Goal: Information Seeking & Learning: Learn about a topic

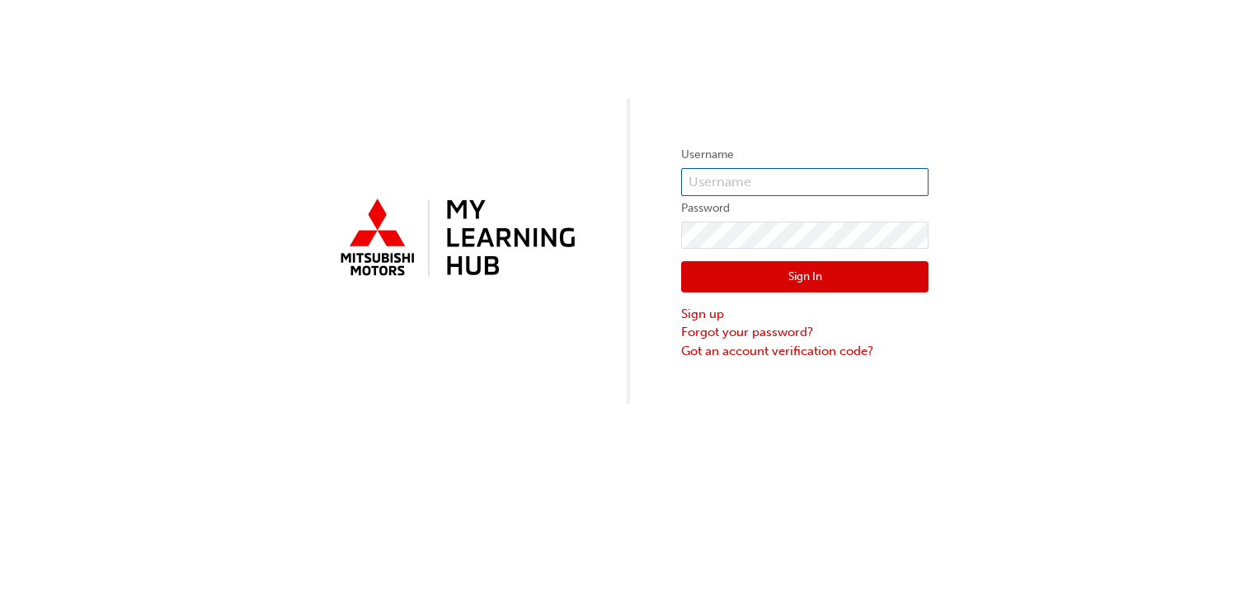
type input "0005839961"
click at [828, 280] on button "Sign In" at bounding box center [804, 276] width 247 height 31
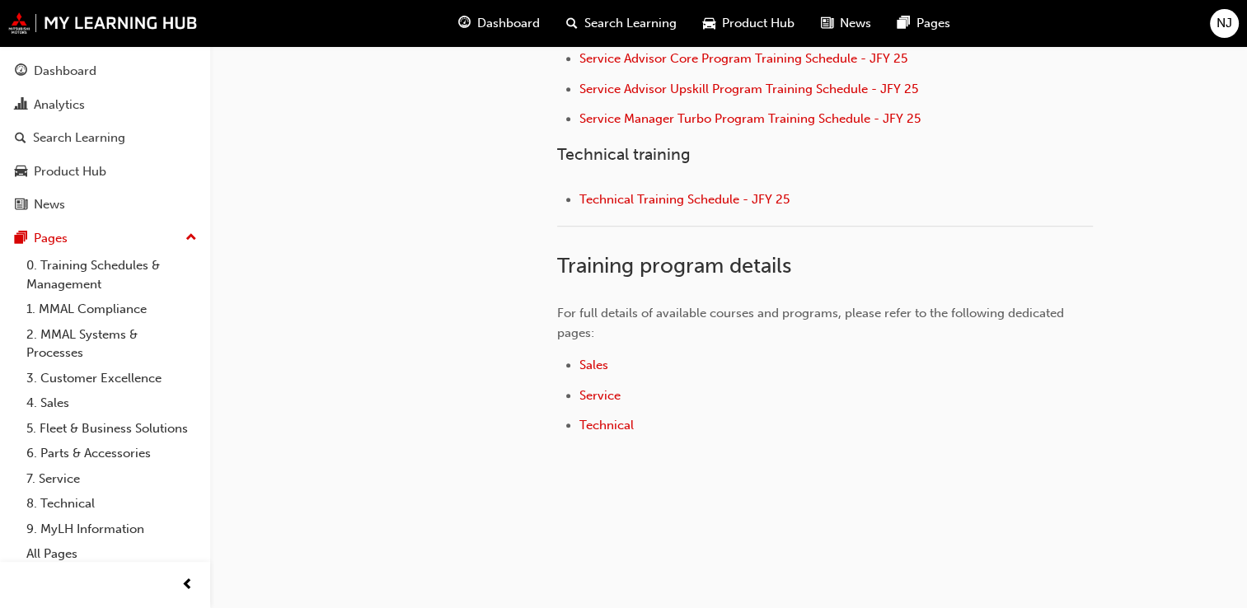
scroll to position [874, 0]
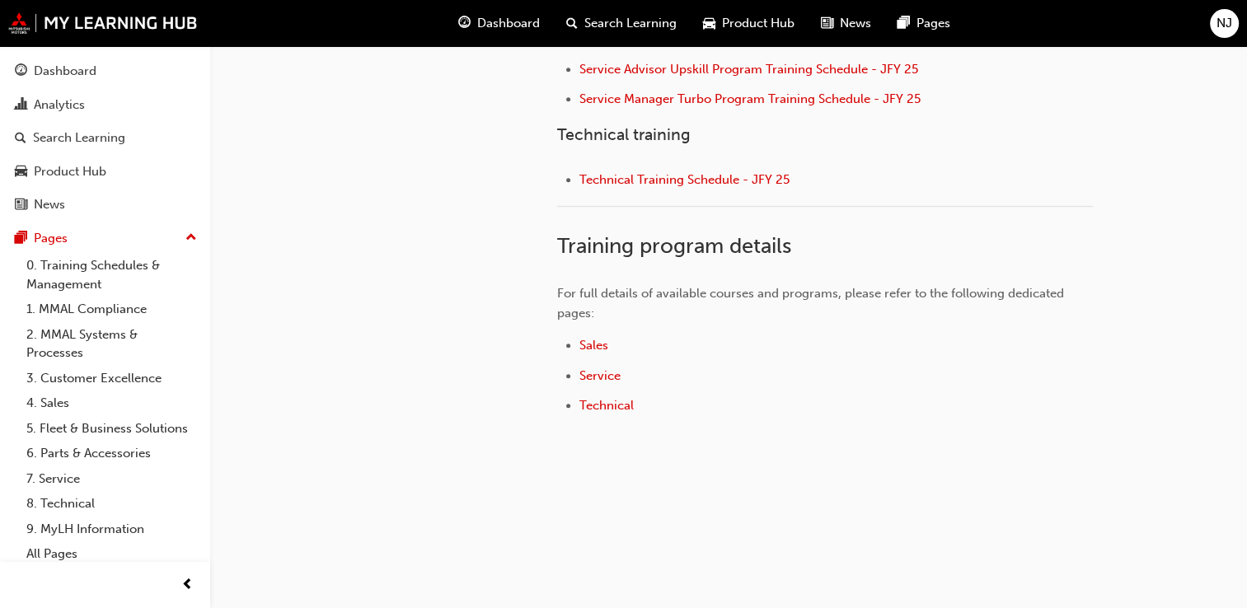
click at [504, 21] on span "Dashboard" at bounding box center [508, 23] width 63 height 19
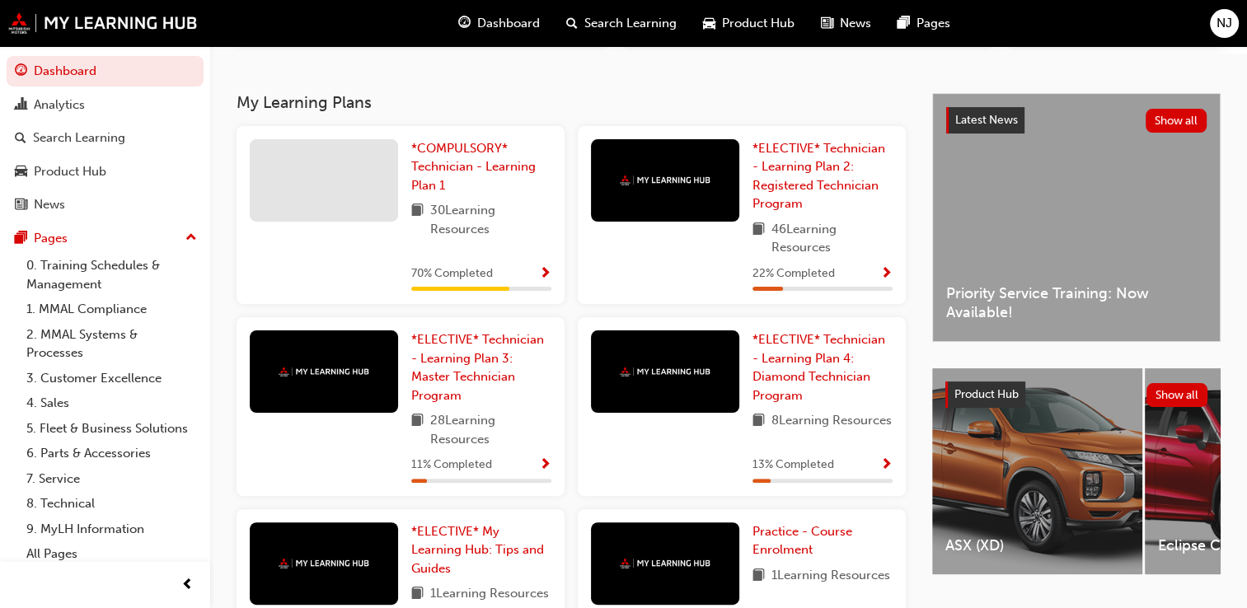
scroll to position [330, 0]
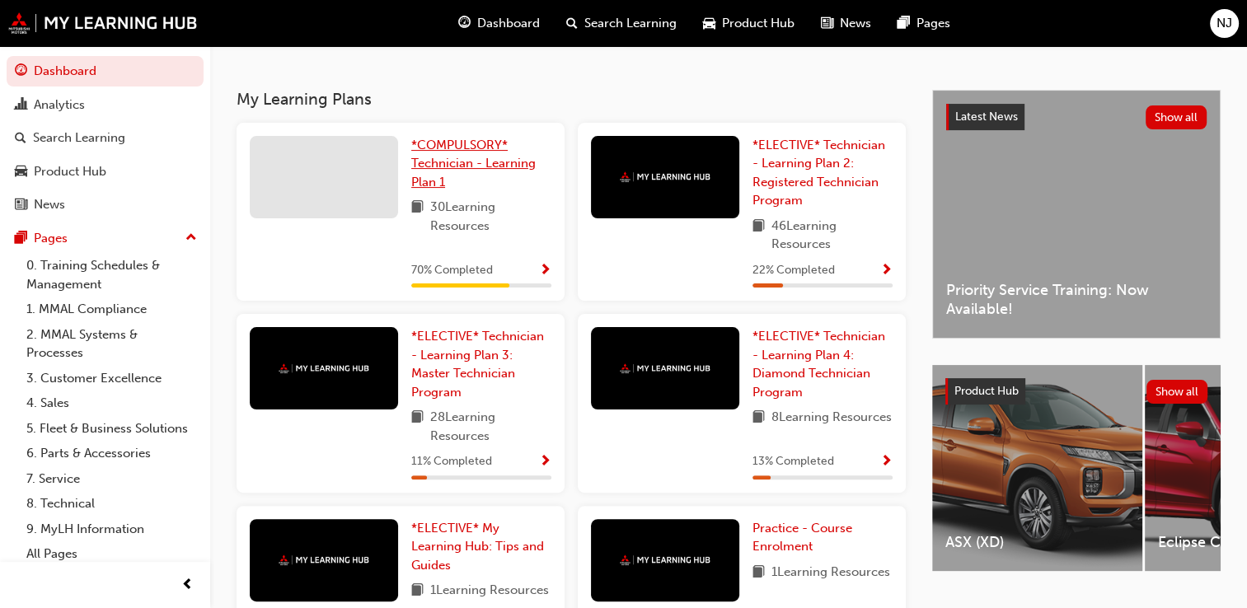
click at [456, 163] on span "*COMPULSORY* Technician - Learning Plan 1" at bounding box center [473, 164] width 124 height 52
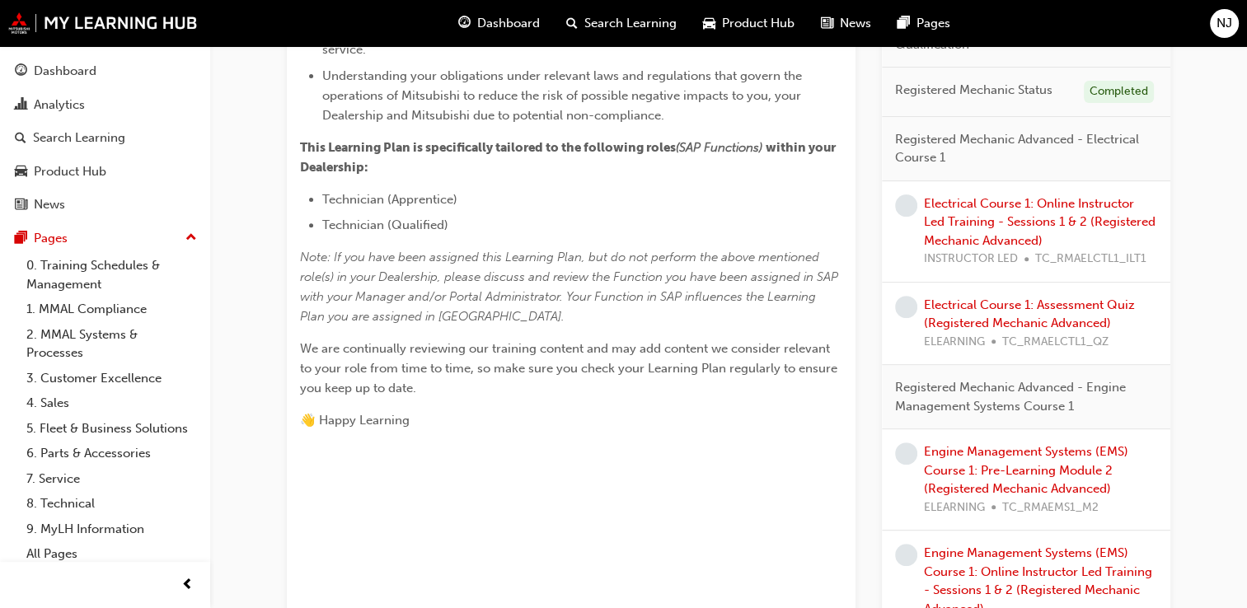
scroll to position [577, 0]
click at [996, 223] on link "Electrical Course 1: Online Instructor Led Training - Sessions 1 & 2 (Registere…" at bounding box center [1040, 221] width 232 height 52
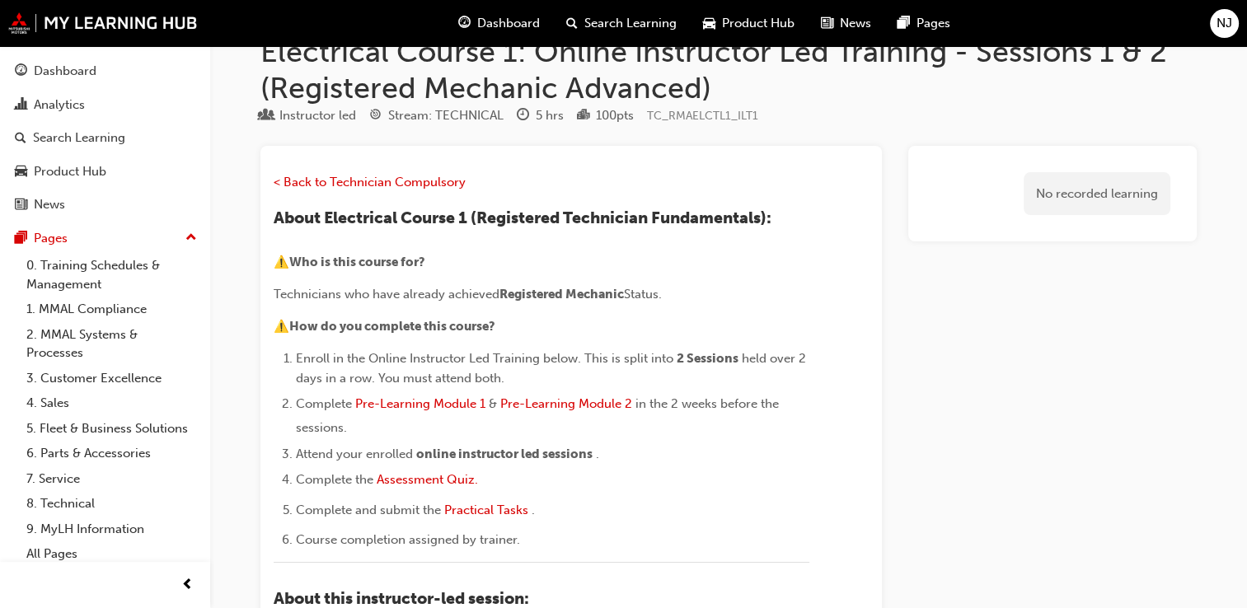
scroll to position [33, 0]
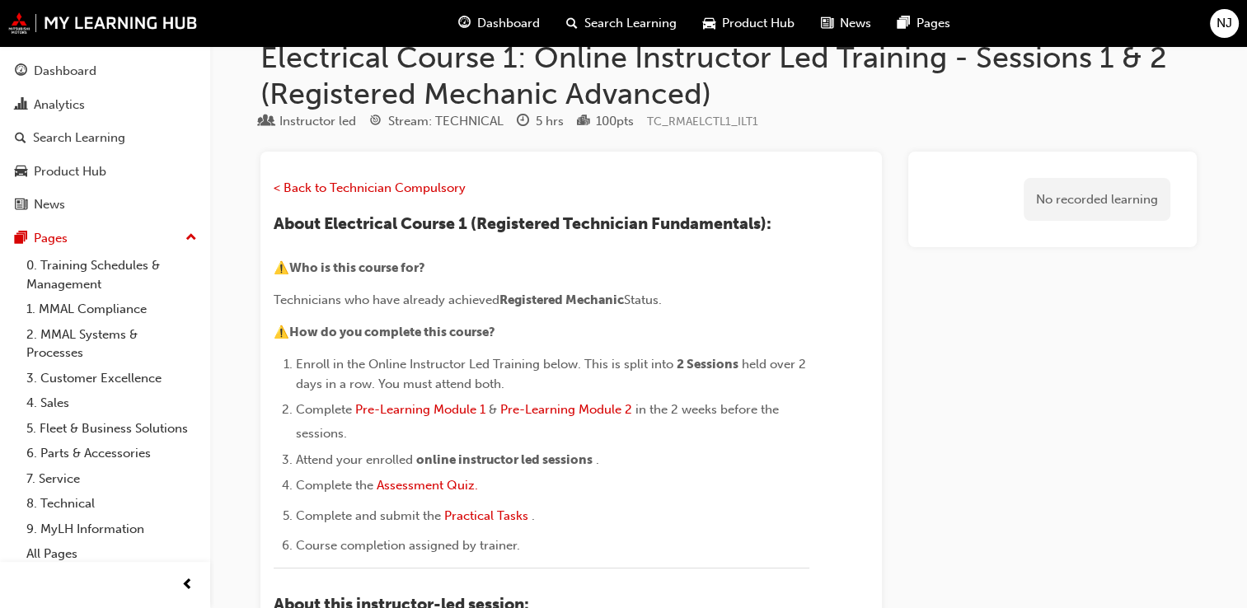
click at [502, 26] on span "Dashboard" at bounding box center [508, 23] width 63 height 19
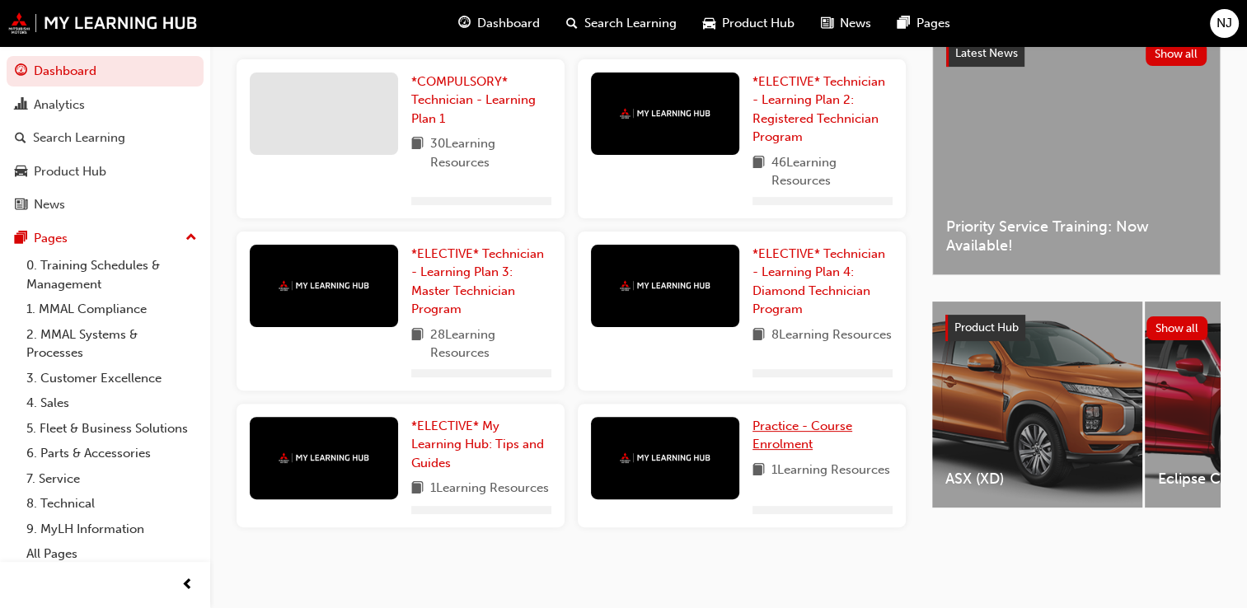
scroll to position [415, 0]
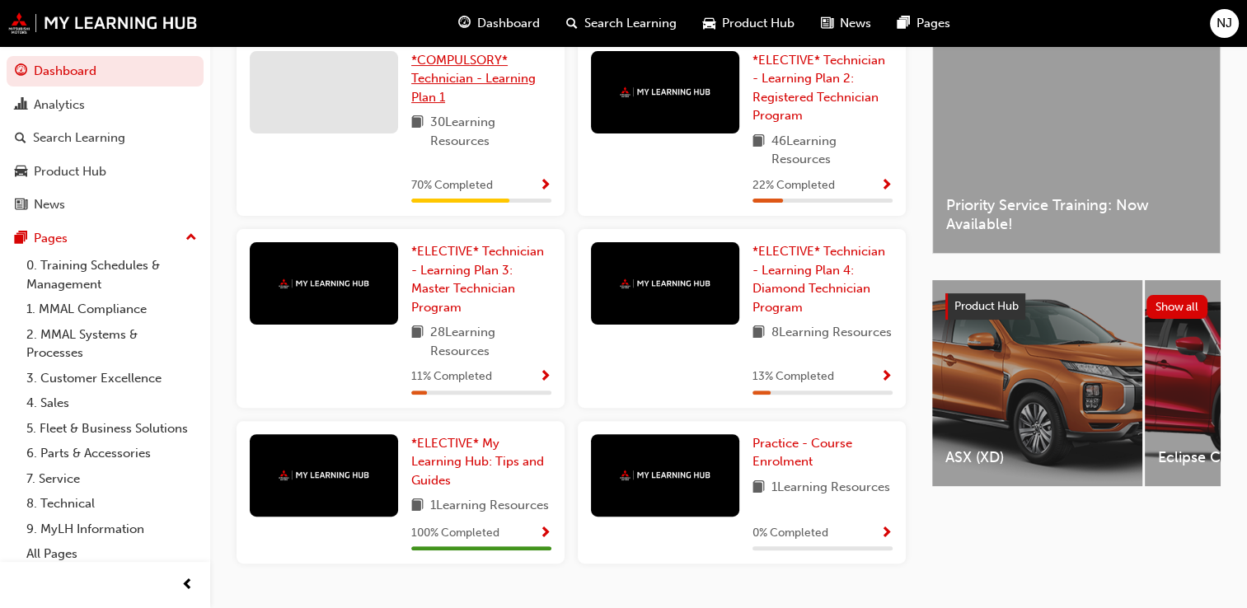
click at [455, 75] on span "*COMPULSORY* Technician - Learning Plan 1" at bounding box center [473, 79] width 124 height 52
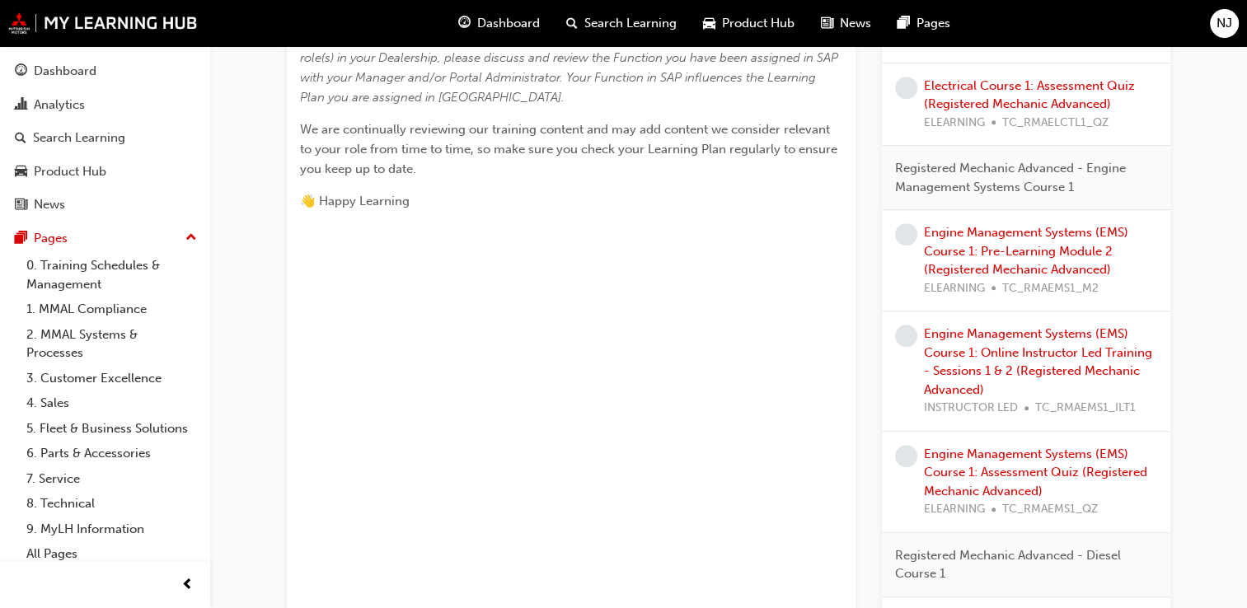
scroll to position [824, 0]
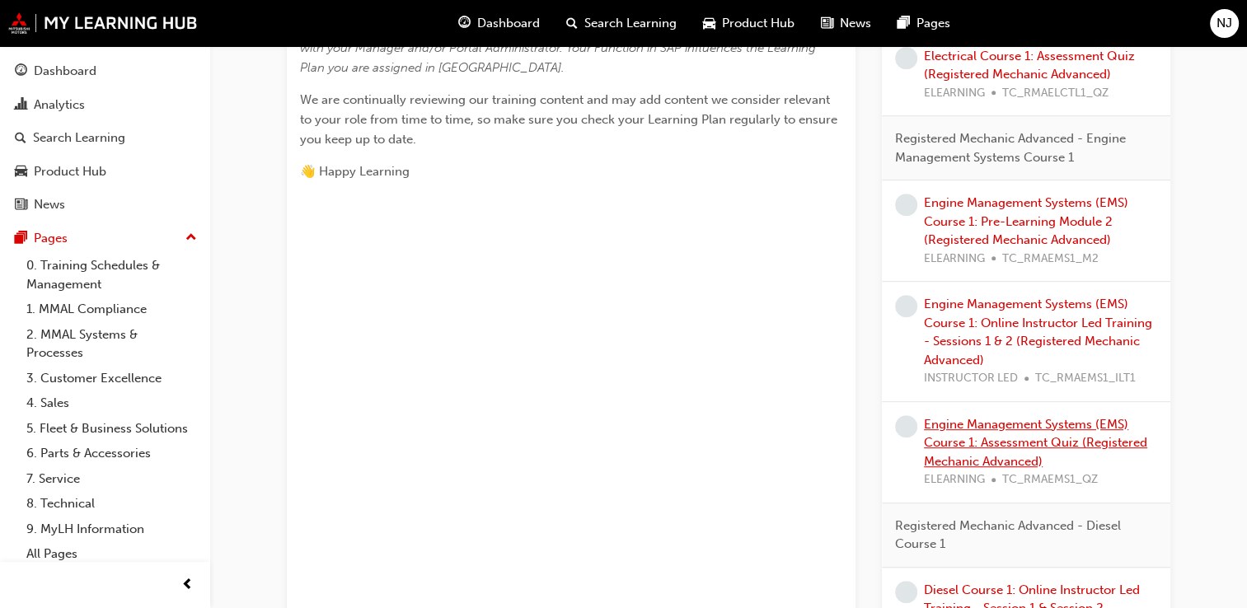
click at [988, 440] on link "Engine Management Systems (EMS) Course 1: Assessment Quiz (Registered Mechanic …" at bounding box center [1035, 443] width 223 height 52
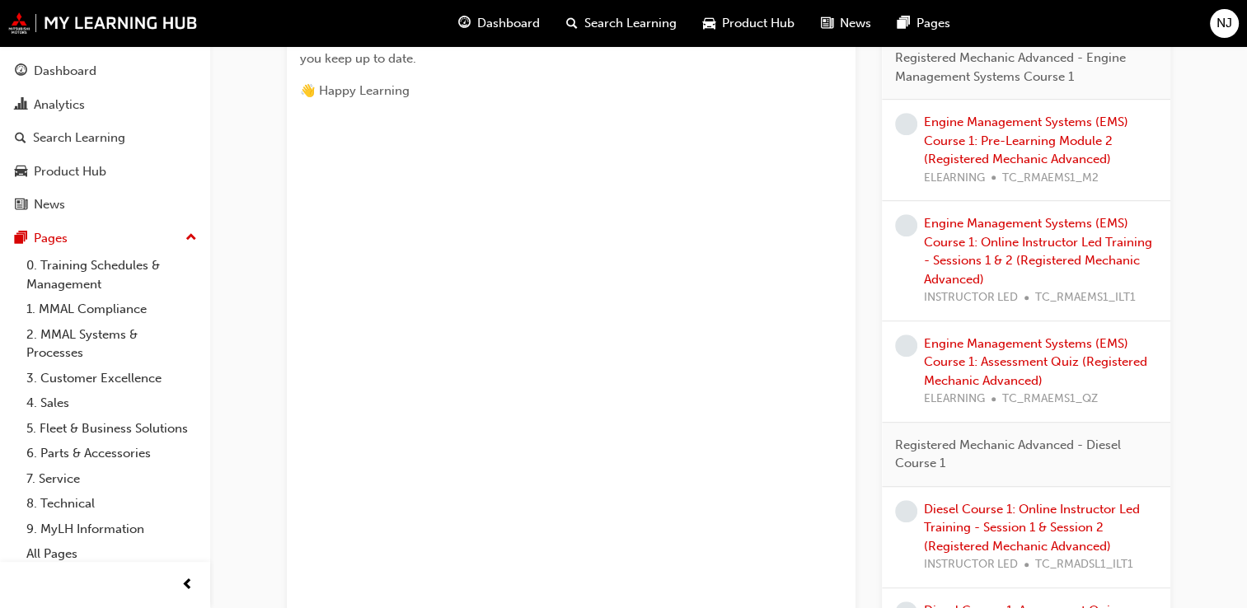
scroll to position [907, 0]
click at [968, 147] on link "Engine Management Systems (EMS) Course 1: Pre-Learning Module 2 (Registered Mec…" at bounding box center [1026, 139] width 204 height 52
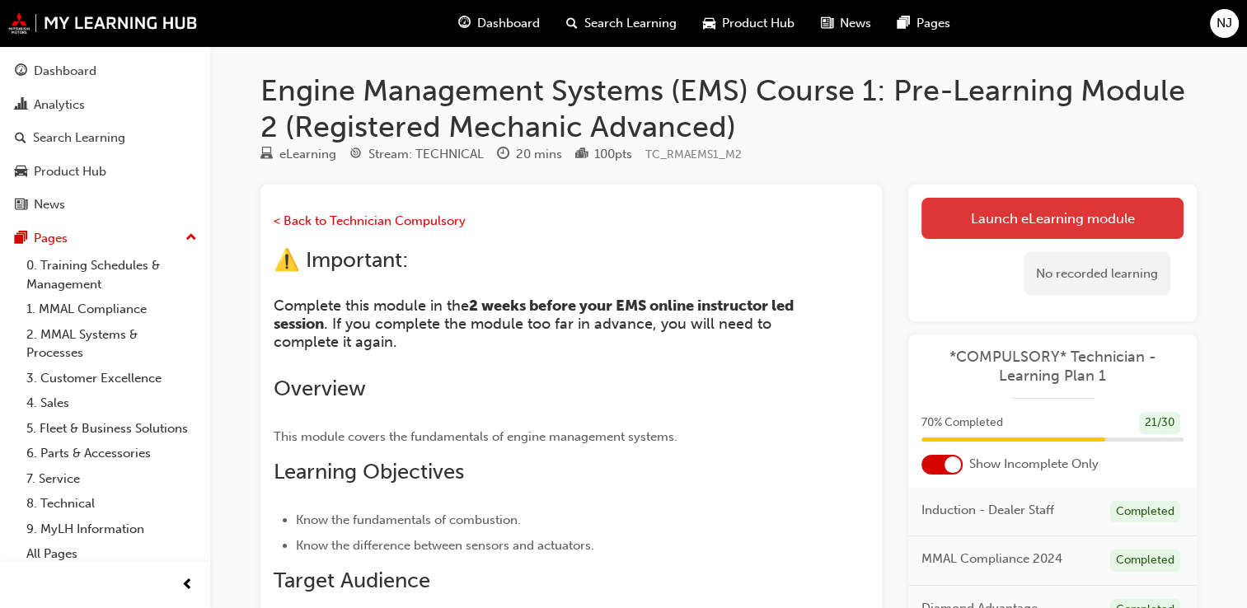
click at [1026, 213] on link "Launch eLearning module" at bounding box center [1053, 218] width 262 height 41
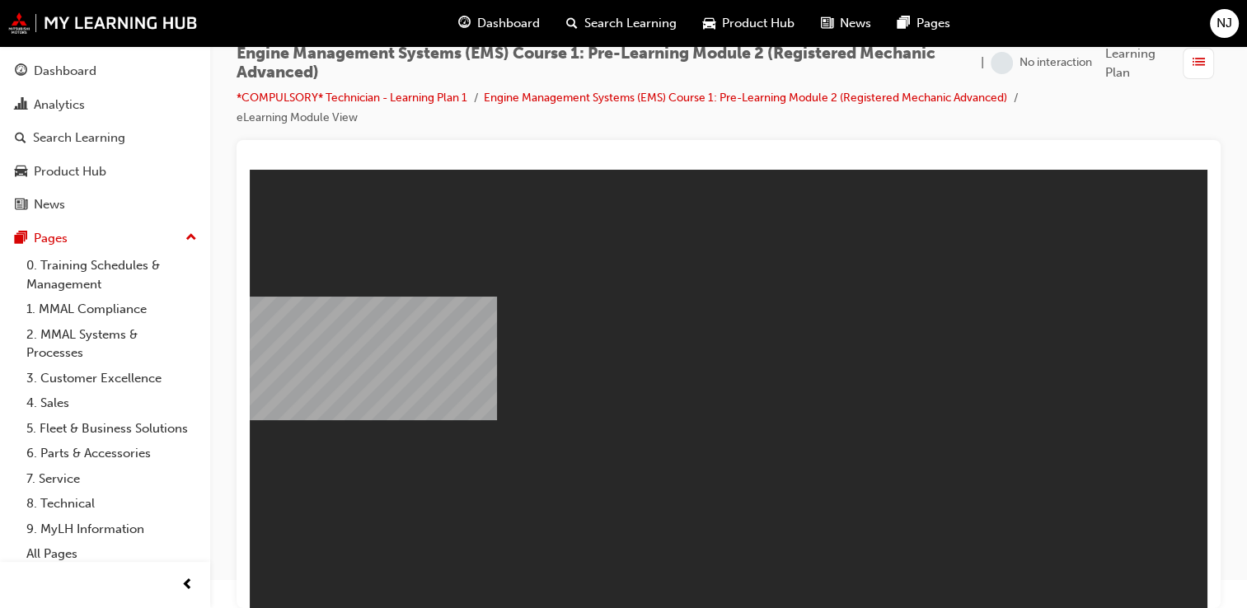
scroll to position [30, 0]
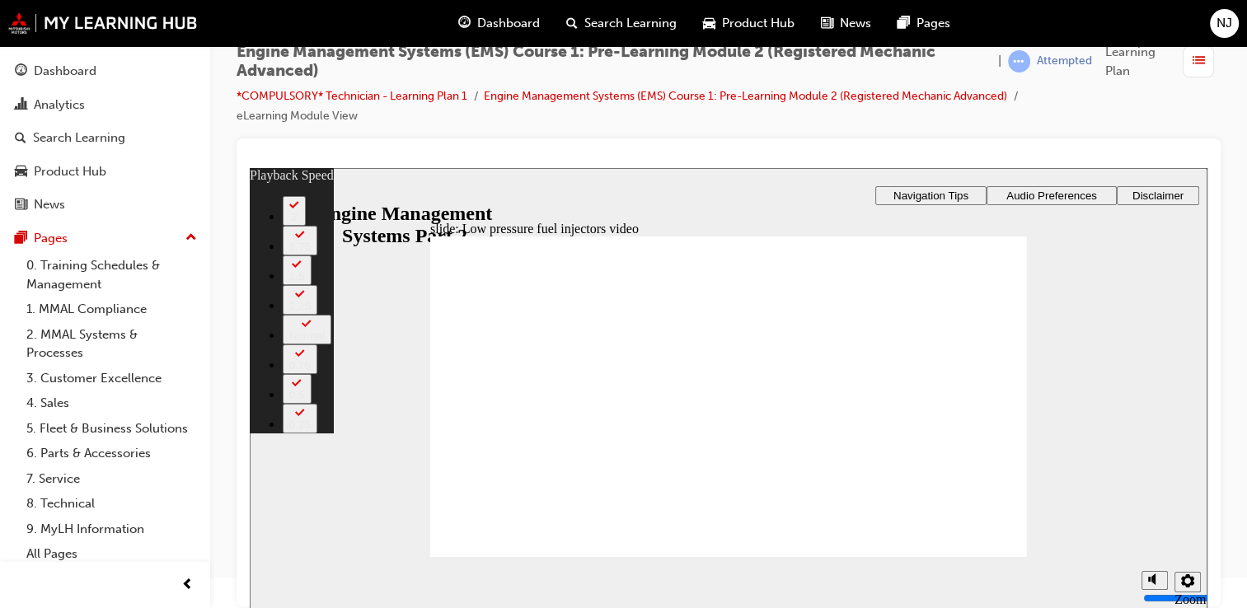
type input "8"
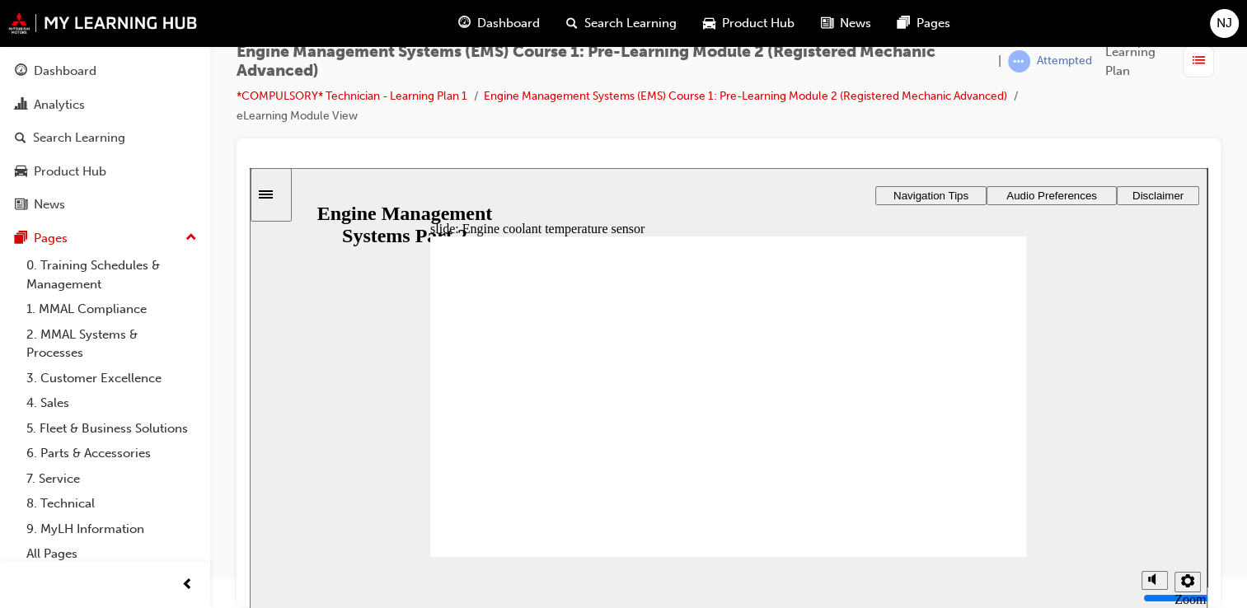
drag, startPoint x: 501, startPoint y: 376, endPoint x: 571, endPoint y: 411, distance: 78.5
radio input "true"
click at [735, 521] on div "Rectangle 1 Rectangle 3 Knowledge check Select true or false for the following …" at bounding box center [728, 404] width 597 height 335
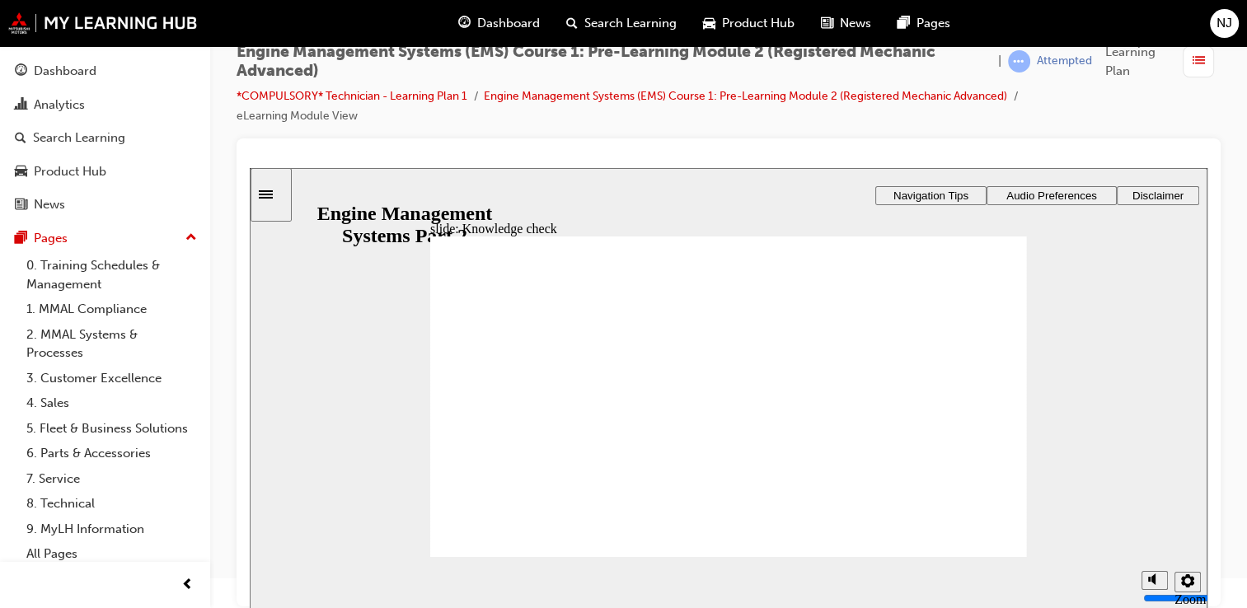
drag, startPoint x: 701, startPoint y: 425, endPoint x: 788, endPoint y: 396, distance: 91.5
drag, startPoint x: 772, startPoint y: 376, endPoint x: 790, endPoint y: 399, distance: 28.9
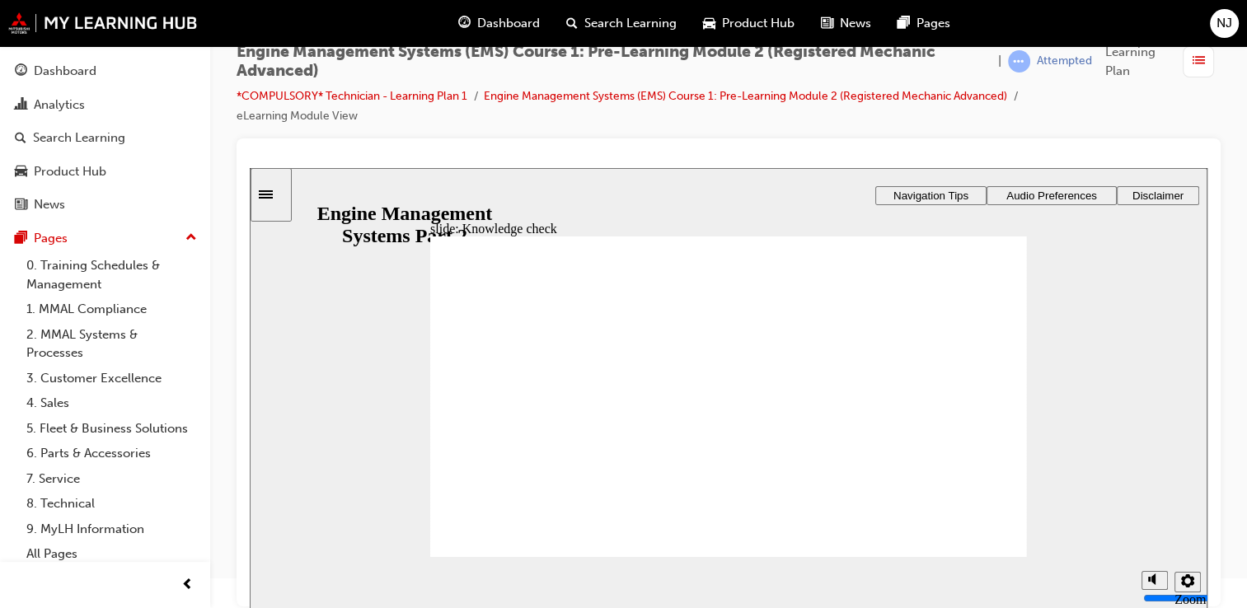
click at [1117, 523] on icon "volume" at bounding box center [1116, 518] width 13 height 12
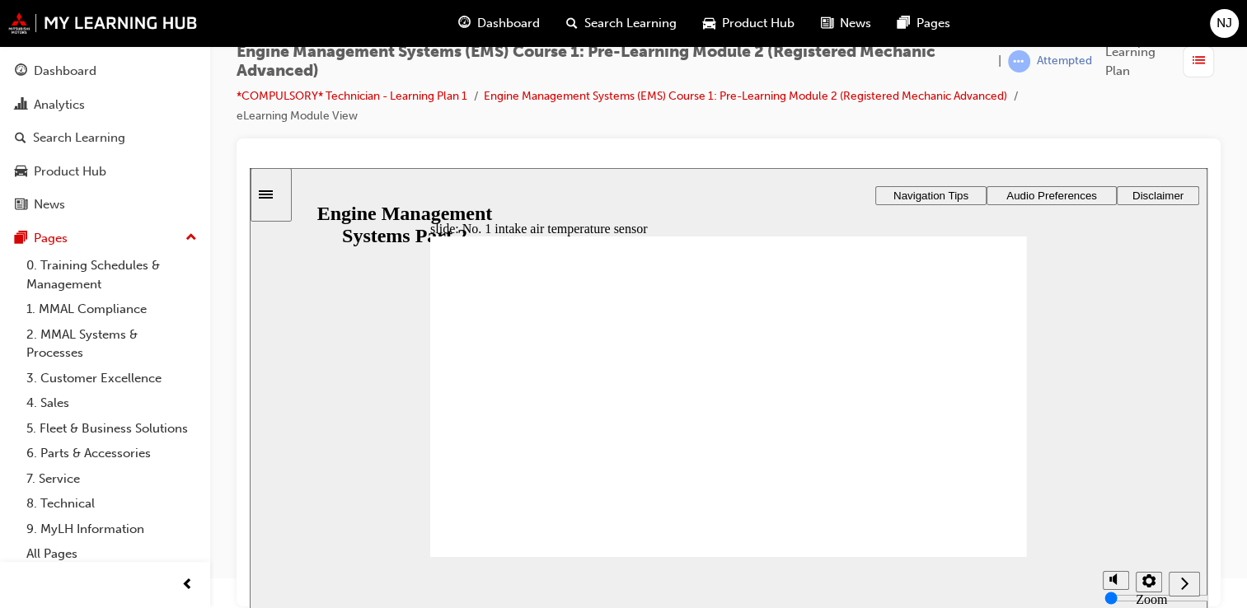
click at [1110, 579] on div "misc controls" at bounding box center [1115, 552] width 25 height 87
click at [1115, 530] on input "volume" at bounding box center [1158, 536] width 106 height 13
click at [908, 595] on section "Playback Speed 2 1.75 1.5 1.25 Normal" at bounding box center [729, 584] width 958 height 54
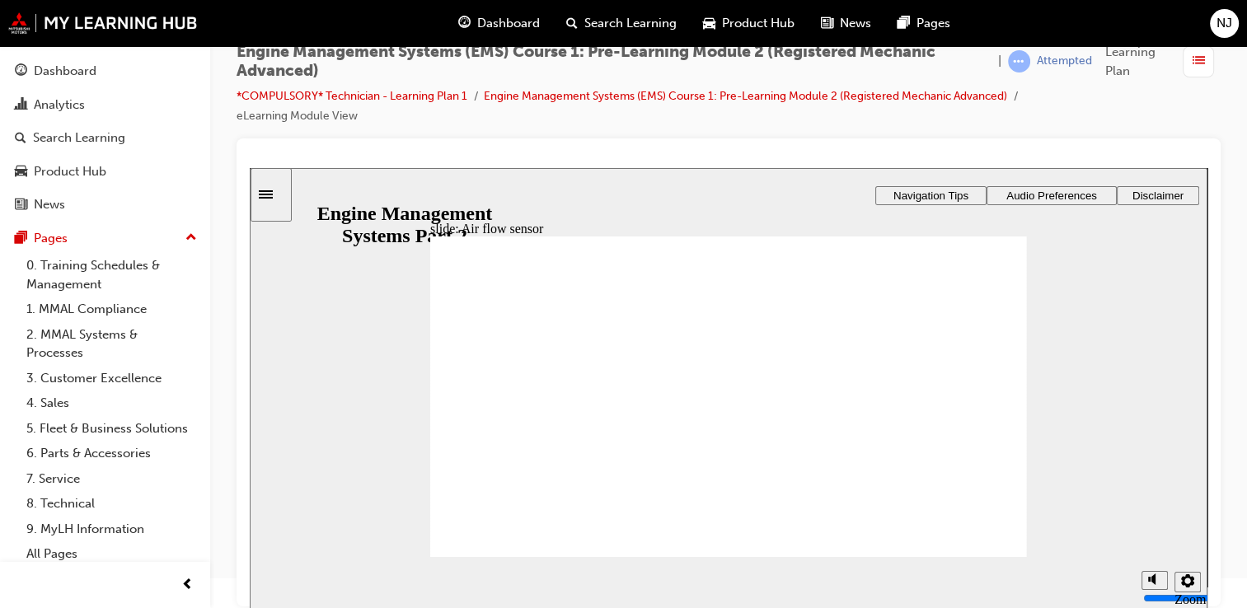
click at [1153, 523] on polygon "volume" at bounding box center [1154, 518] width 4 height 12
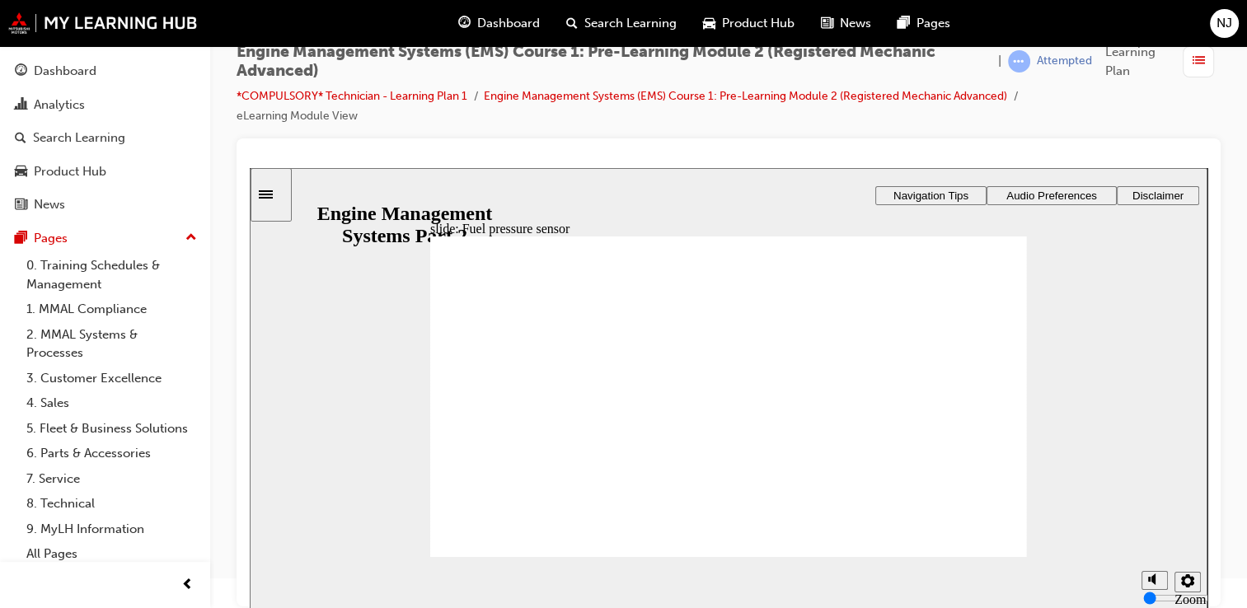
drag, startPoint x: 904, startPoint y: 353, endPoint x: 889, endPoint y: 382, distance: 33.2
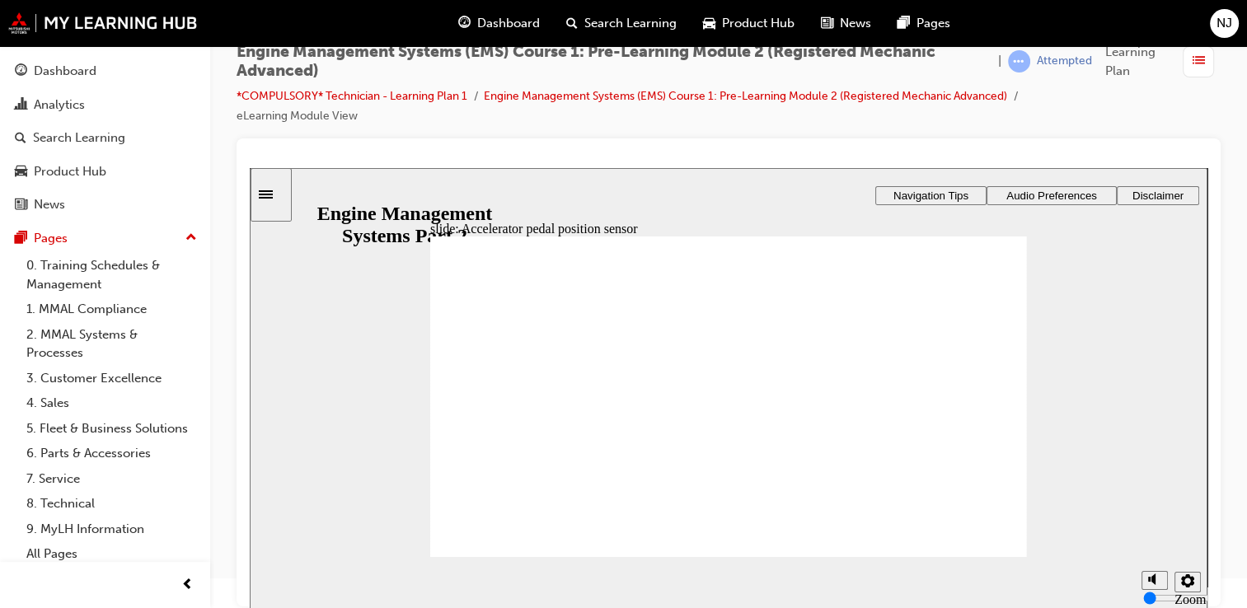
drag, startPoint x: 884, startPoint y: 403, endPoint x: 893, endPoint y: 411, distance: 12.3
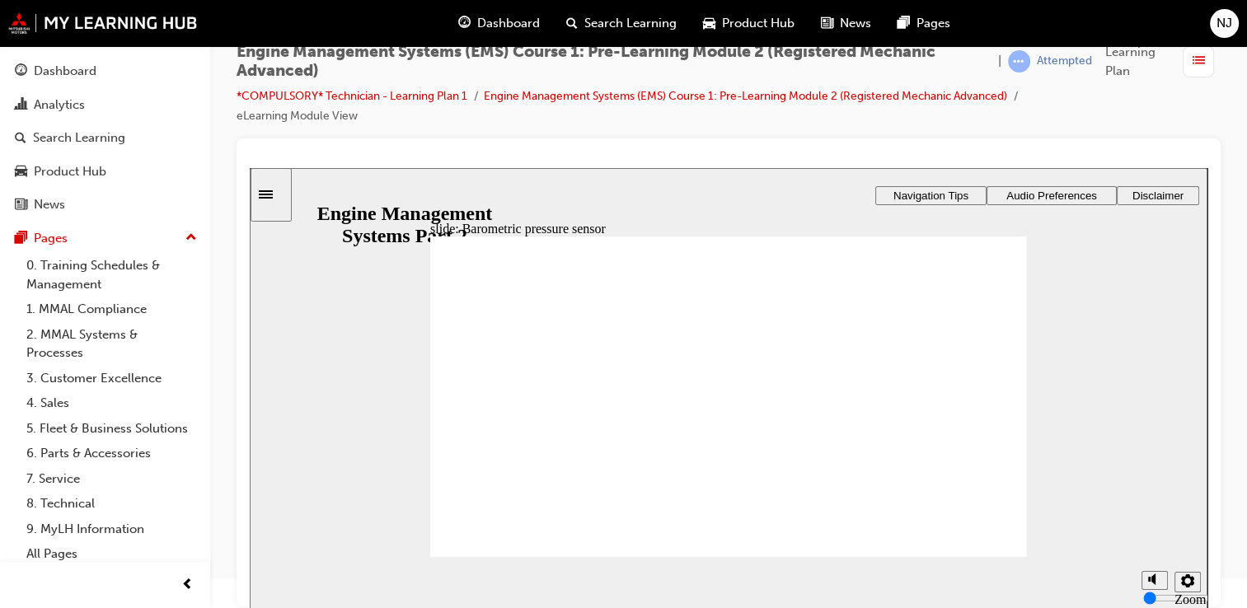
click at [568, 198] on div "slide: Engine oil pressure switch Rectangle 1 Rectangle 3 Engine oil pressure s…" at bounding box center [729, 389] width 958 height 443
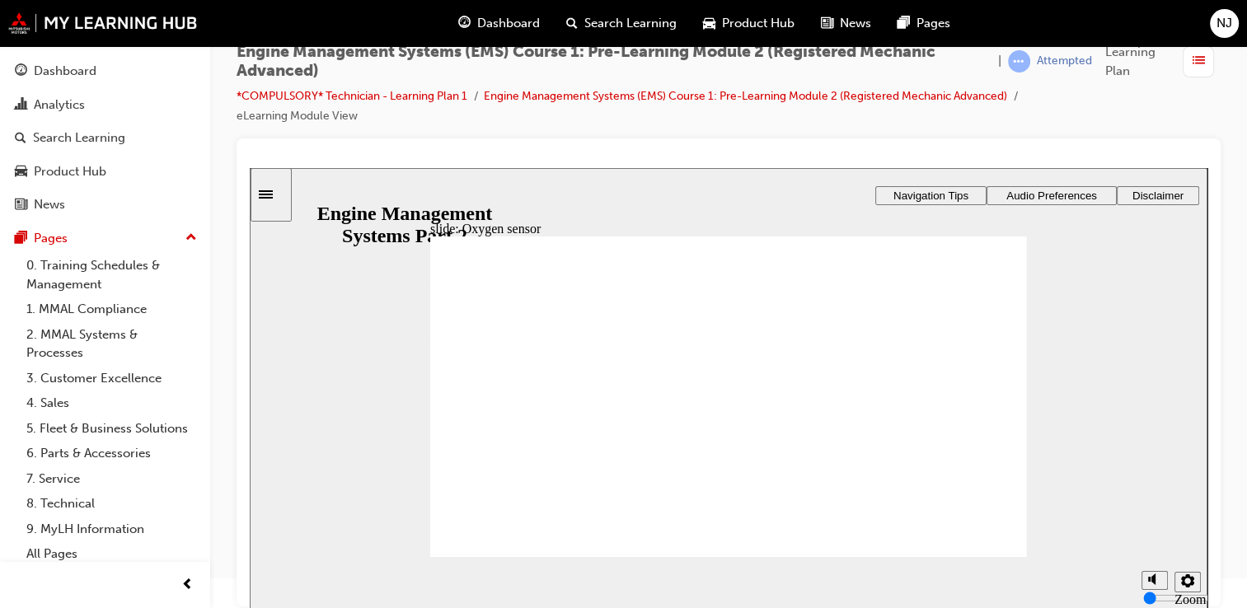
click at [1090, 488] on div "slide: Oxygen sensor Rectangle 1 Rectangle 3 Oxygen sensor • Mounted in the exh…" at bounding box center [729, 389] width 958 height 443
click at [1154, 523] on polygon "volume" at bounding box center [1154, 518] width 4 height 12
type input "9"
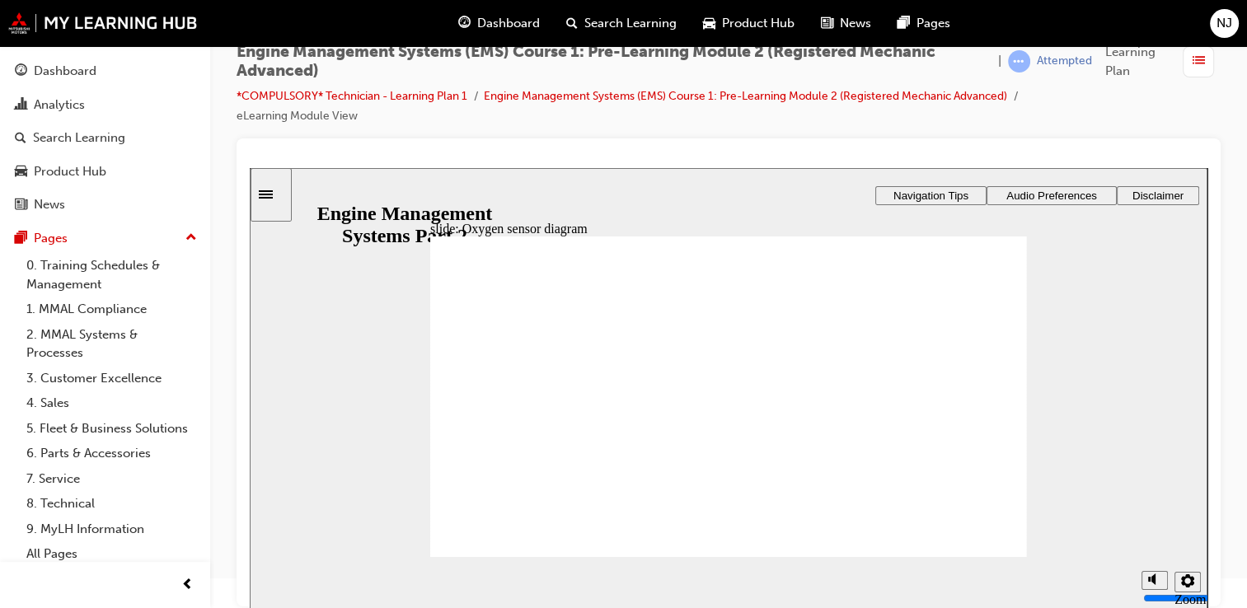
drag, startPoint x: 501, startPoint y: 375, endPoint x: 539, endPoint y: 391, distance: 41.0
checkbox input "true"
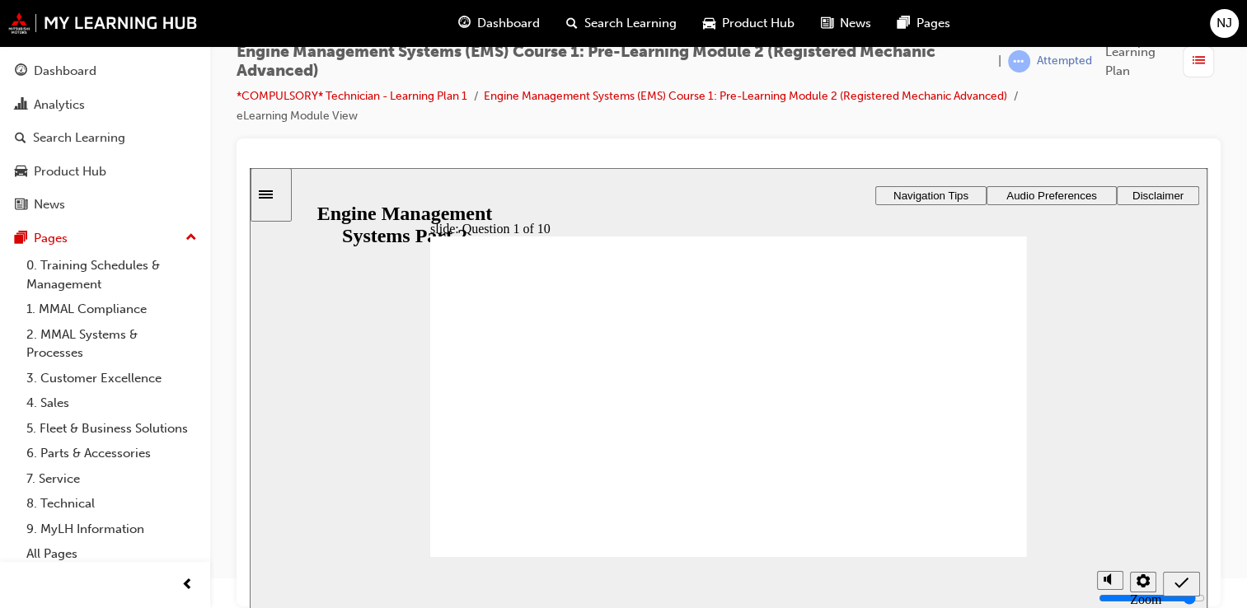
checkbox input "true"
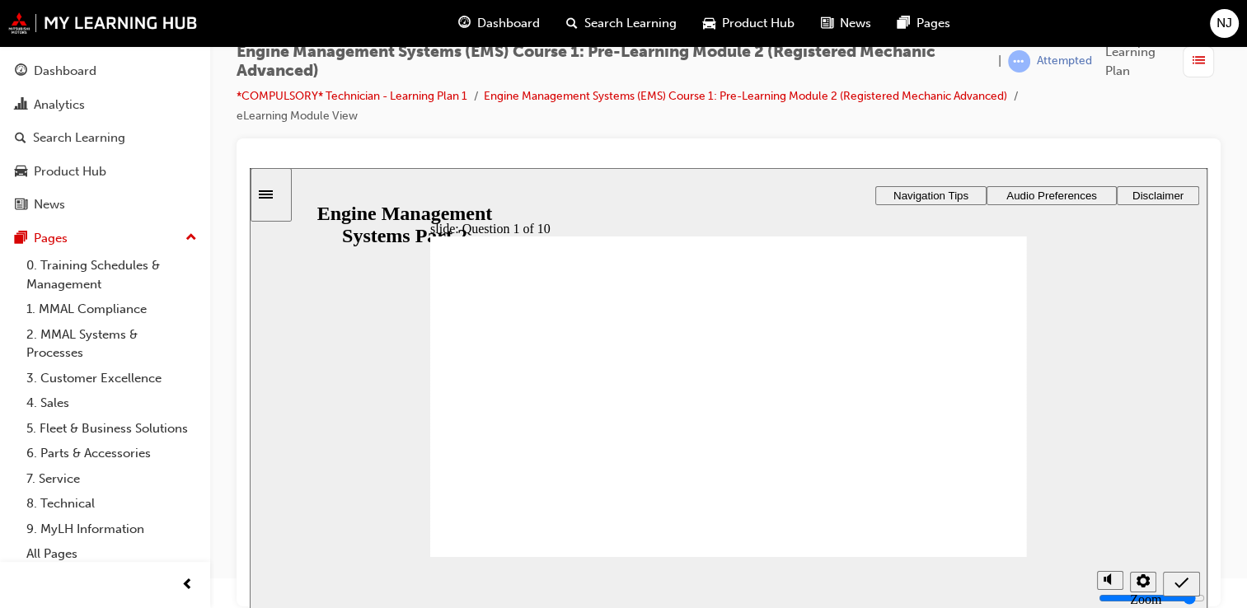
drag, startPoint x: 765, startPoint y: 431, endPoint x: 765, endPoint y: 450, distance: 19.0
radio input "true"
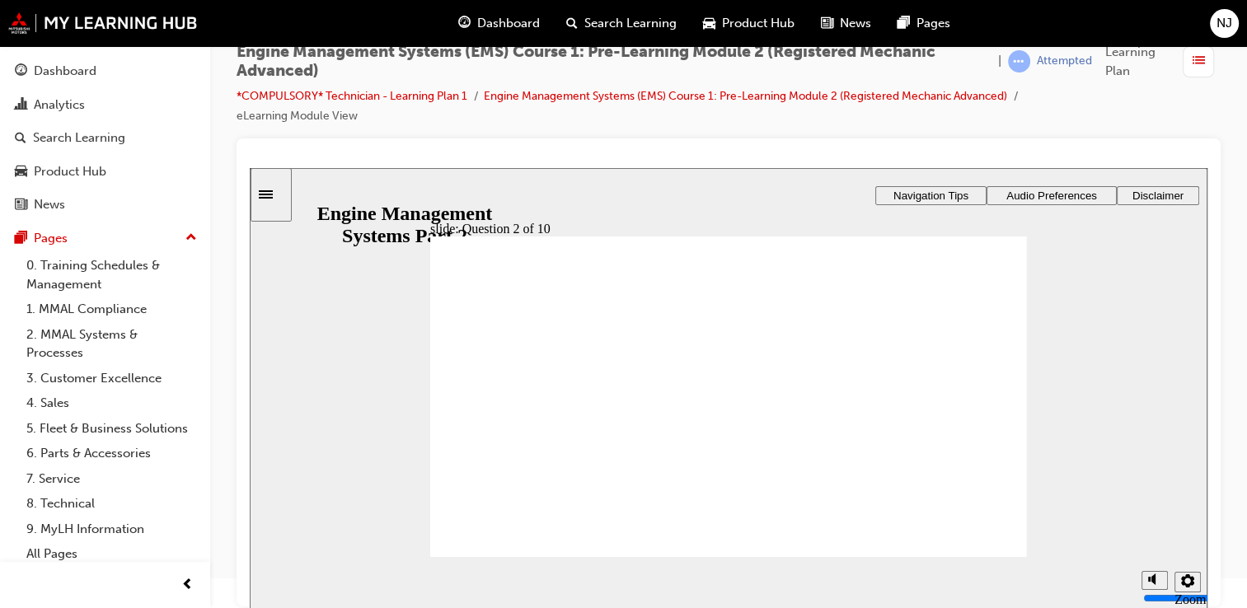
radio input "true"
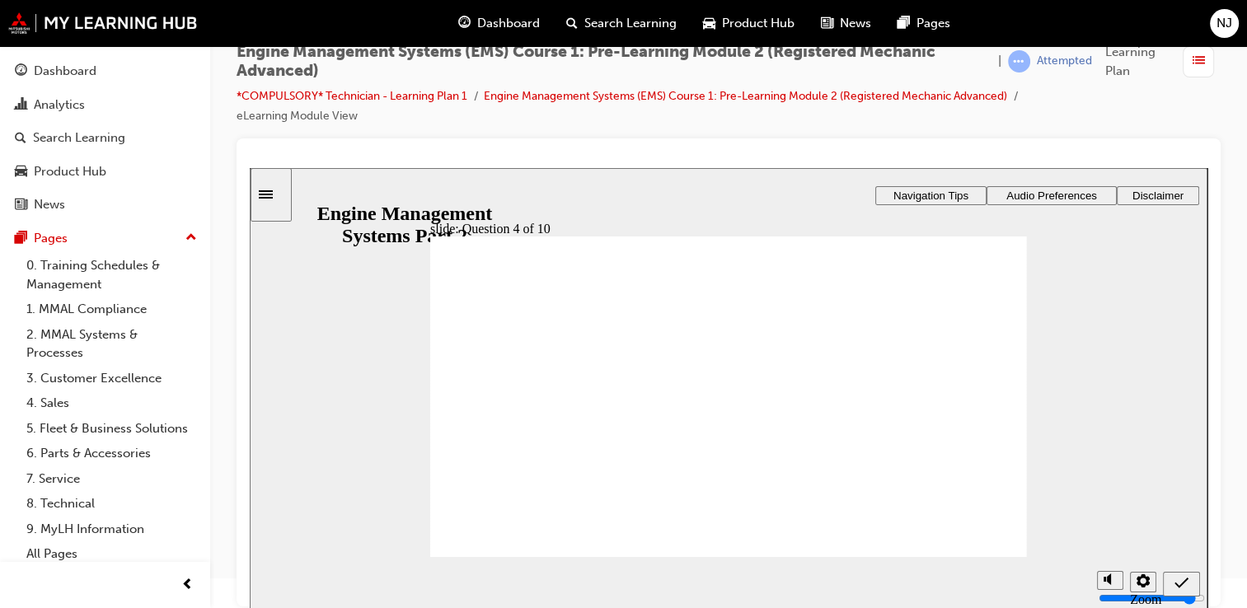
radio input "true"
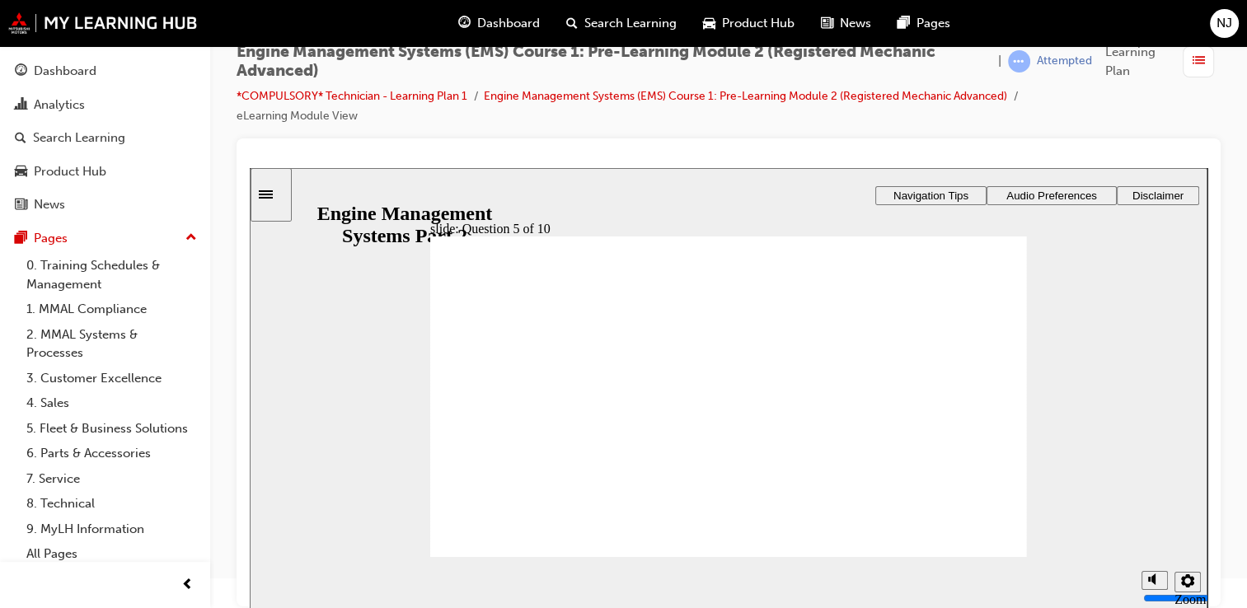
radio input "true"
drag, startPoint x: 518, startPoint y: 435, endPoint x: 556, endPoint y: 451, distance: 41.0
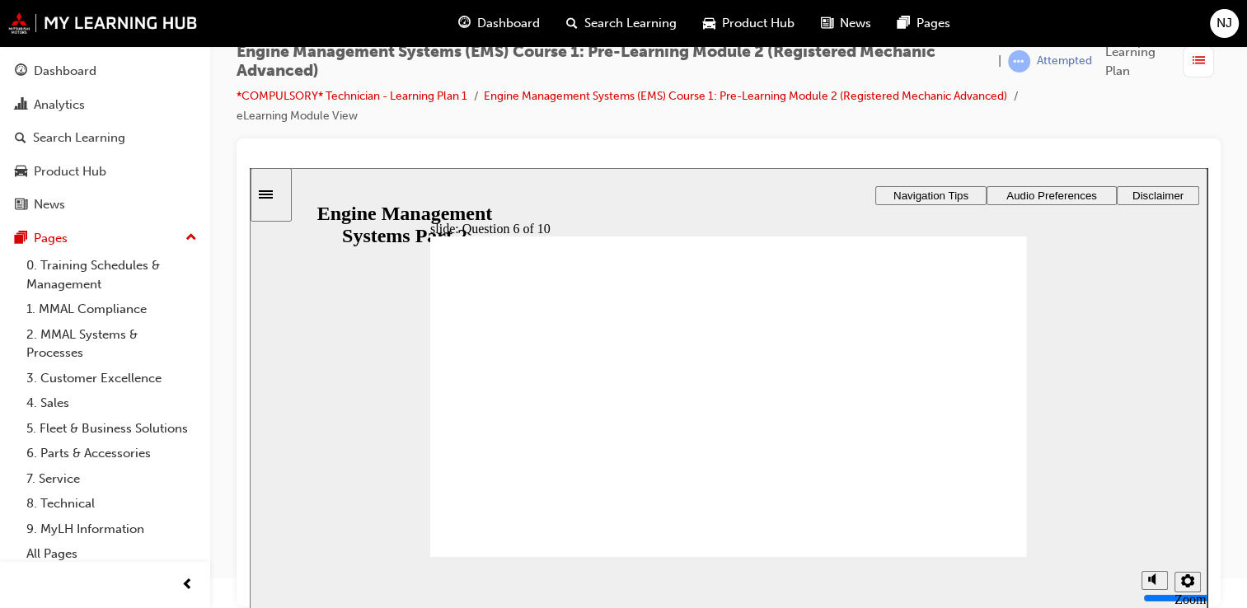
checkbox input "true"
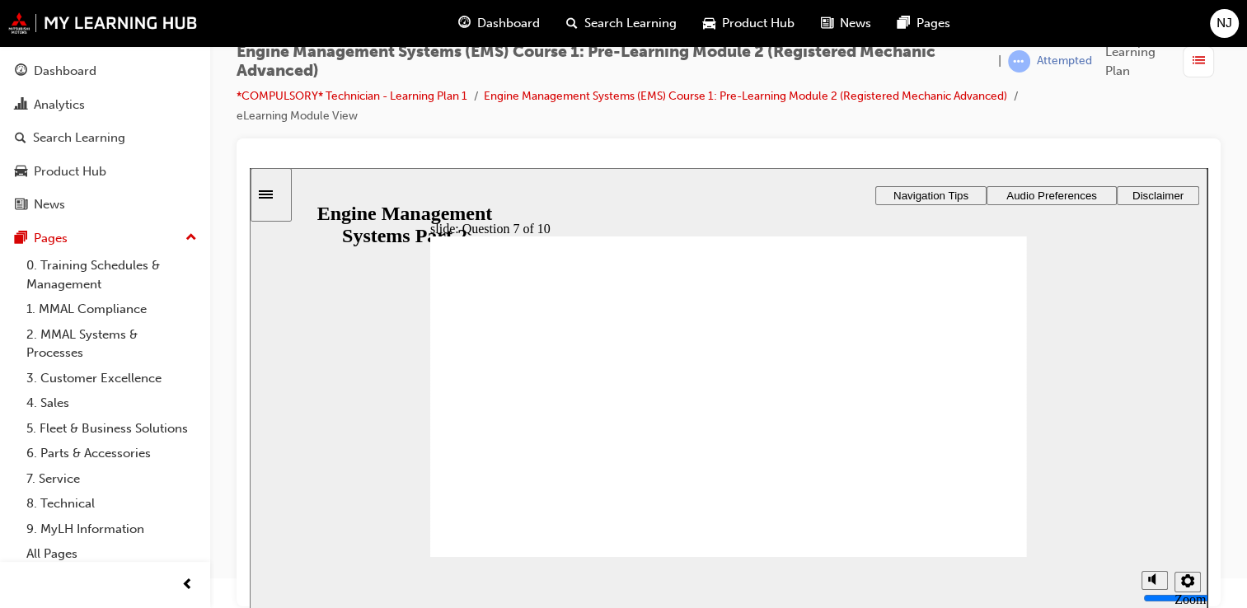
radio input "true"
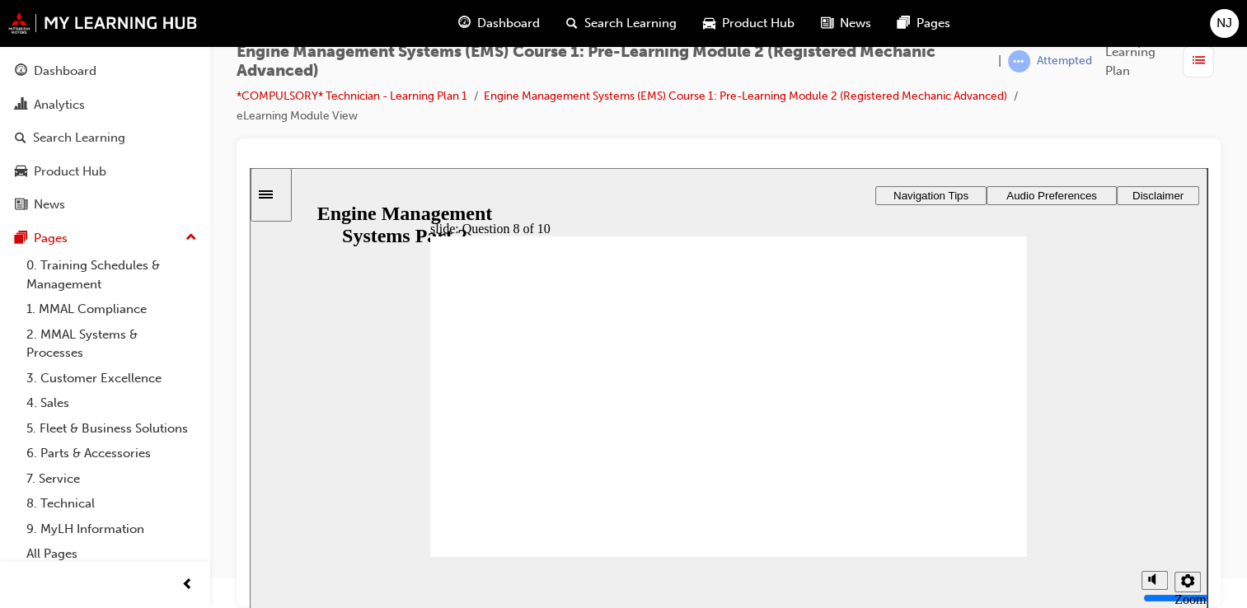
checkbox input "true"
radio input "true"
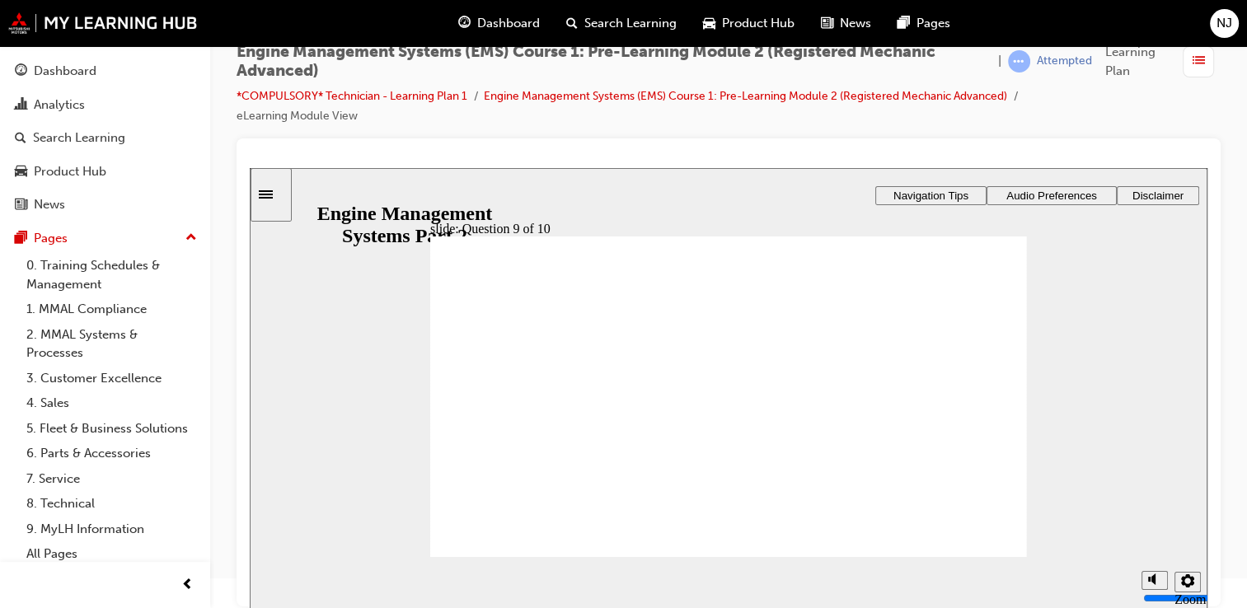
radio input "true"
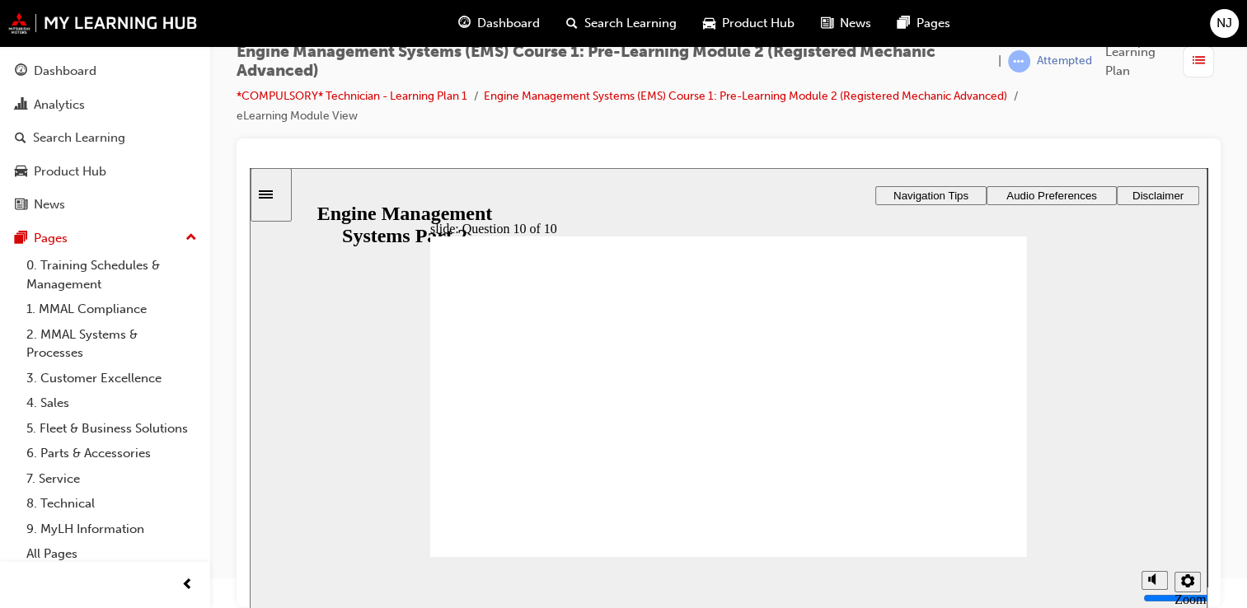
checkbox input "true"
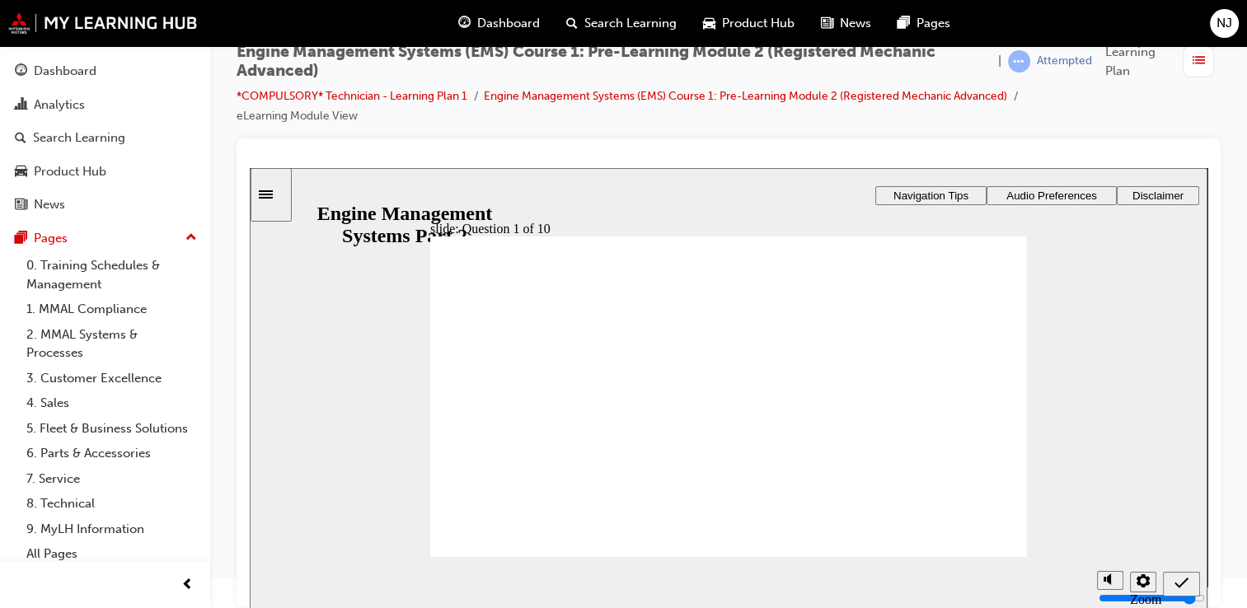
checkbox input "true"
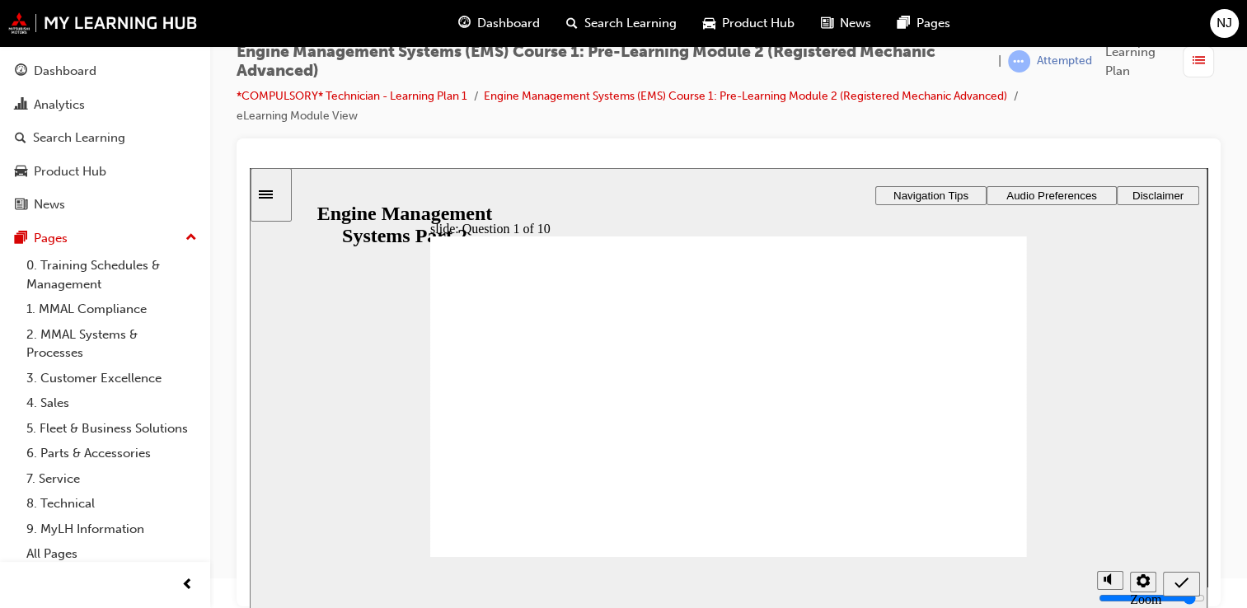
radio input "true"
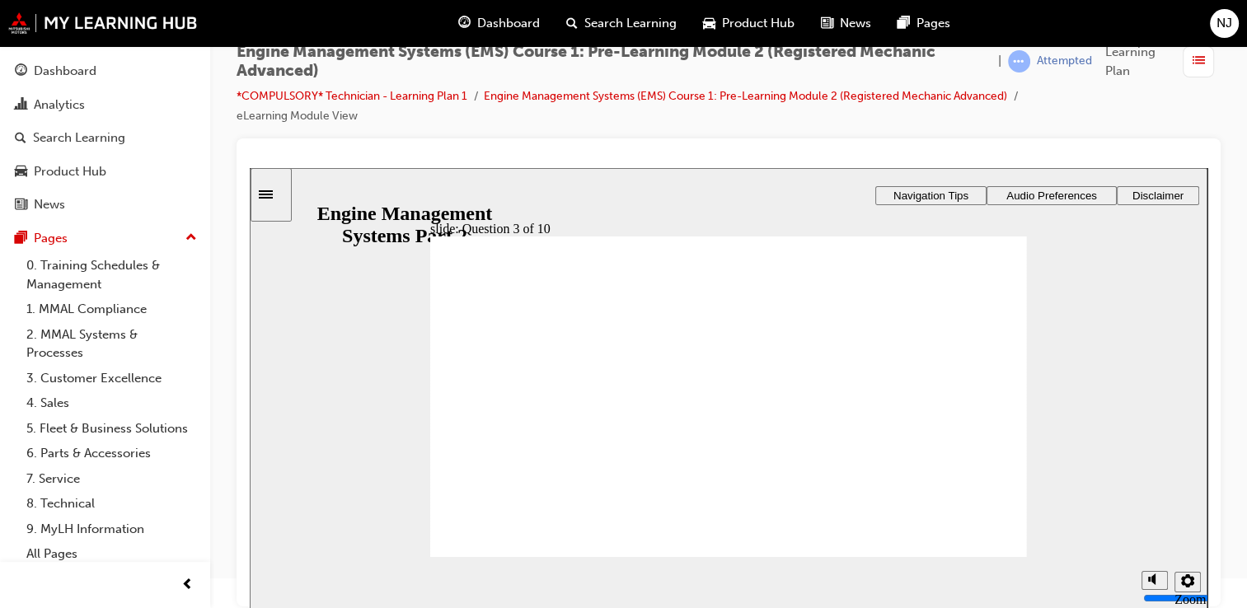
drag, startPoint x: 461, startPoint y: 369, endPoint x: 468, endPoint y: 375, distance: 9.4
radio input "true"
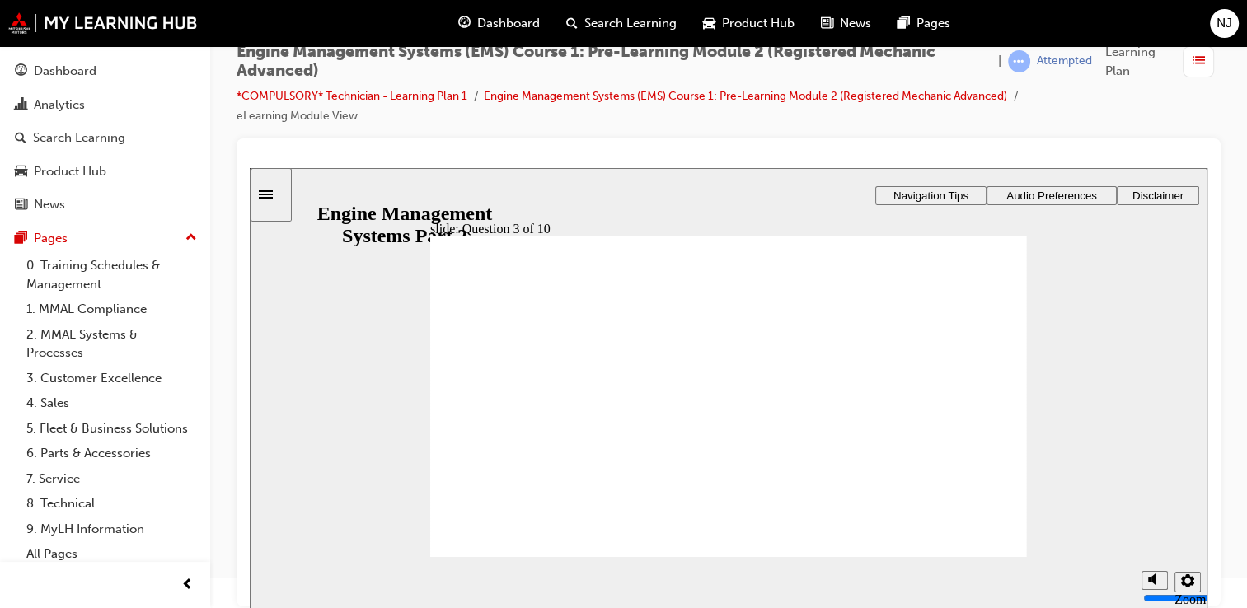
drag, startPoint x: 475, startPoint y: 432, endPoint x: 528, endPoint y: 454, distance: 57.3
radio input "true"
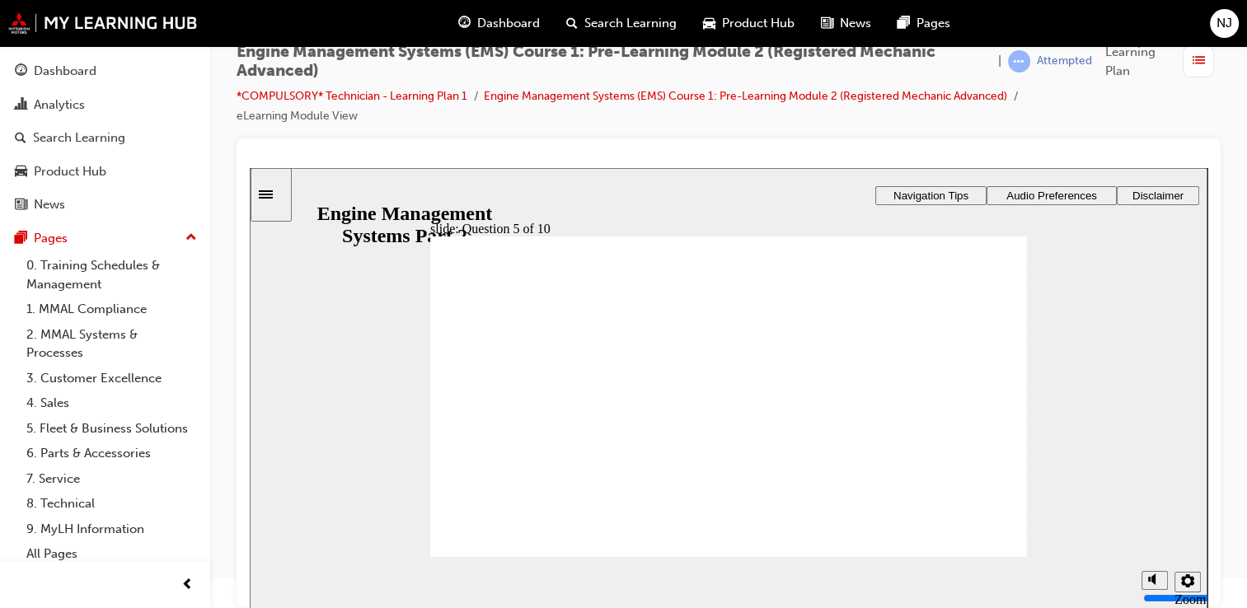
drag, startPoint x: 486, startPoint y: 364, endPoint x: 653, endPoint y: 468, distance: 196.9
radio input "true"
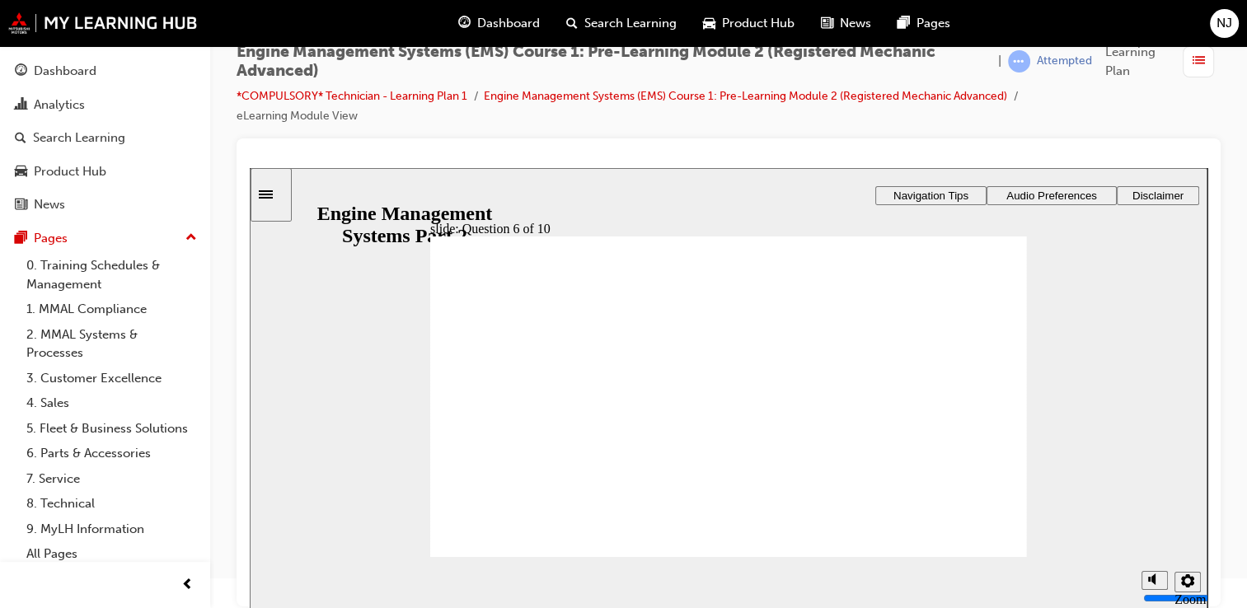
checkbox input "true"
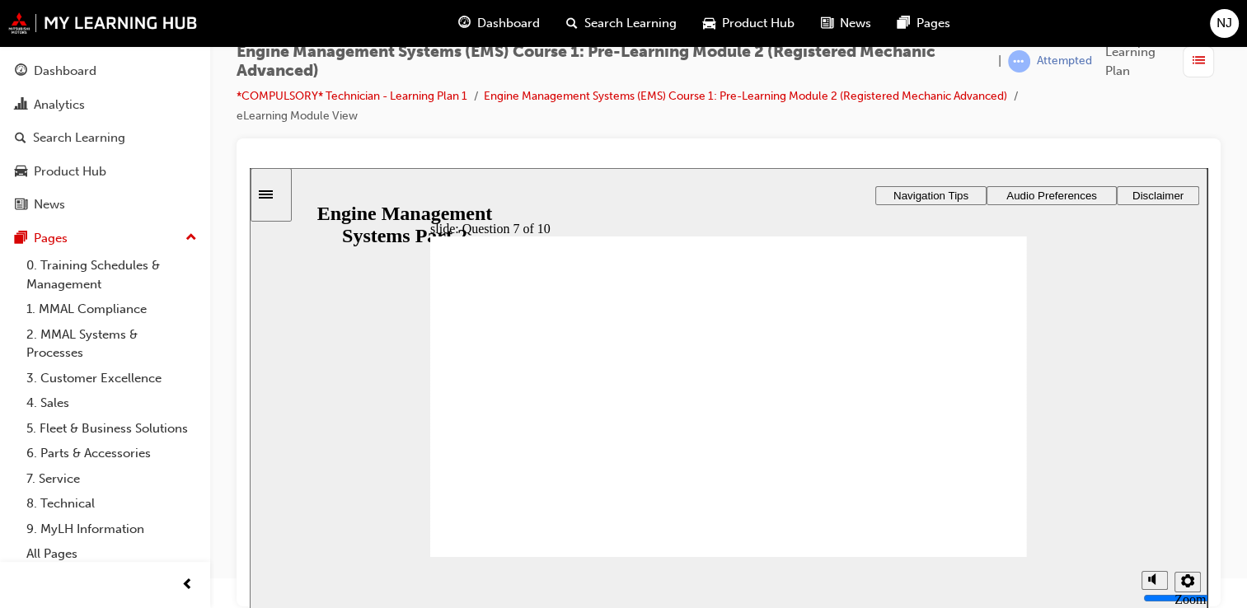
radio input "true"
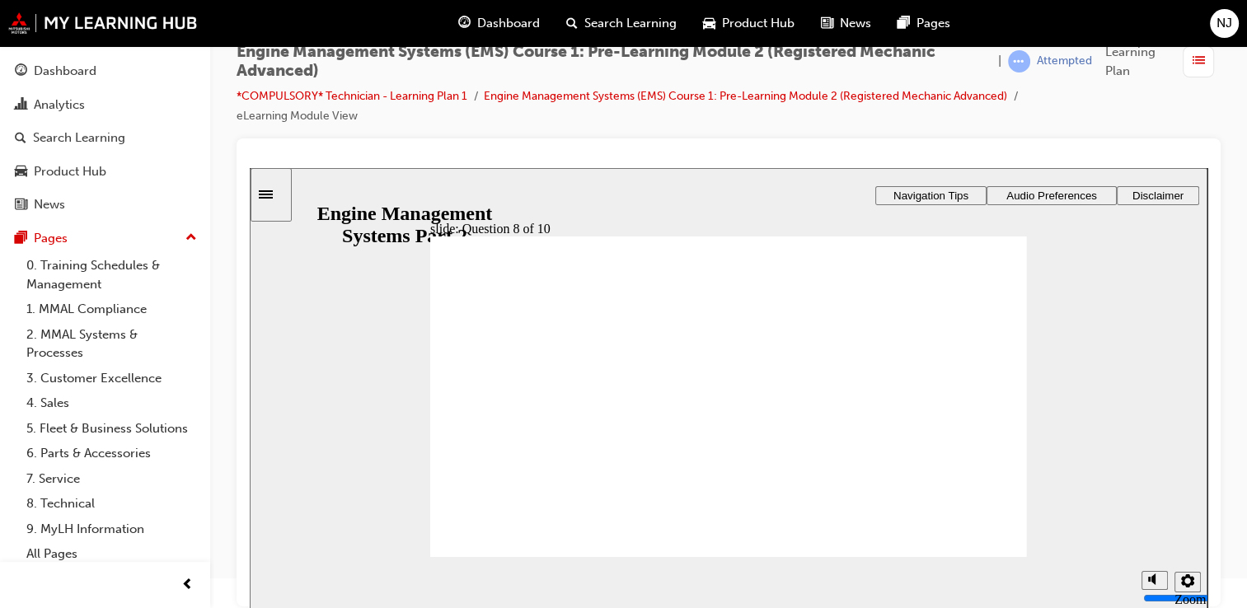
checkbox input "true"
checkbox input "false"
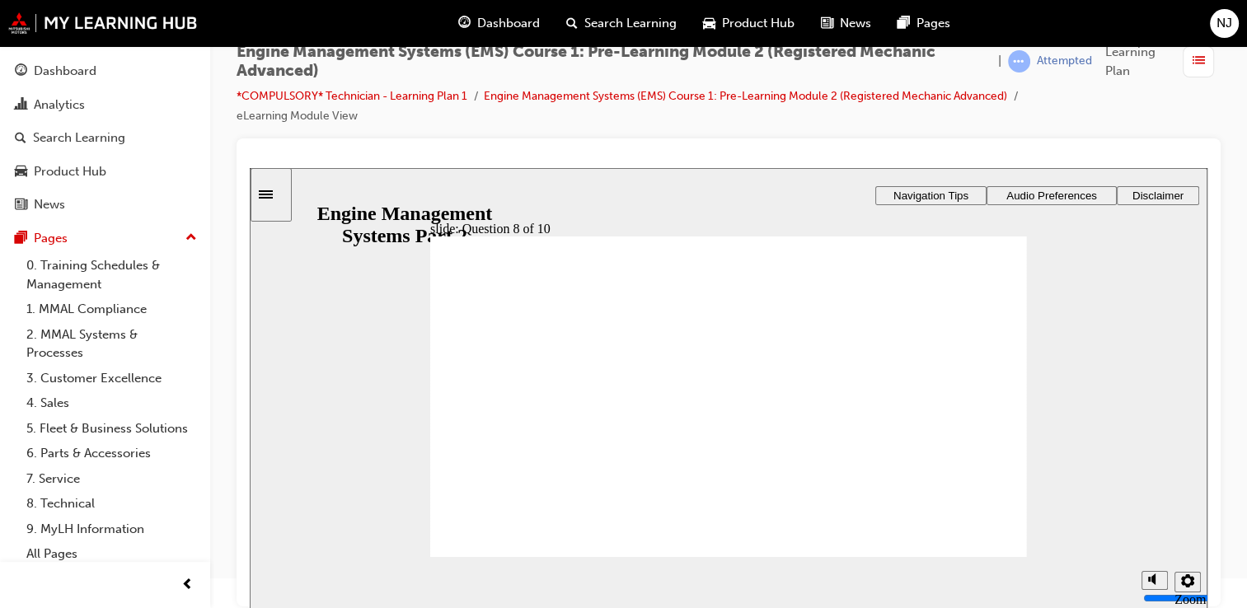
radio input "true"
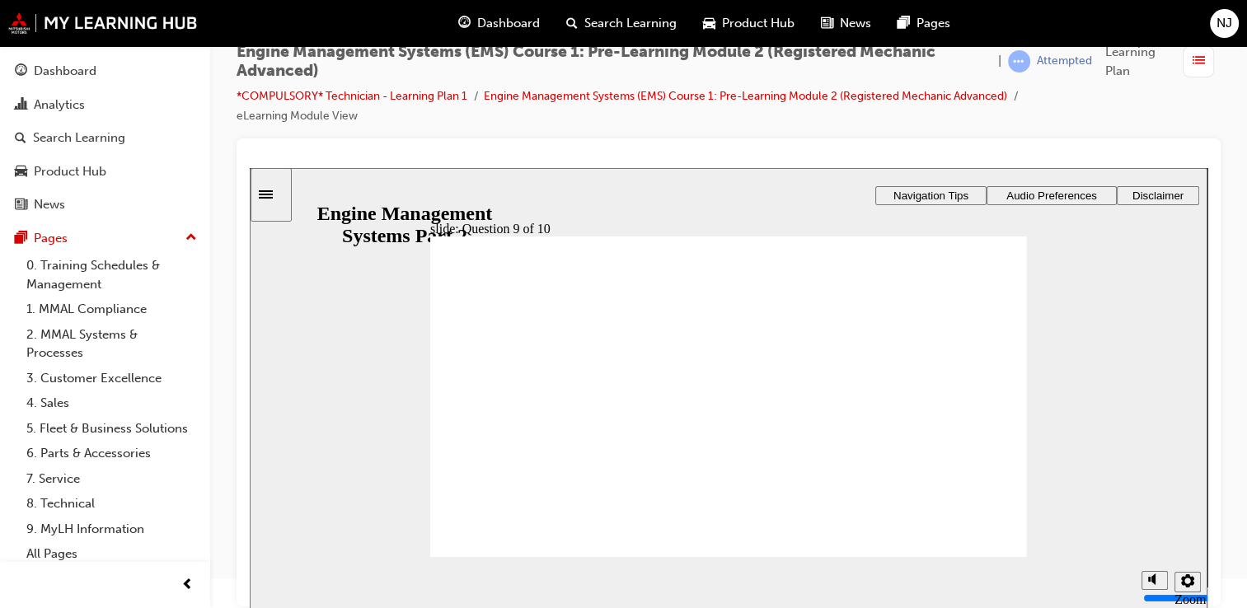
radio input "true"
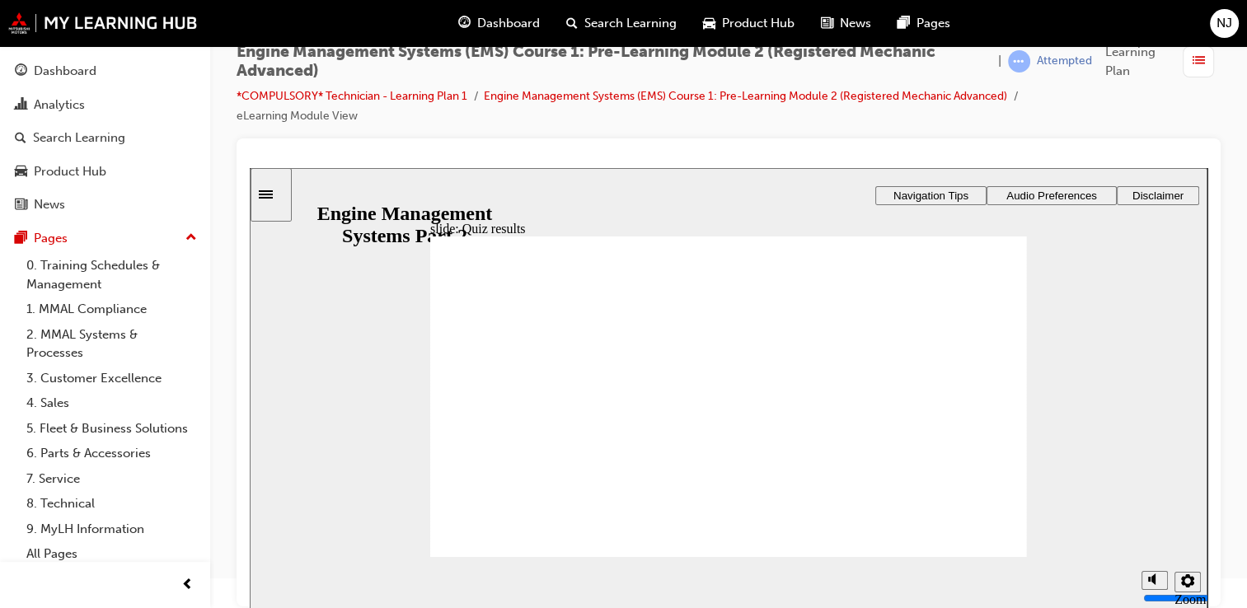
checkbox input "true"
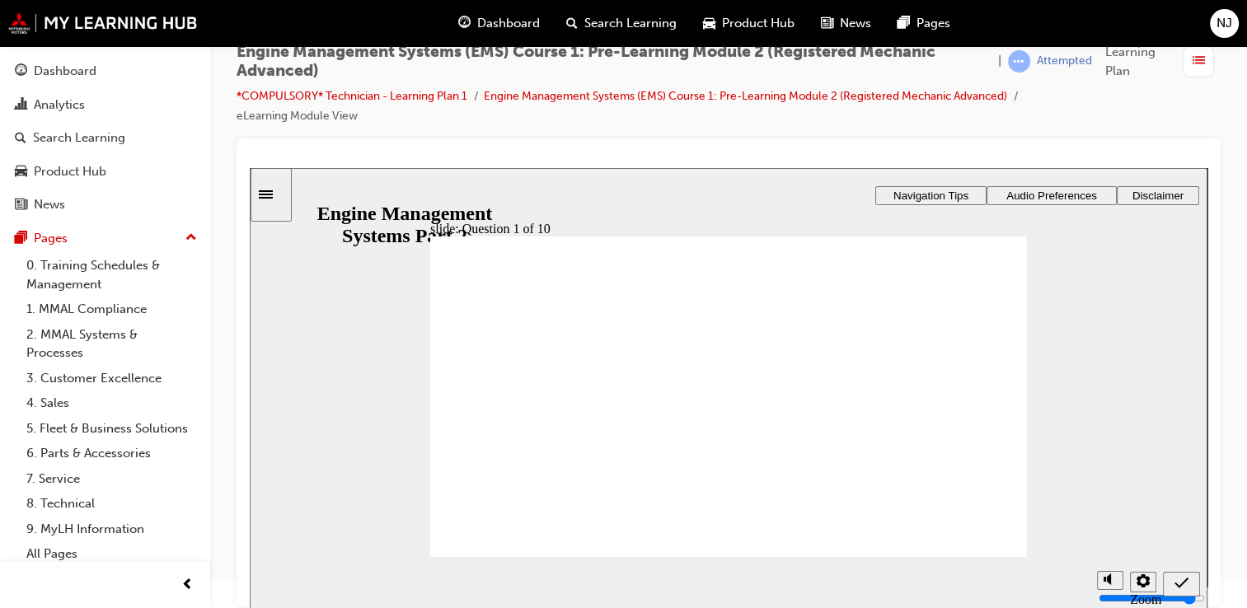
checkbox input "true"
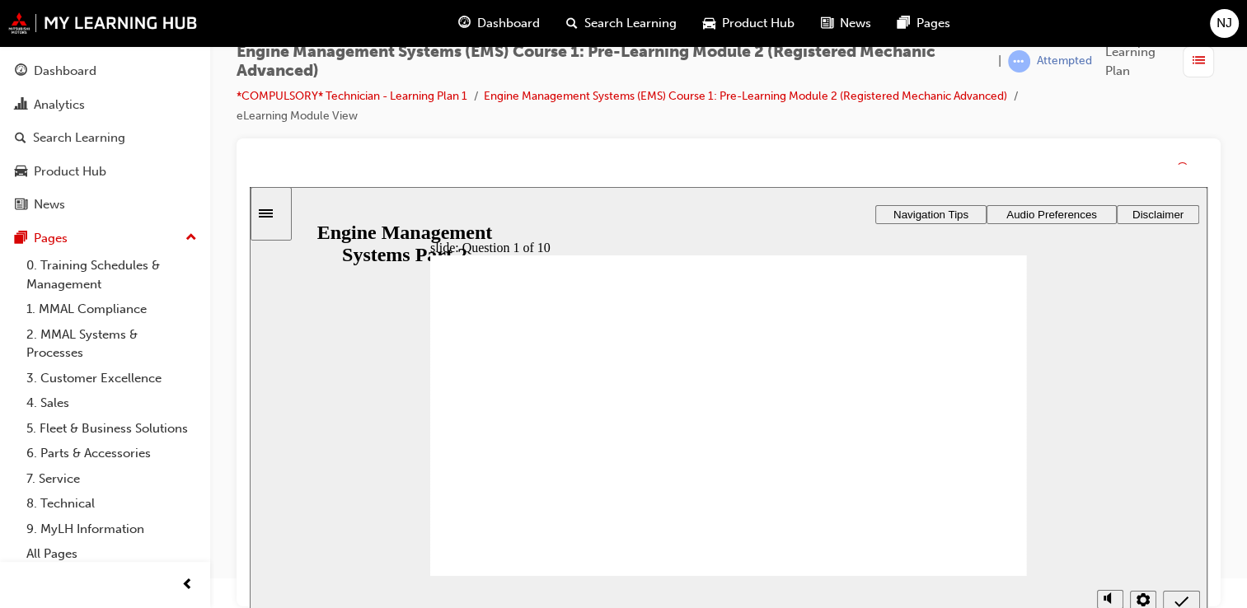
drag, startPoint x: 711, startPoint y: 452, endPoint x: 717, endPoint y: 473, distance: 22.2
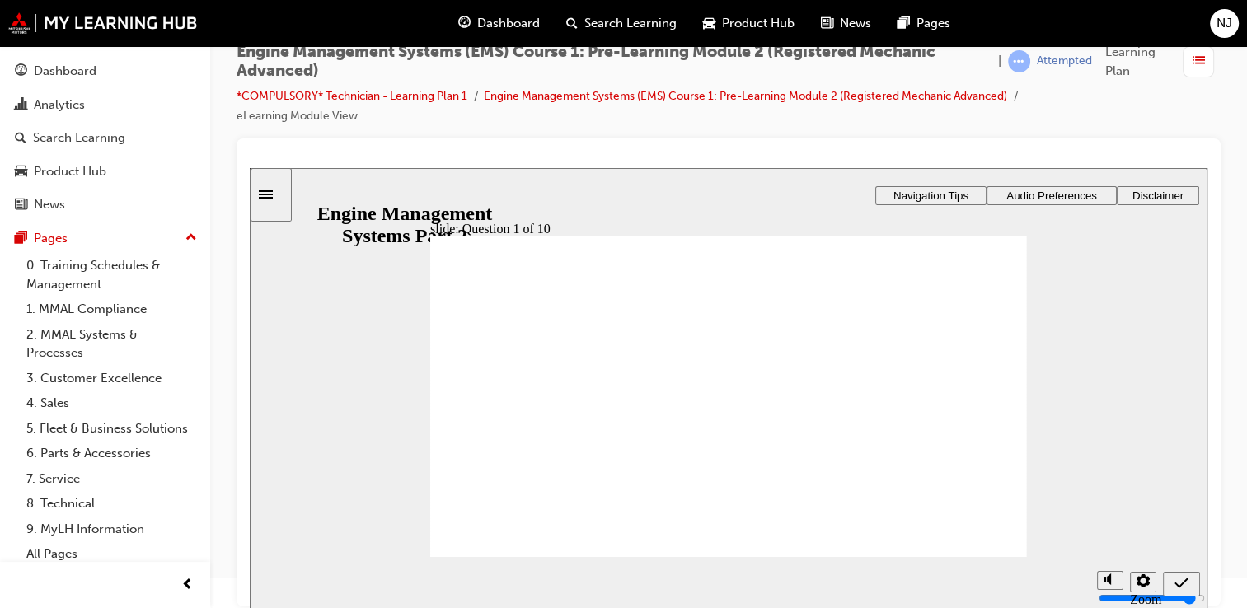
radio input "true"
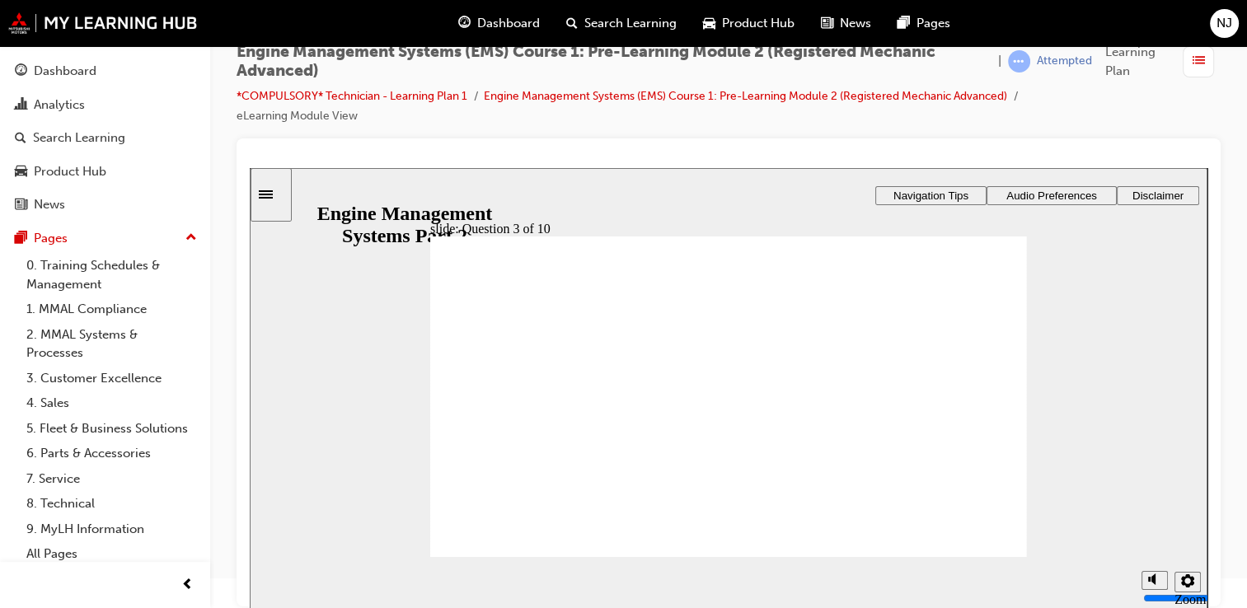
radio input "true"
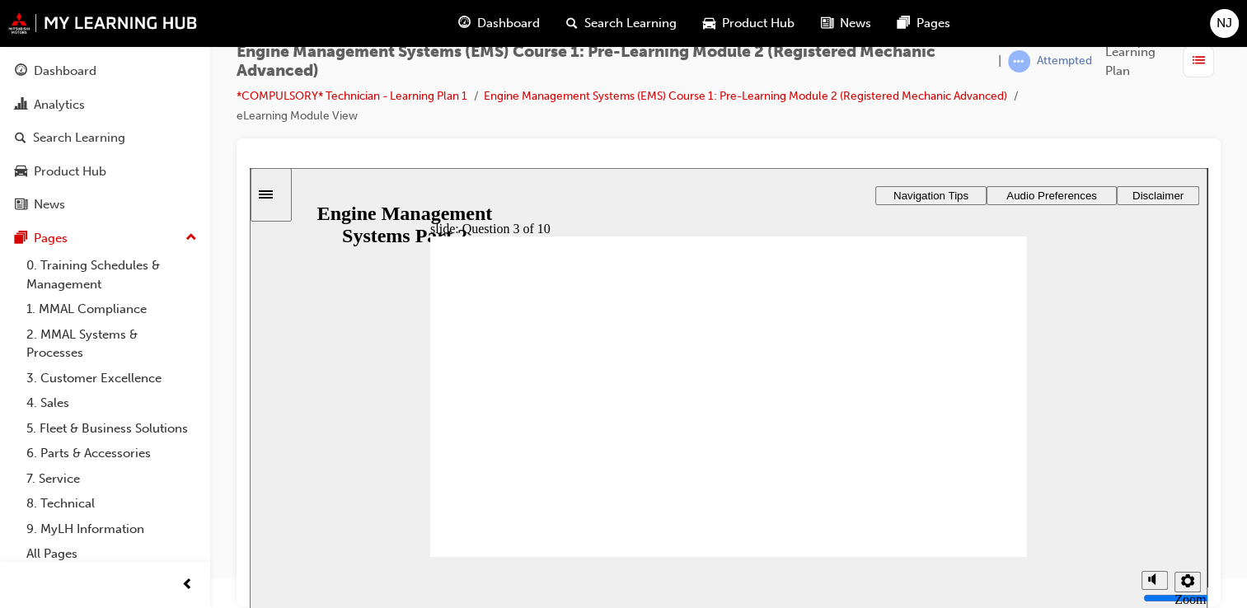
radio input "true"
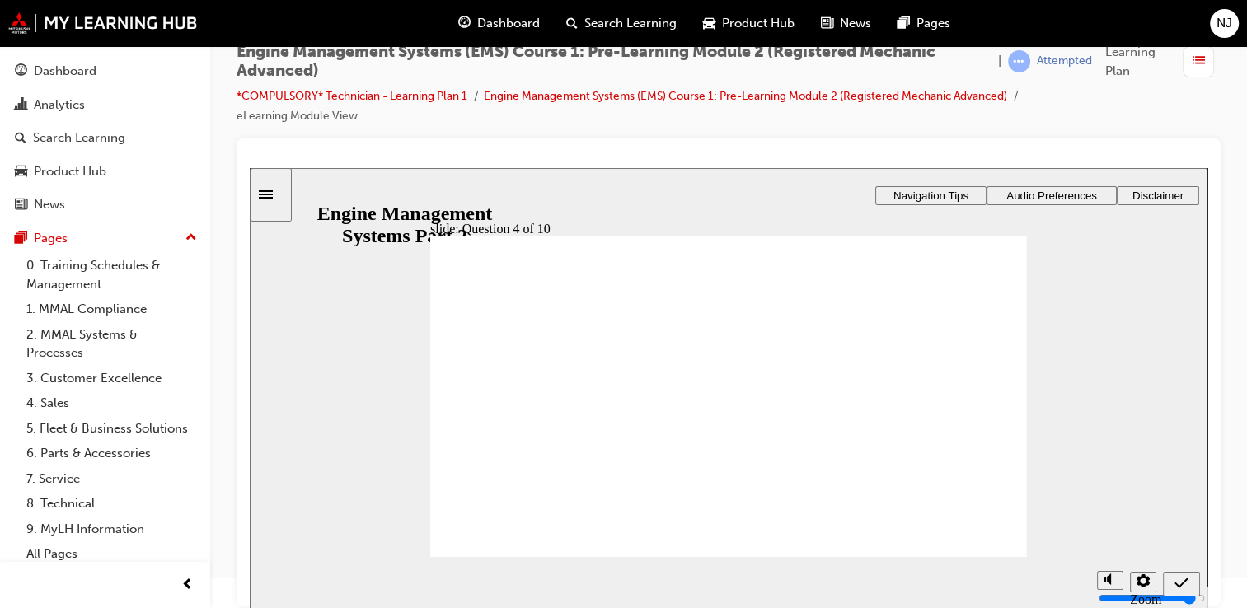
radio input "true"
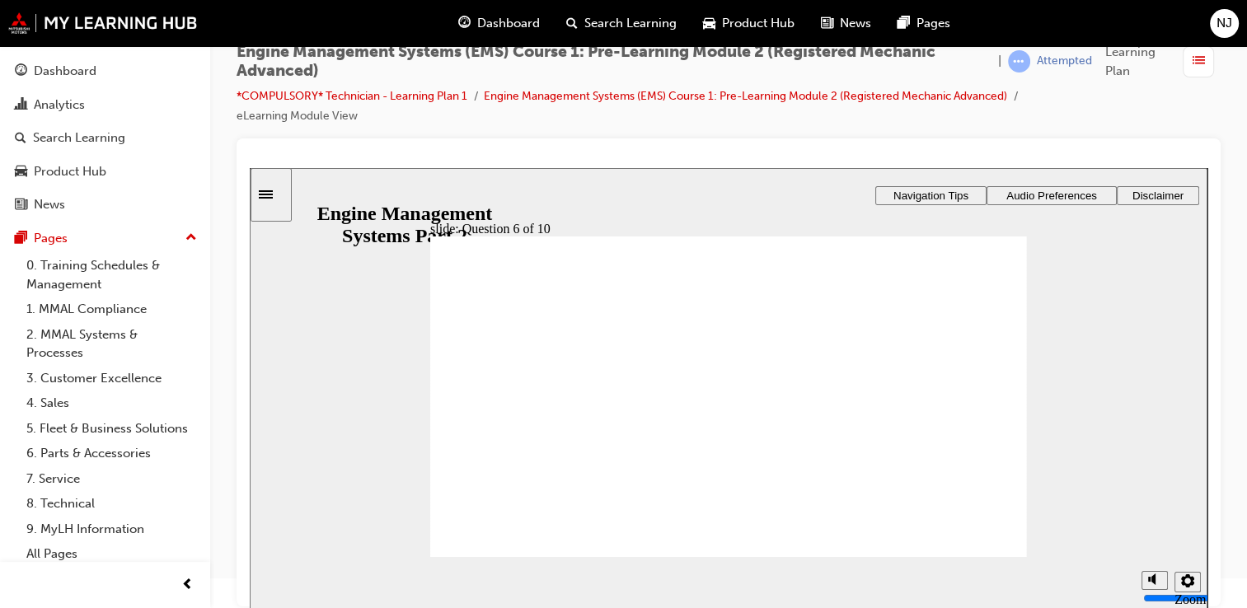
checkbox input "true"
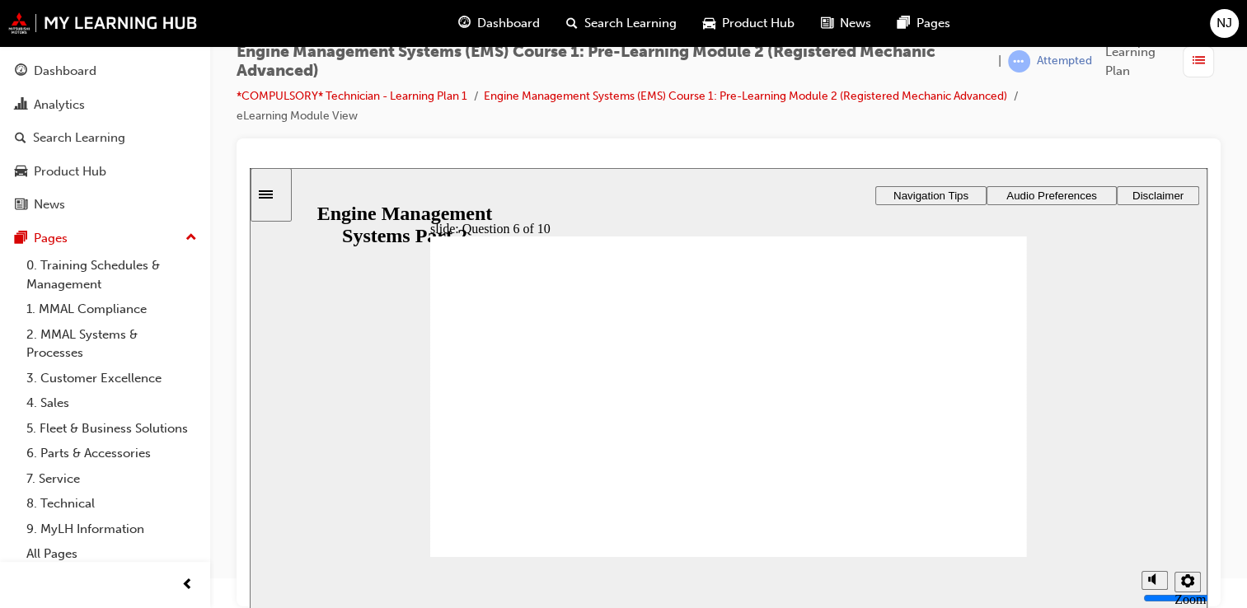
checkbox input "true"
checkbox input "false"
drag, startPoint x: 485, startPoint y: 361, endPoint x: 479, endPoint y: 352, distance: 10.7
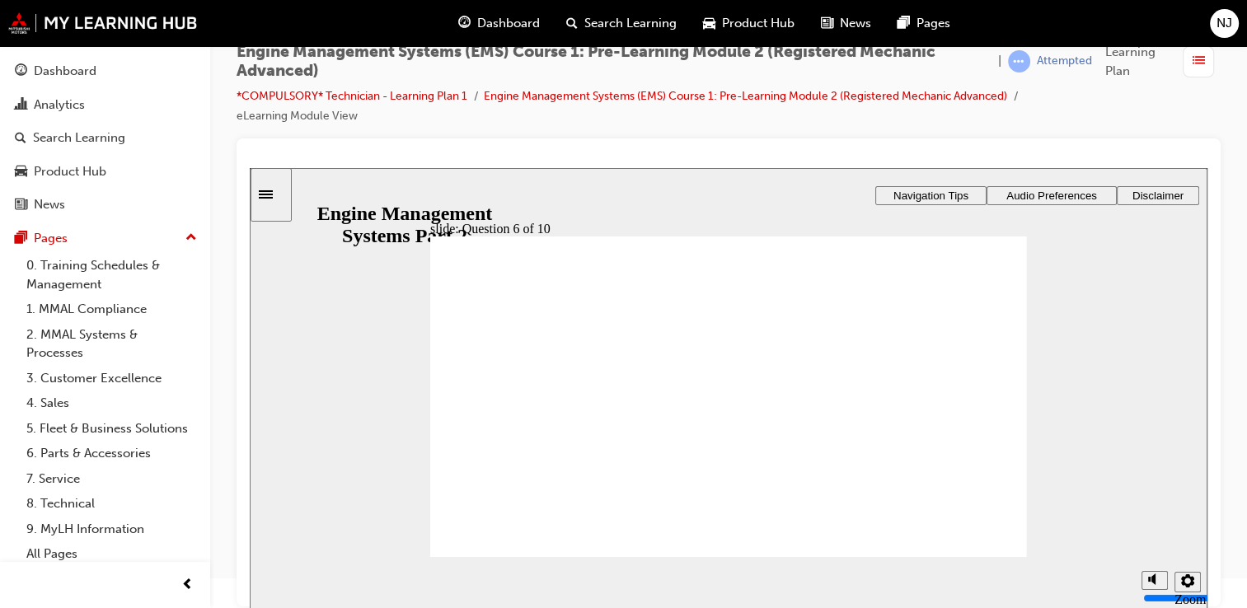
checkbox input "true"
checkbox input "false"
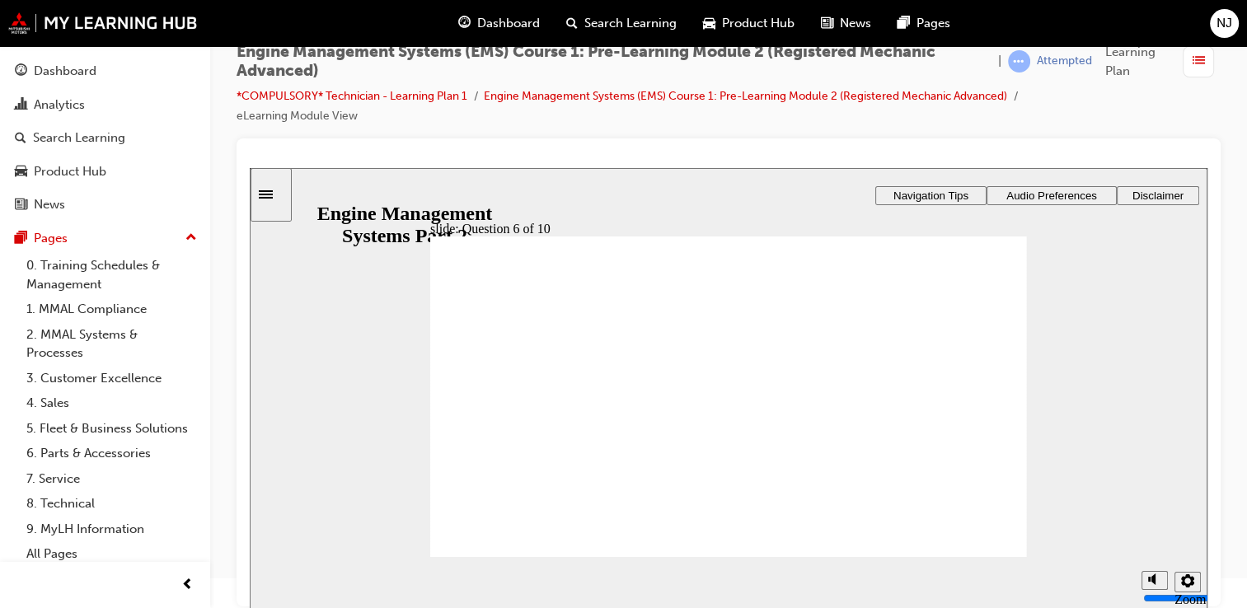
radio input "true"
drag, startPoint x: 716, startPoint y: 458, endPoint x: 716, endPoint y: 439, distance: 19.0
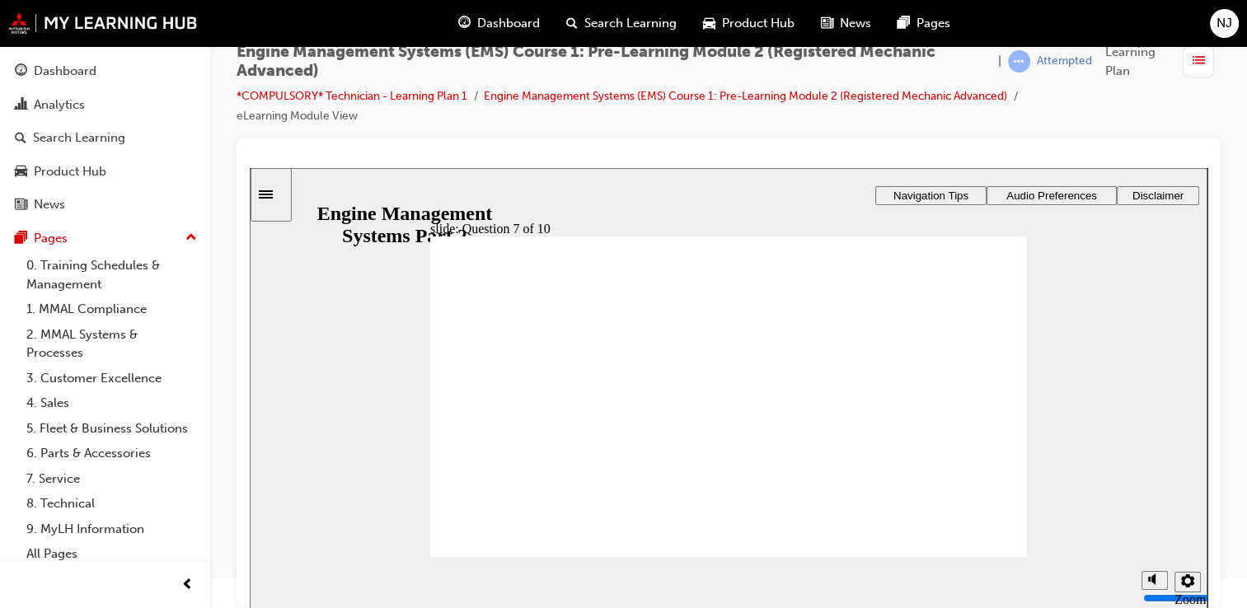
checkbox input "false"
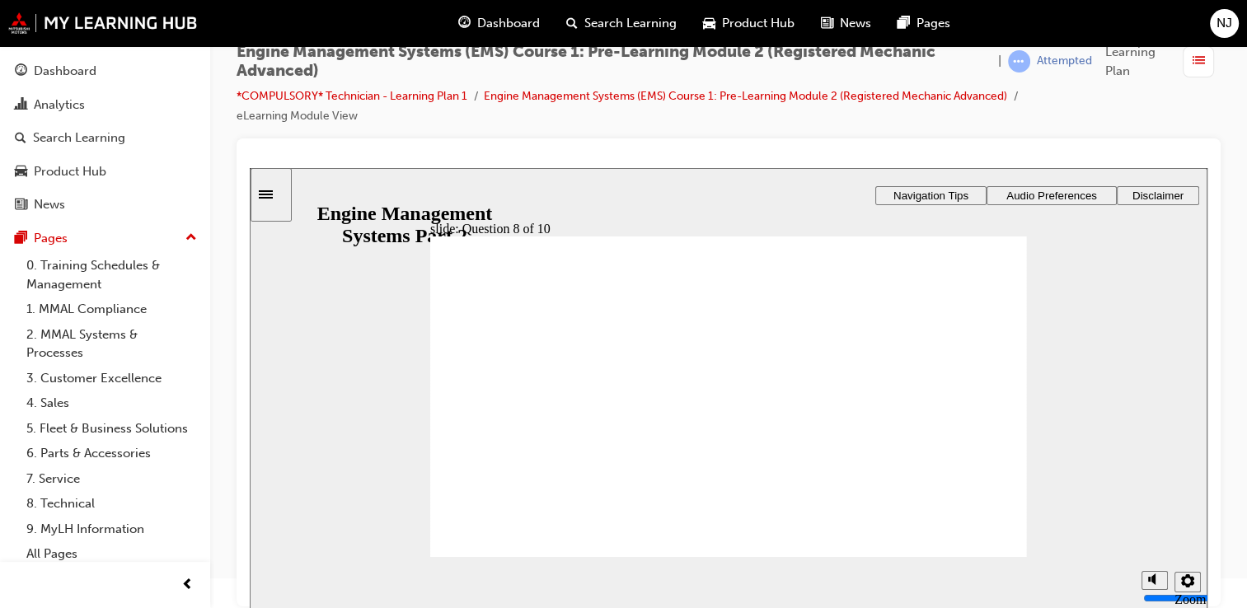
drag, startPoint x: 571, startPoint y: 330, endPoint x: 585, endPoint y: 339, distance: 16.7
checkbox input "true"
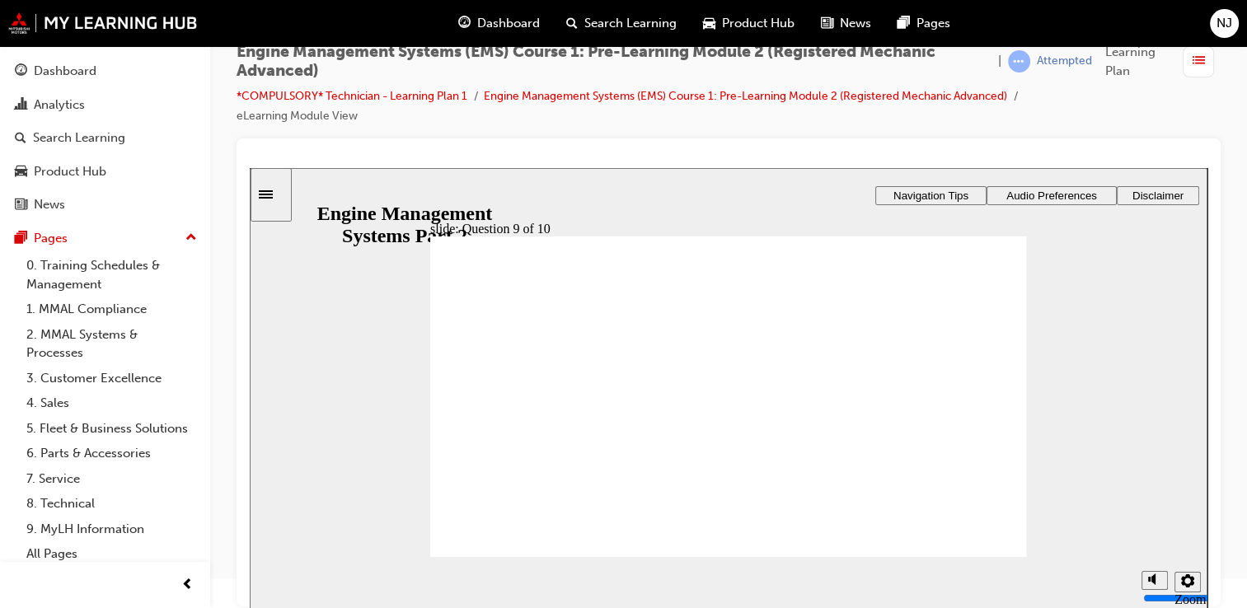
drag, startPoint x: 464, startPoint y: 373, endPoint x: 465, endPoint y: 364, distance: 9.9
radio input "true"
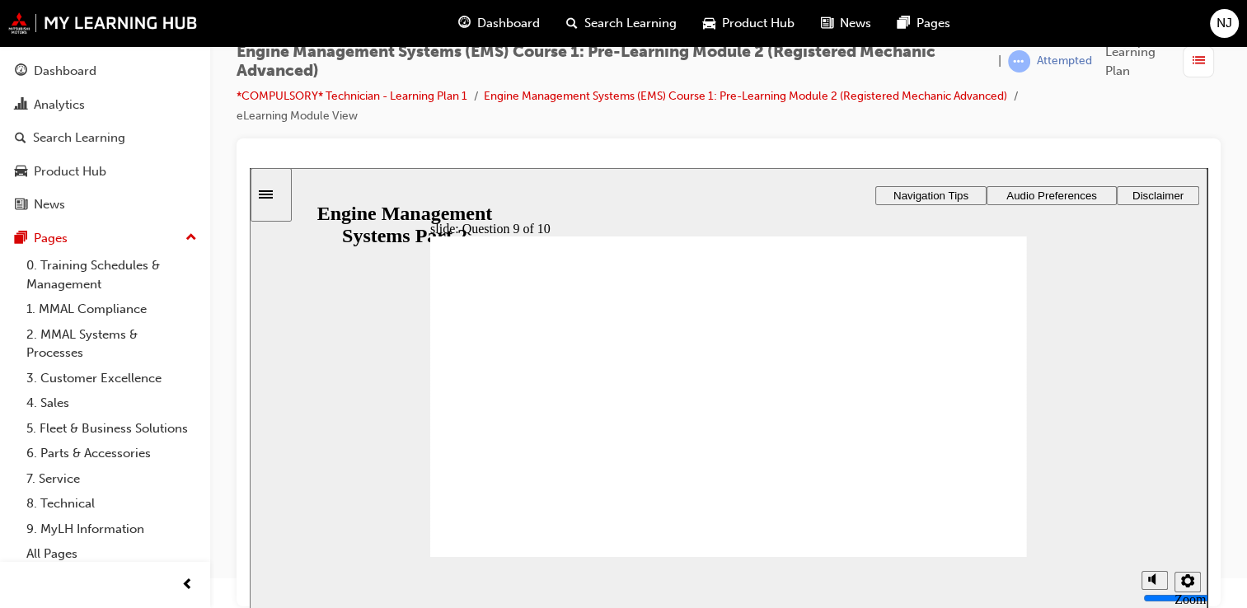
radio input "false"
radio input "true"
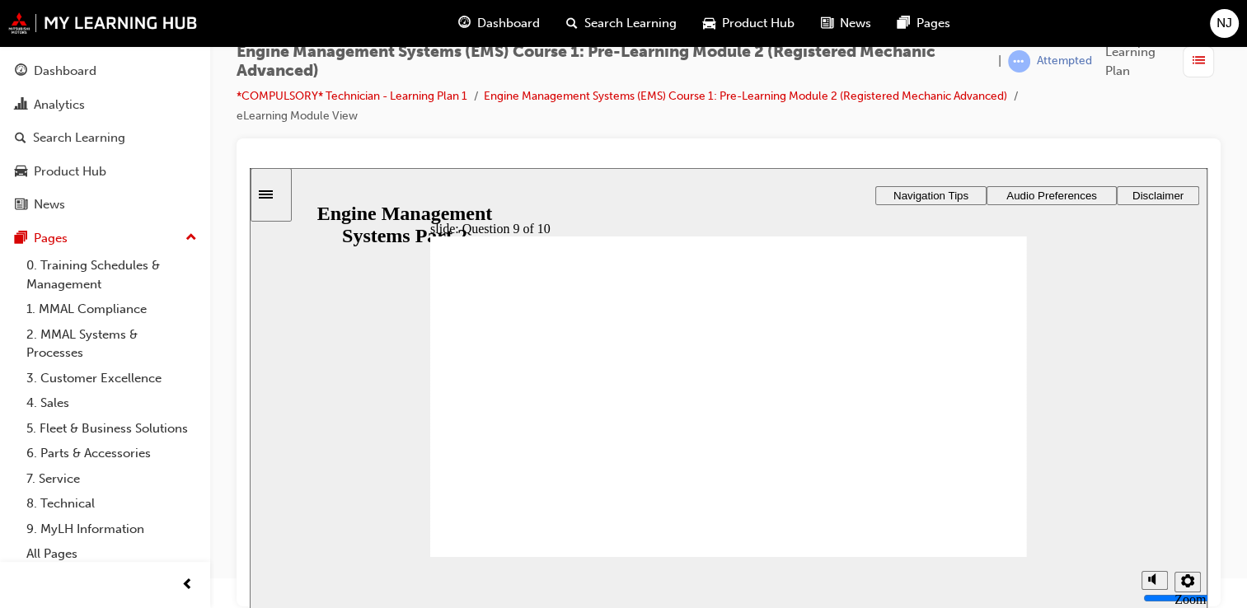
drag, startPoint x: 488, startPoint y: 378, endPoint x: 491, endPoint y: 368, distance: 10.4
radio input "true"
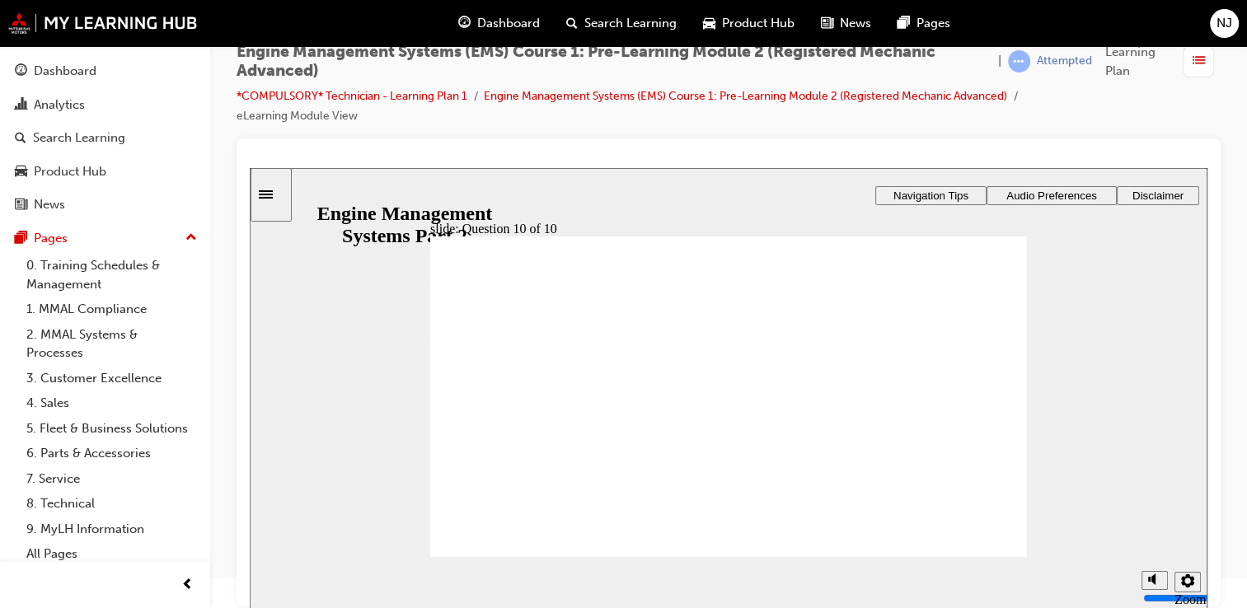
checkbox input "true"
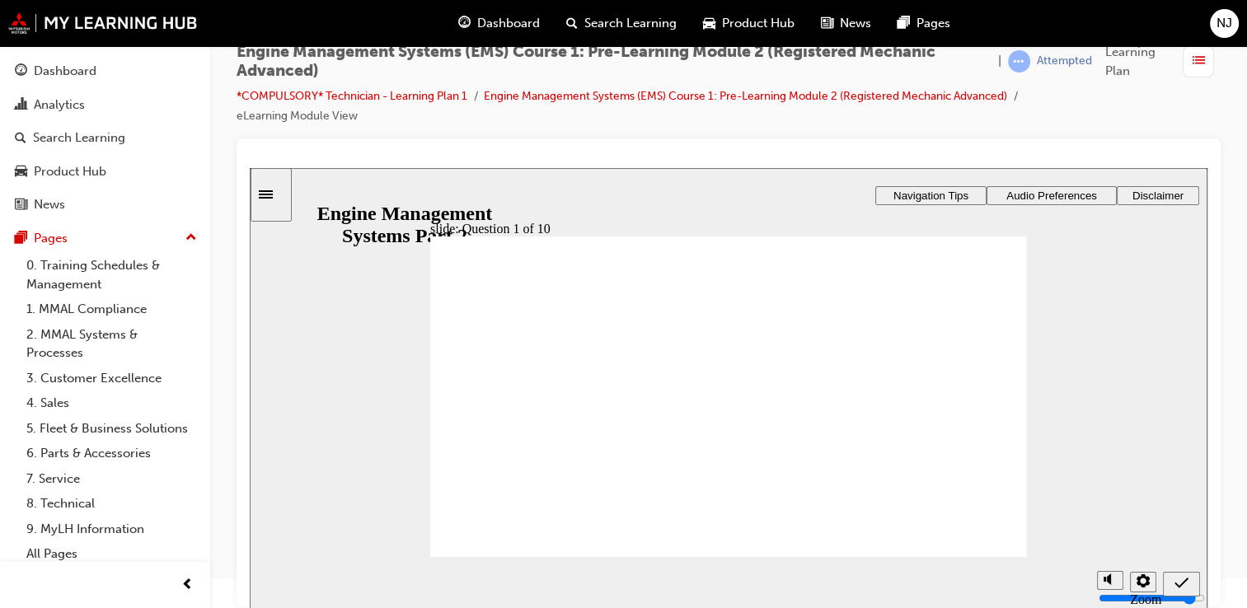
checkbox input "true"
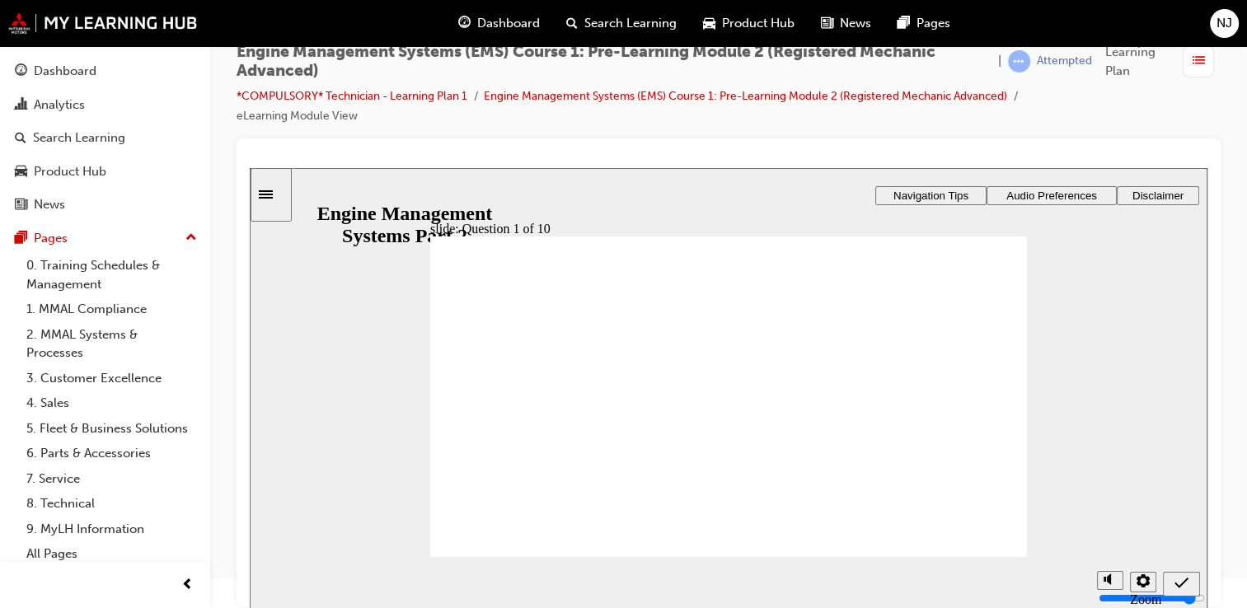
radio input "true"
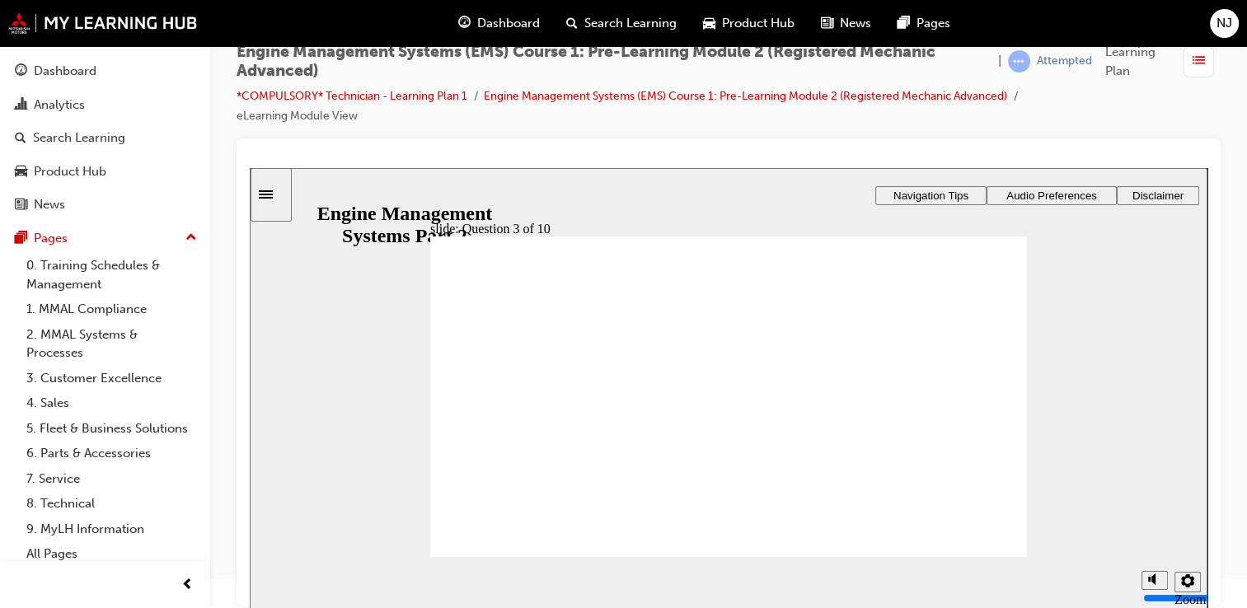
radio input "true"
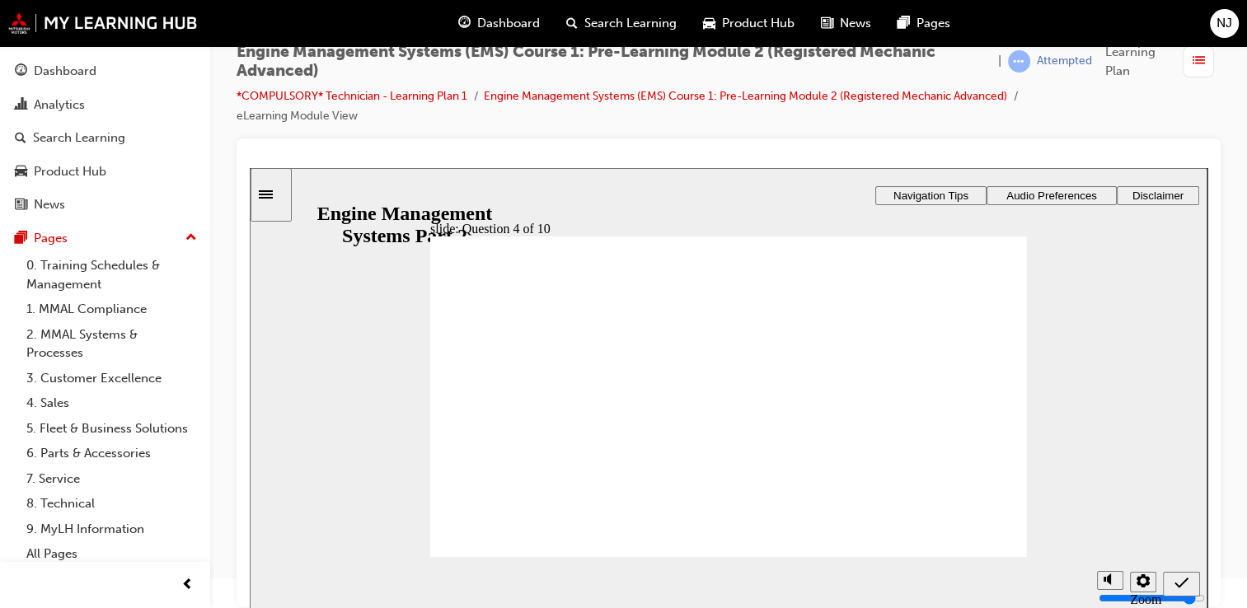
radio input "true"
drag, startPoint x: 721, startPoint y: 447, endPoint x: 722, endPoint y: 465, distance: 18.2
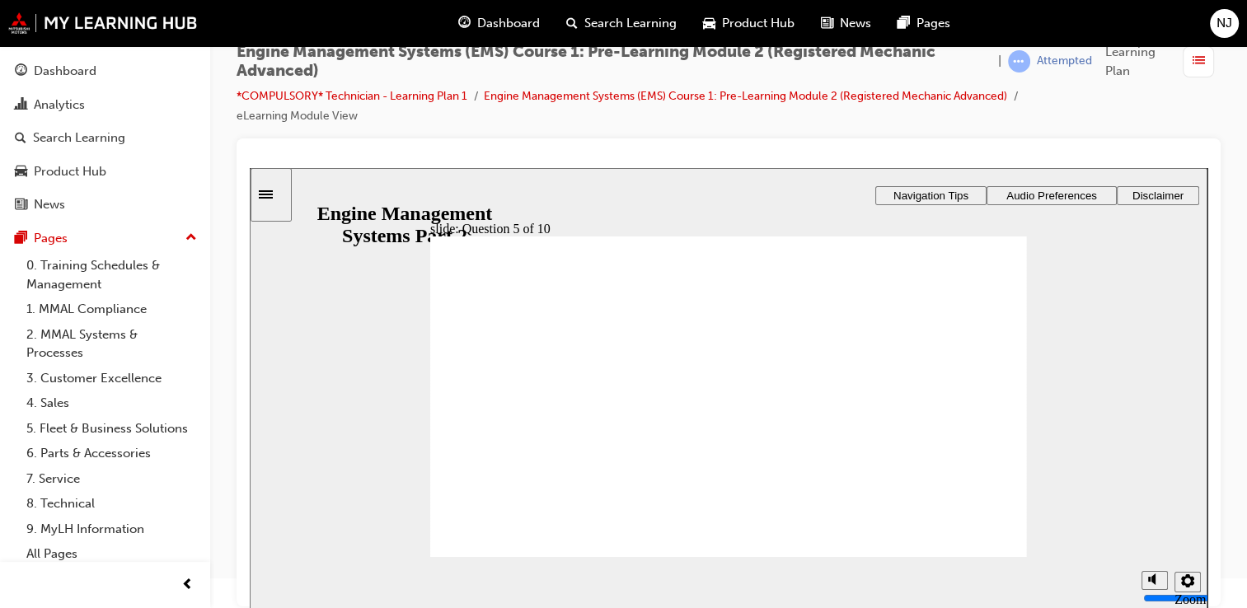
radio input "true"
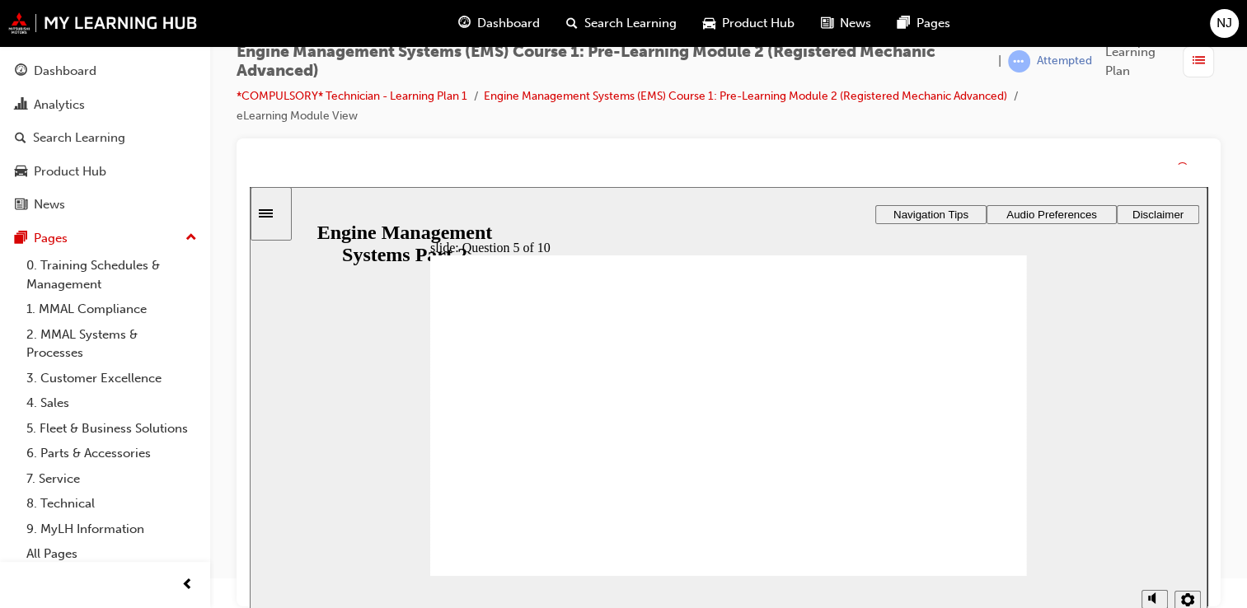
drag, startPoint x: 719, startPoint y: 456, endPoint x: 712, endPoint y: 481, distance: 25.6
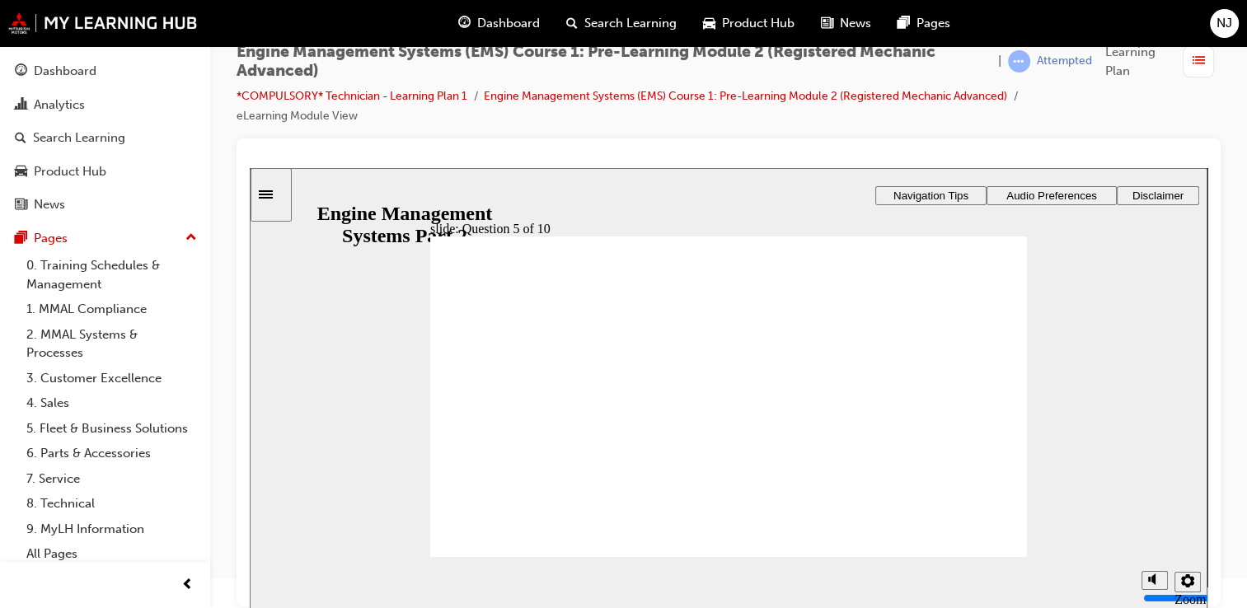
checkbox input "true"
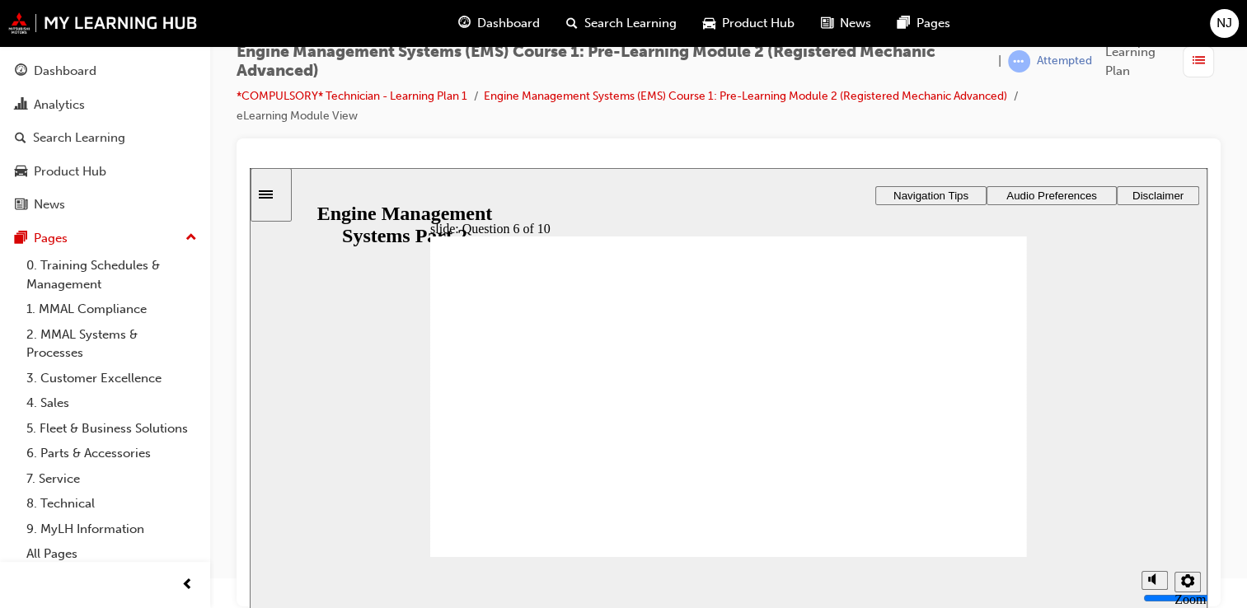
drag, startPoint x: 518, startPoint y: 355, endPoint x: 524, endPoint y: 366, distance: 12.2
checkbox input "true"
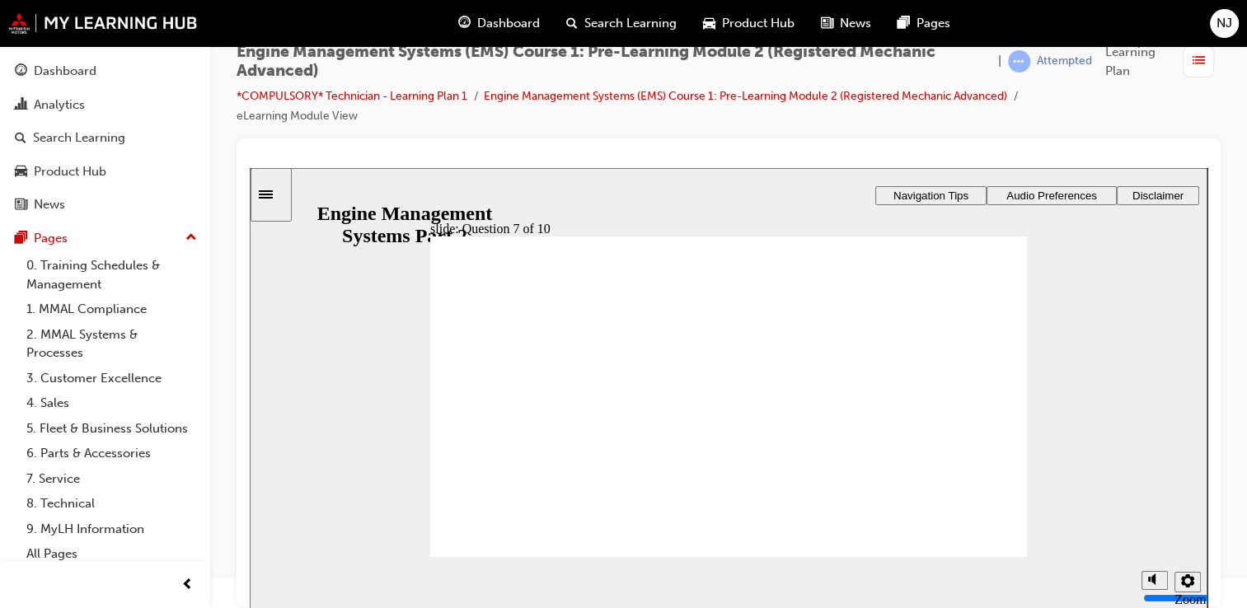
radio input "true"
drag, startPoint x: 481, startPoint y: 366, endPoint x: 488, endPoint y: 375, distance: 11.7
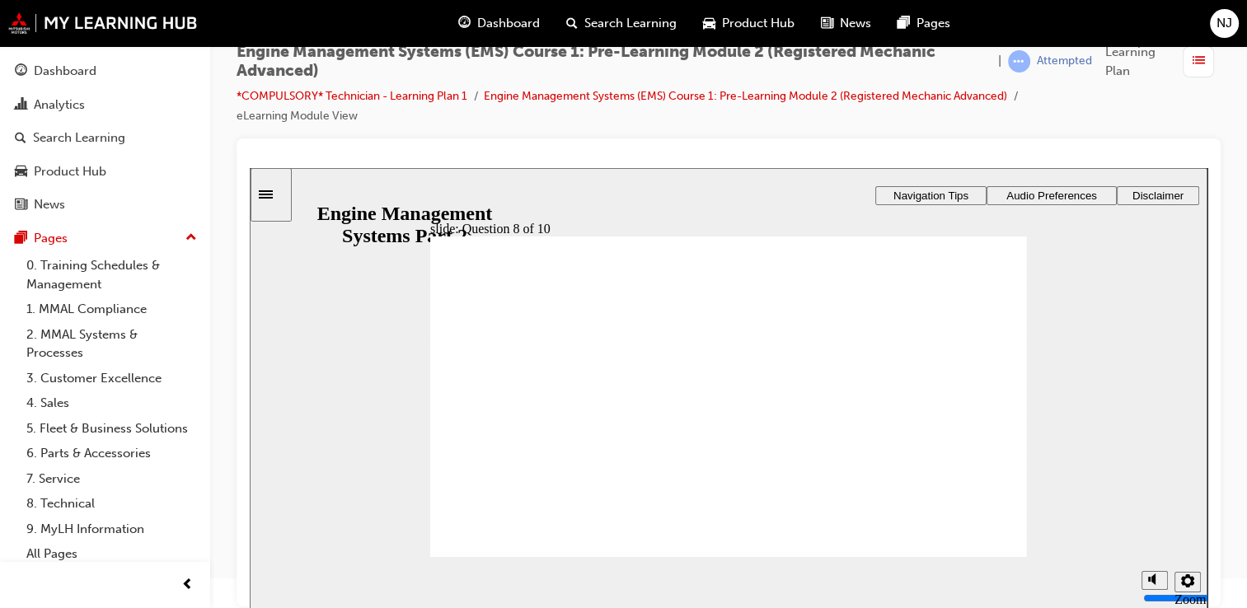
checkbox input "true"
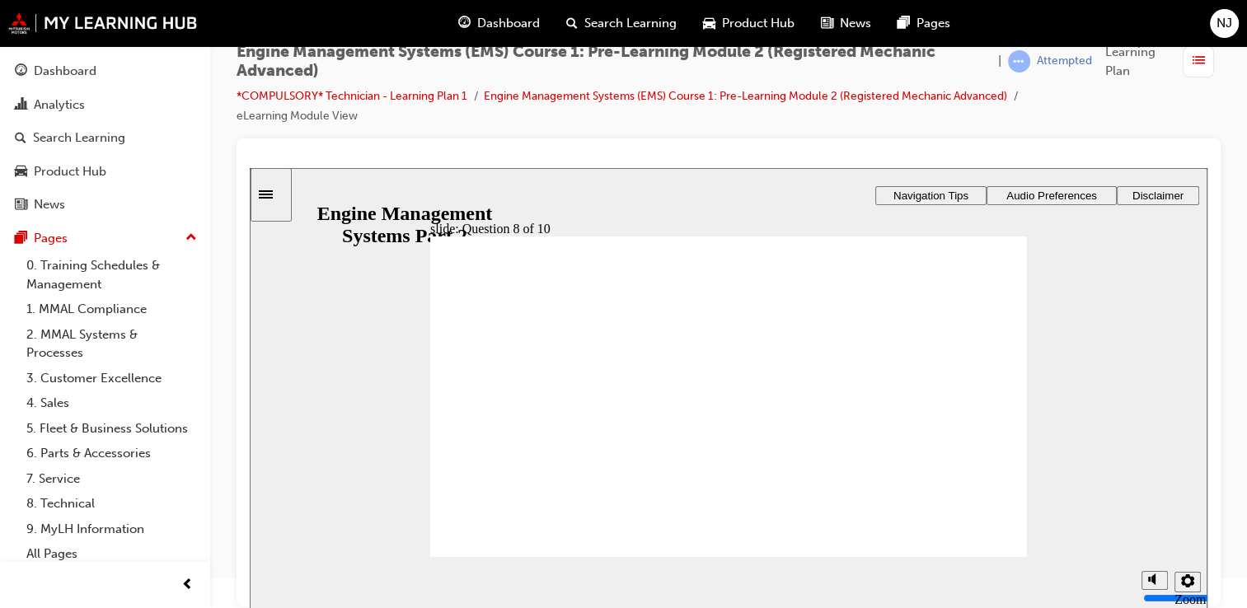
radio input "true"
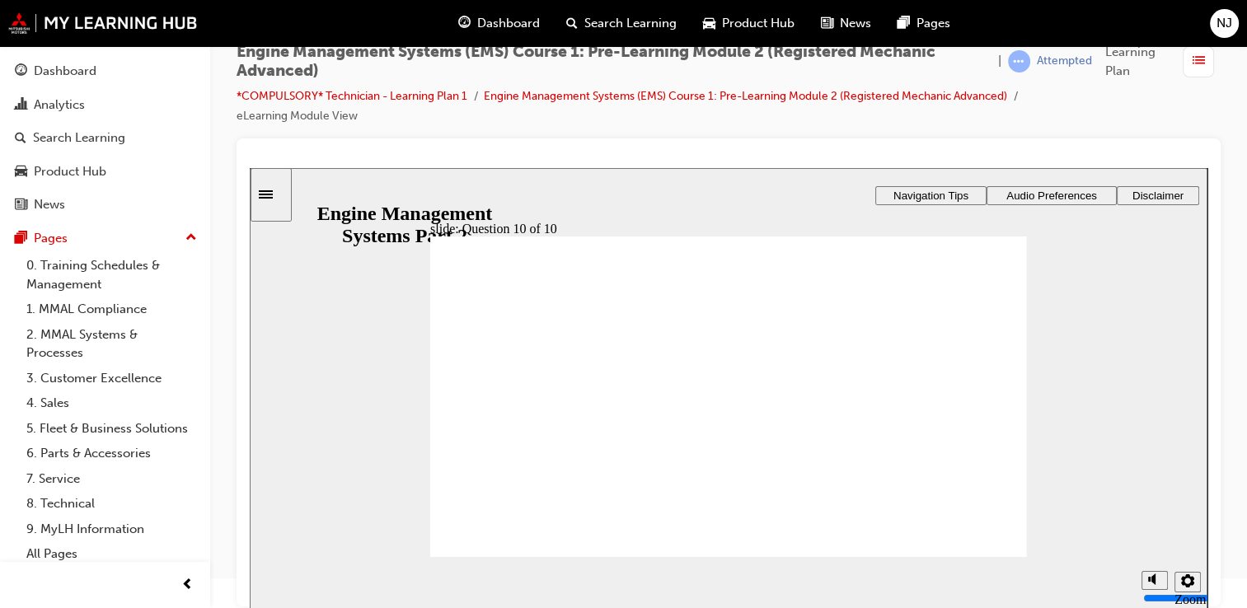
radio input "true"
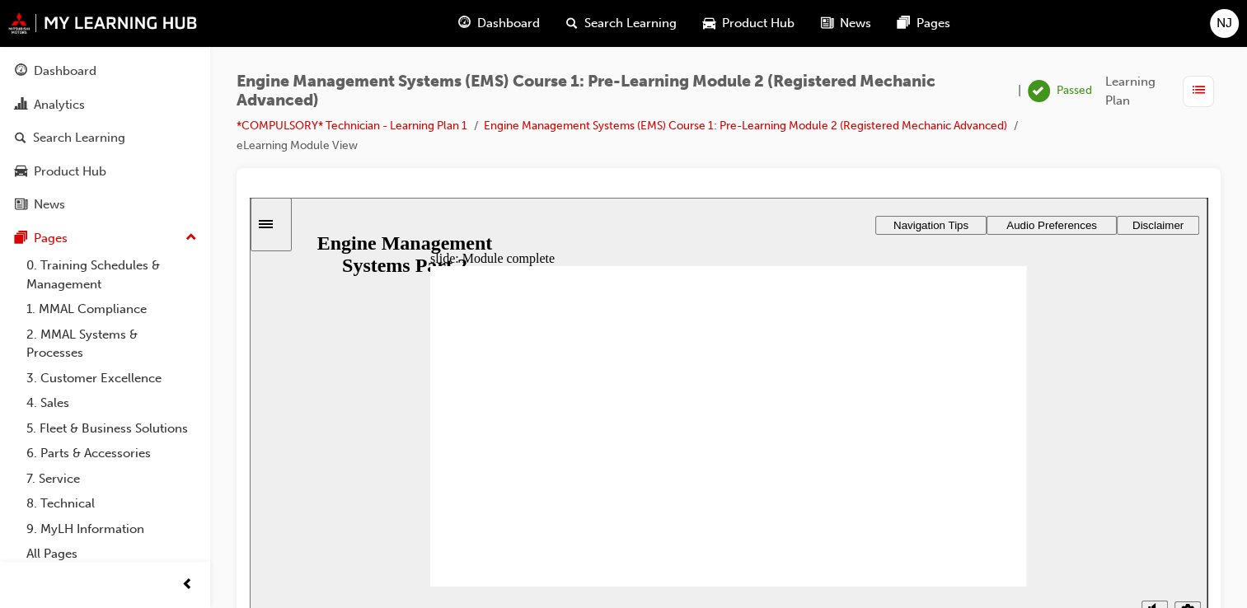
click at [462, 21] on span "guage-icon" at bounding box center [464, 23] width 12 height 21
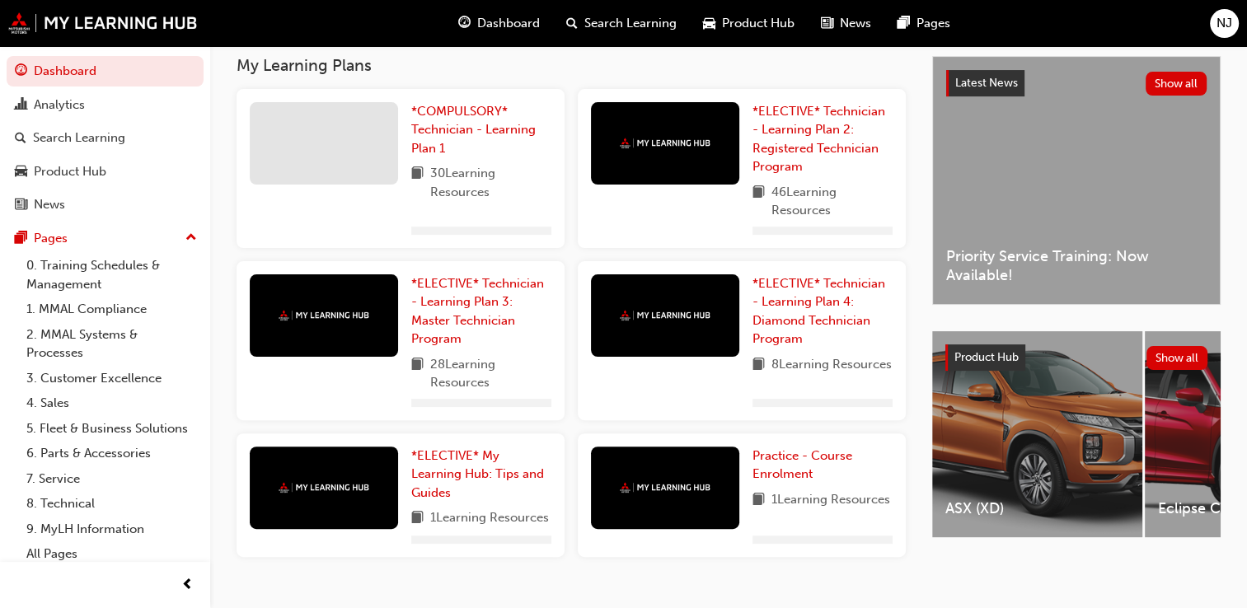
scroll to position [412, 0]
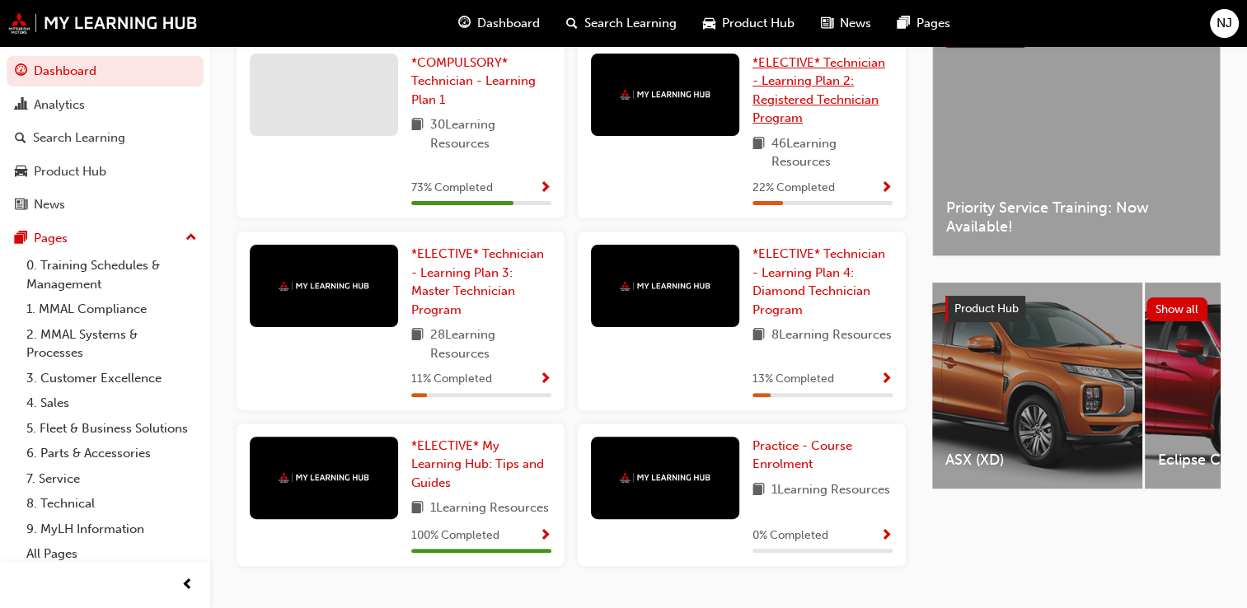
click at [776, 119] on span "*ELECTIVE* Technician - Learning Plan 2: Registered Technician Program" at bounding box center [819, 90] width 133 height 71
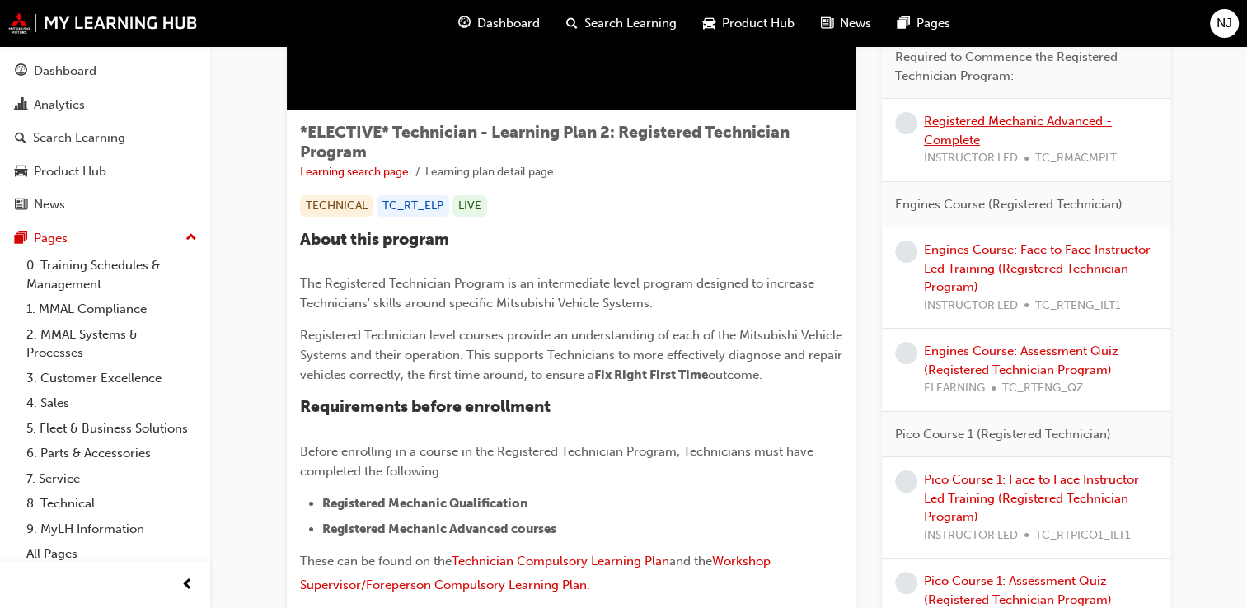
scroll to position [224, 0]
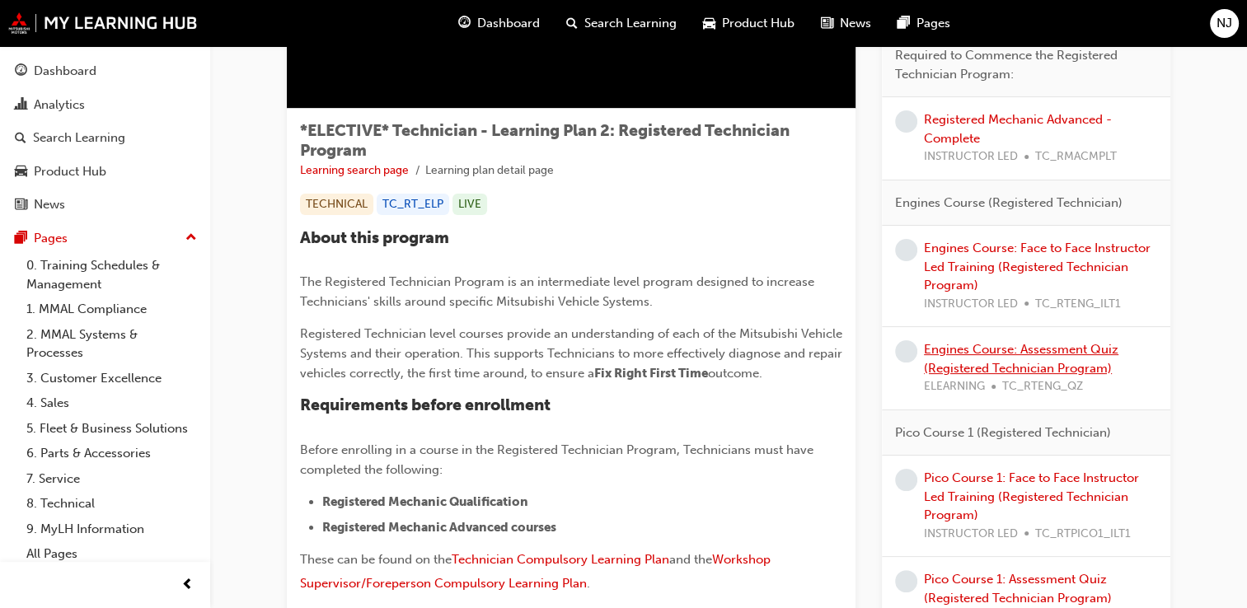
click at [963, 370] on link "Engines Course: Assessment Quiz (Registered Technician Program)" at bounding box center [1021, 359] width 195 height 34
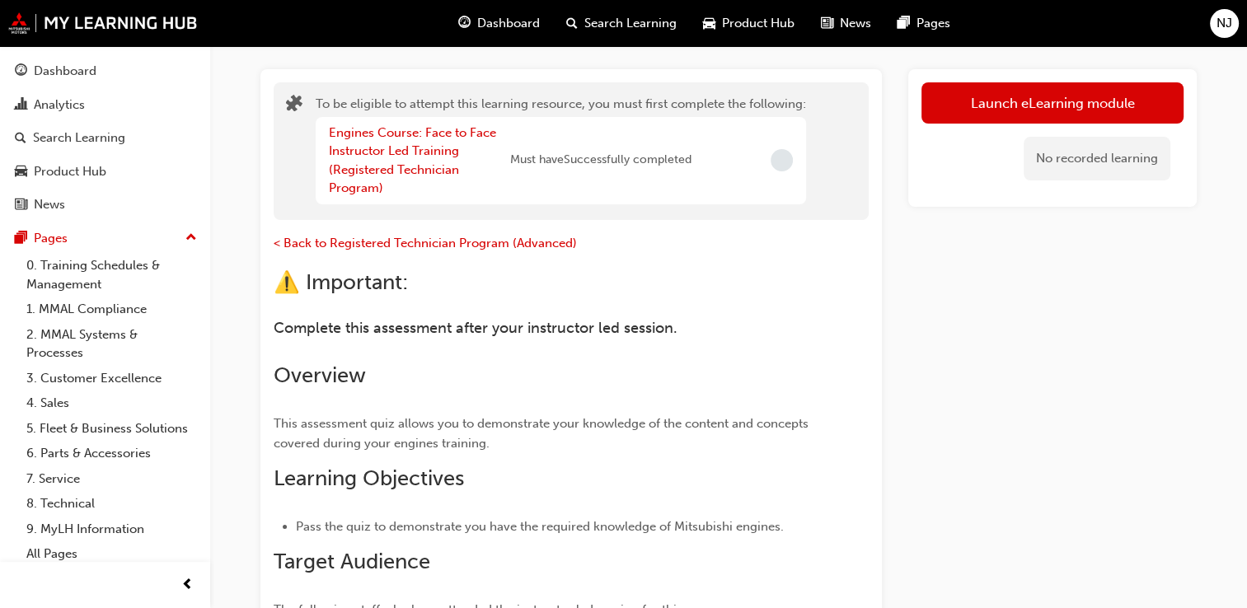
scroll to position [81, 0]
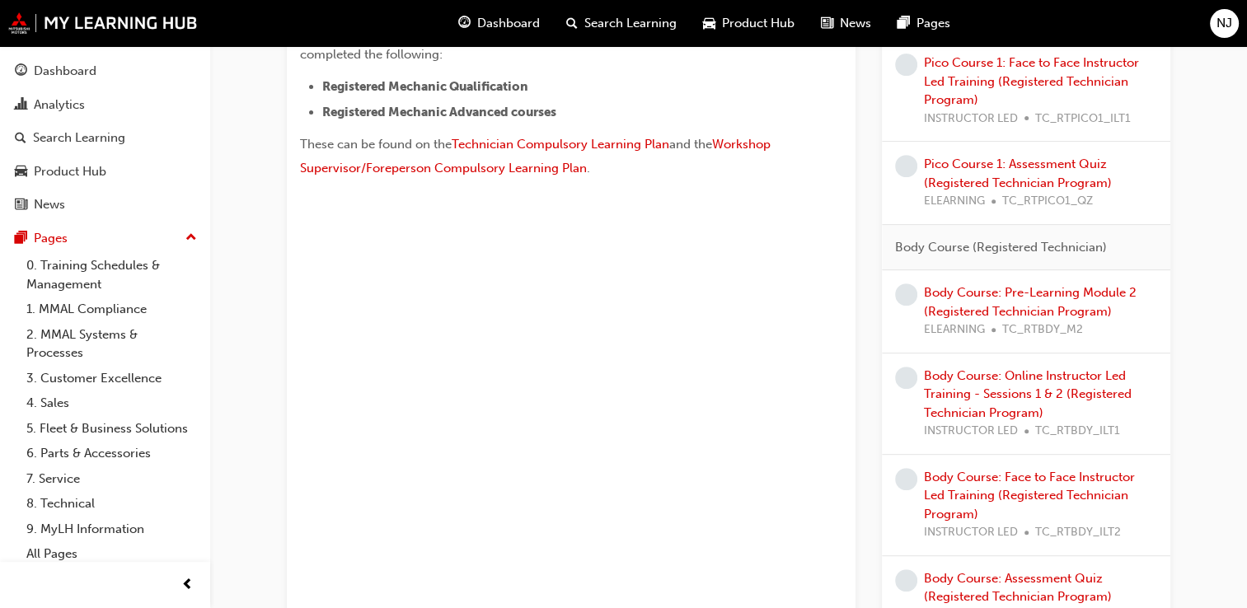
scroll to position [643, 0]
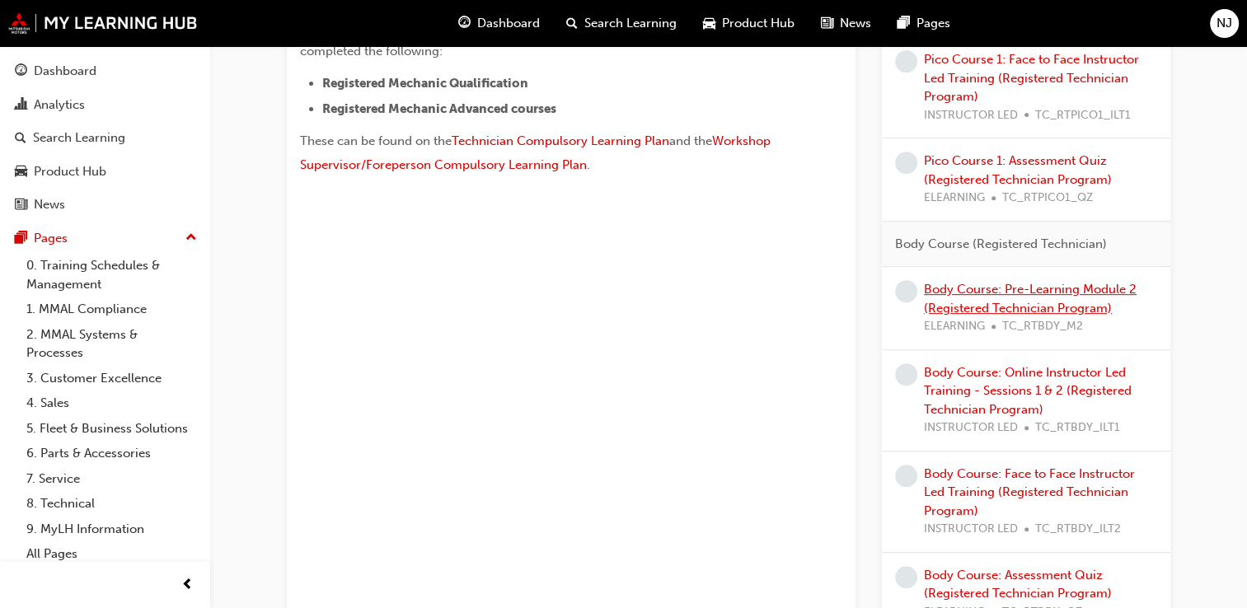
click at [1027, 291] on link "Body Course: Pre-Learning Module 2 (Registered Technician Program)" at bounding box center [1030, 299] width 213 height 34
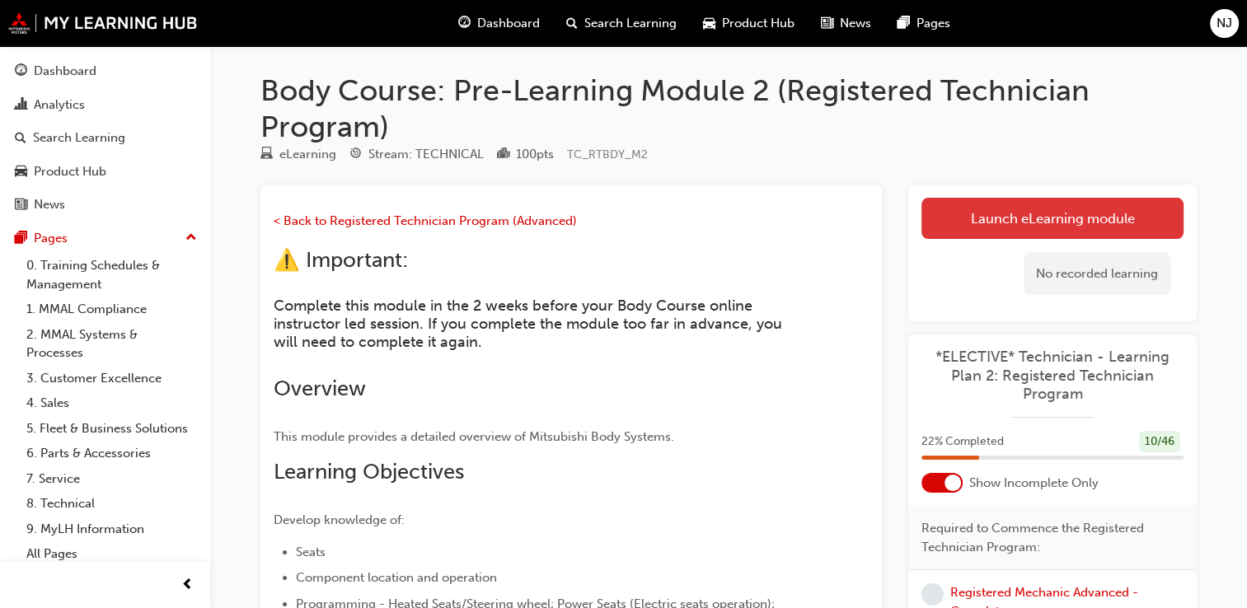
click at [1080, 222] on link "Launch eLearning module" at bounding box center [1053, 218] width 262 height 41
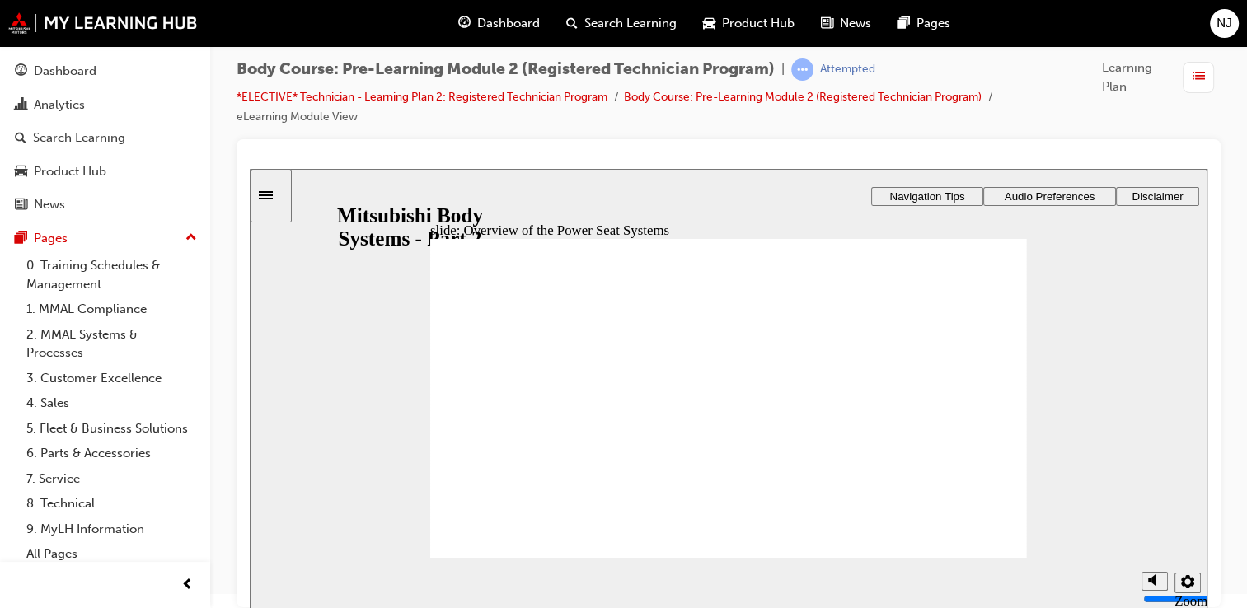
scroll to position [15, 0]
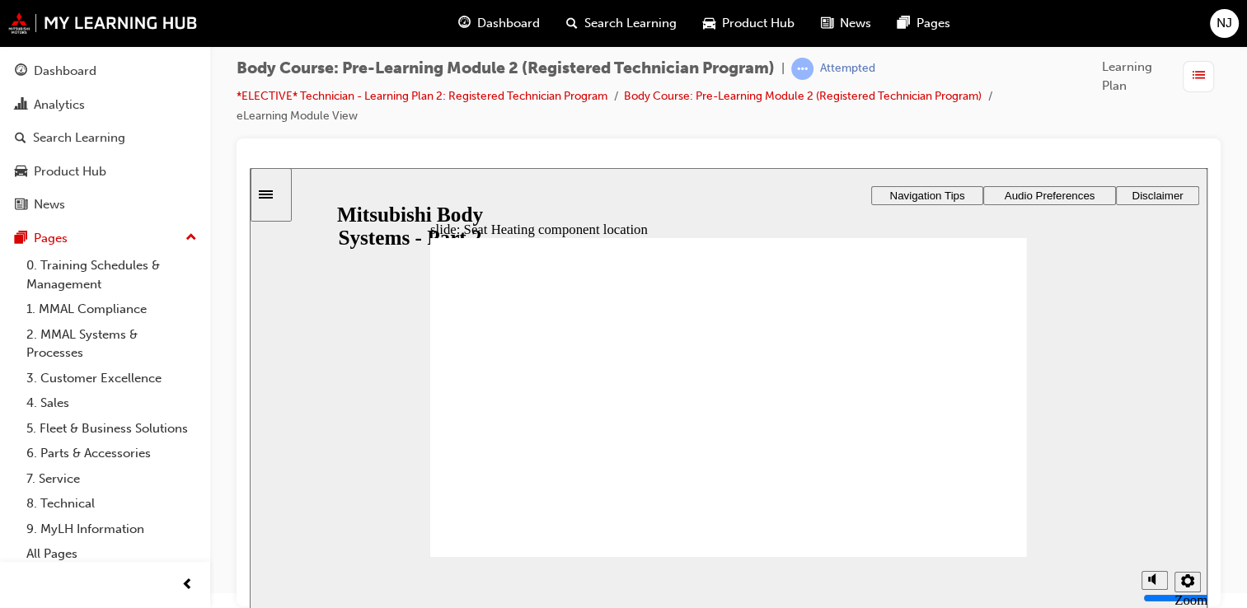
drag, startPoint x: 610, startPoint y: 338, endPoint x: 643, endPoint y: 363, distance: 41.2
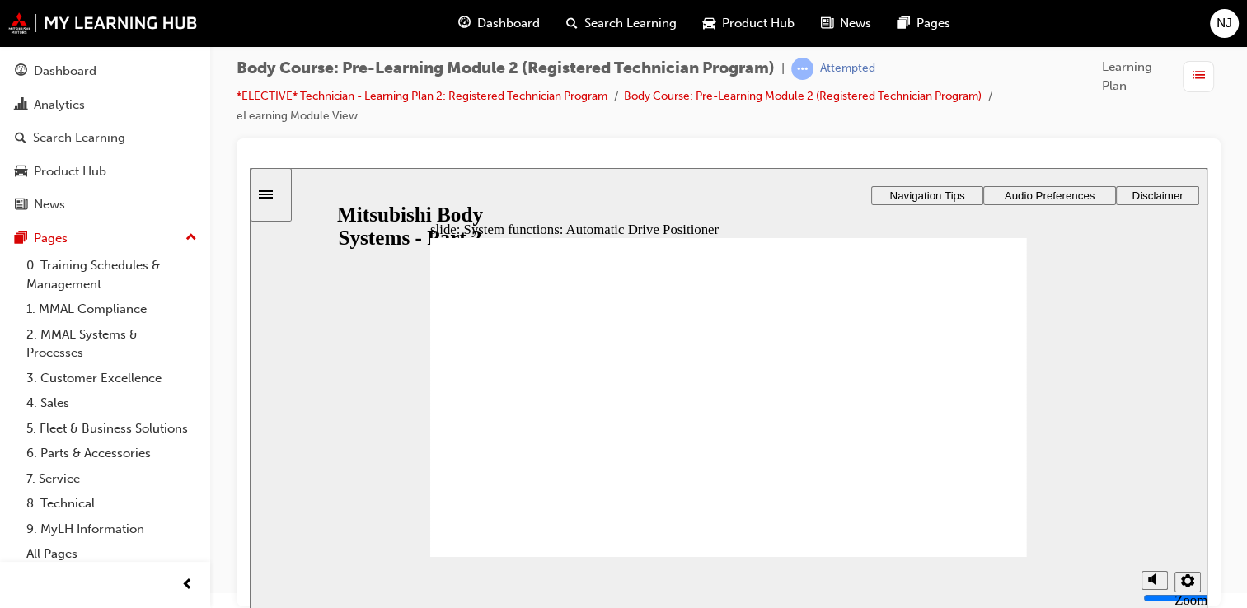
drag, startPoint x: 635, startPoint y: 445, endPoint x: 697, endPoint y: 476, distance: 68.9
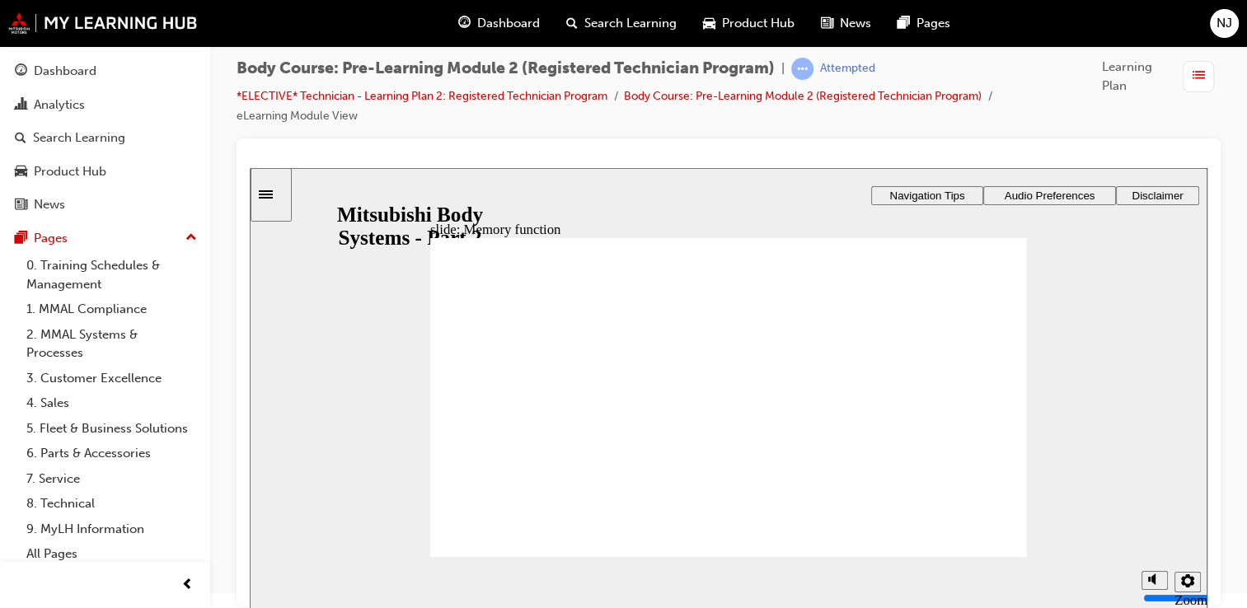
drag, startPoint x: 656, startPoint y: 368, endPoint x: 668, endPoint y: 377, distance: 14.7
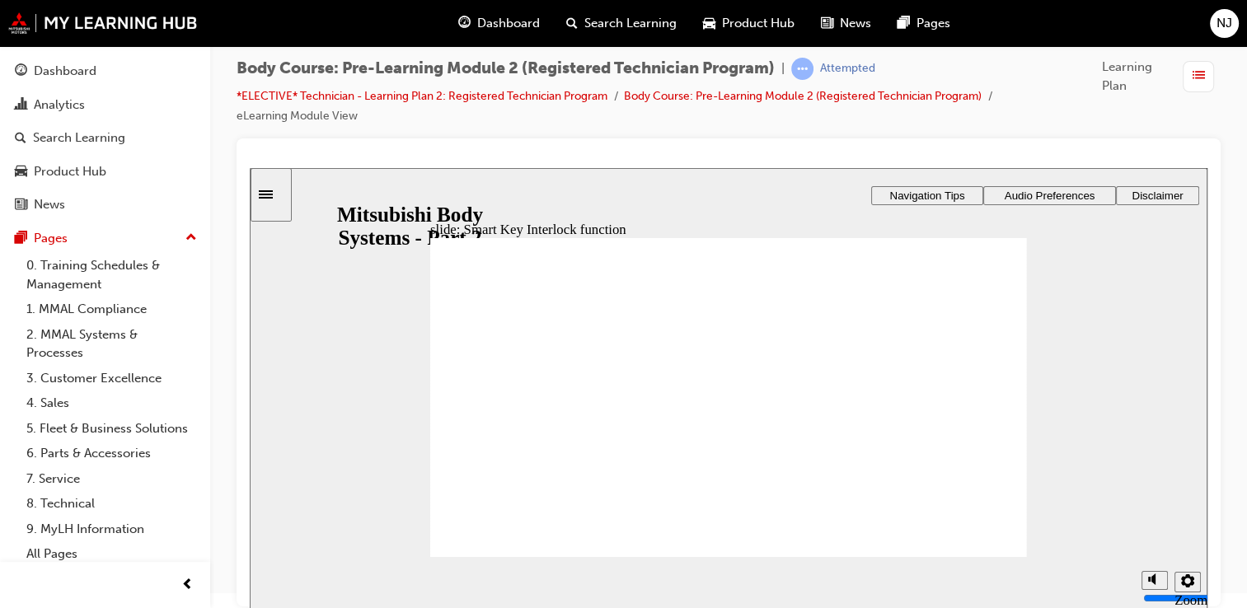
drag, startPoint x: 683, startPoint y: 455, endPoint x: 683, endPoint y: 466, distance: 10.7
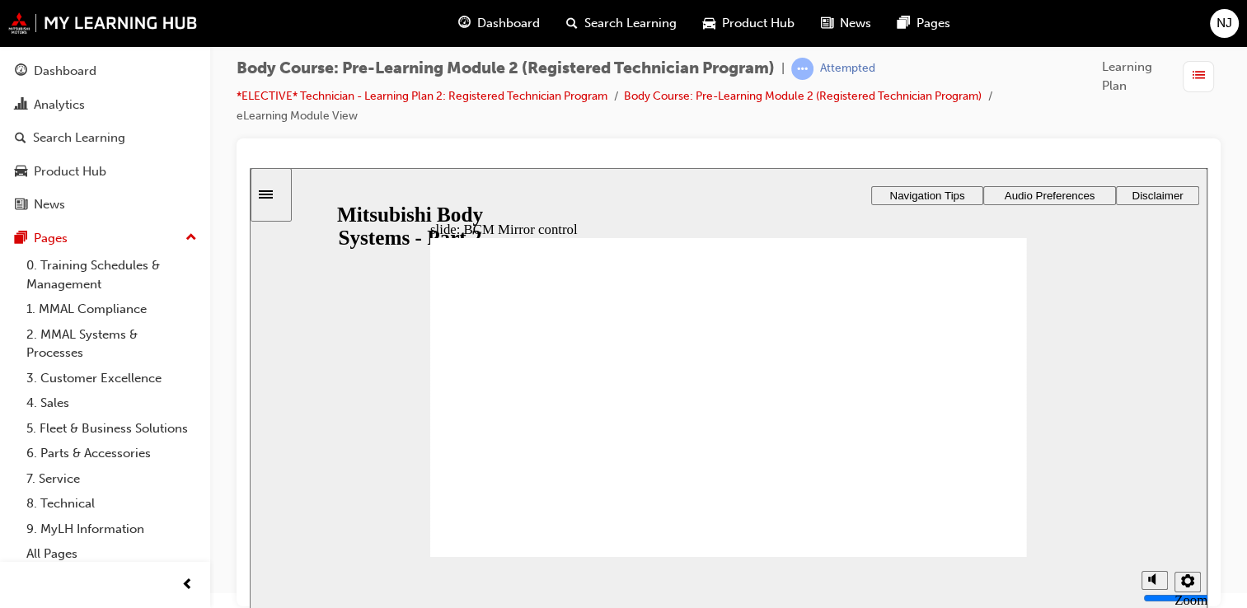
drag, startPoint x: 988, startPoint y: 371, endPoint x: 955, endPoint y: 427, distance: 65.0
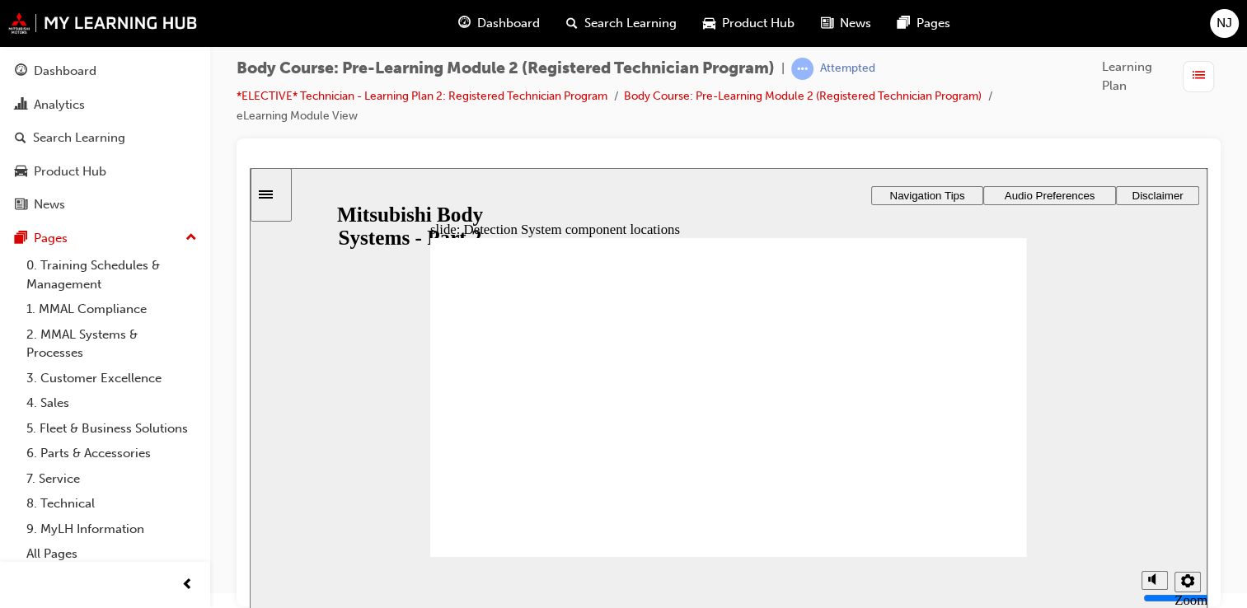
drag, startPoint x: 927, startPoint y: 404, endPoint x: 930, endPoint y: 415, distance: 12.0
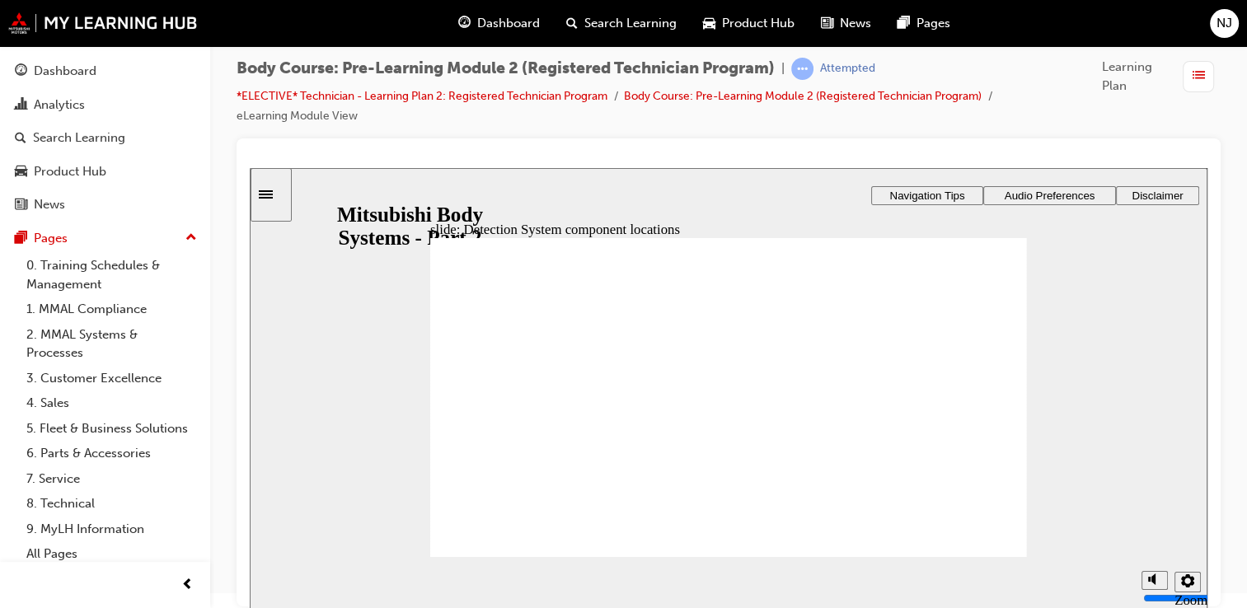
drag, startPoint x: 701, startPoint y: 332, endPoint x: 704, endPoint y: 347, distance: 15.2
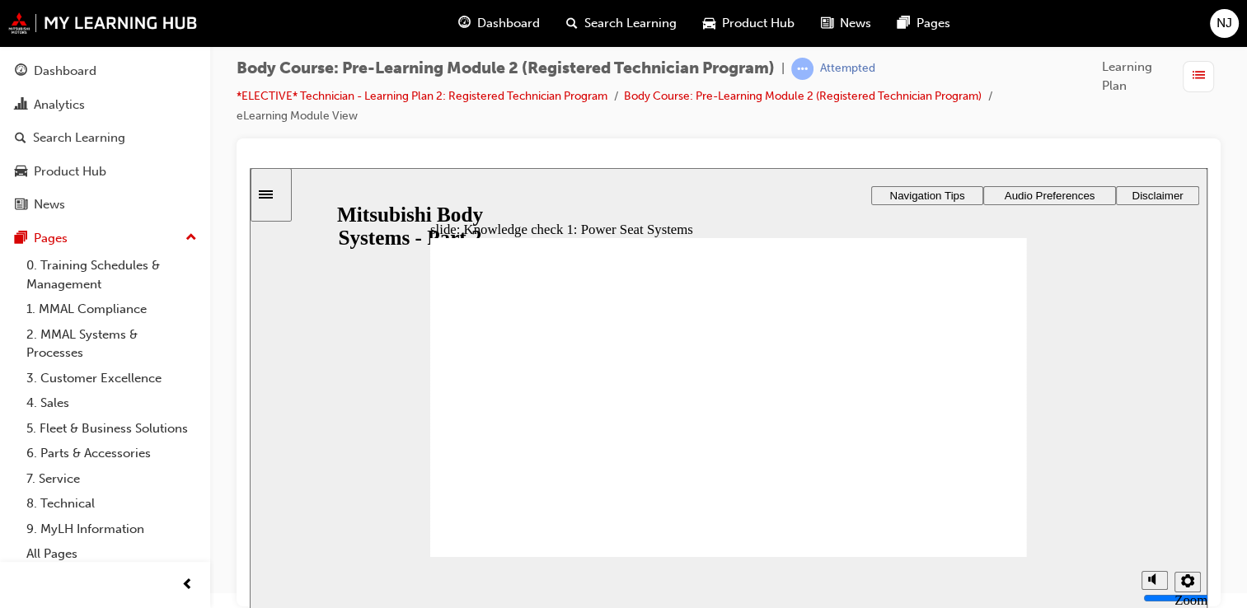
radio input "true"
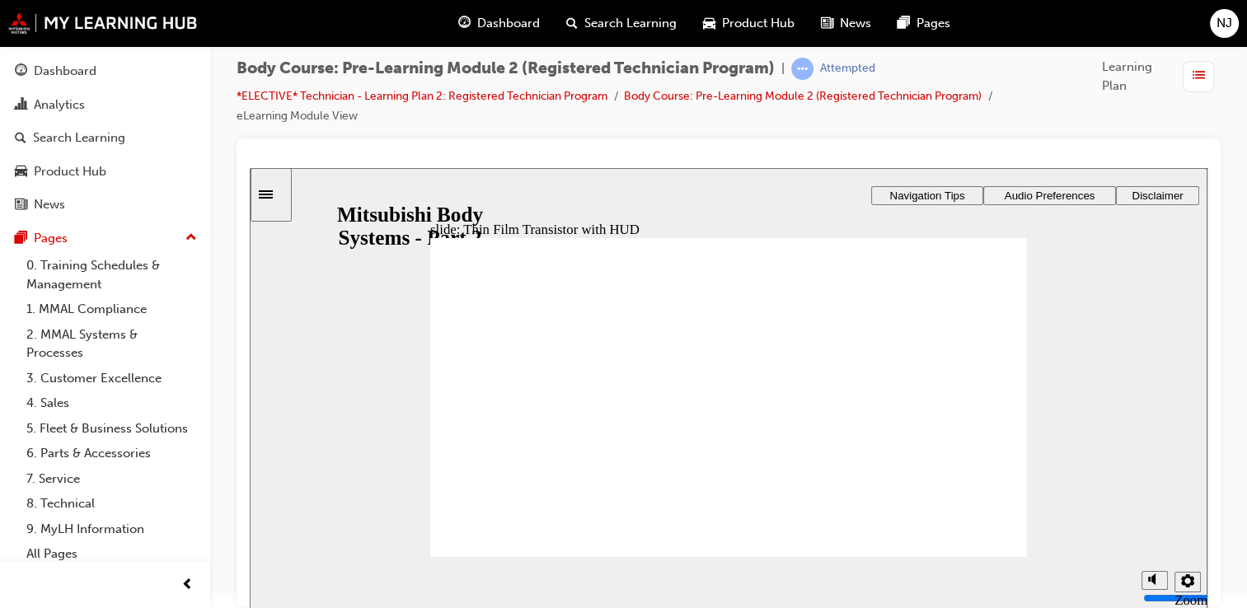
drag, startPoint x: 578, startPoint y: 371, endPoint x: 571, endPoint y: 386, distance: 16.2
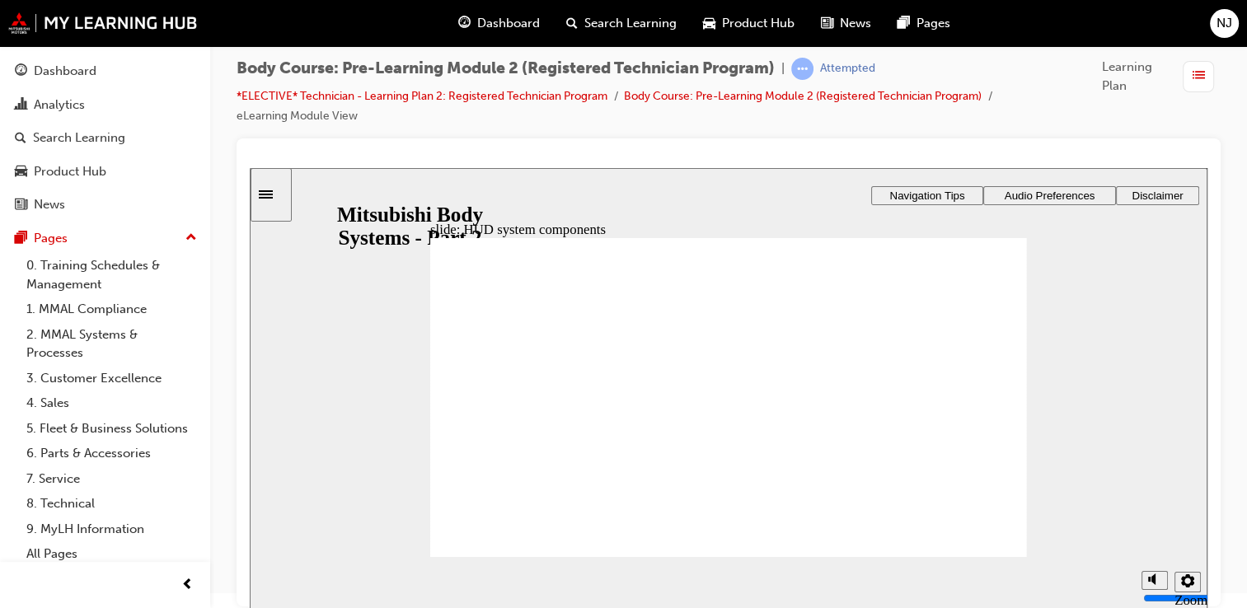
drag, startPoint x: 559, startPoint y: 433, endPoint x: 558, endPoint y: 448, distance: 14.9
drag, startPoint x: 557, startPoint y: 449, endPoint x: 556, endPoint y: 470, distance: 20.7
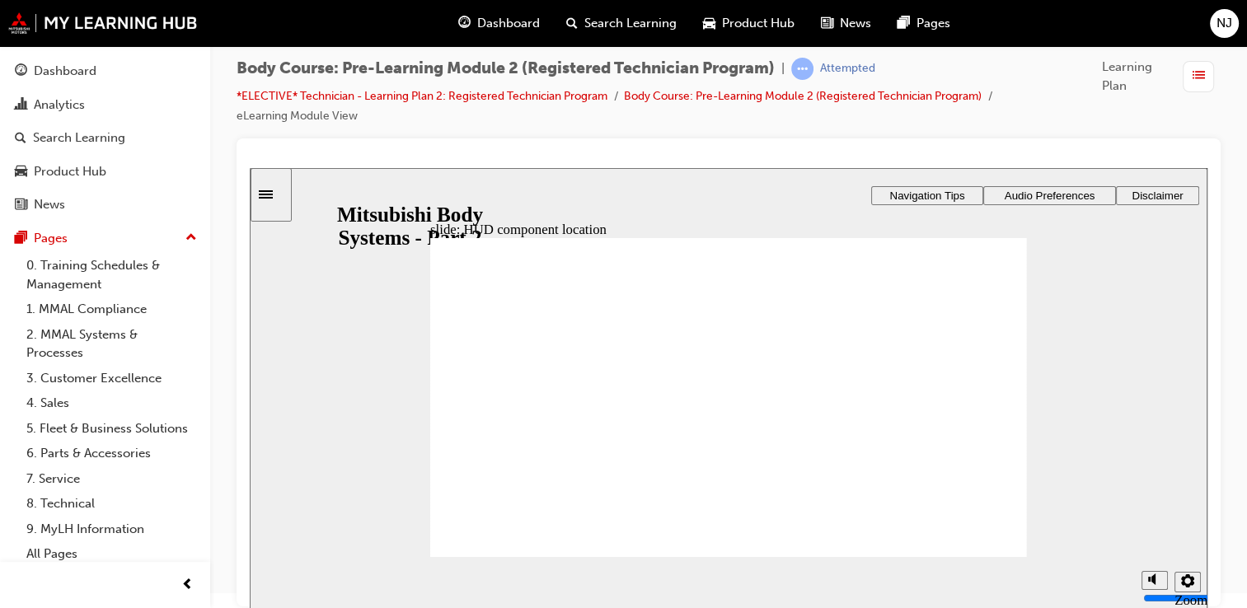
drag, startPoint x: 904, startPoint y: 476, endPoint x: 899, endPoint y: 484, distance: 9.4
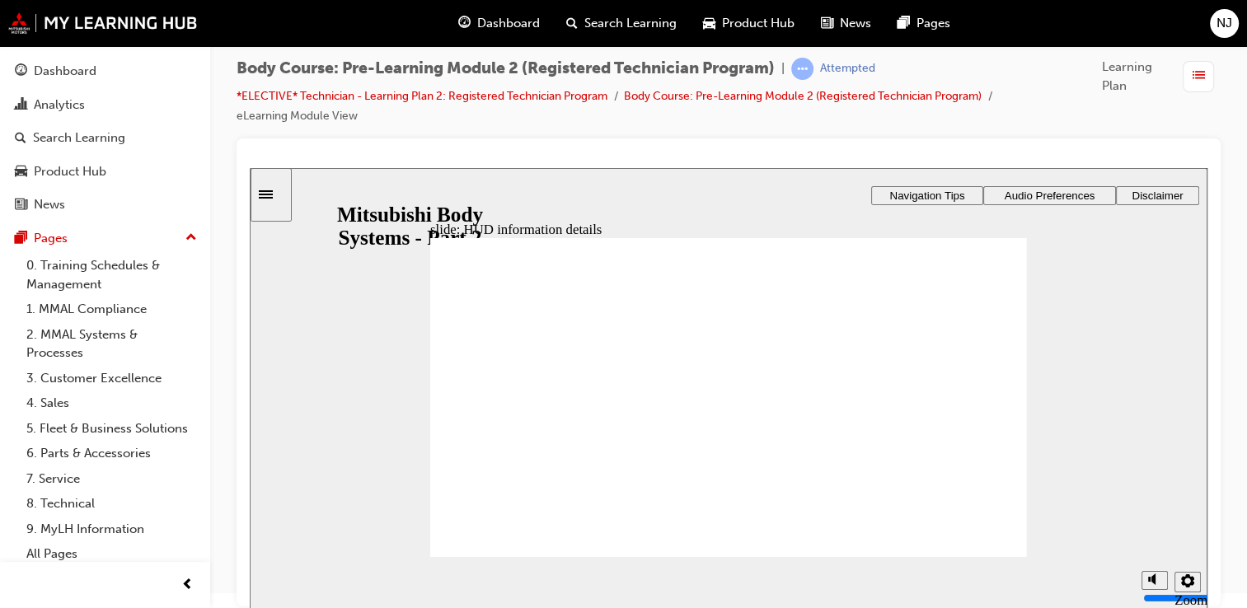
checkbox input "true"
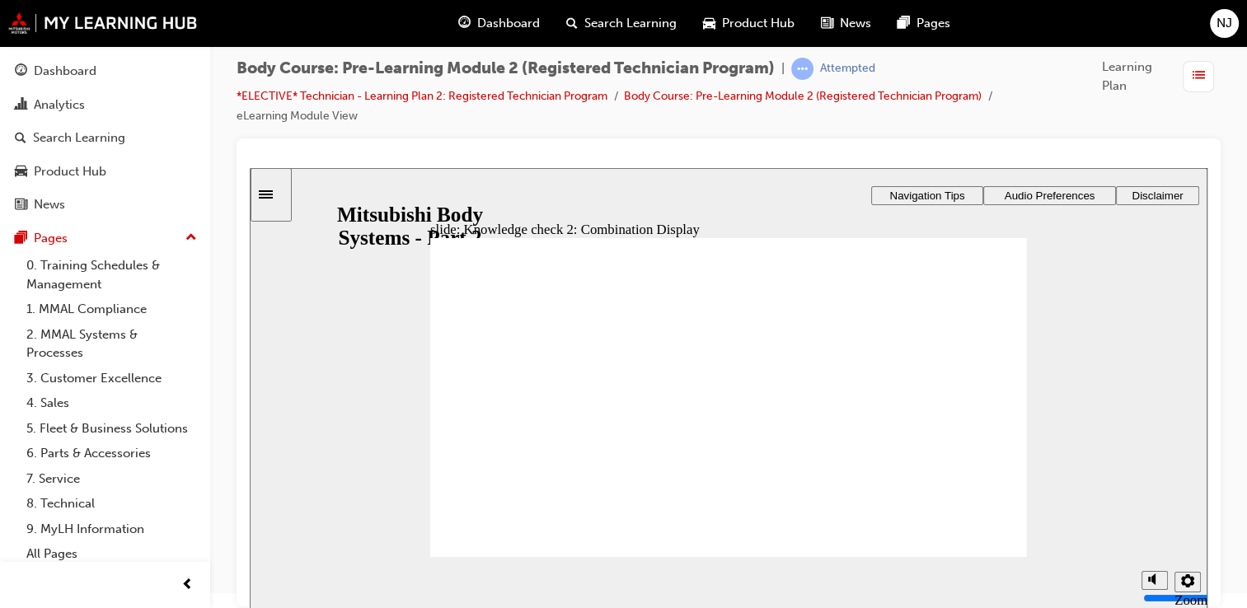
checkbox input "true"
click at [989, 559] on section "Playback Speed 2 1.75 1.5 1.25 Normal" at bounding box center [729, 584] width 958 height 54
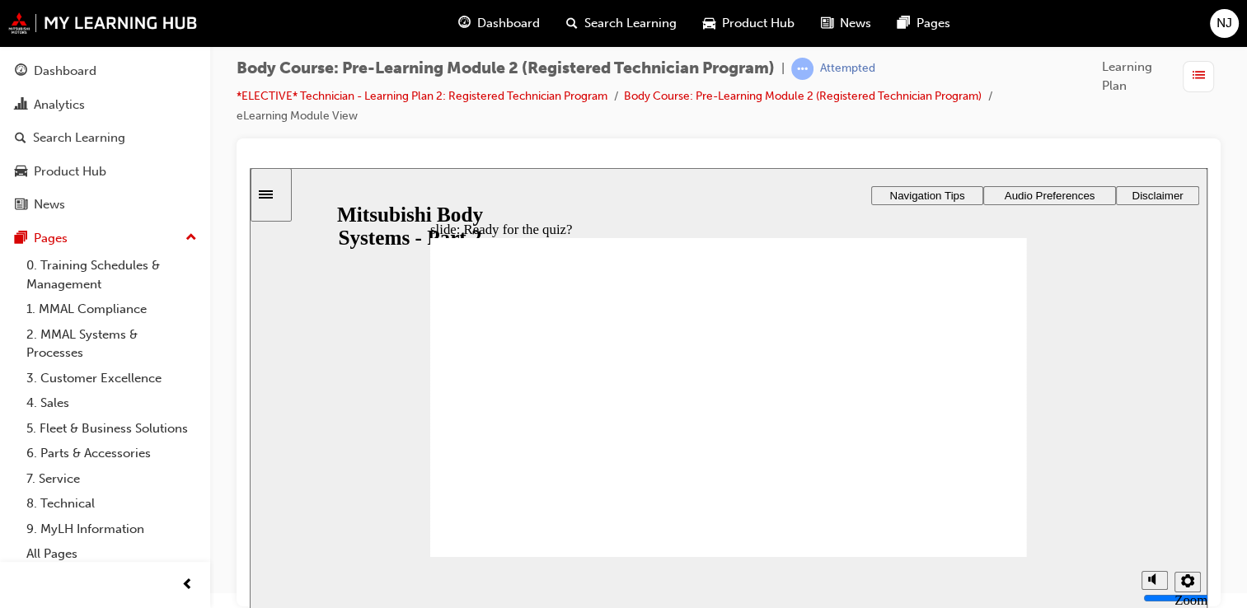
radio input "true"
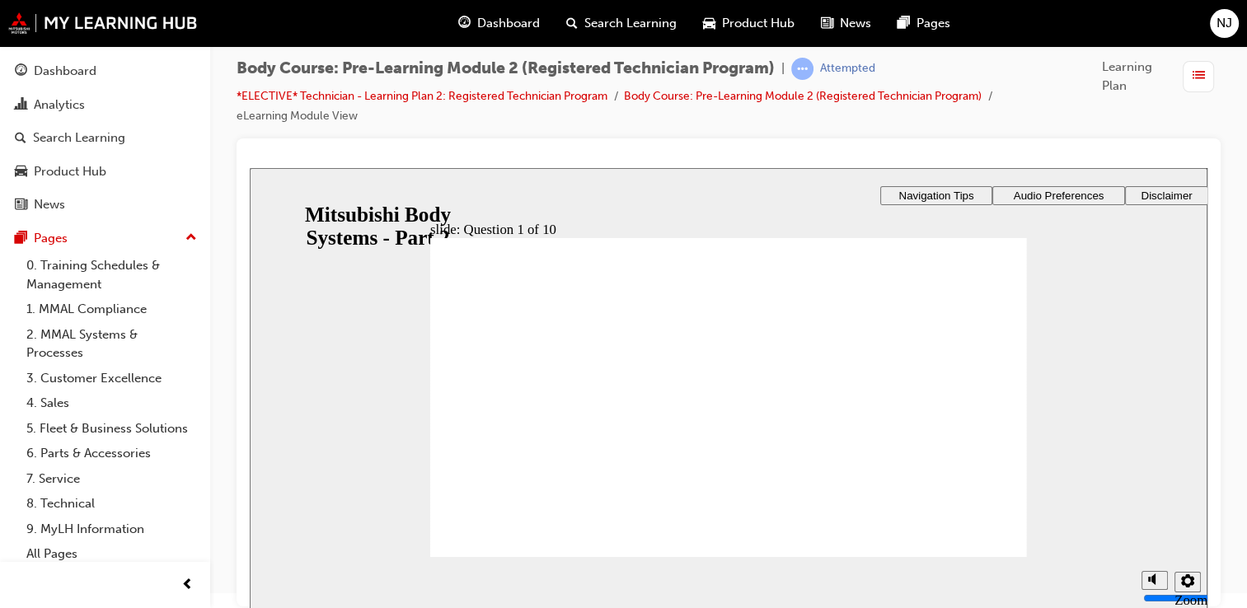
radio input "true"
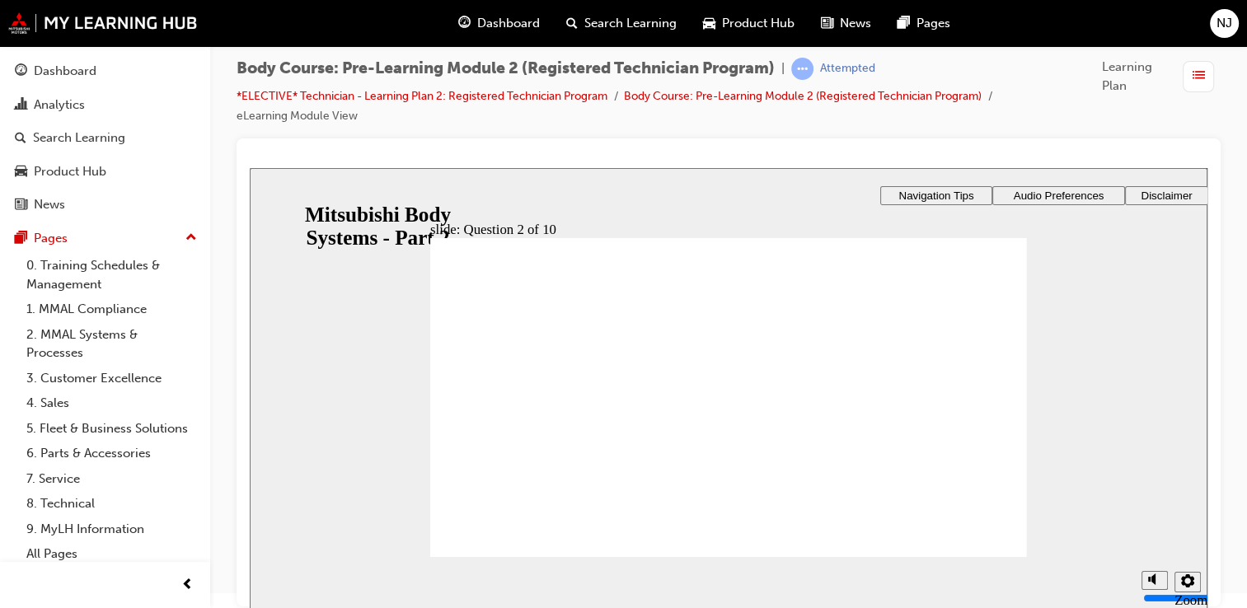
radio input "true"
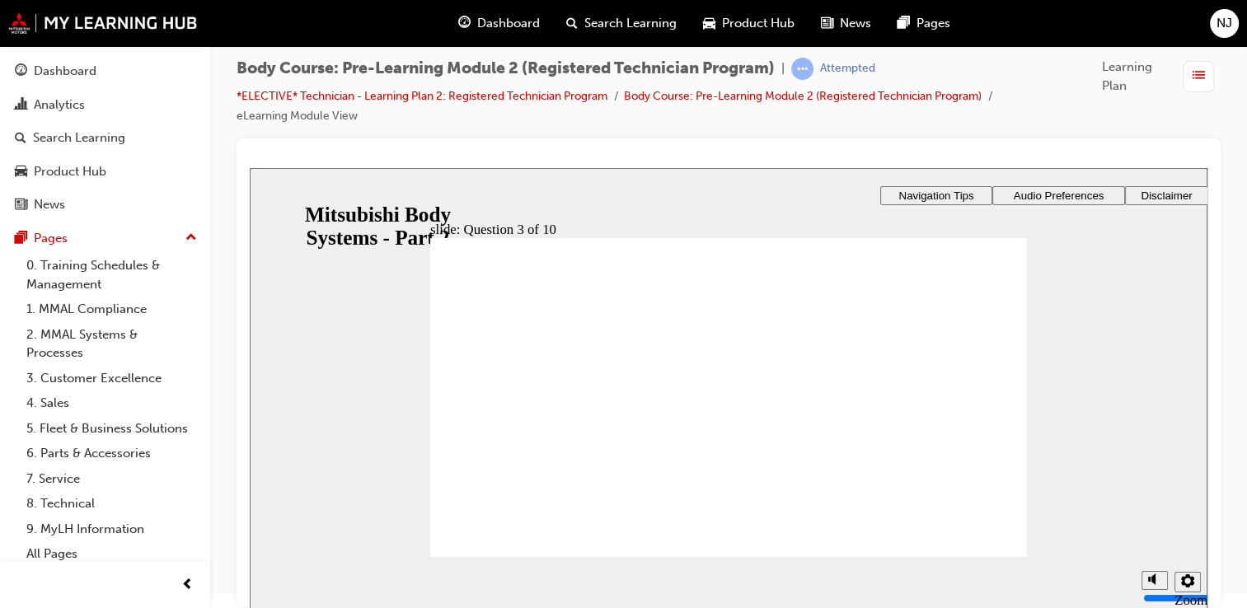
checkbox input "true"
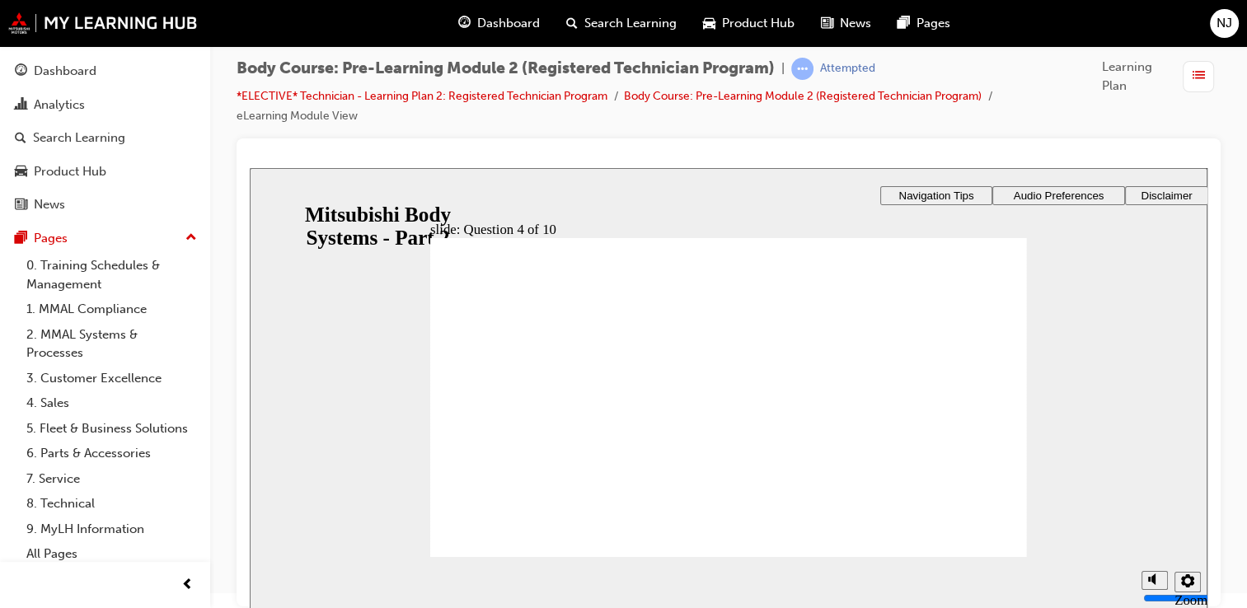
checkbox input "true"
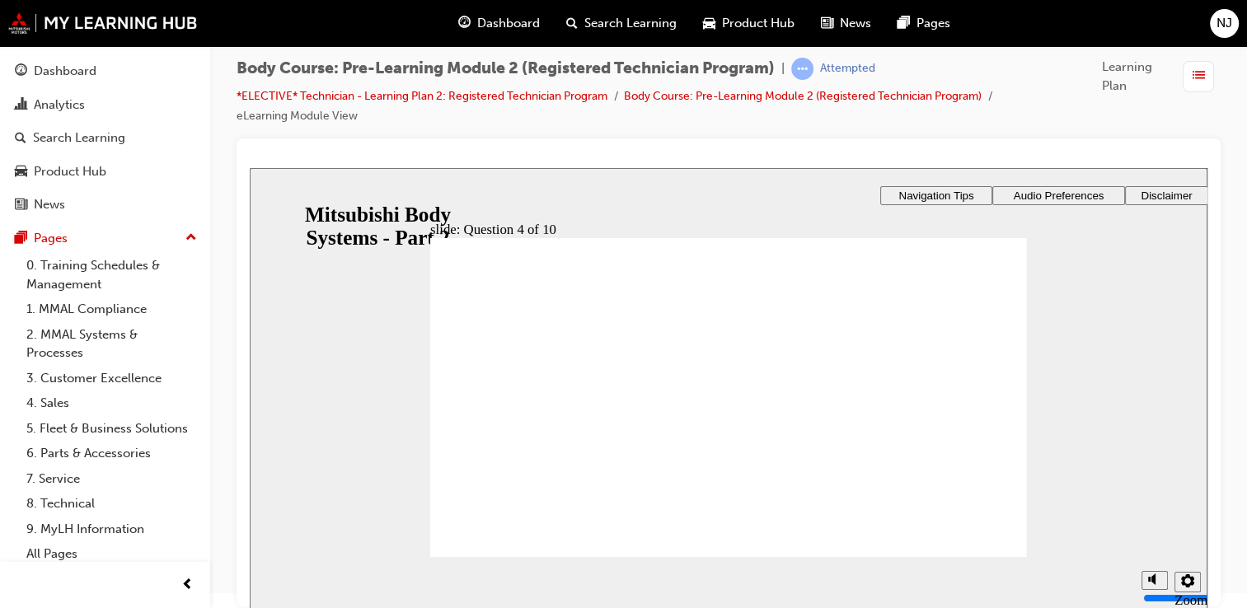
radio input "true"
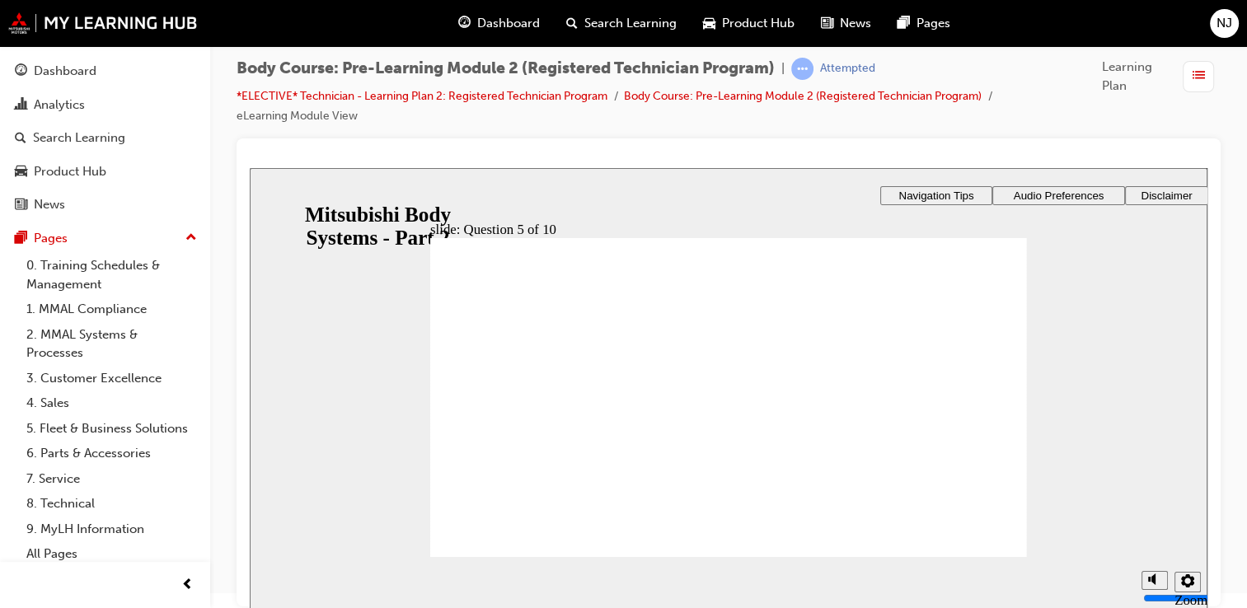
radio input "true"
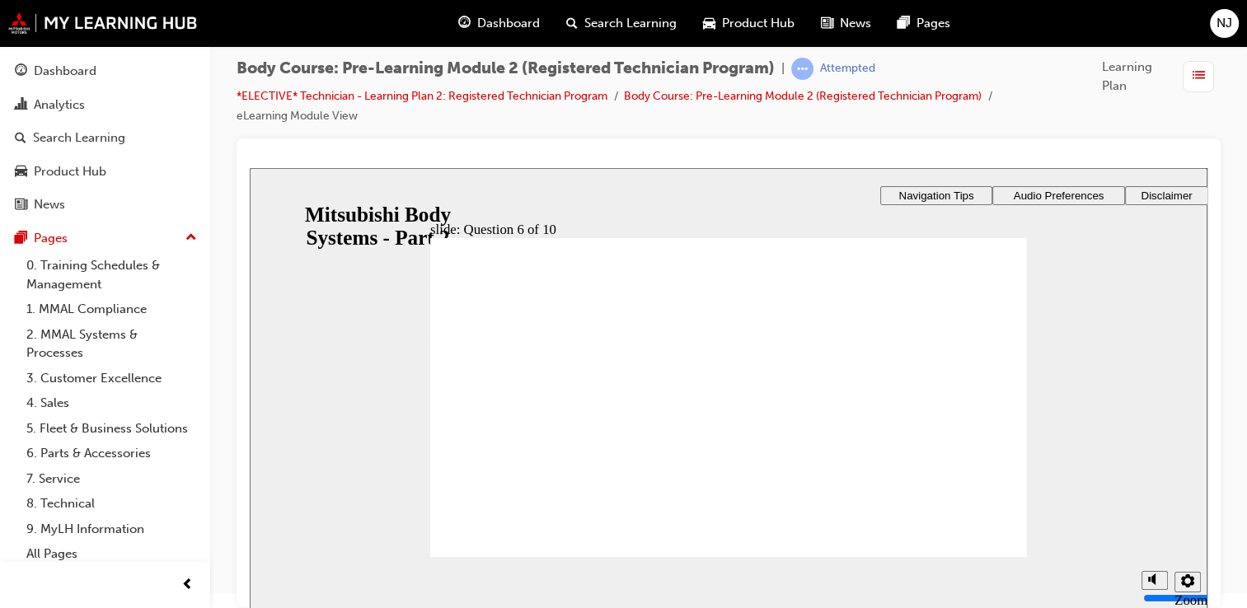
radio input "true"
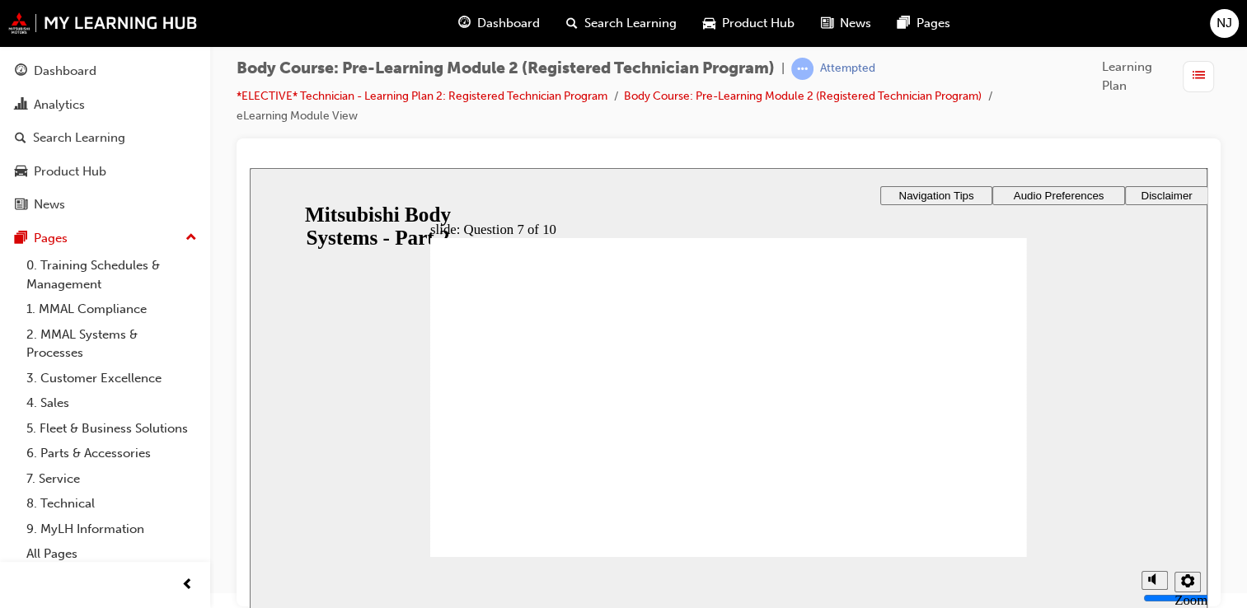
radio input "false"
radio input "true"
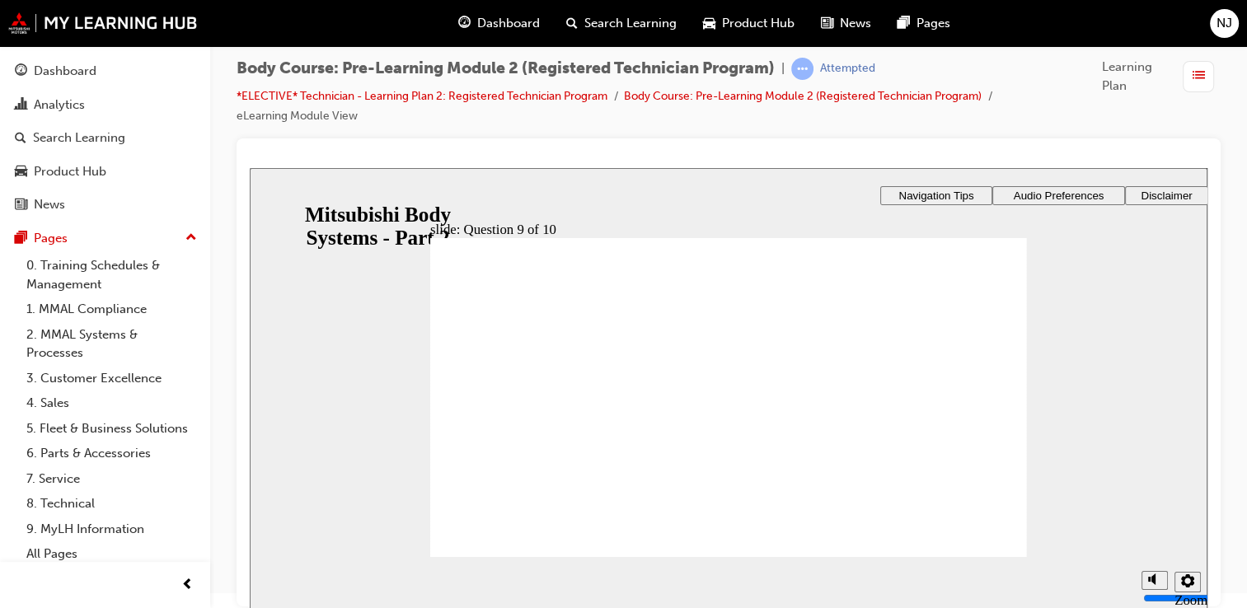
checkbox input "true"
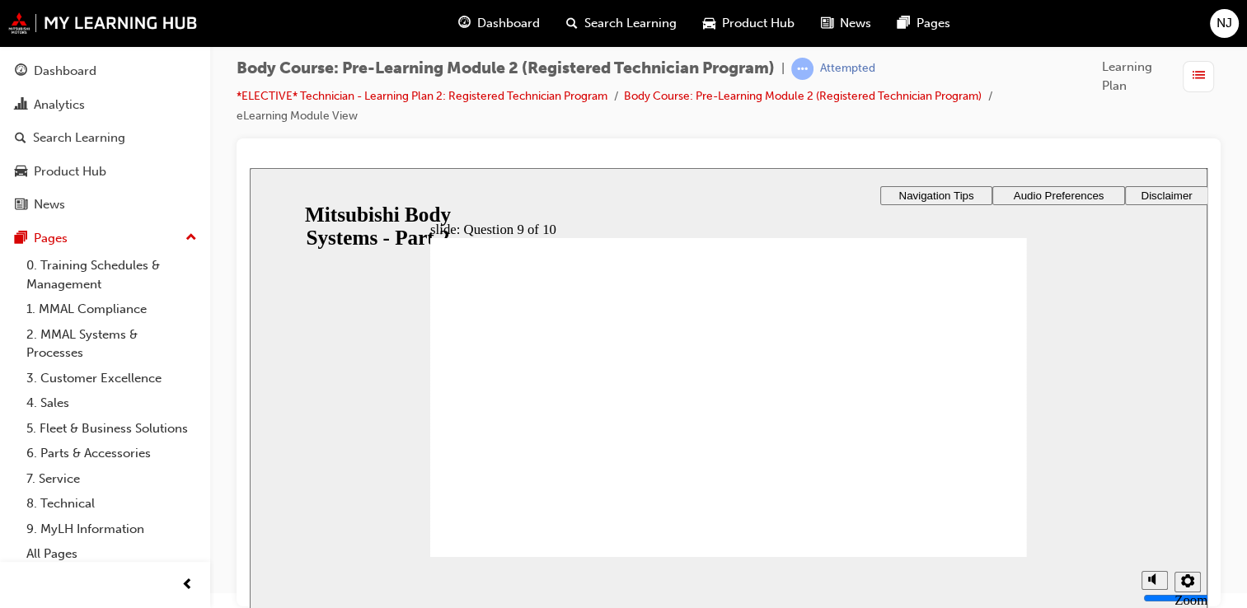
radio input "true"
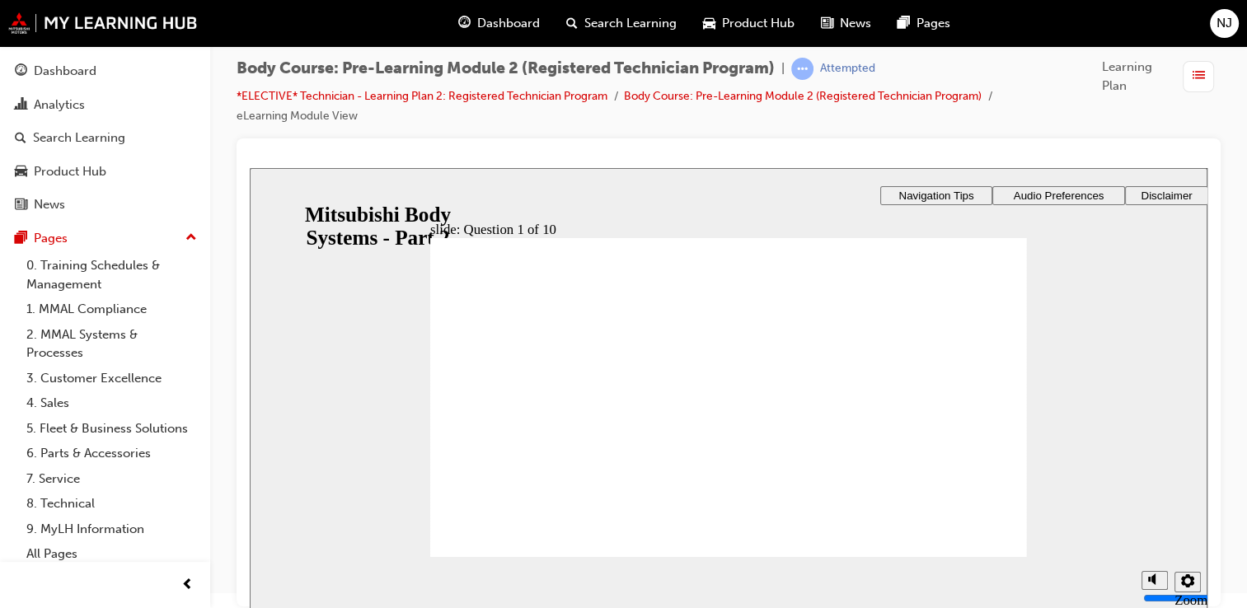
radio input "true"
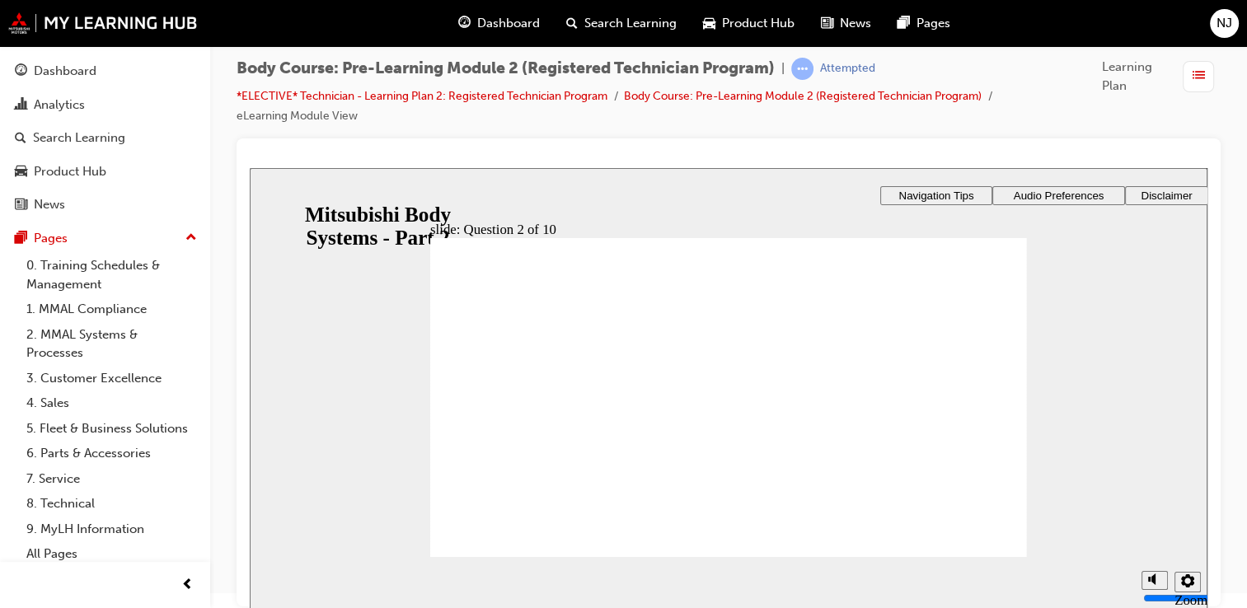
radio input "true"
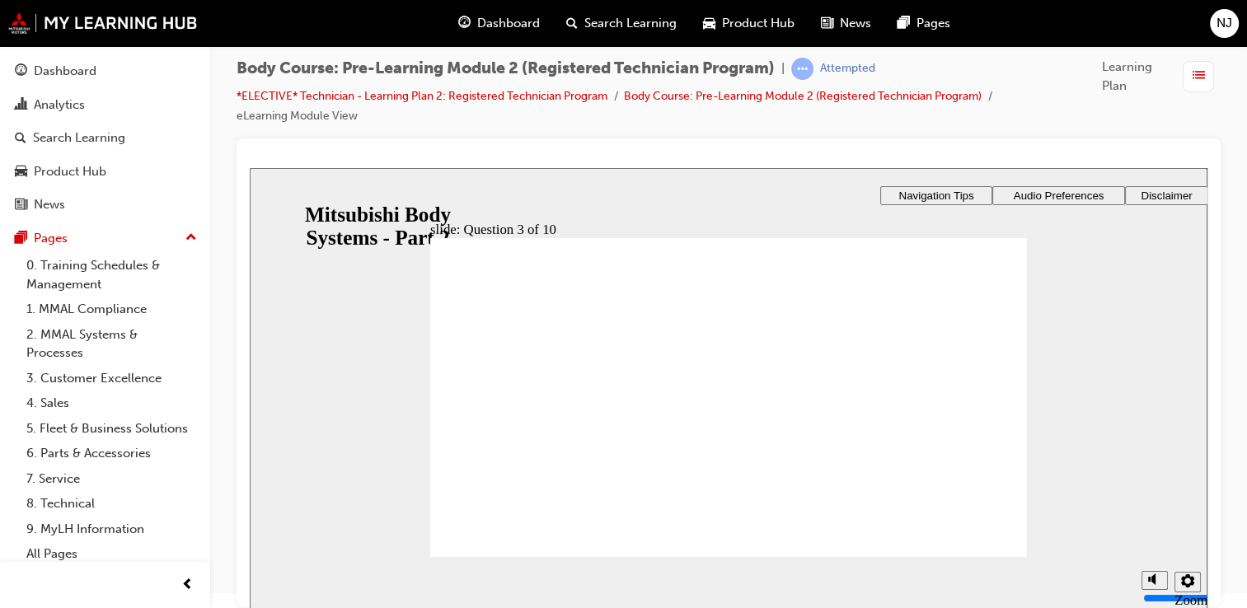
radio input "true"
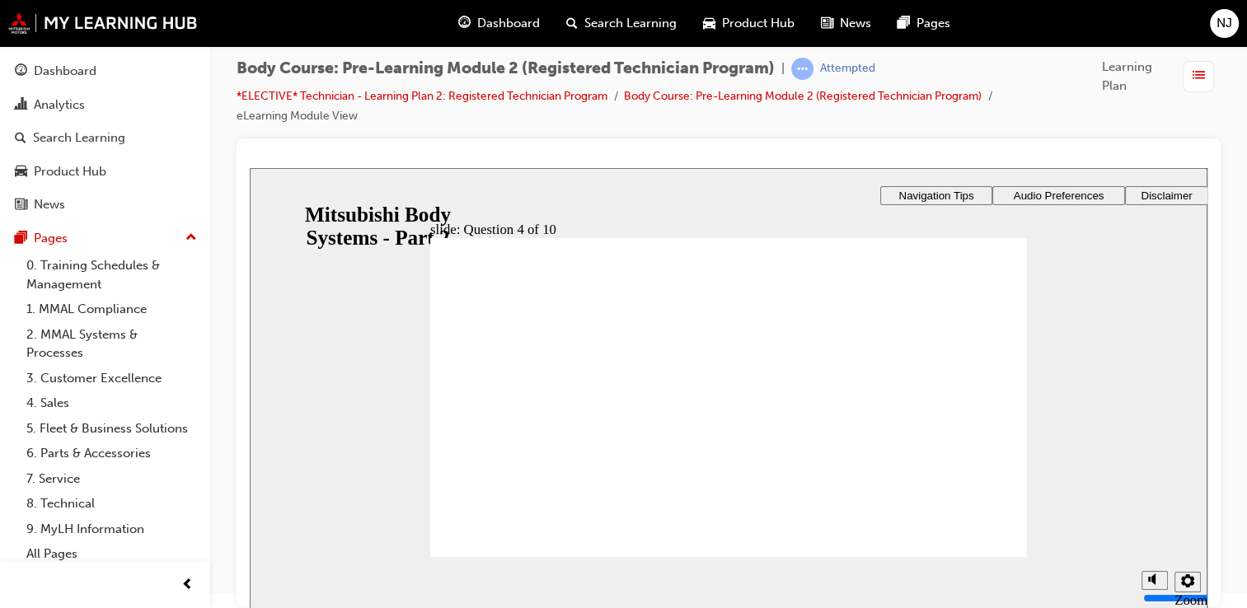
checkbox input "true"
drag, startPoint x: 547, startPoint y: 461, endPoint x: 535, endPoint y: 488, distance: 29.9
checkbox input "true"
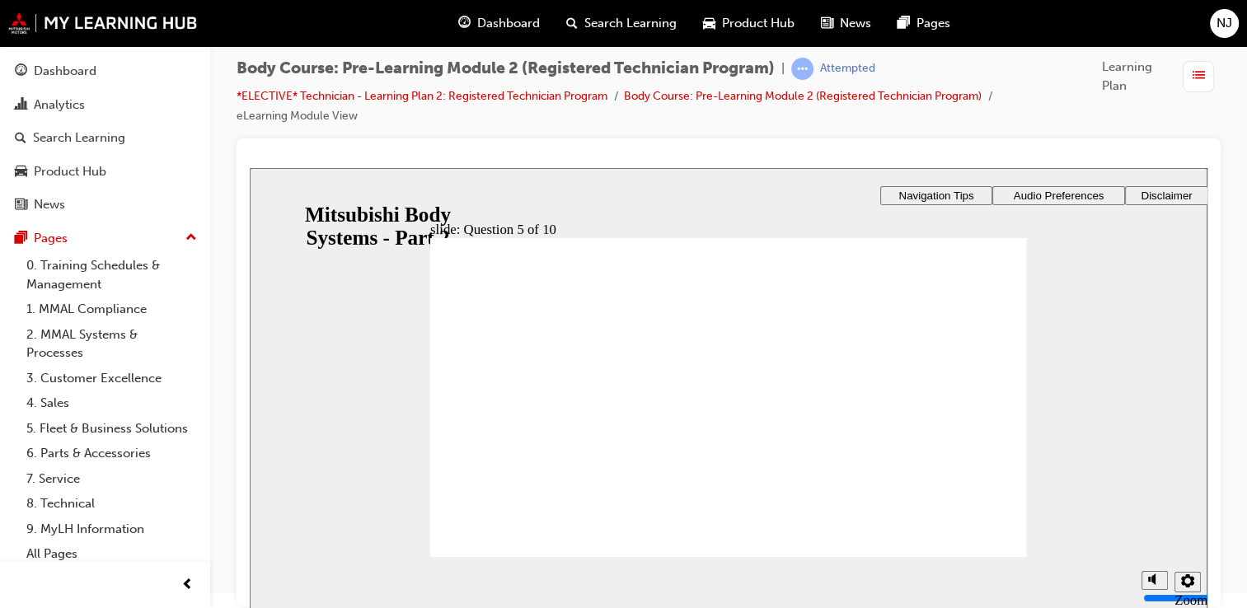
radio input "true"
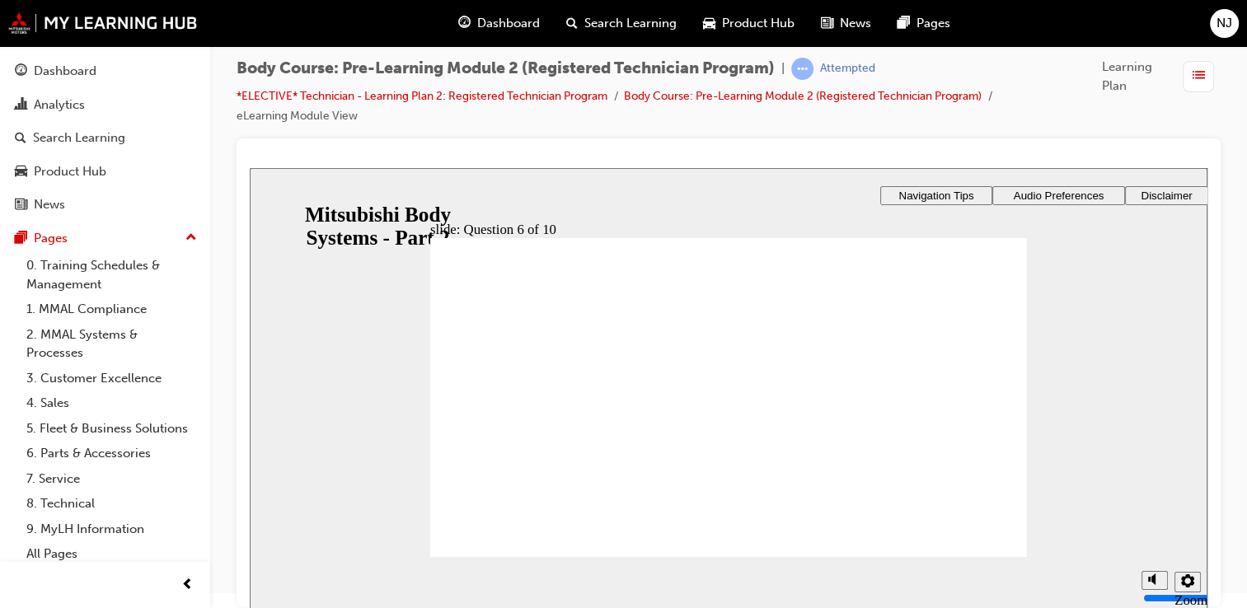
radio input "true"
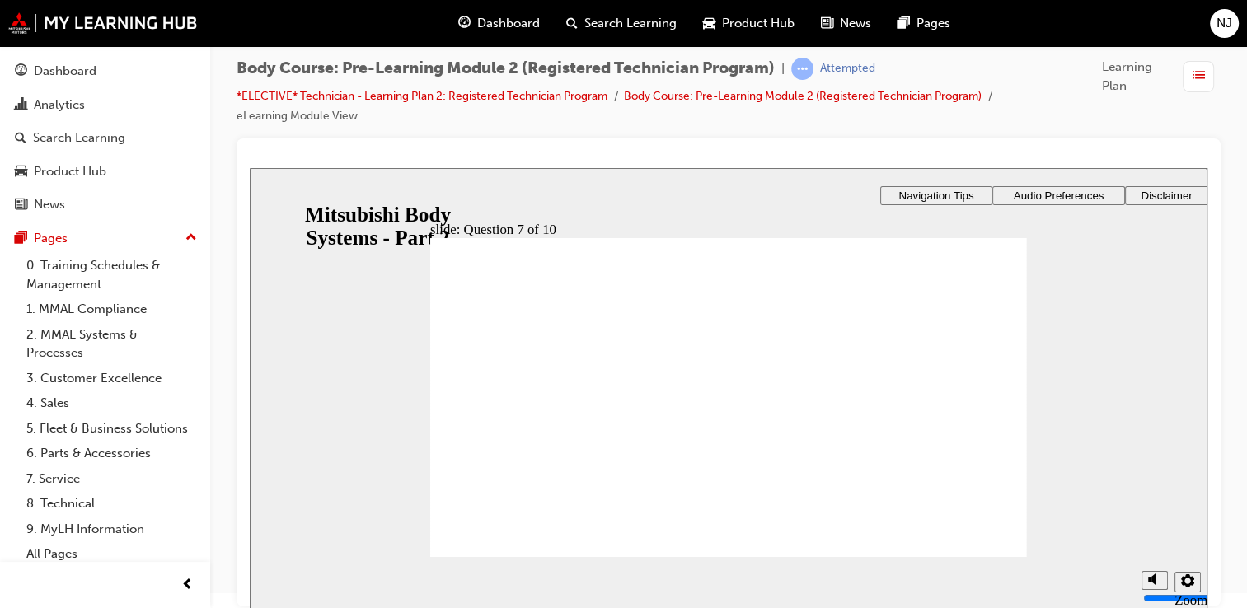
radio input "true"
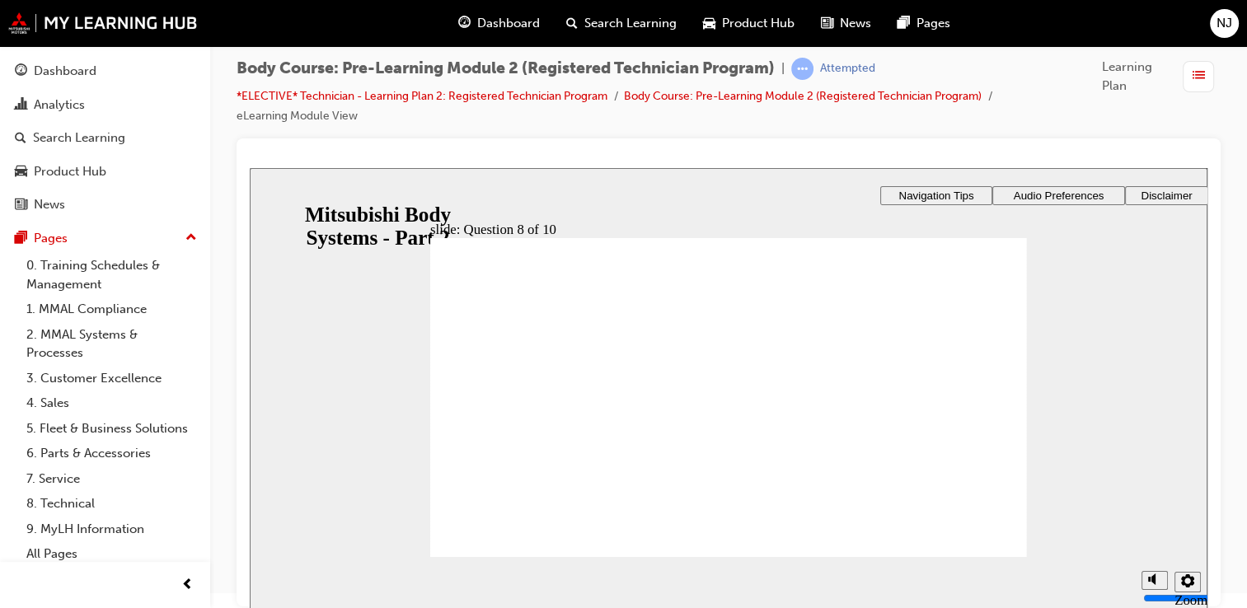
radio input "true"
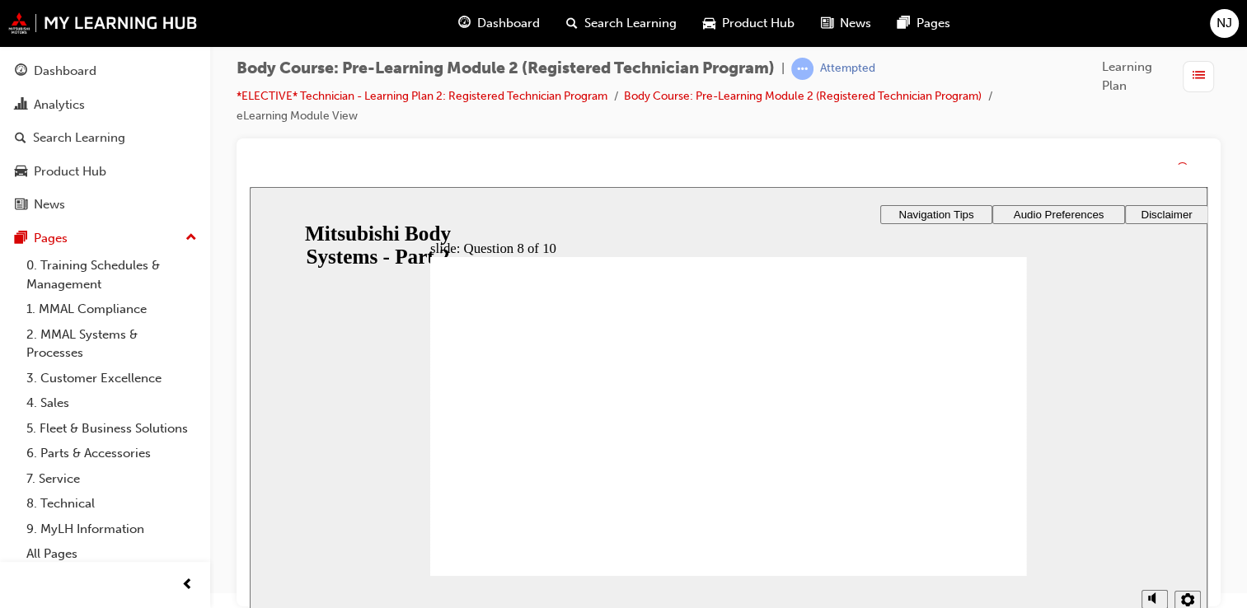
drag, startPoint x: 726, startPoint y: 504, endPoint x: 729, endPoint y: 524, distance: 20.8
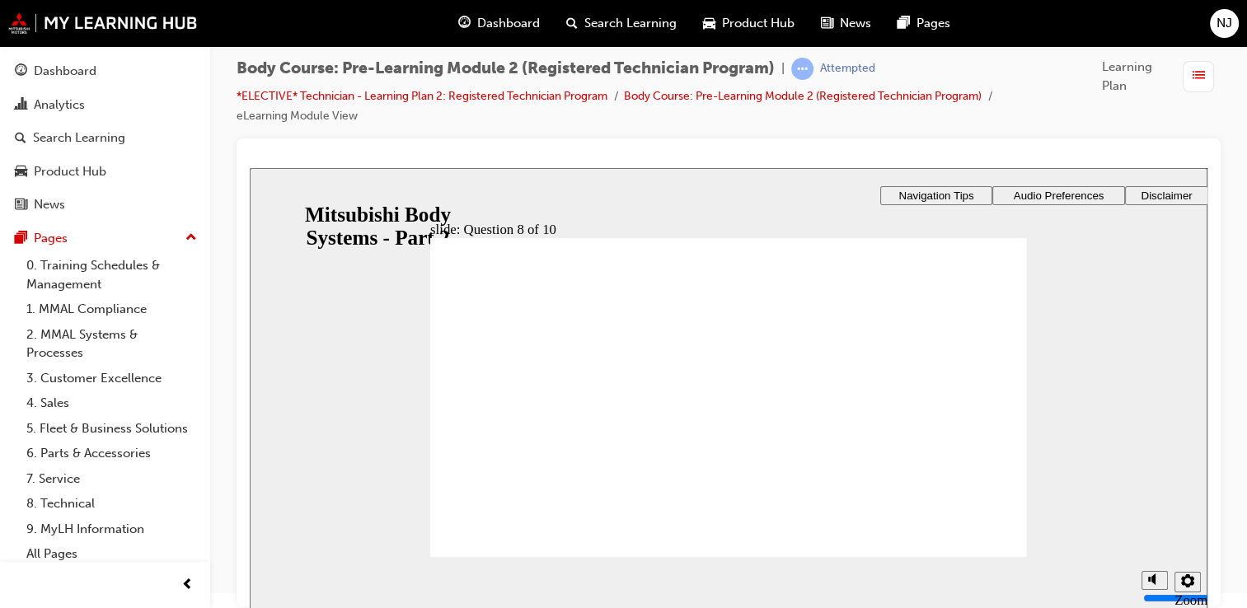
drag, startPoint x: 739, startPoint y: 496, endPoint x: 762, endPoint y: 505, distance: 24.8
checkbox input "true"
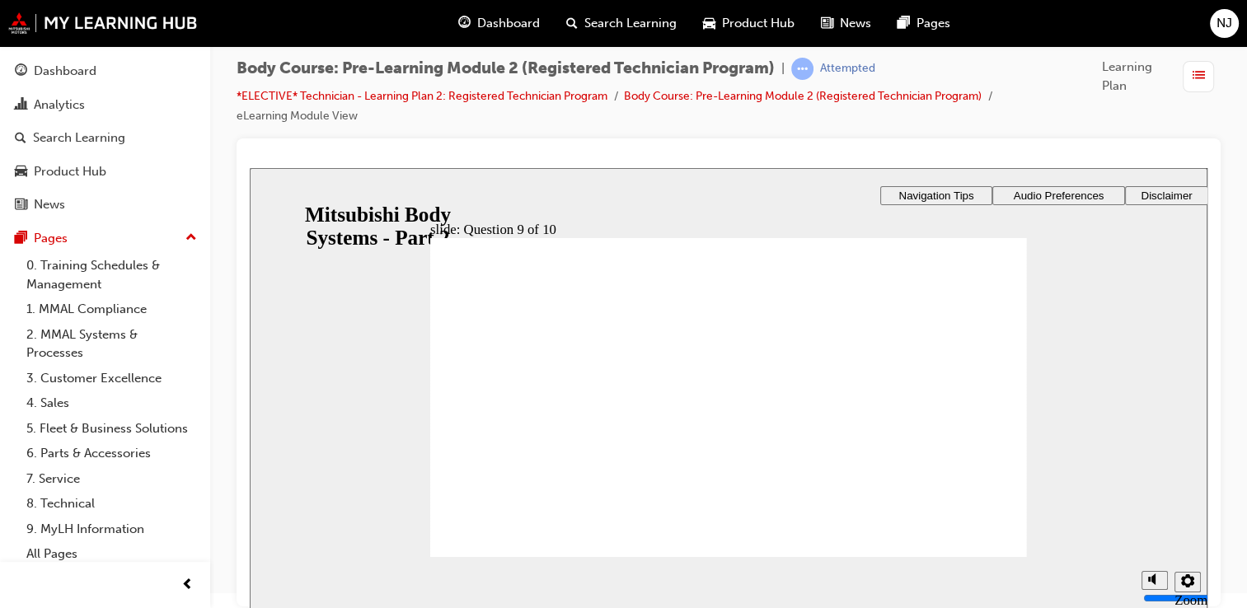
drag, startPoint x: 465, startPoint y: 371, endPoint x: 488, endPoint y: 477, distance: 108.8
checkbox input "true"
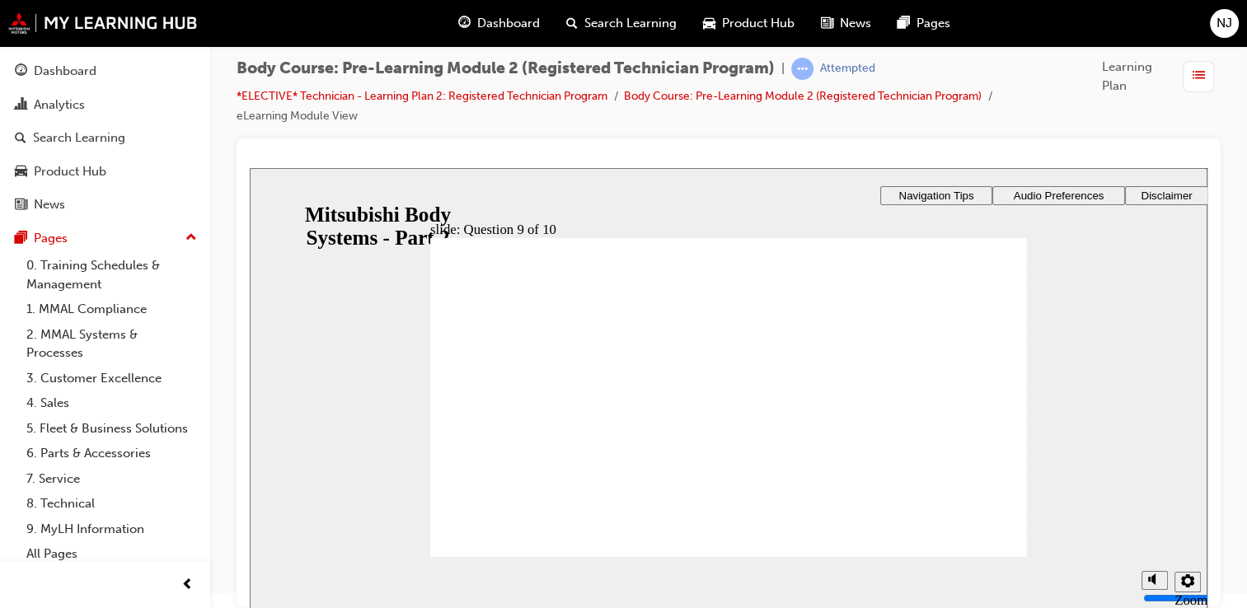
radio input "true"
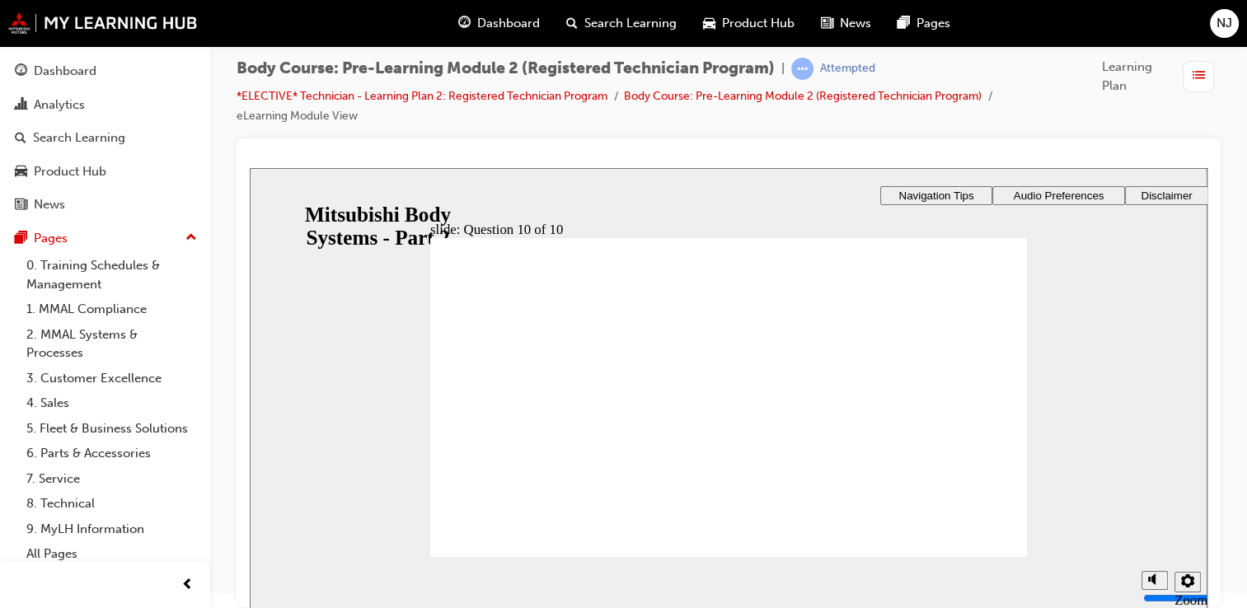
radio input "true"
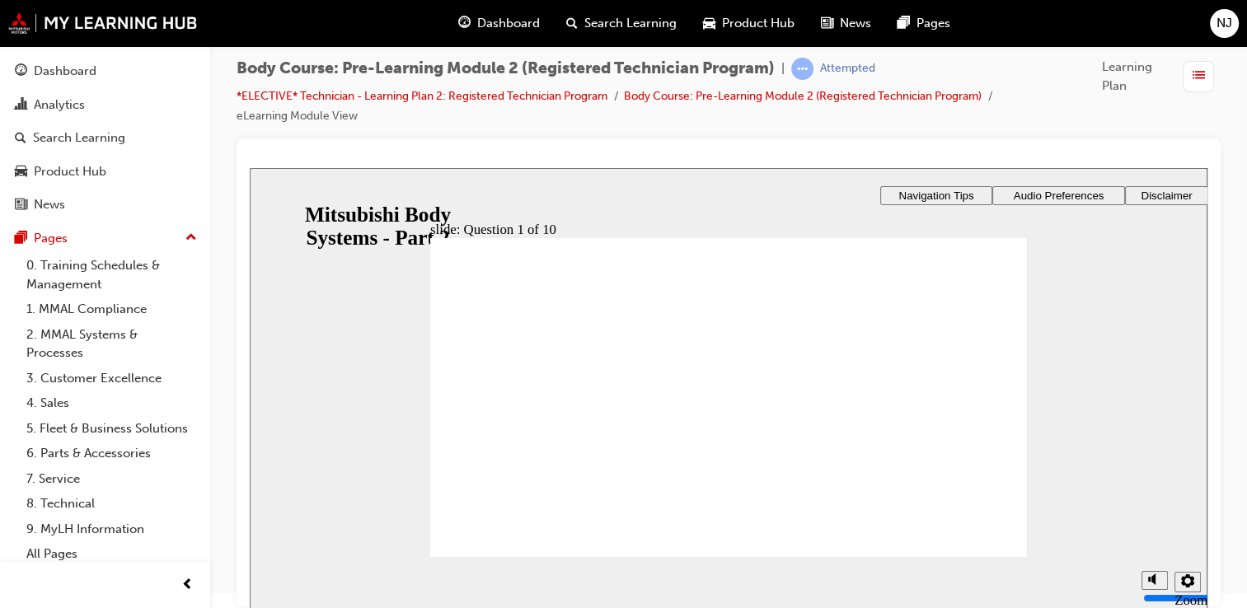
radio input "true"
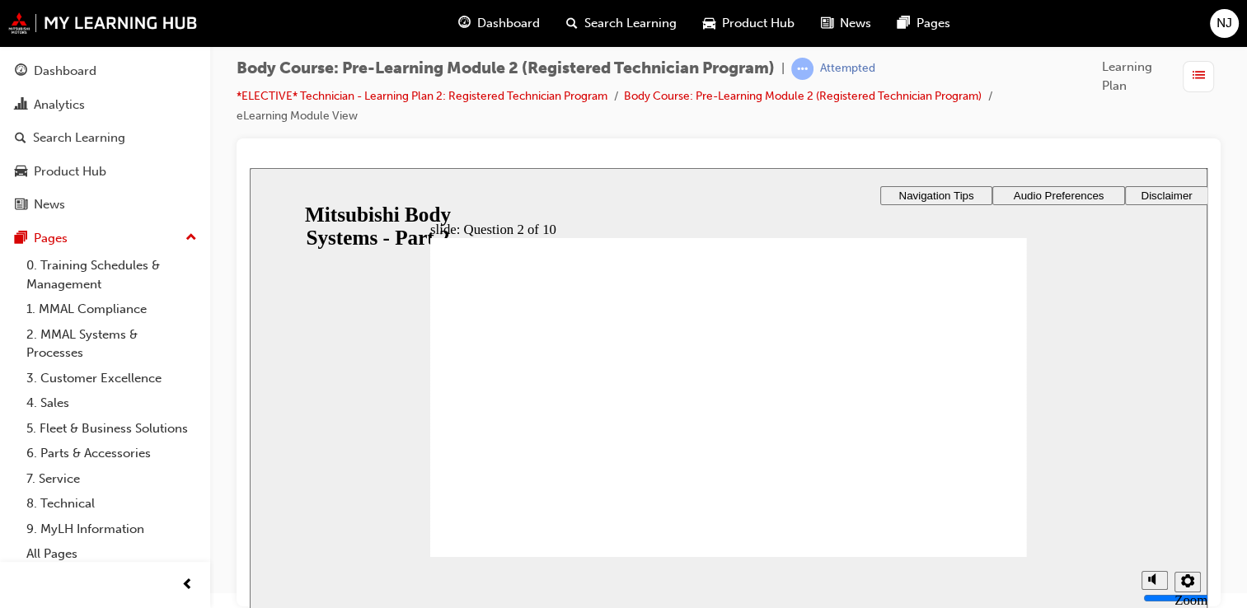
radio input "true"
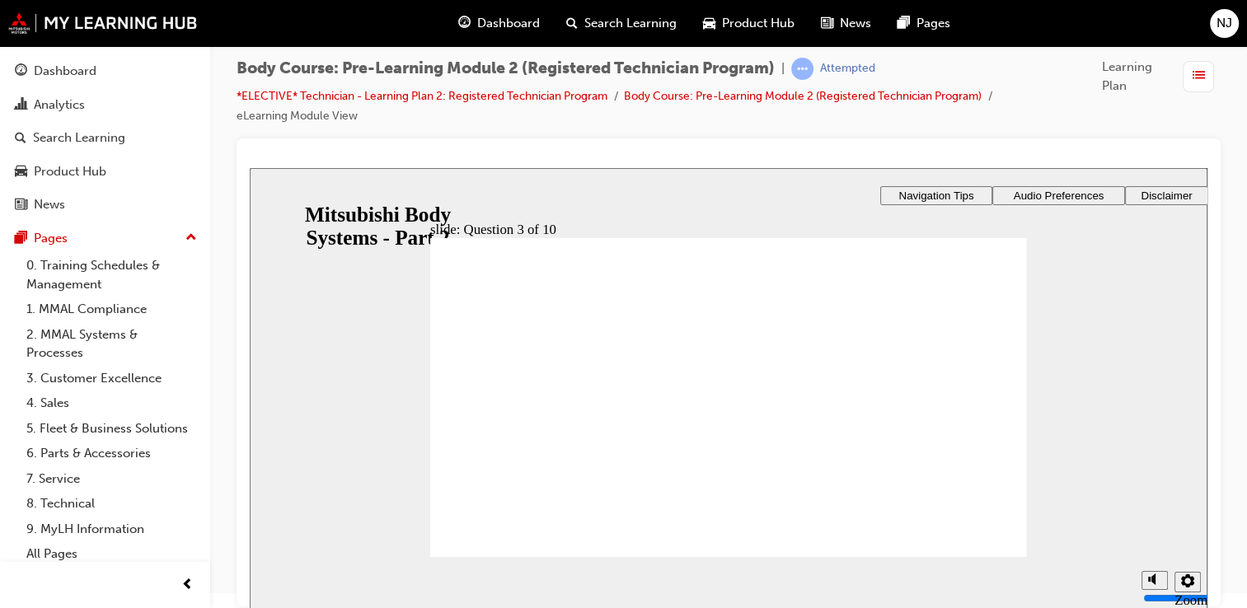
checkbox input "true"
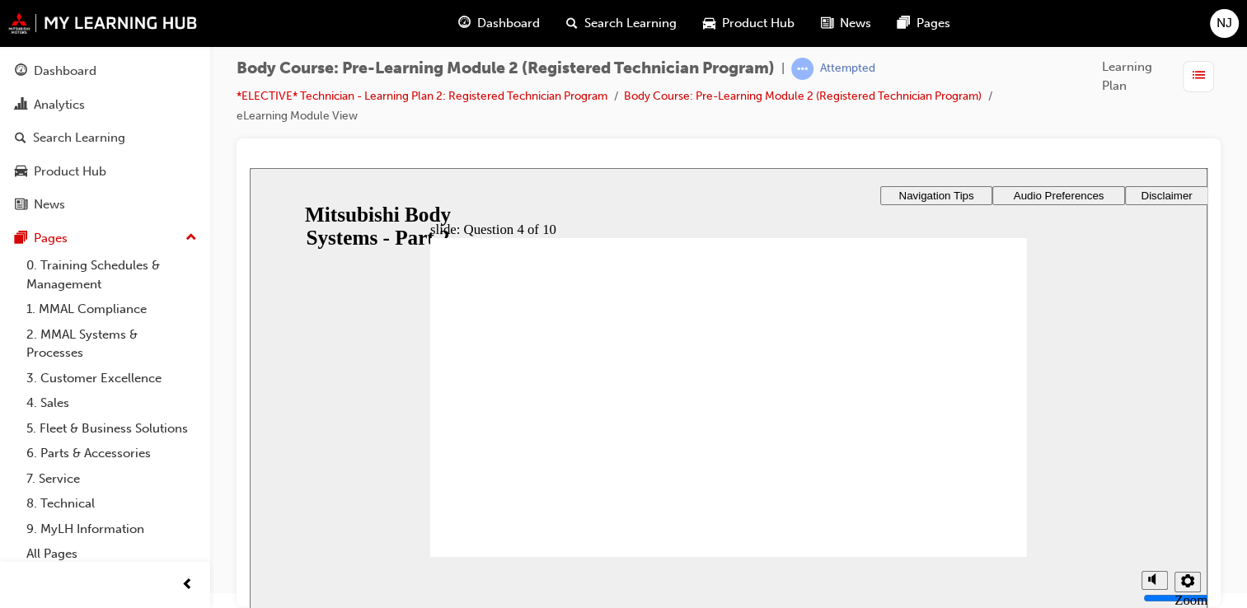
drag, startPoint x: 493, startPoint y: 417, endPoint x: 501, endPoint y: 404, distance: 15.6
checkbox input "true"
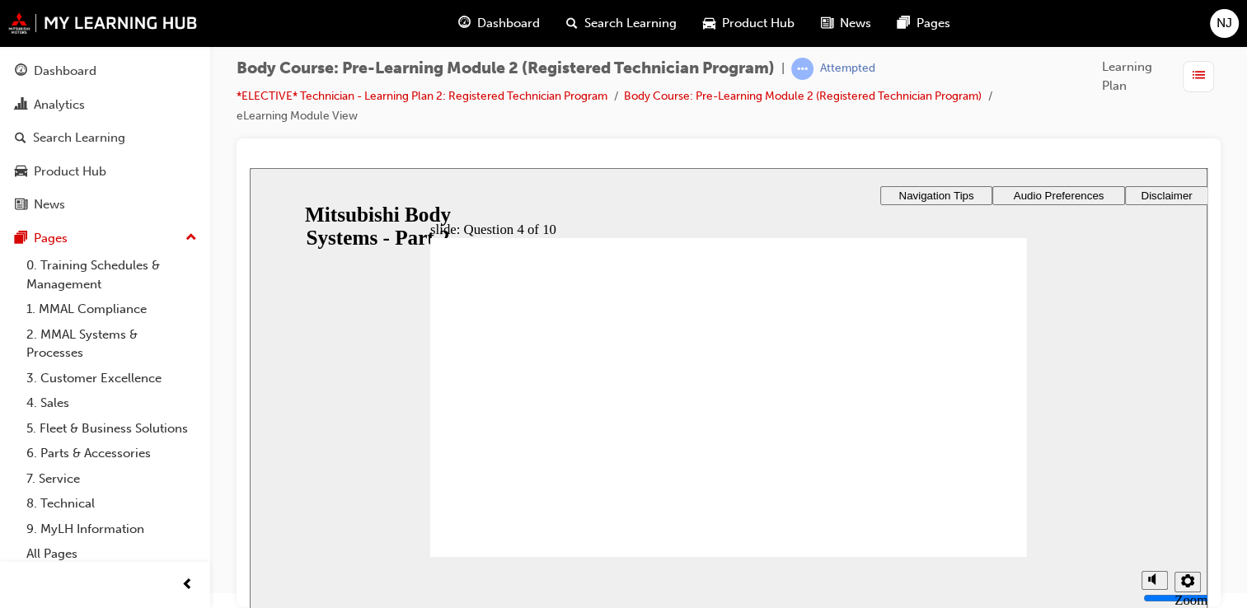
radio input "true"
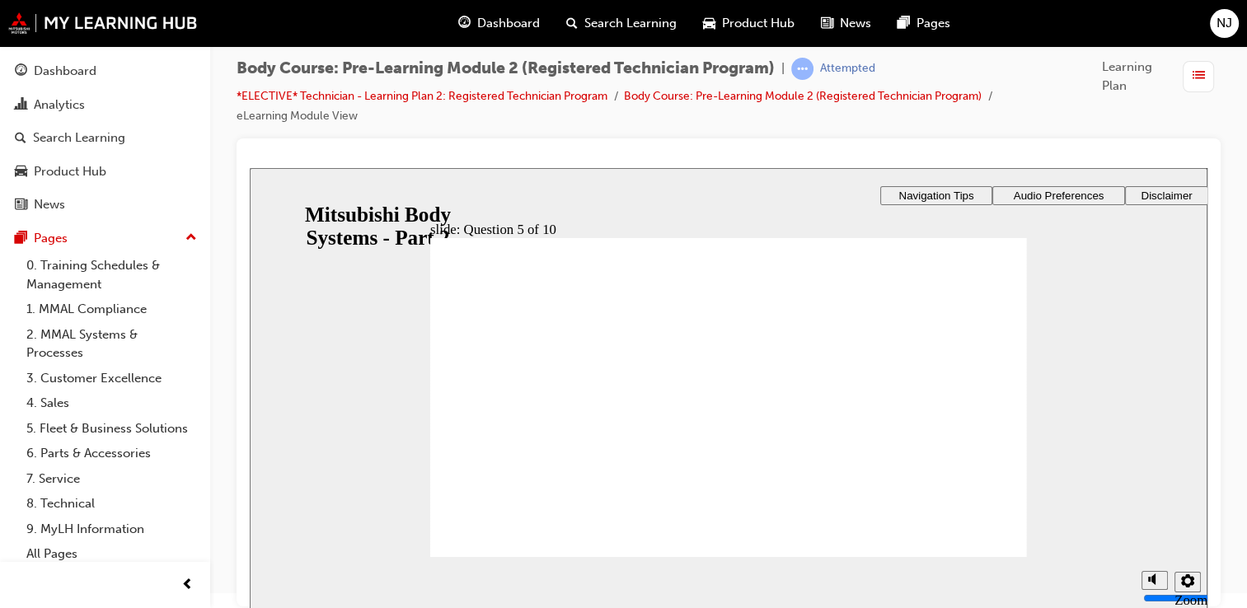
radio input "true"
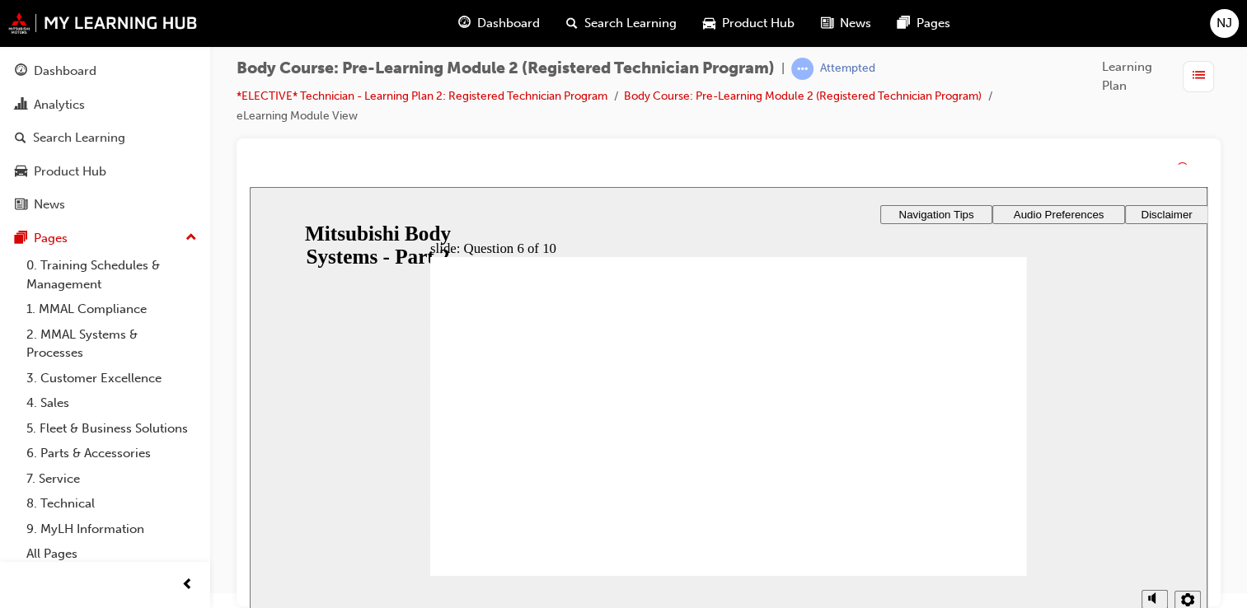
drag, startPoint x: 741, startPoint y: 511, endPoint x: 739, endPoint y: 495, distance: 16.6
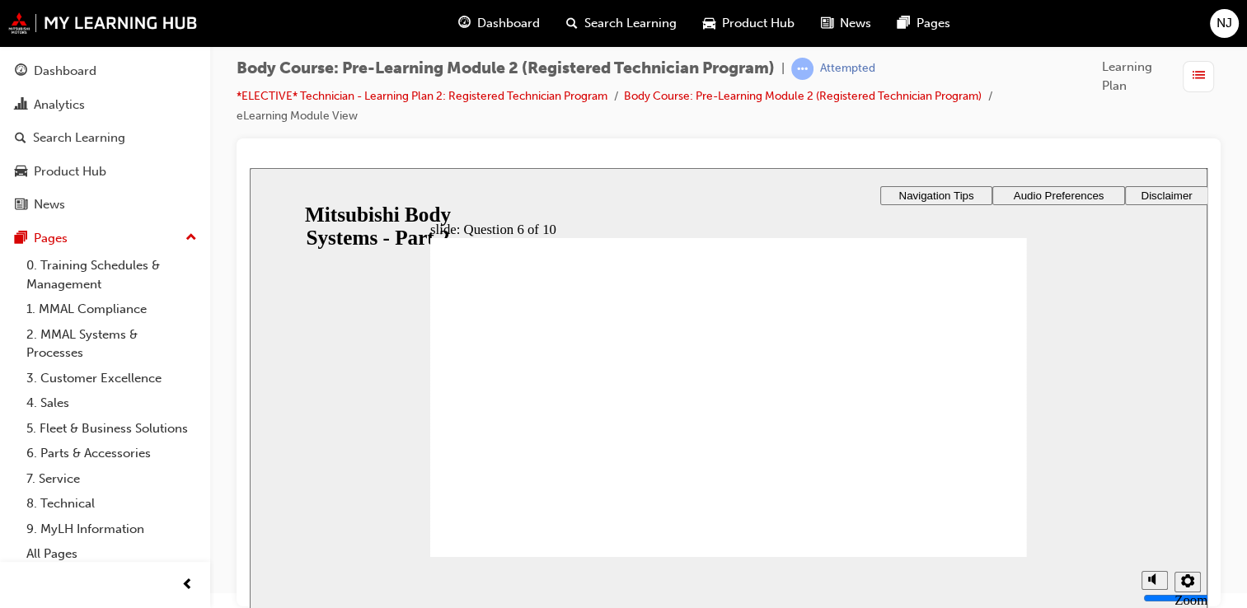
radio input "true"
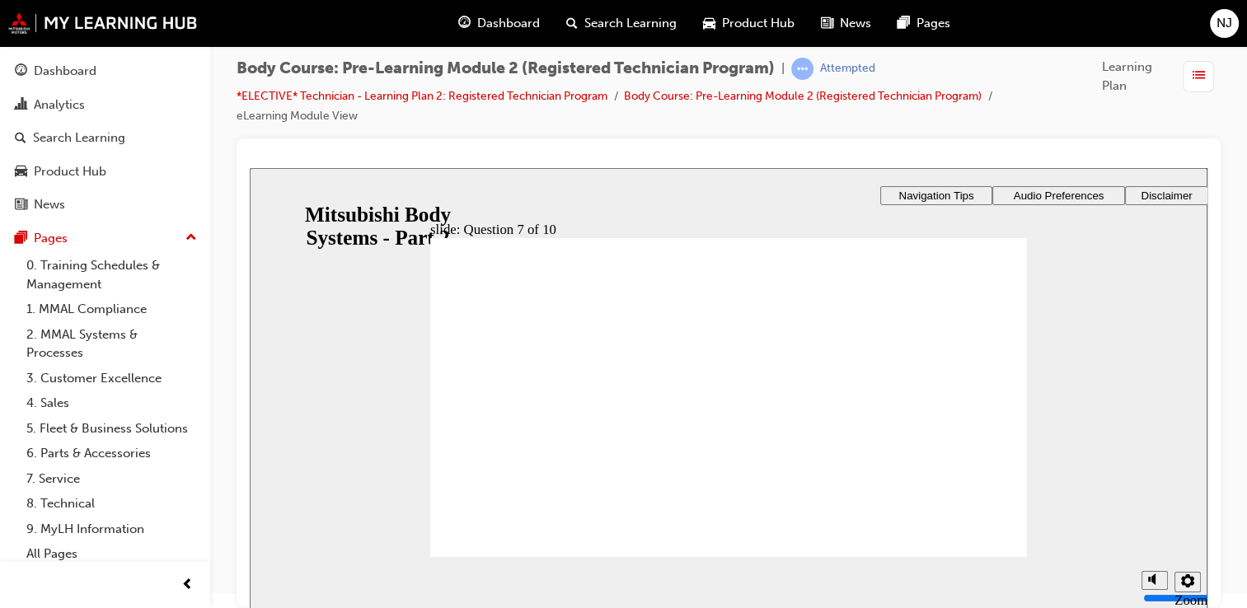
radio input "true"
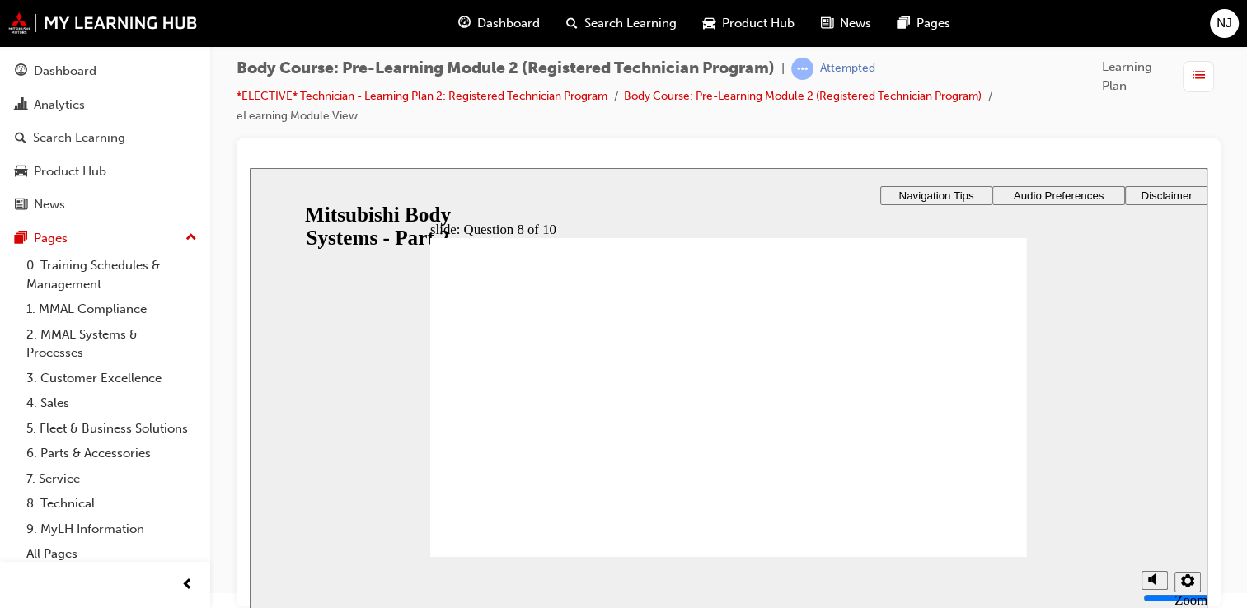
drag, startPoint x: 518, startPoint y: 380, endPoint x: 531, endPoint y: 383, distance: 13.6
checkbox input "true"
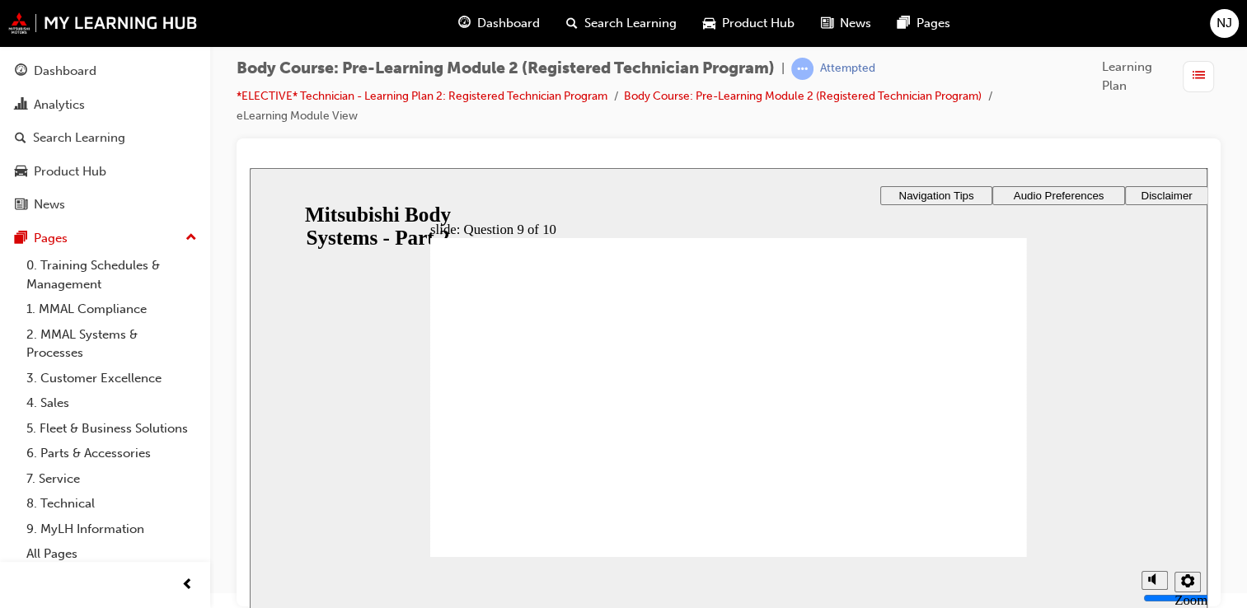
checkbox input "true"
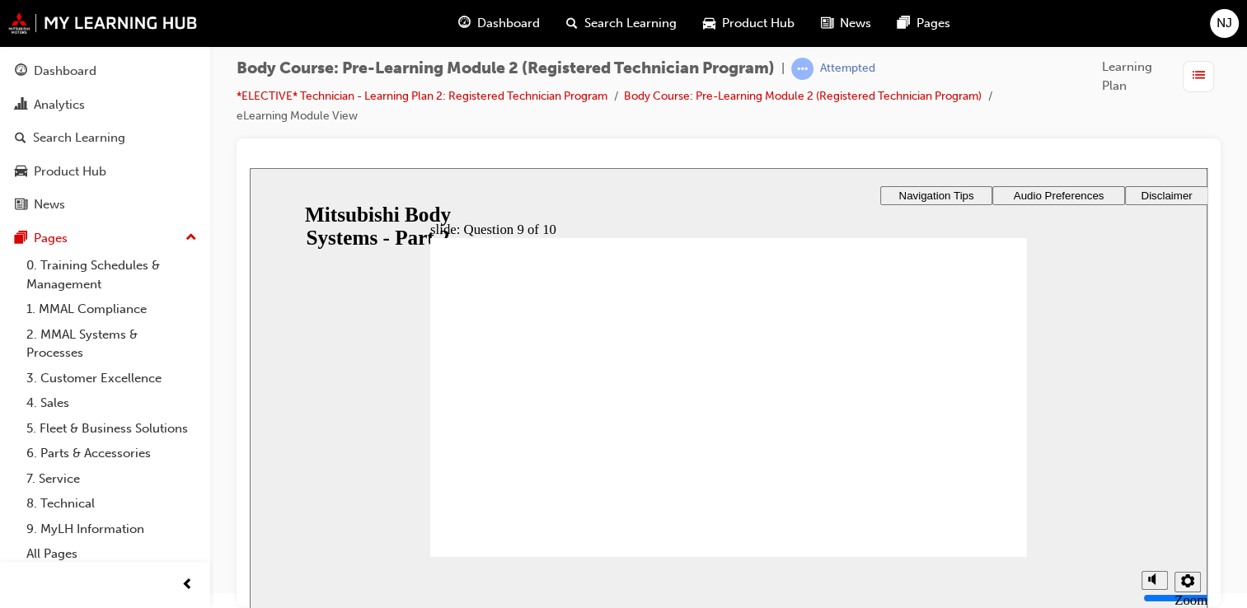
drag, startPoint x: 453, startPoint y: 424, endPoint x: 468, endPoint y: 433, distance: 18.1
radio input "true"
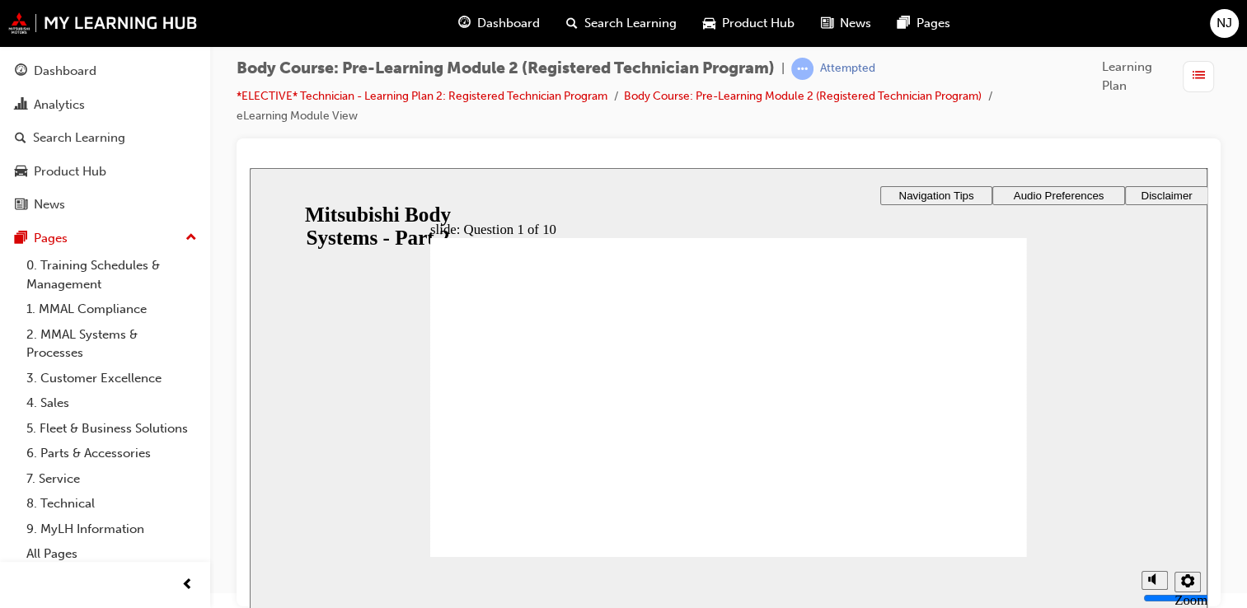
radio input "true"
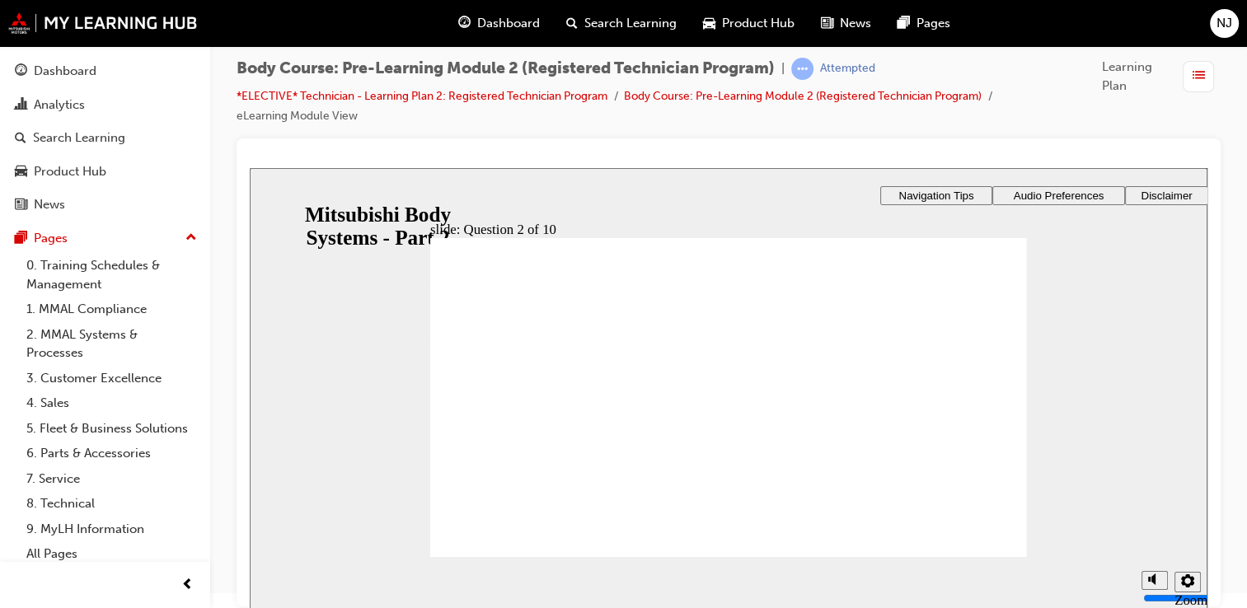
radio input "true"
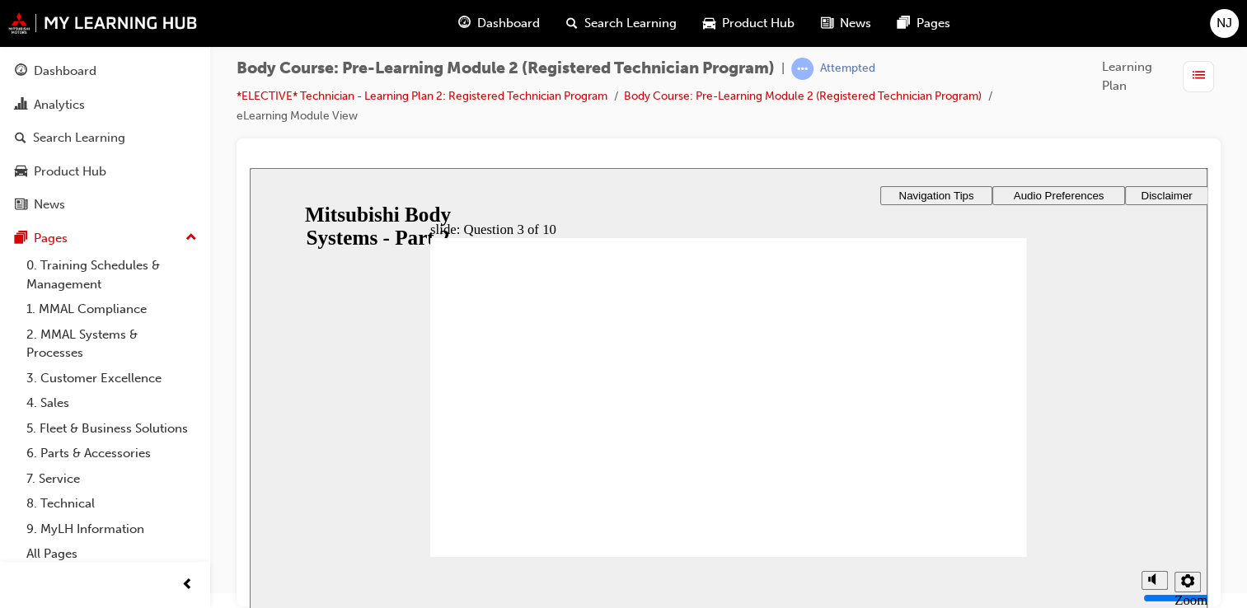
radio input "true"
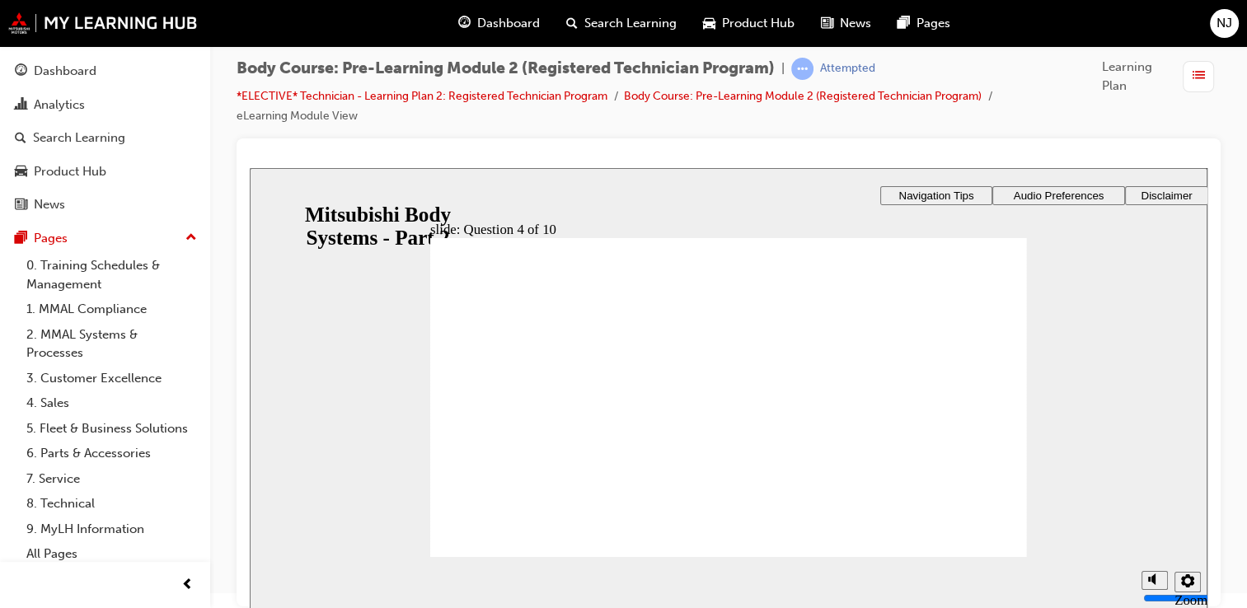
checkbox input "true"
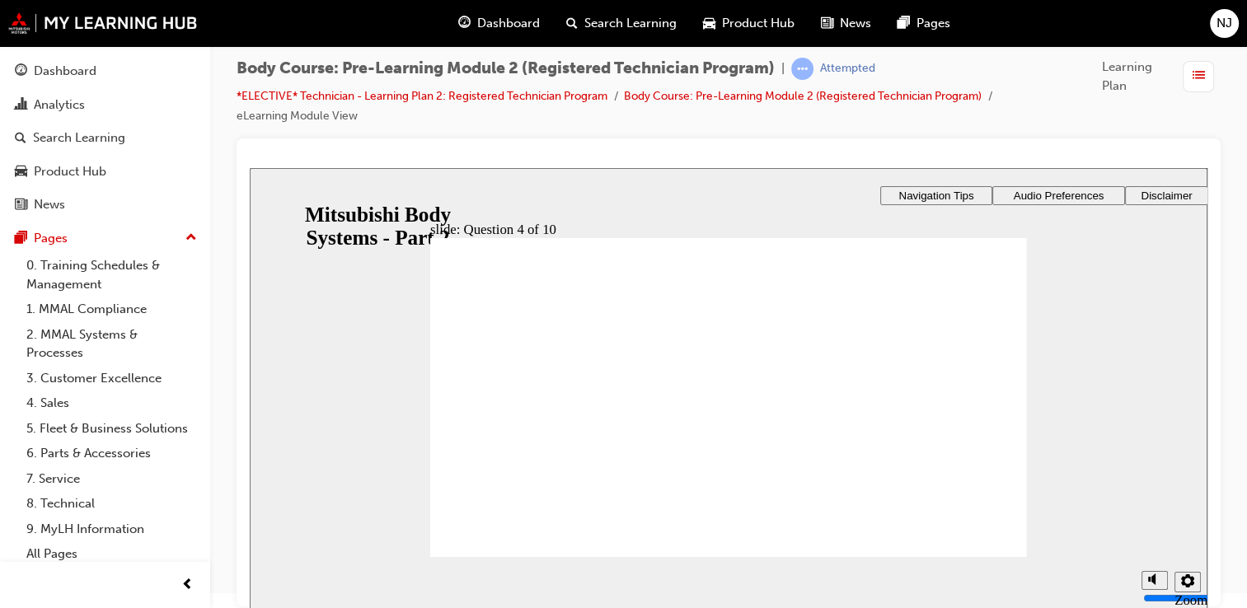
radio input "true"
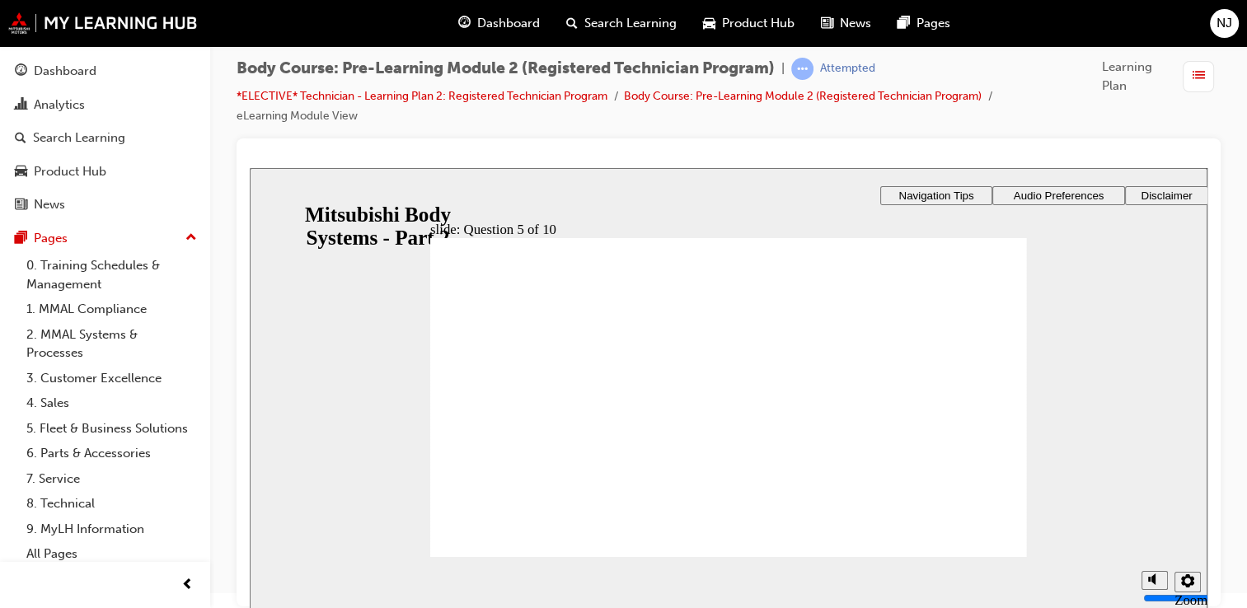
radio input "true"
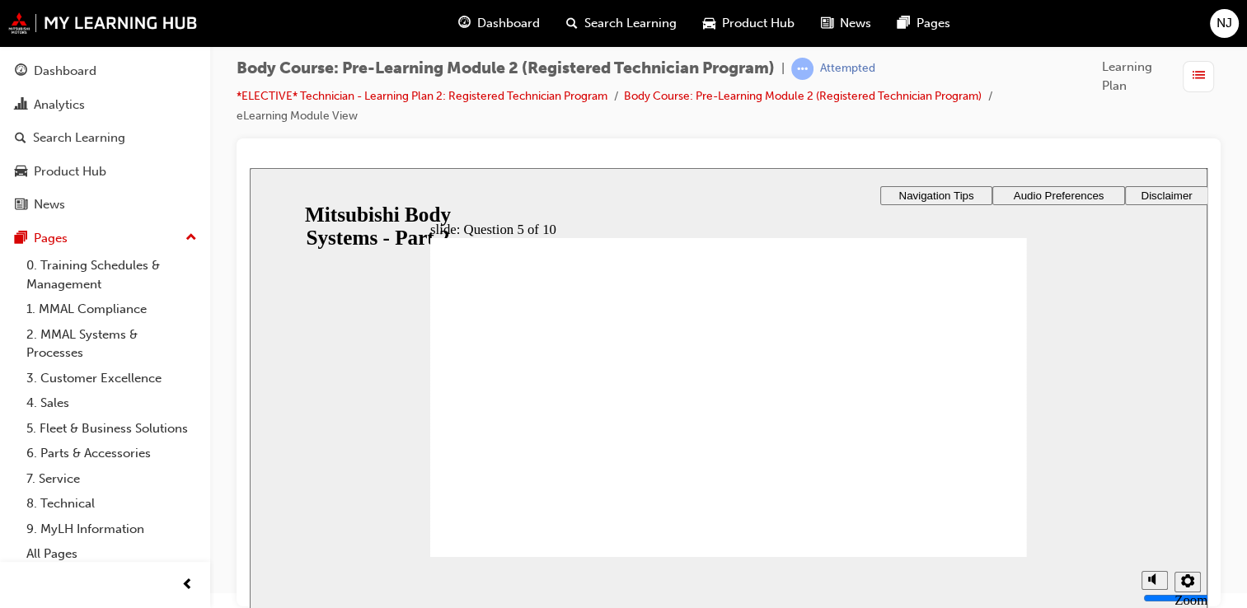
radio input "true"
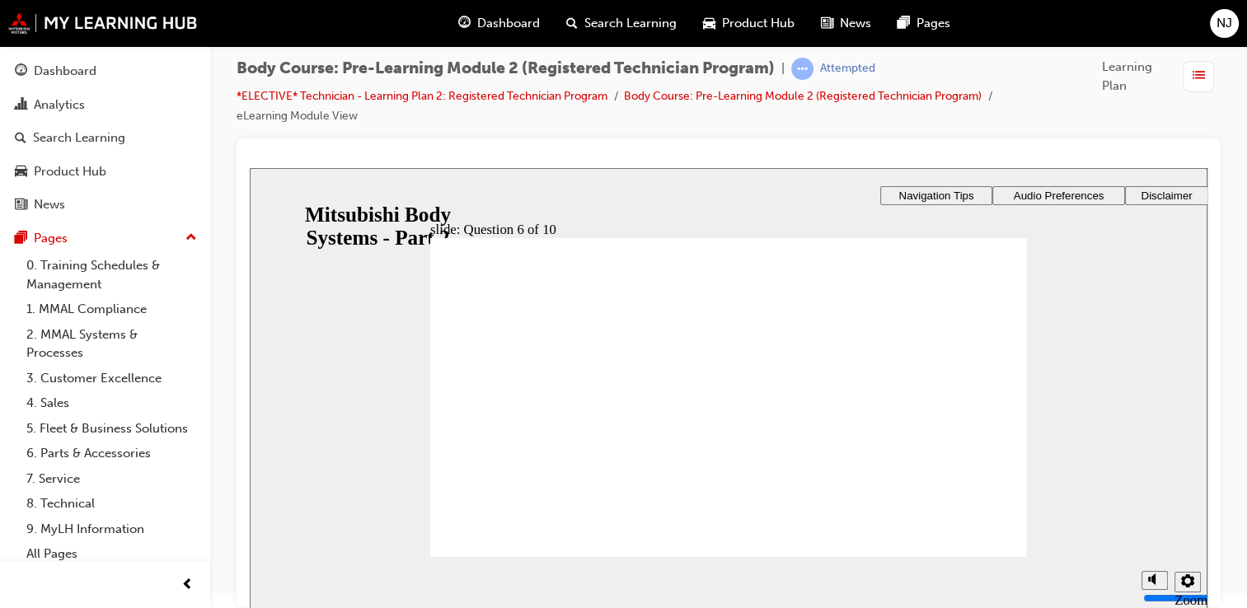
radio input "true"
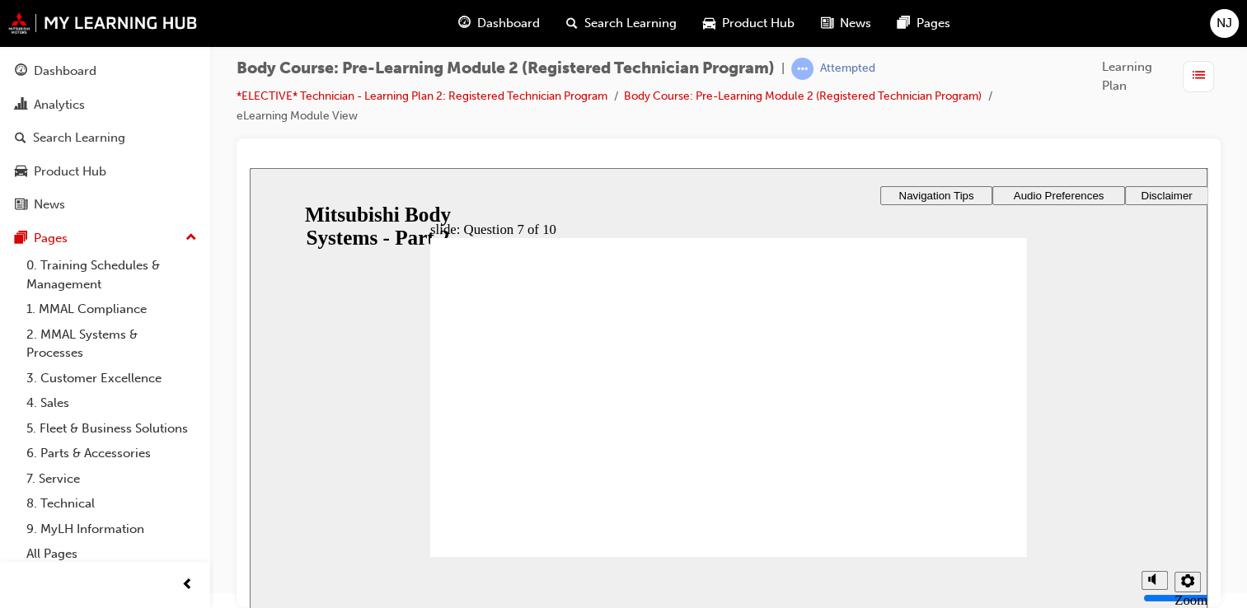
drag, startPoint x: 729, startPoint y: 495, endPoint x: 730, endPoint y: 510, distance: 14.9
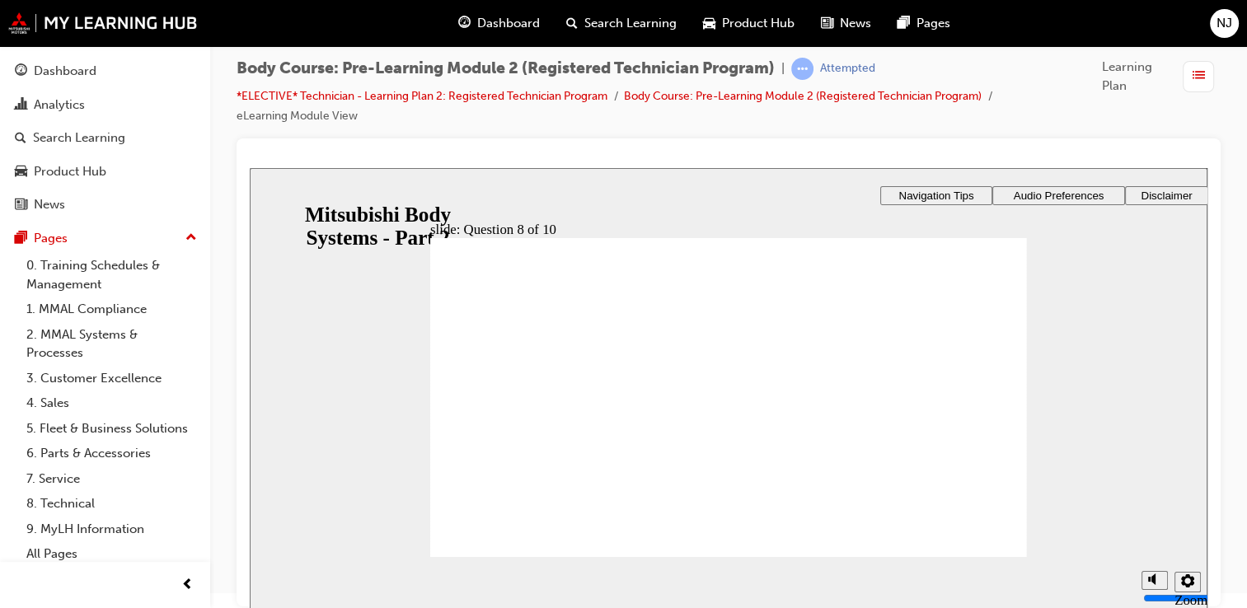
radio input "true"
drag, startPoint x: 996, startPoint y: 542, endPoint x: 1011, endPoint y: 533, distance: 18.5
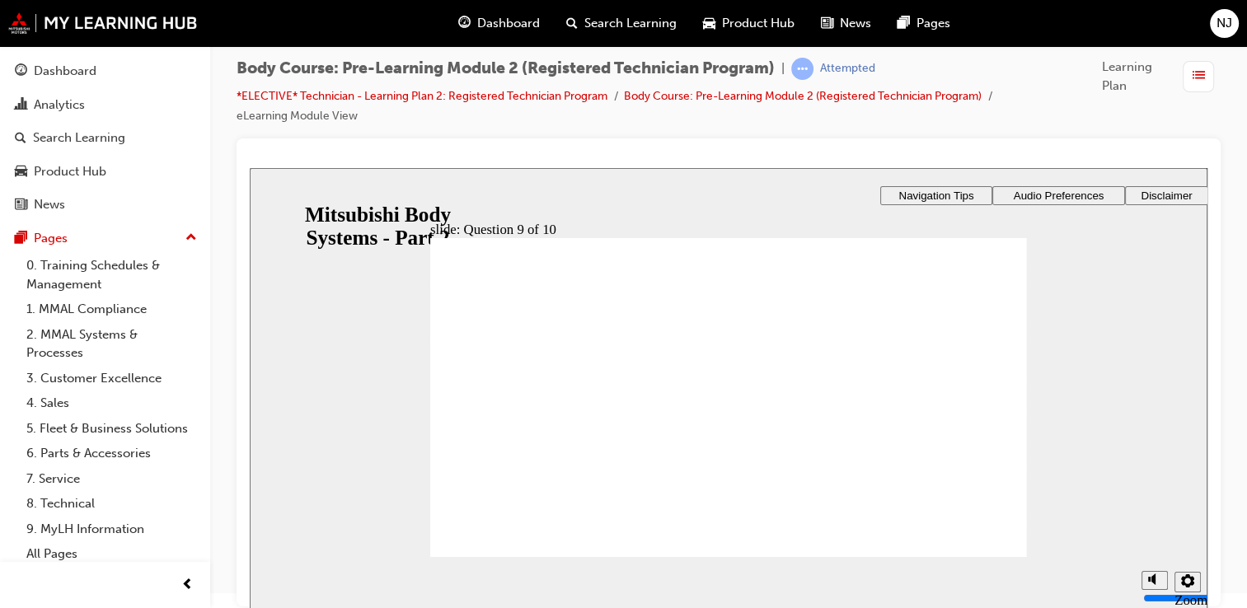
checkbox input "true"
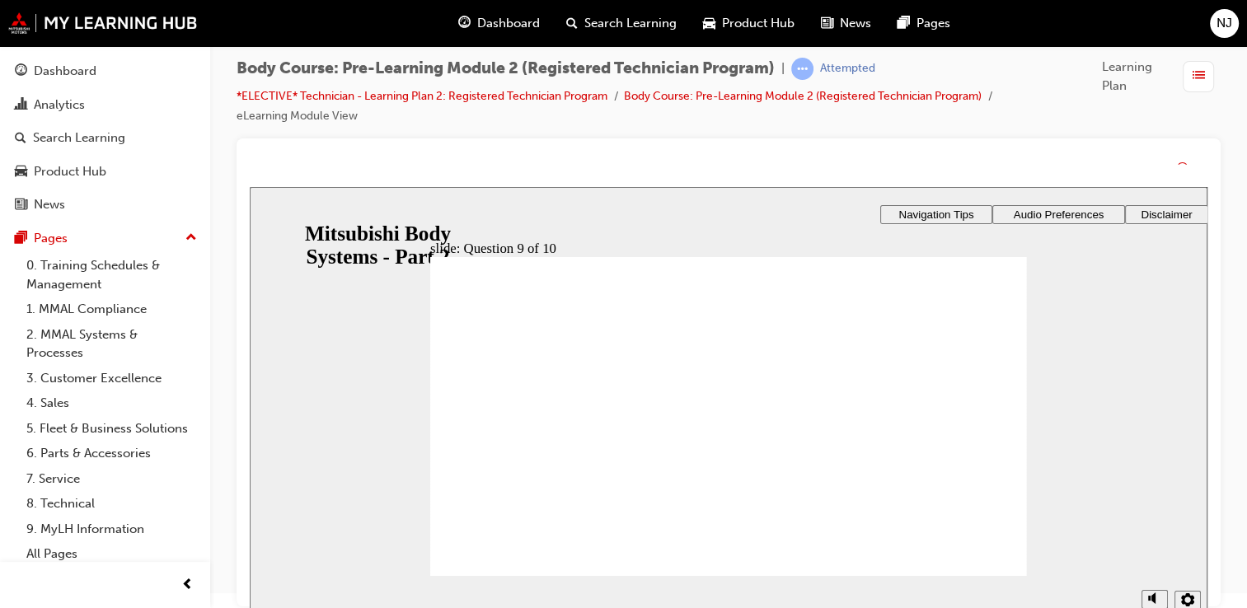
drag, startPoint x: 732, startPoint y: 492, endPoint x: 732, endPoint y: 511, distance: 19.0
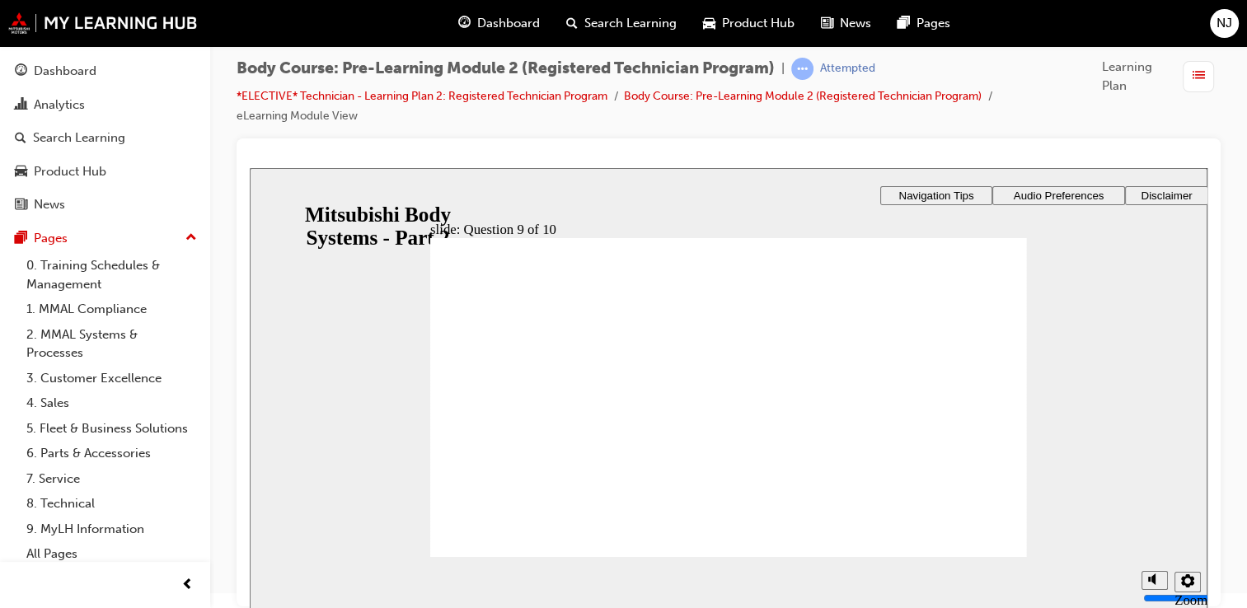
radio input "true"
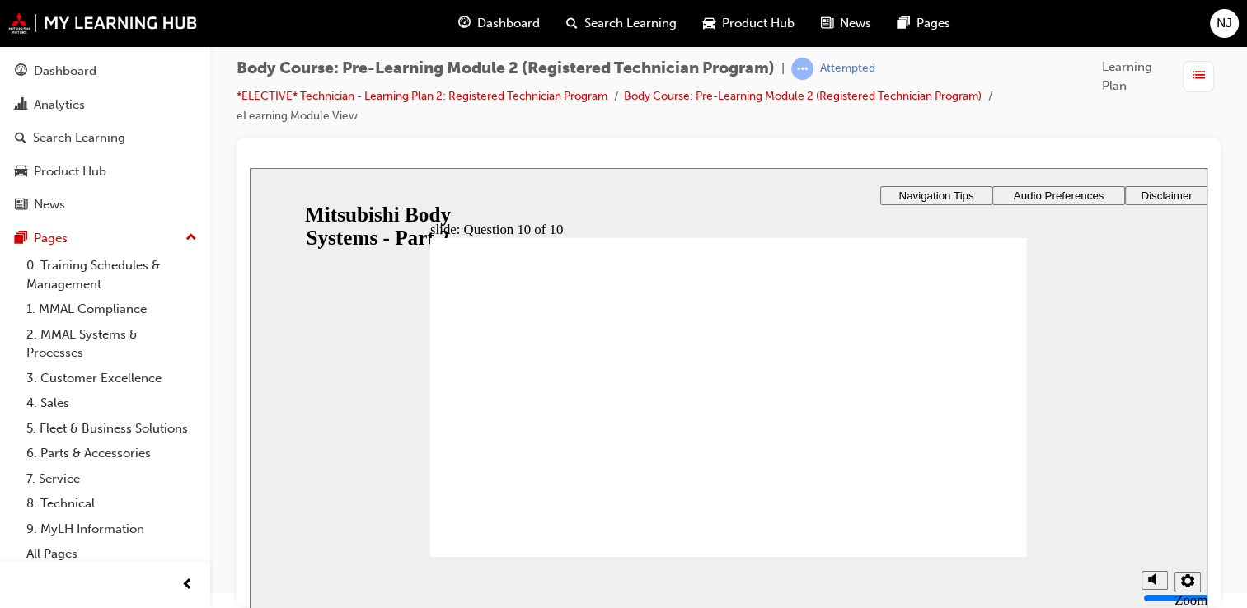
radio input "true"
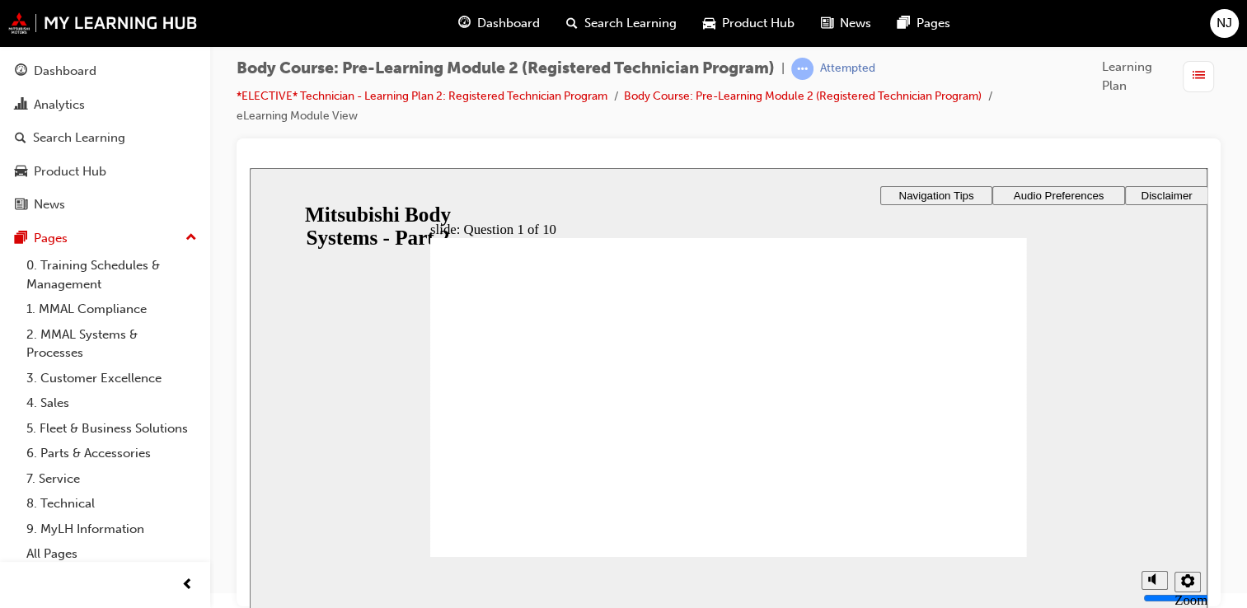
radio input "true"
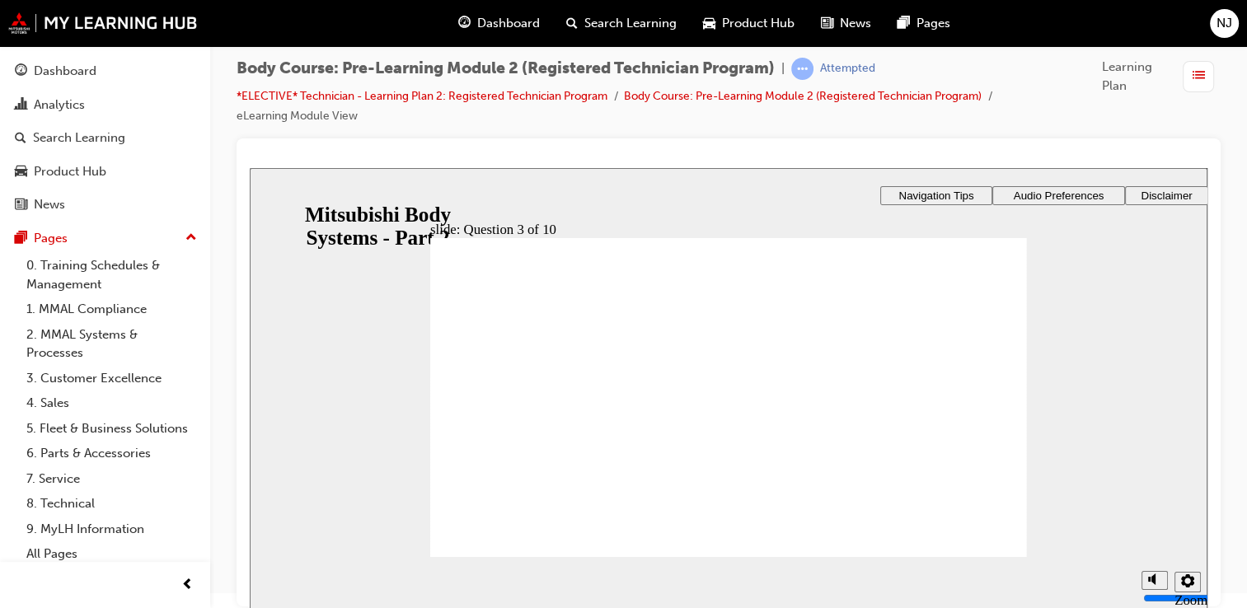
radio input "true"
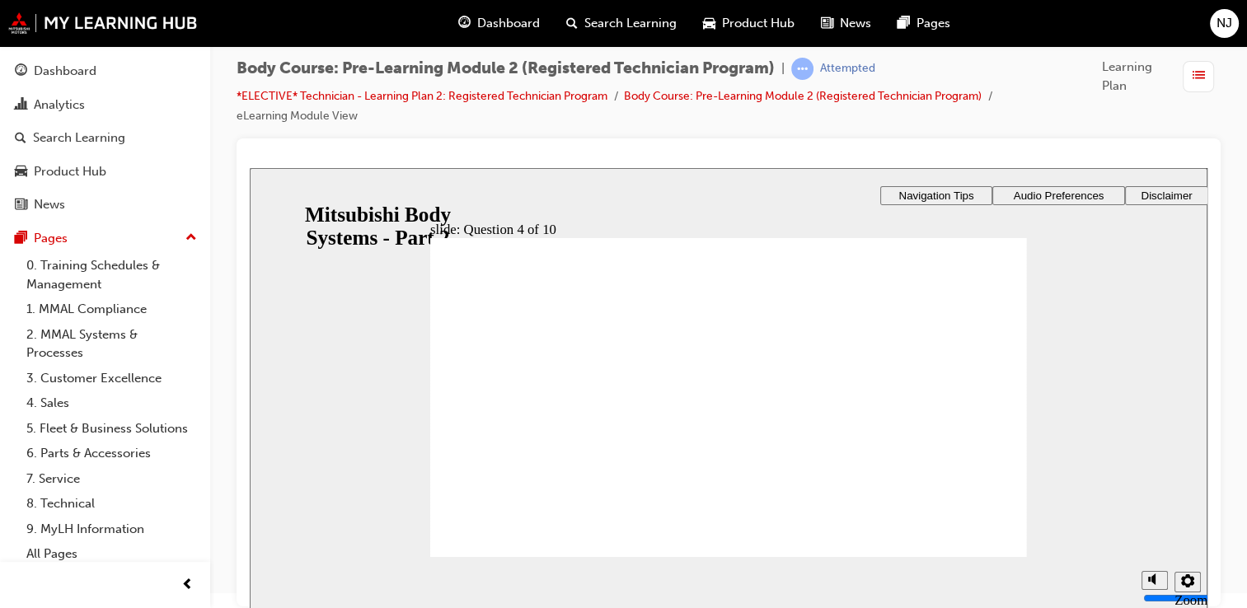
checkbox input "true"
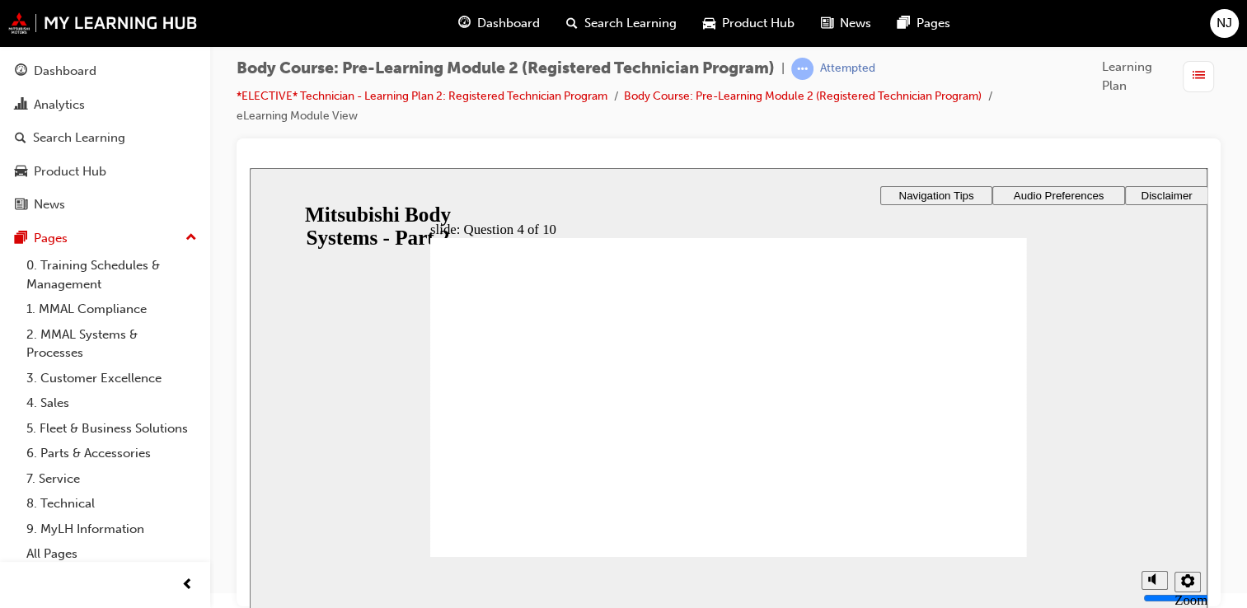
drag, startPoint x: 490, startPoint y: 460, endPoint x: 489, endPoint y: 470, distance: 9.9
checkbox input "true"
drag, startPoint x: 734, startPoint y: 483, endPoint x: 731, endPoint y: 501, distance: 18.3
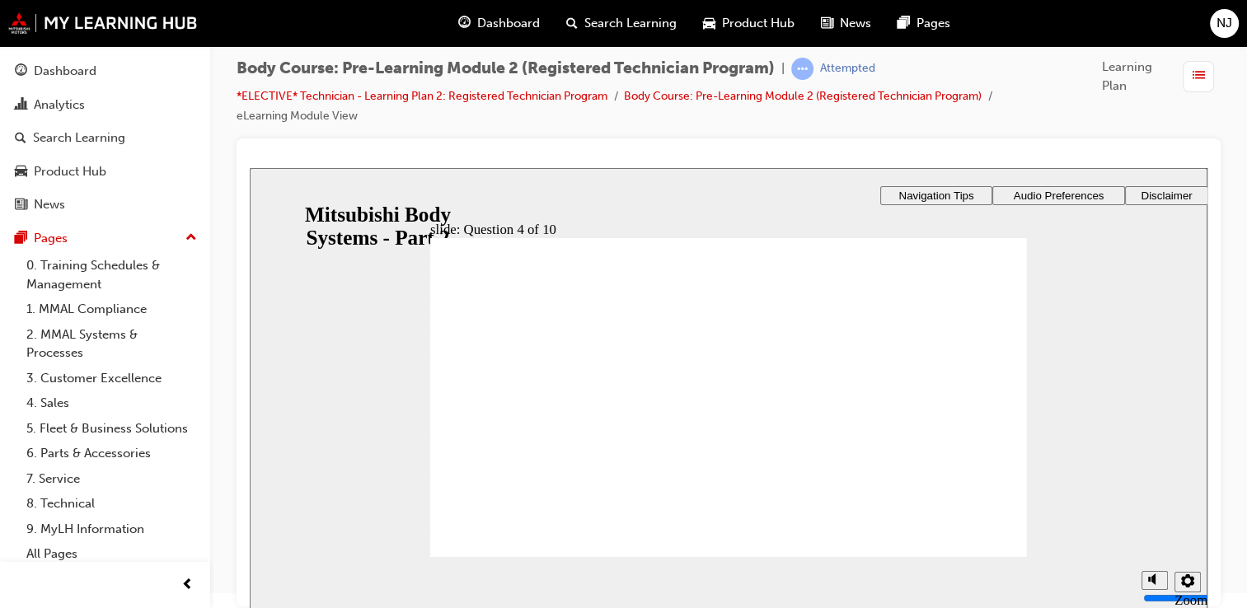
drag, startPoint x: 476, startPoint y: 422, endPoint x: 481, endPoint y: 439, distance: 17.0
radio input "true"
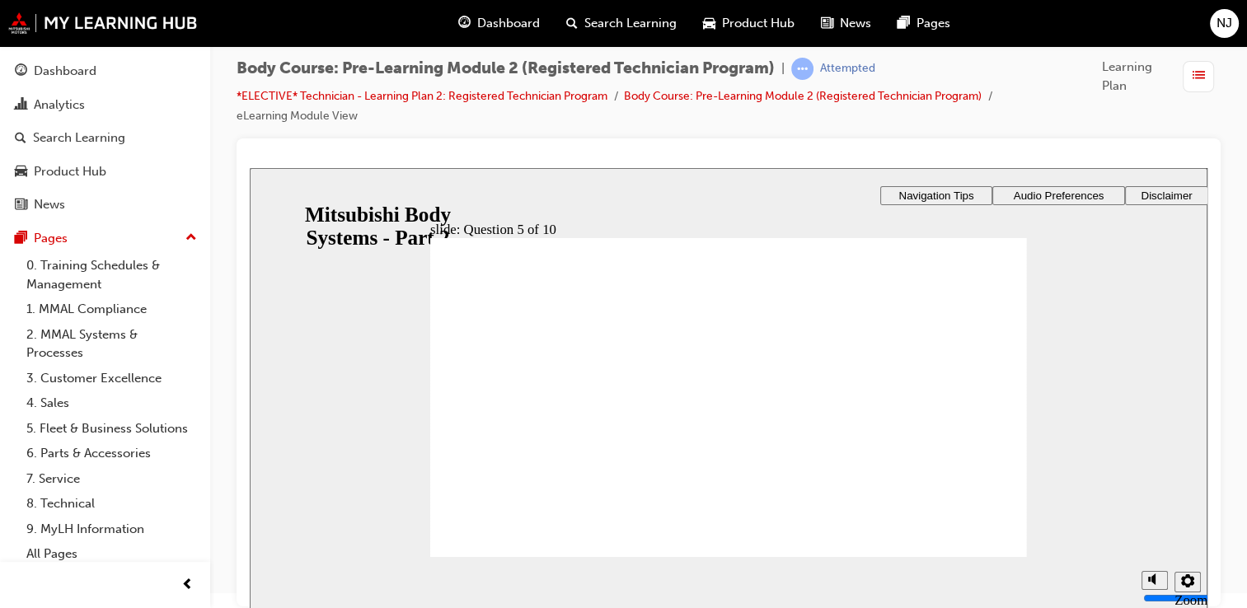
radio input "true"
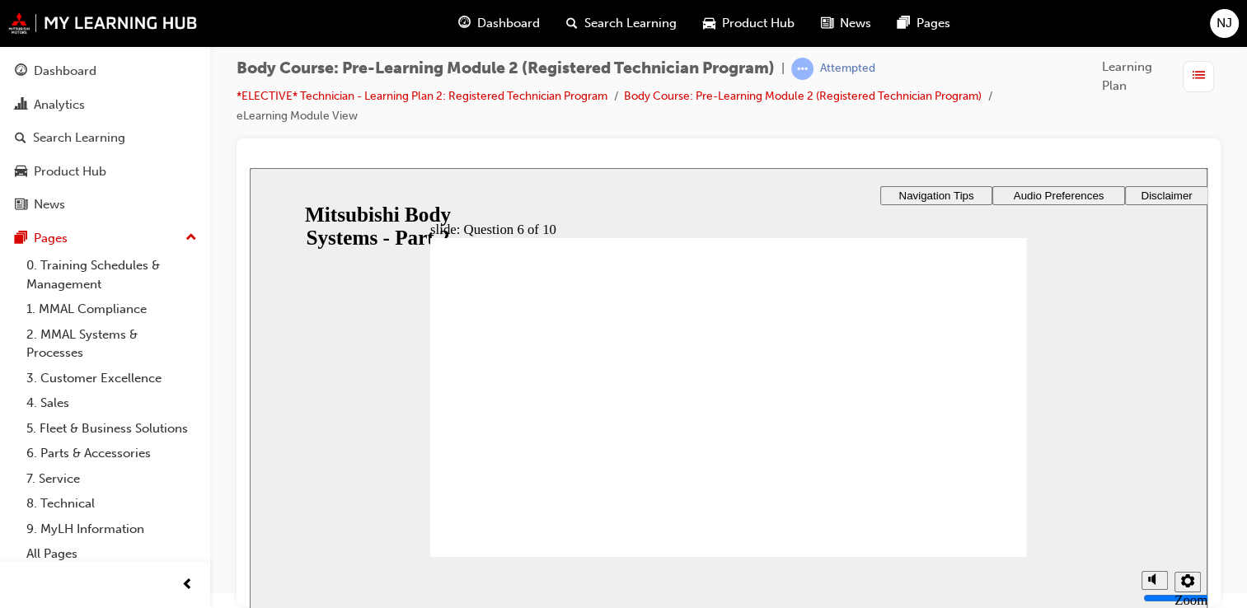
drag, startPoint x: 543, startPoint y: 427, endPoint x: 538, endPoint y: 437, distance: 11.1
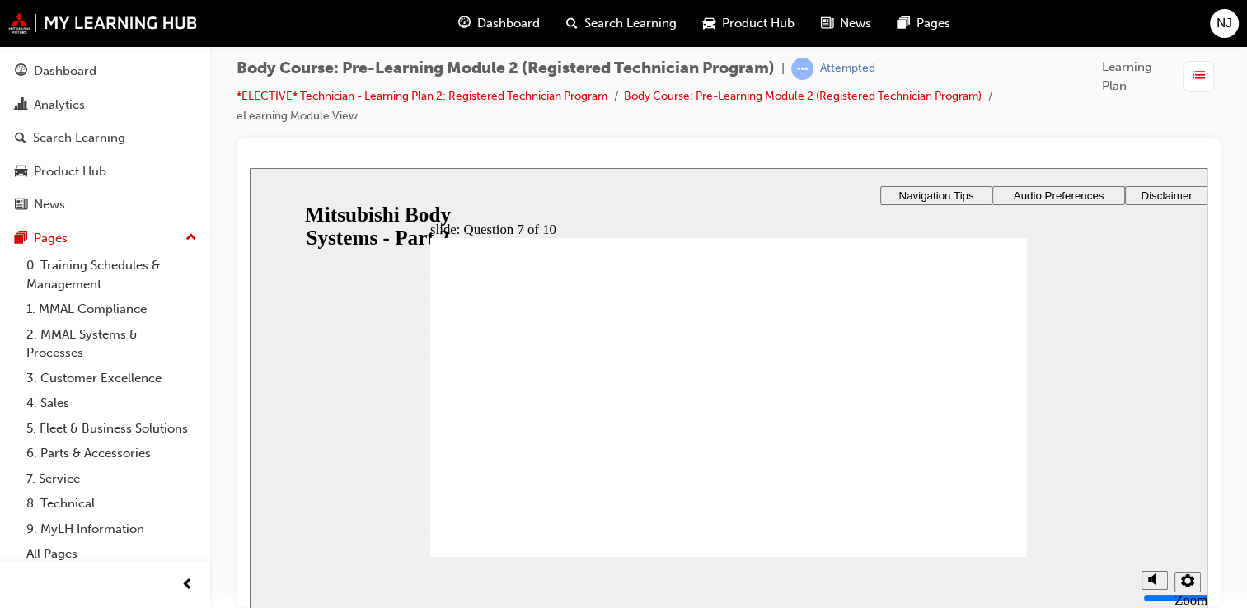
radio input "true"
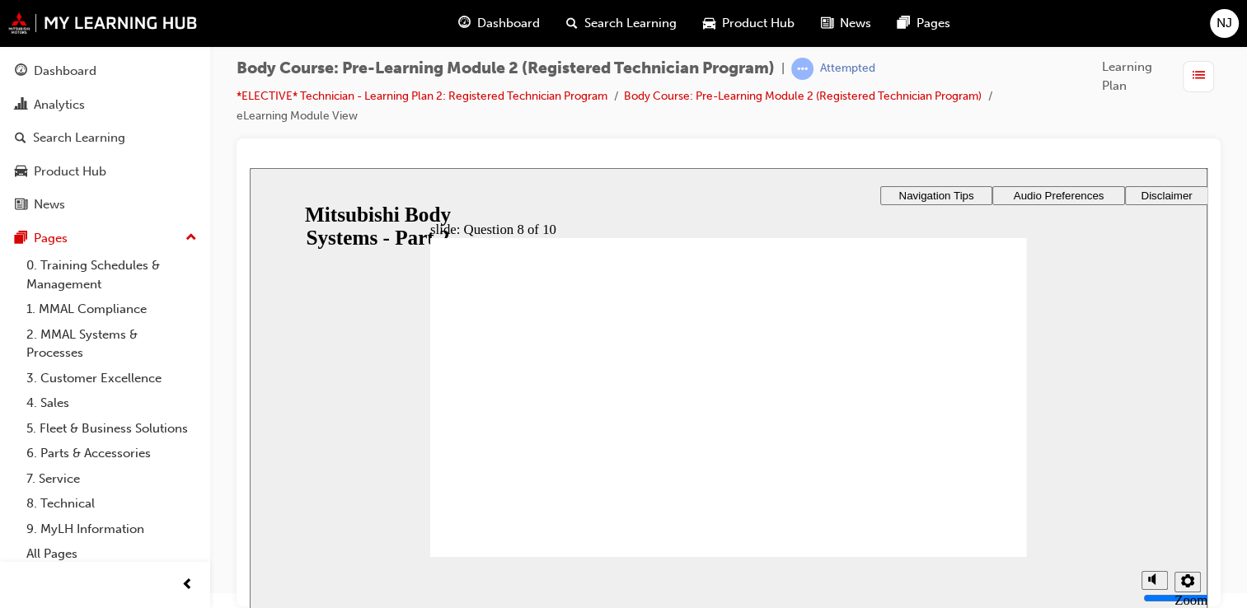
radio input "true"
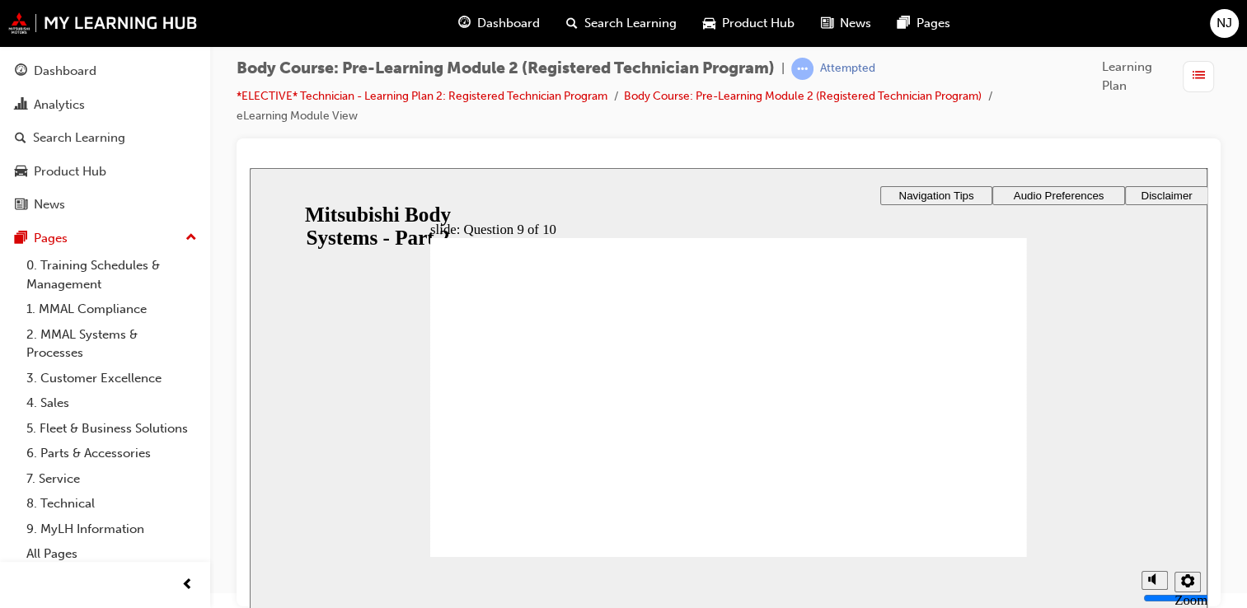
drag, startPoint x: 468, startPoint y: 449, endPoint x: 468, endPoint y: 440, distance: 9.1
checkbox input "true"
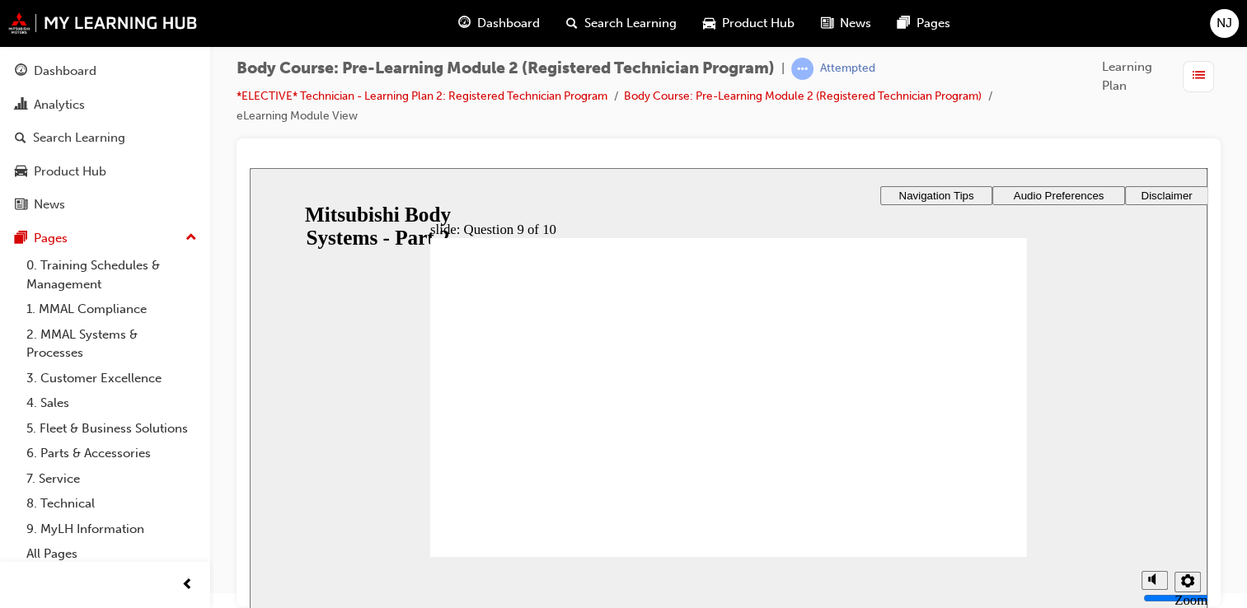
checkbox input "true"
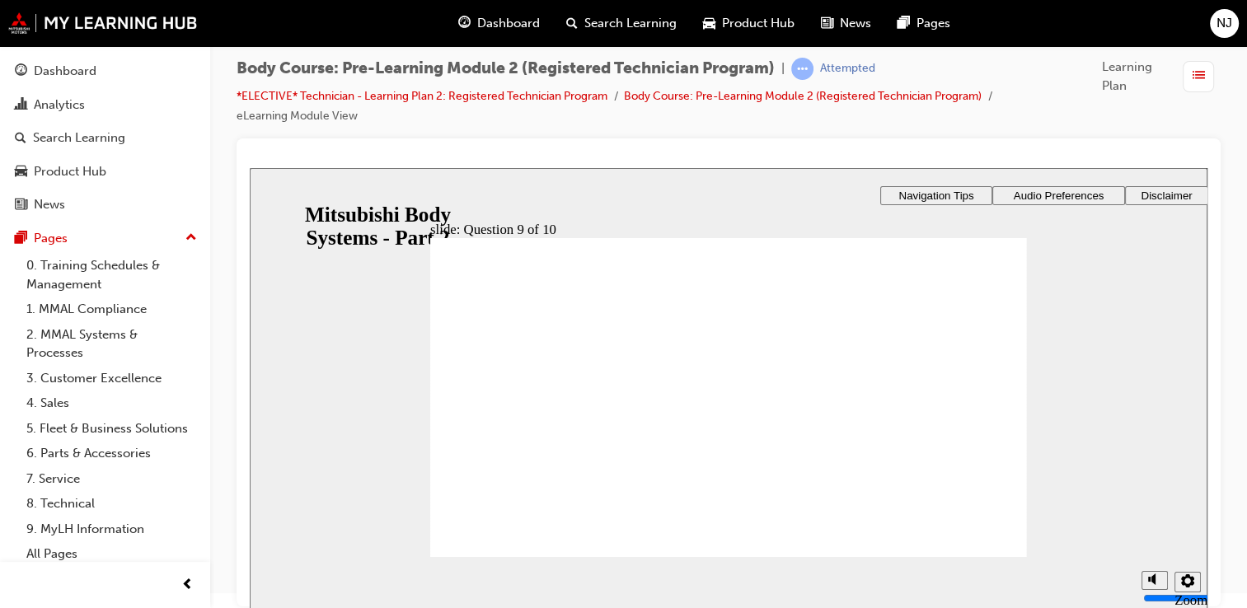
radio input "true"
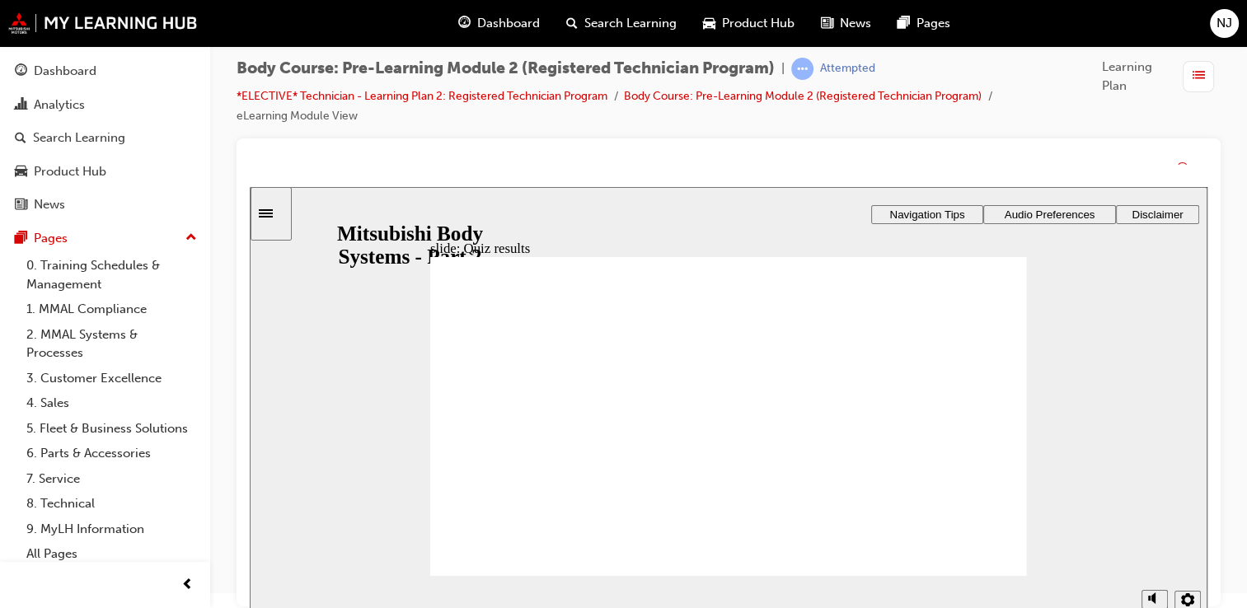
drag, startPoint x: 997, startPoint y: 543, endPoint x: 986, endPoint y: 563, distance: 22.5
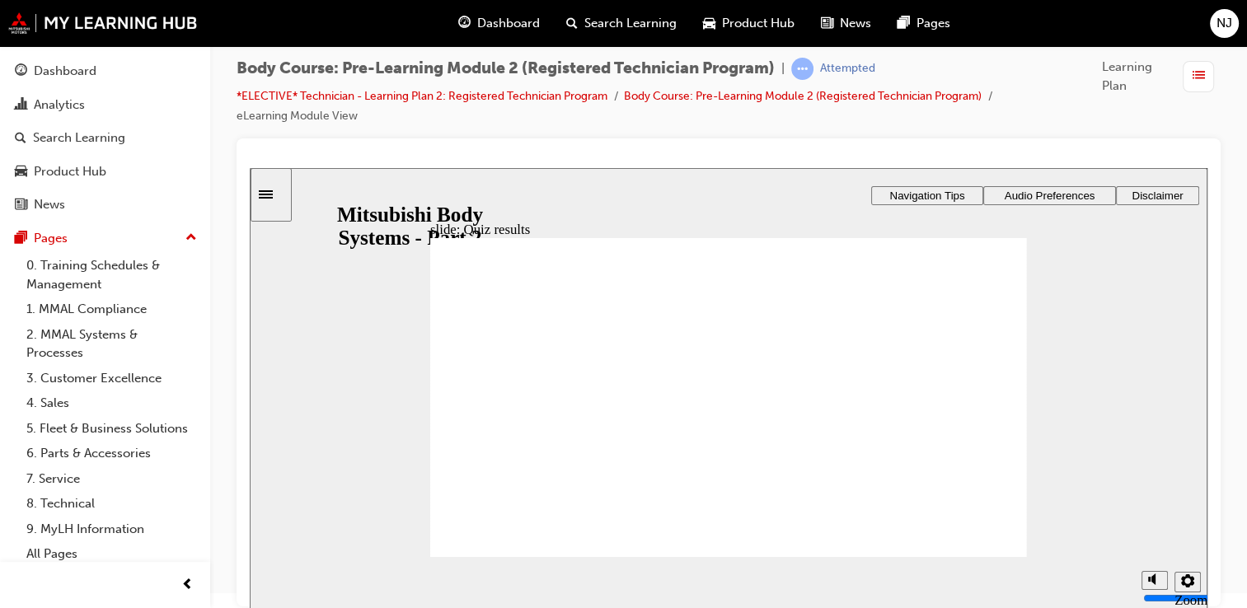
click at [504, 25] on span "Dashboard" at bounding box center [508, 23] width 63 height 19
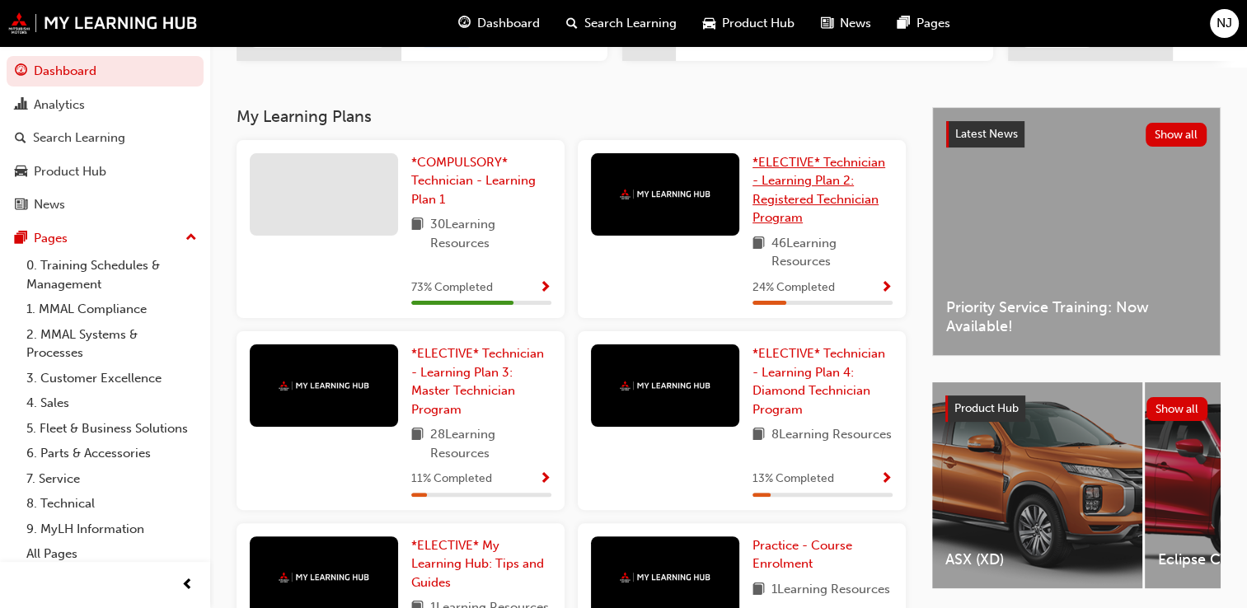
scroll to position [474, 0]
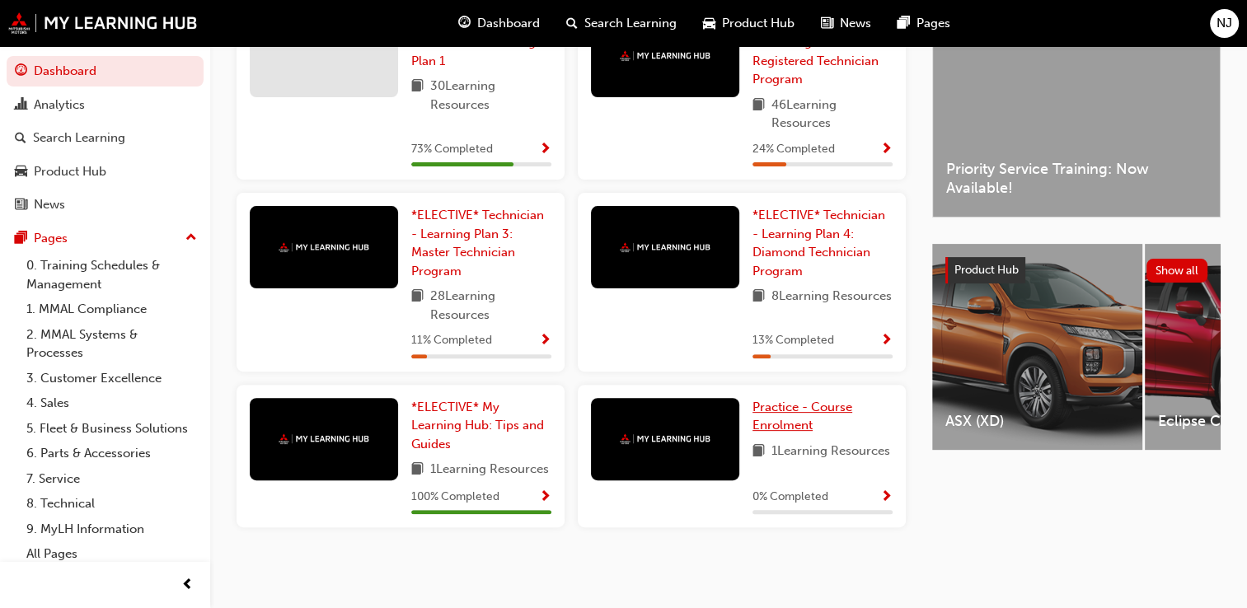
click at [805, 400] on span "Practice - Course Enrolment" at bounding box center [803, 417] width 100 height 34
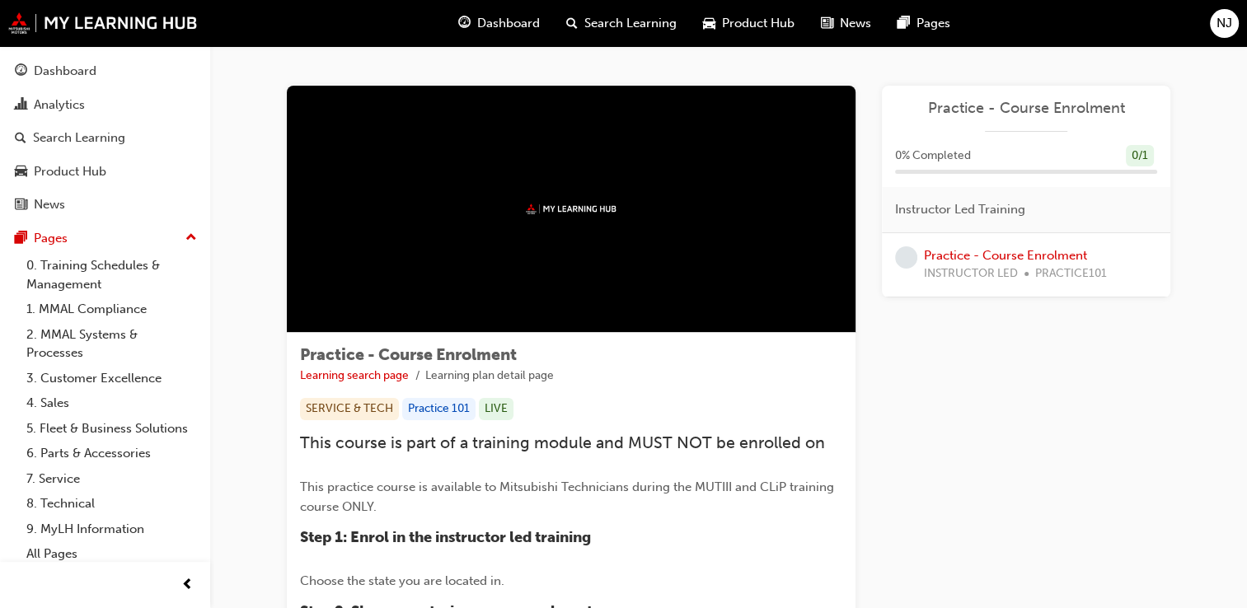
click at [539, 205] on img at bounding box center [571, 209] width 91 height 11
click at [495, 28] on span "Dashboard" at bounding box center [508, 23] width 63 height 19
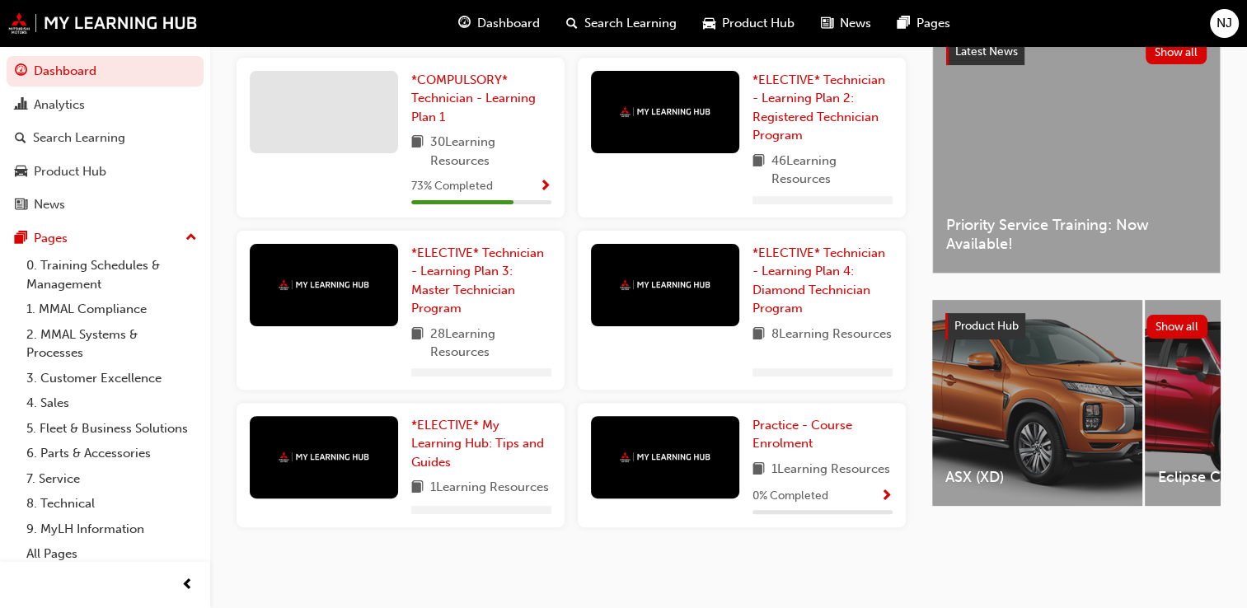
scroll to position [417, 0]
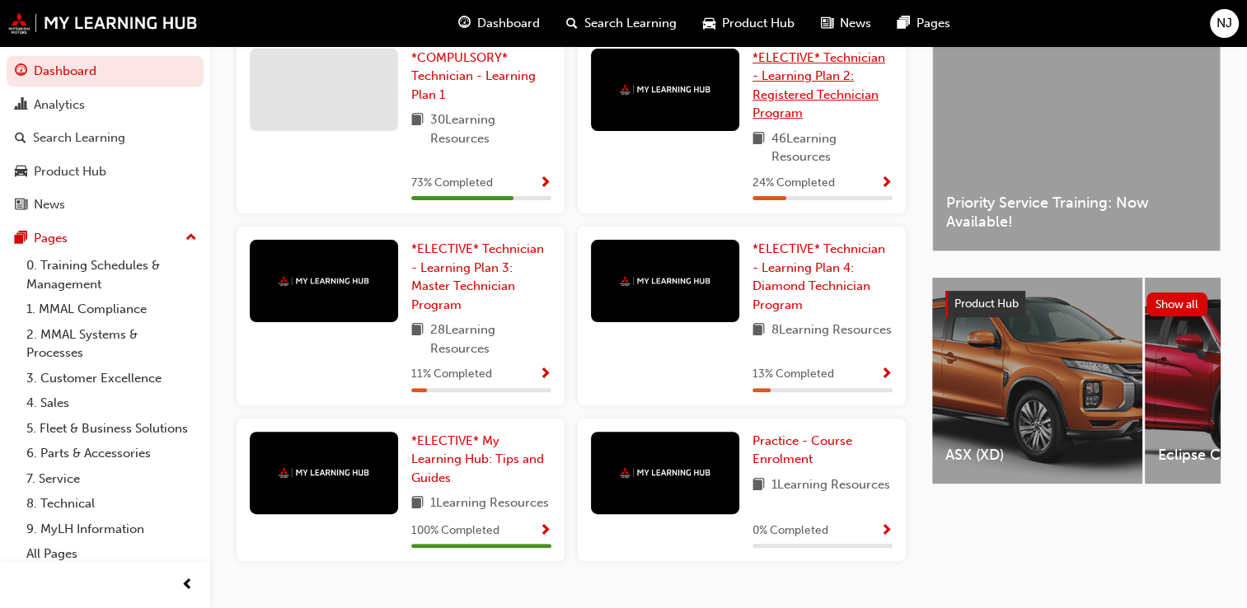
click at [794, 82] on span "*ELECTIVE* Technician - Learning Plan 2: Registered Technician Program" at bounding box center [819, 85] width 133 height 71
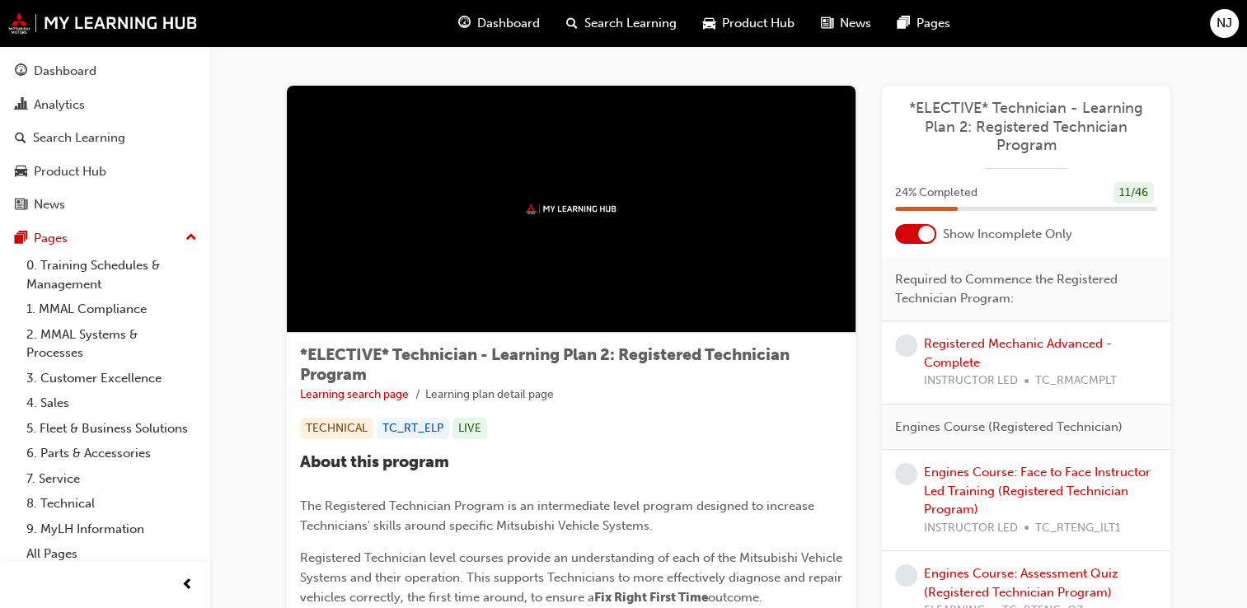
click at [913, 238] on div at bounding box center [915, 234] width 41 height 20
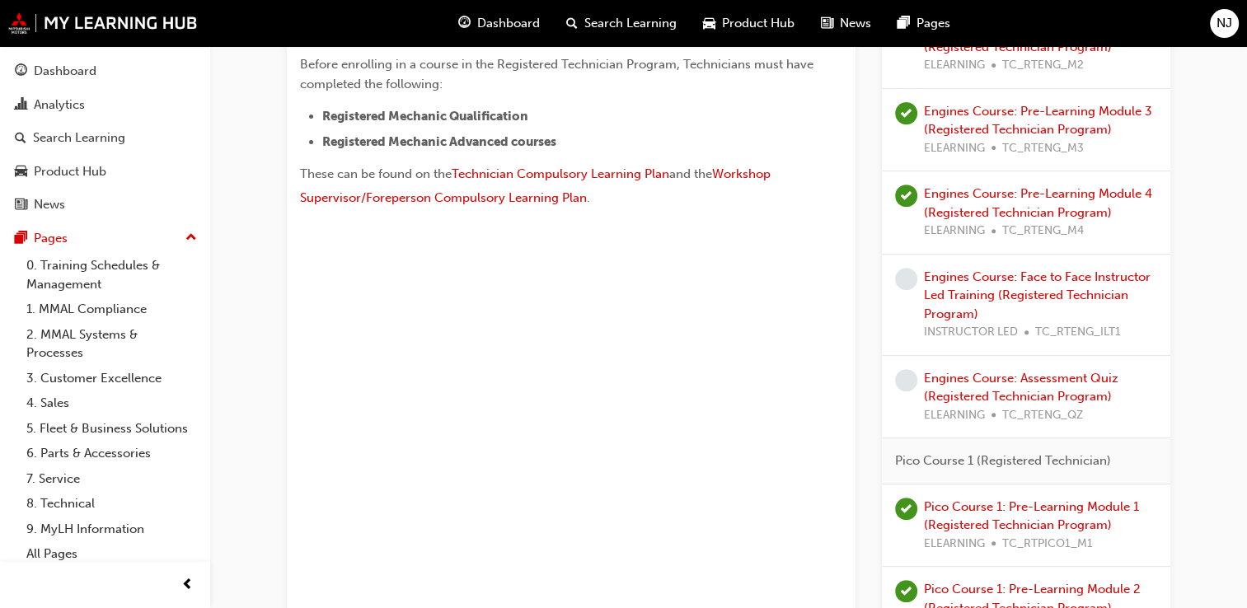
scroll to position [659, 0]
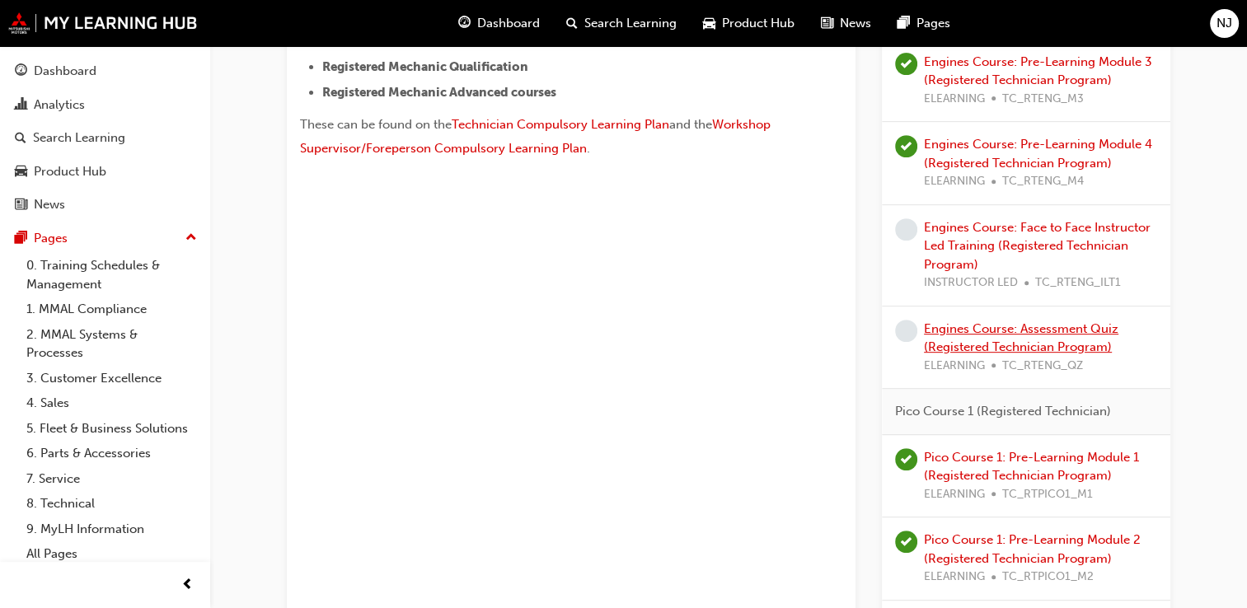
click at [1026, 338] on link "Engines Course: Assessment Quiz (Registered Technician Program)" at bounding box center [1021, 338] width 195 height 34
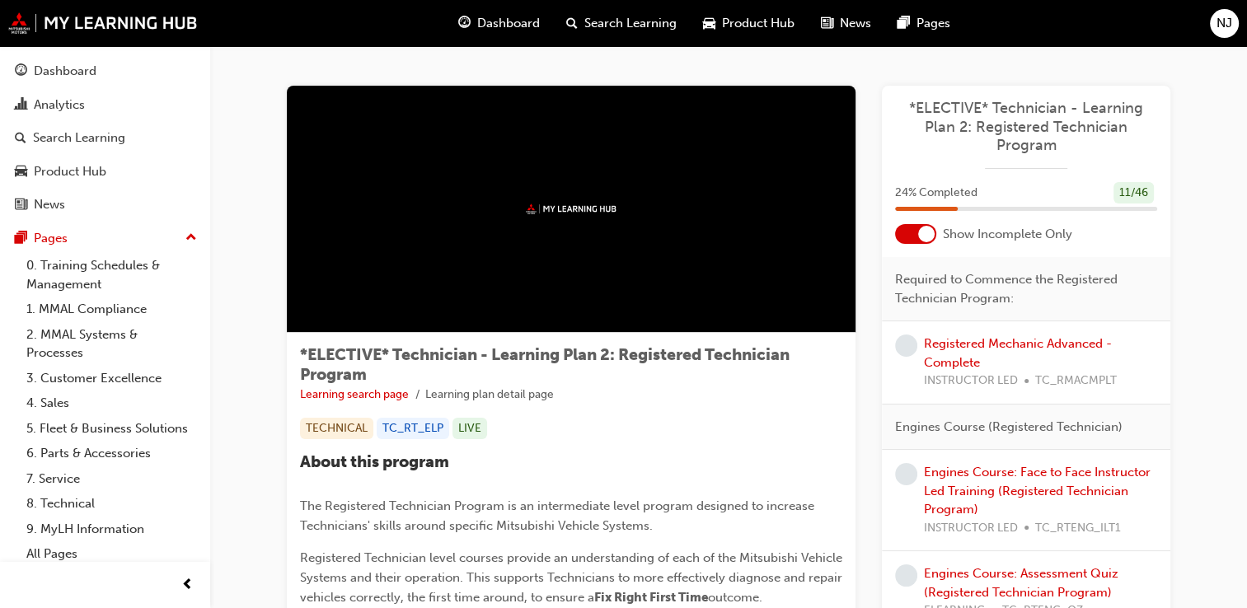
click at [913, 242] on div at bounding box center [915, 234] width 41 height 20
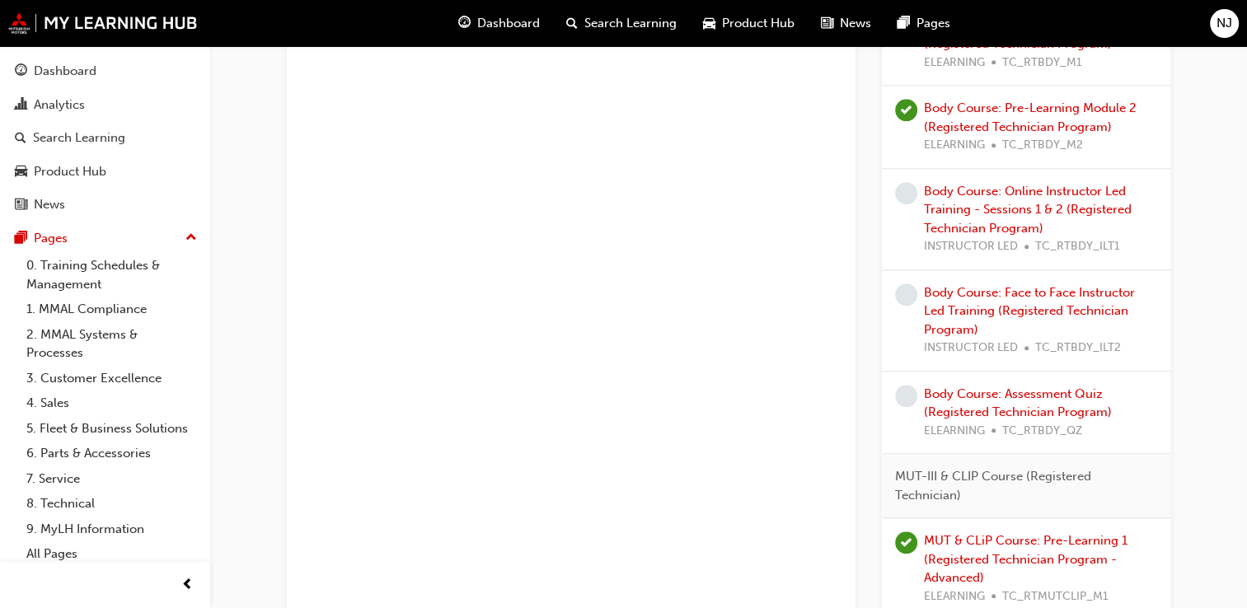
scroll to position [1566, 0]
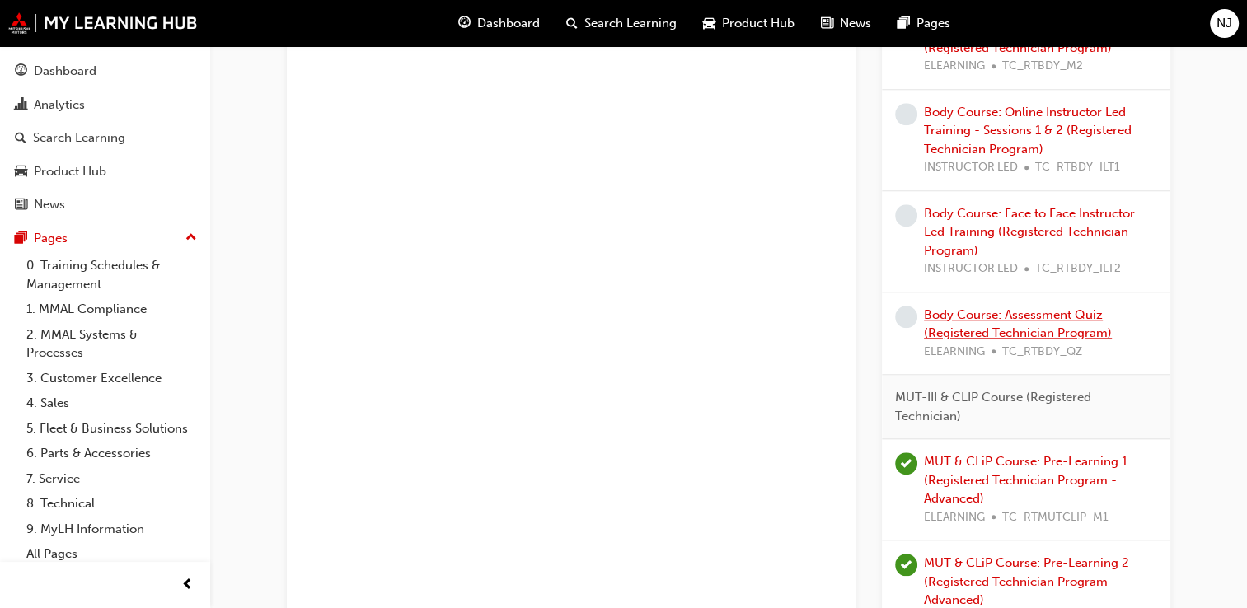
click at [997, 314] on link "Body Course: Assessment Quiz (Registered Technician Program)" at bounding box center [1018, 324] width 188 height 34
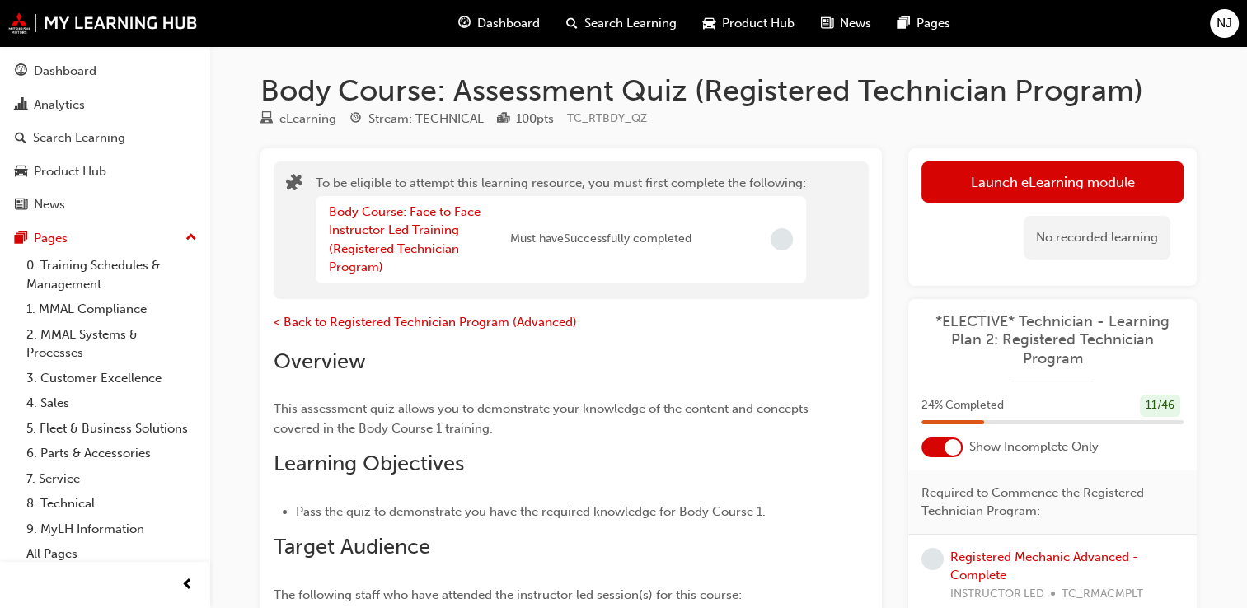
click at [487, 16] on span "Dashboard" at bounding box center [508, 23] width 63 height 19
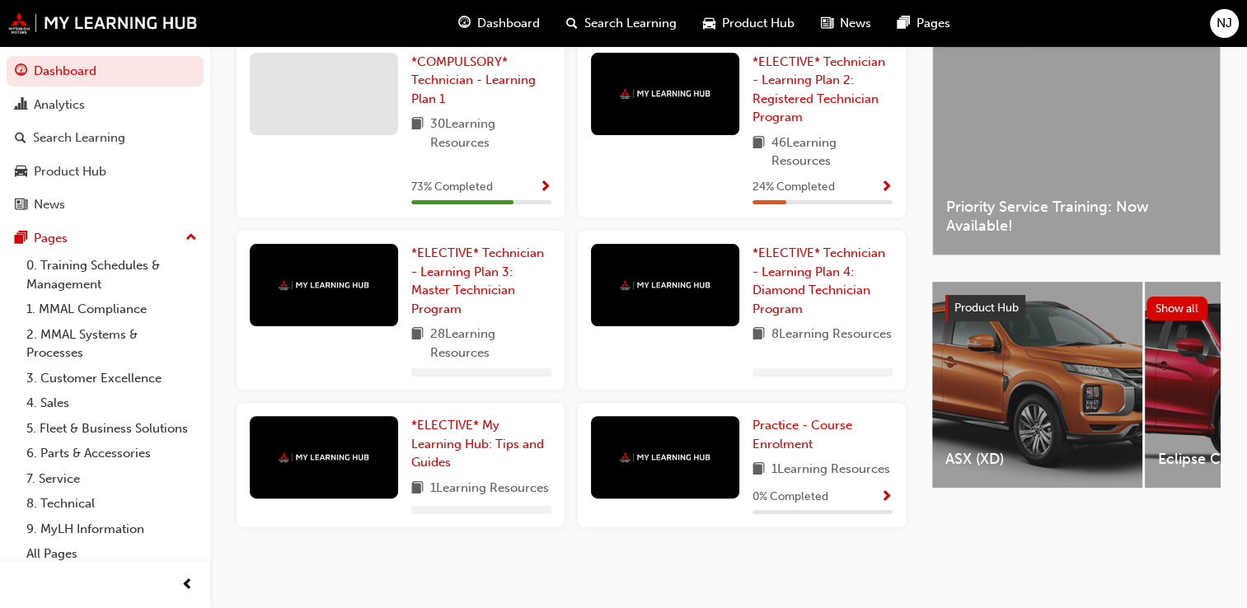
scroll to position [435, 0]
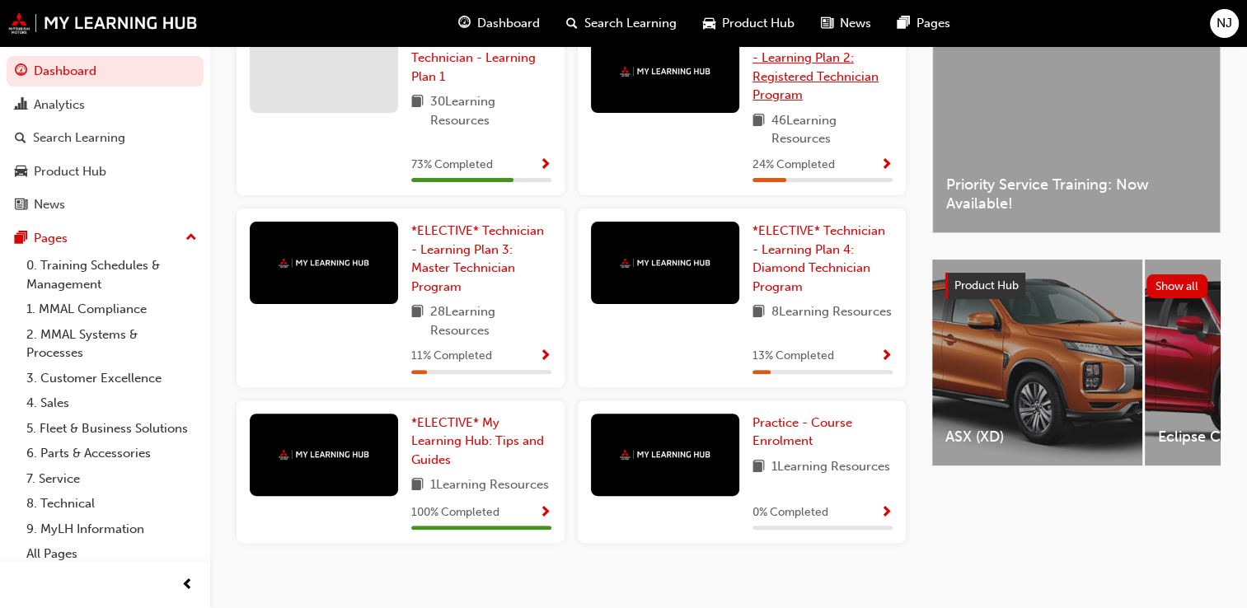
click at [794, 84] on span "*ELECTIVE* Technician - Learning Plan 2: Registered Technician Program" at bounding box center [819, 67] width 133 height 71
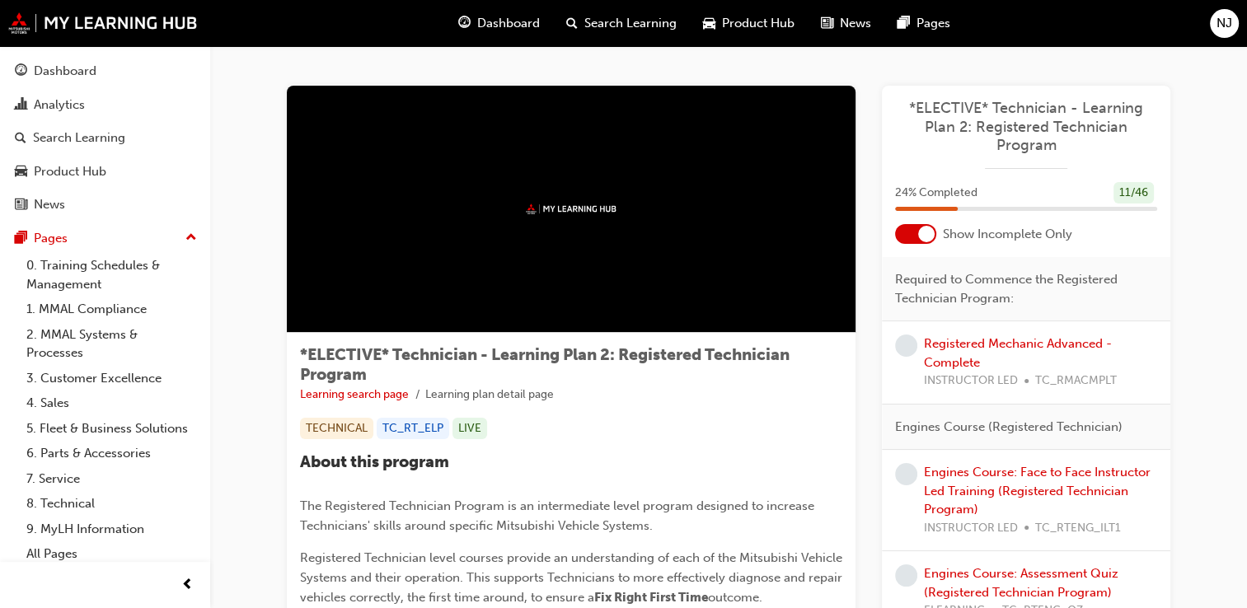
click at [915, 229] on div at bounding box center [915, 234] width 41 height 20
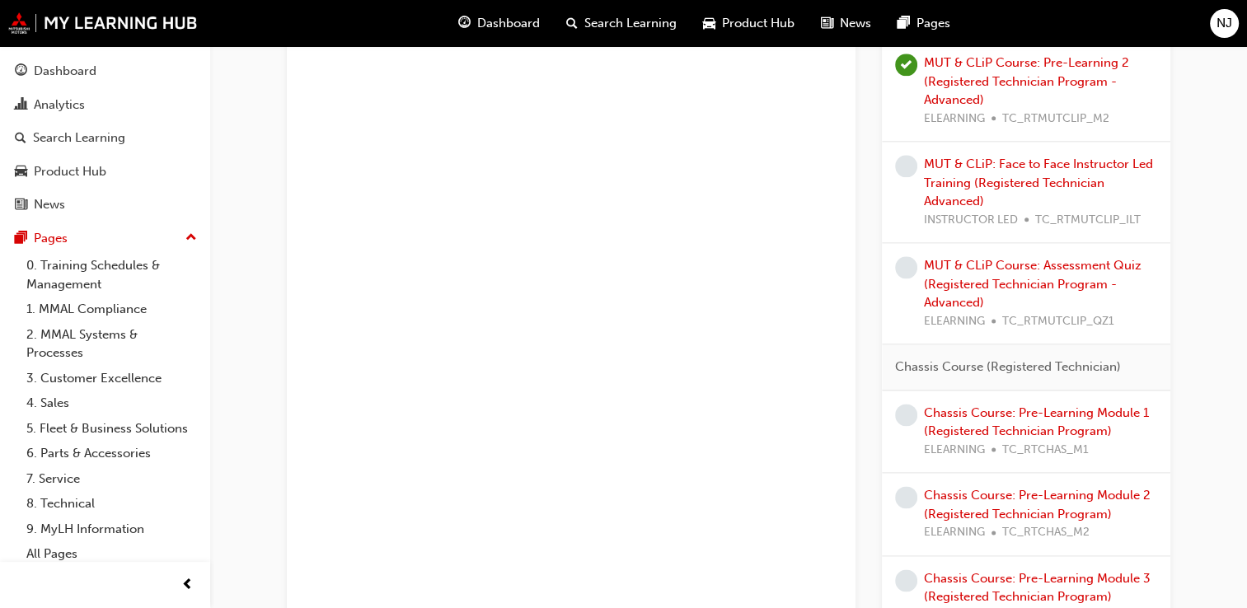
scroll to position [2061, 0]
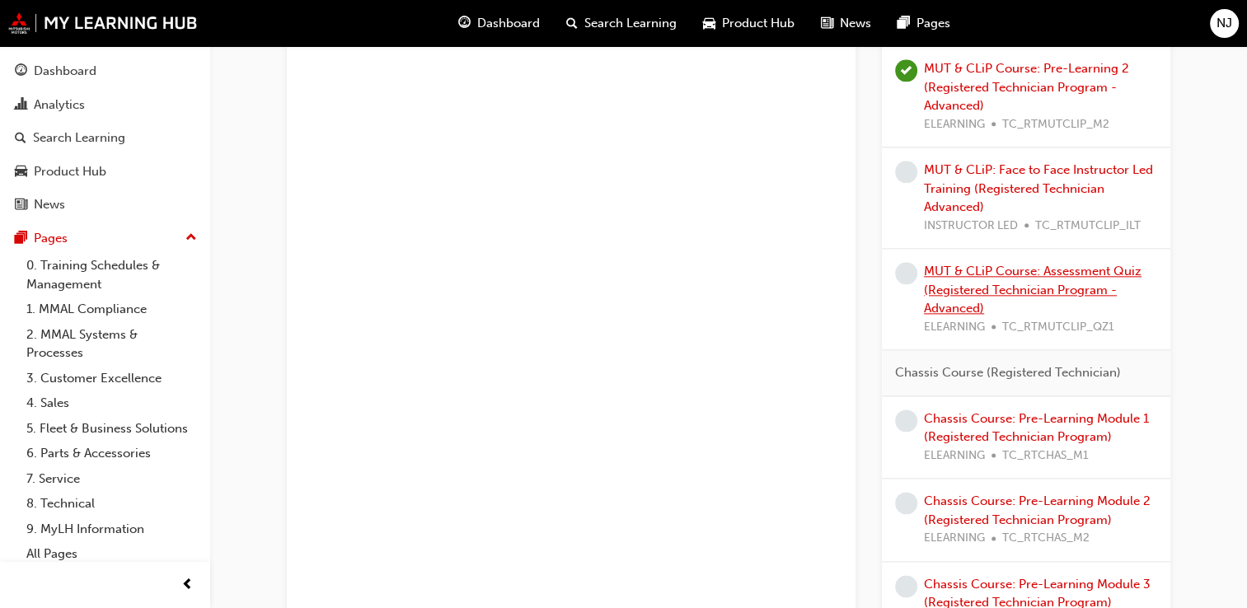
click at [986, 279] on link "MUT & CLiP Course: Assessment Quiz (Registered Technician Program - Advanced)" at bounding box center [1033, 290] width 218 height 52
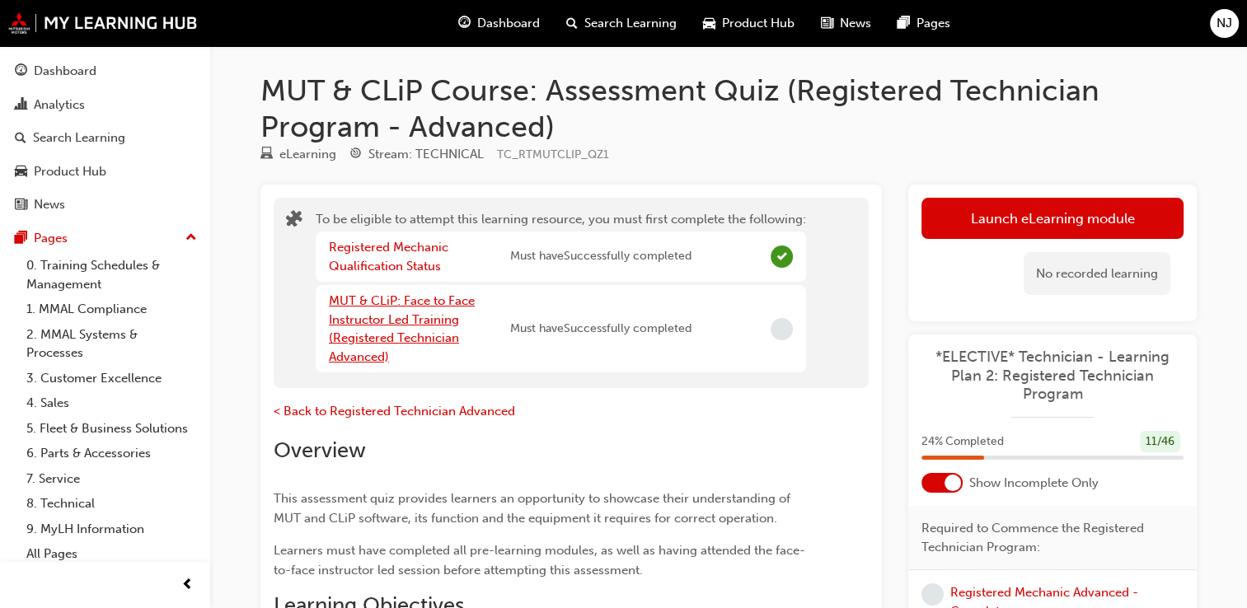
click at [406, 323] on link "MUT & CLiP: Face to Face Instructor Led Training (Registered Technician Advance…" at bounding box center [402, 328] width 146 height 71
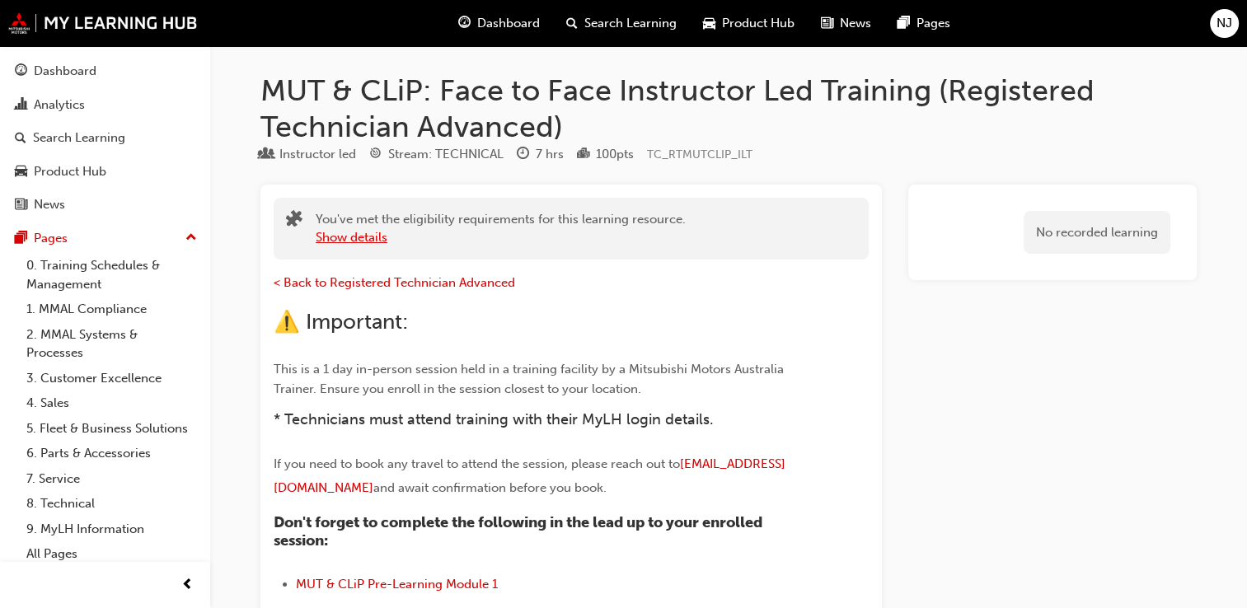
click at [369, 238] on button "Show details" at bounding box center [352, 237] width 72 height 19
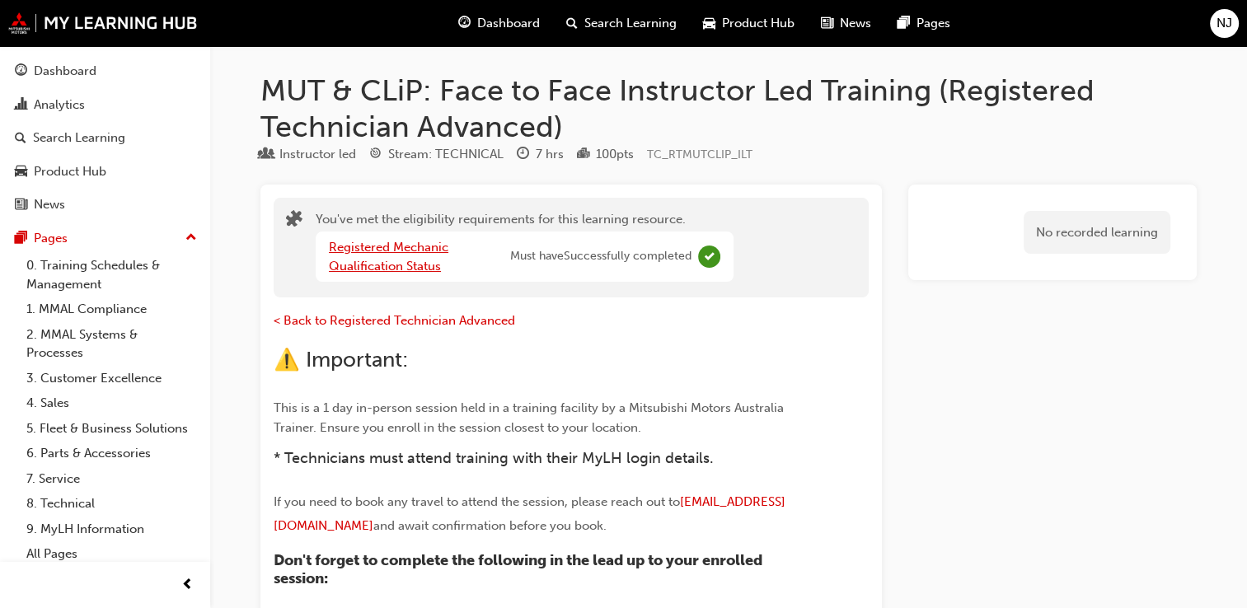
click at [389, 260] on link "Registered Mechanic Qualification Status" at bounding box center [389, 257] width 120 height 34
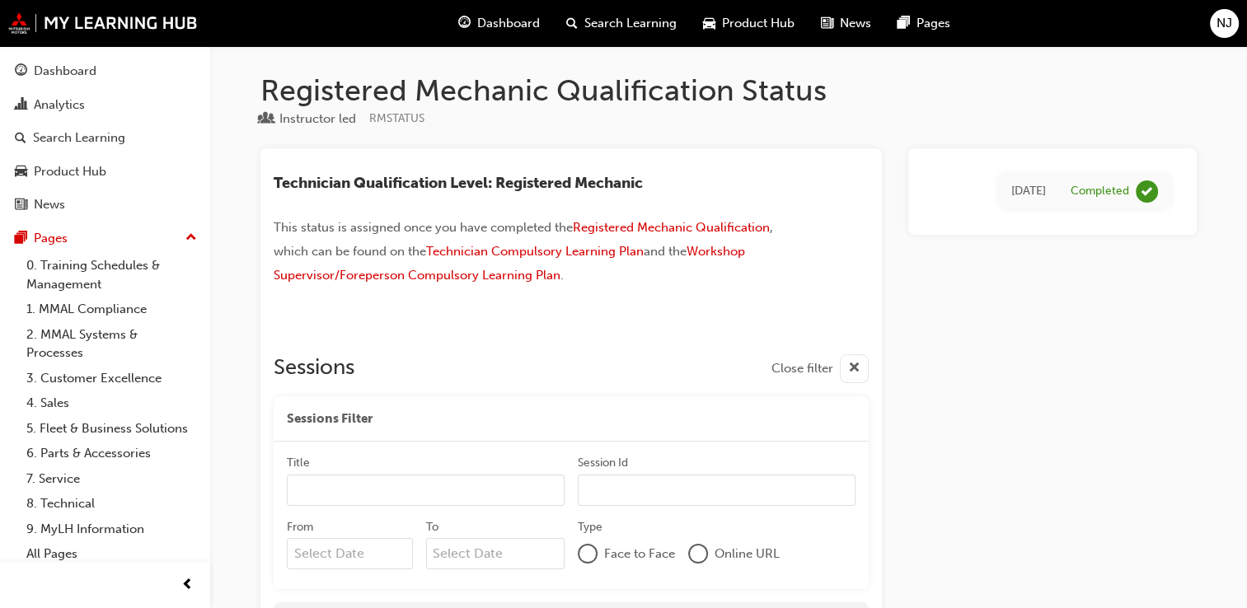
click at [511, 23] on span "Dashboard" at bounding box center [508, 23] width 63 height 19
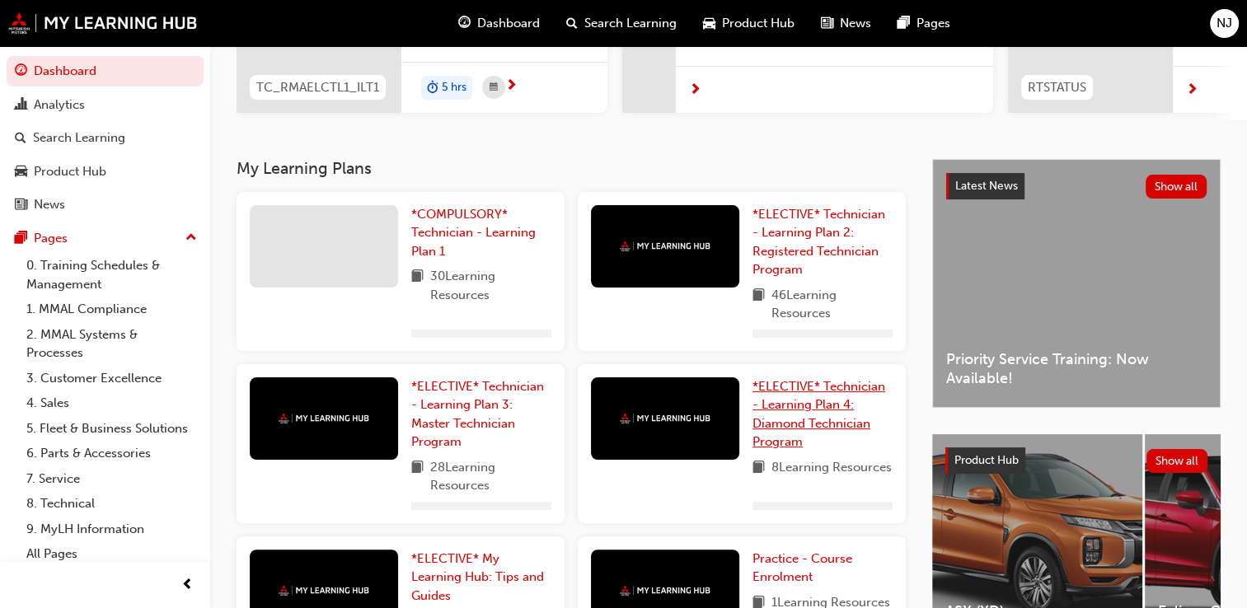
scroll to position [330, 0]
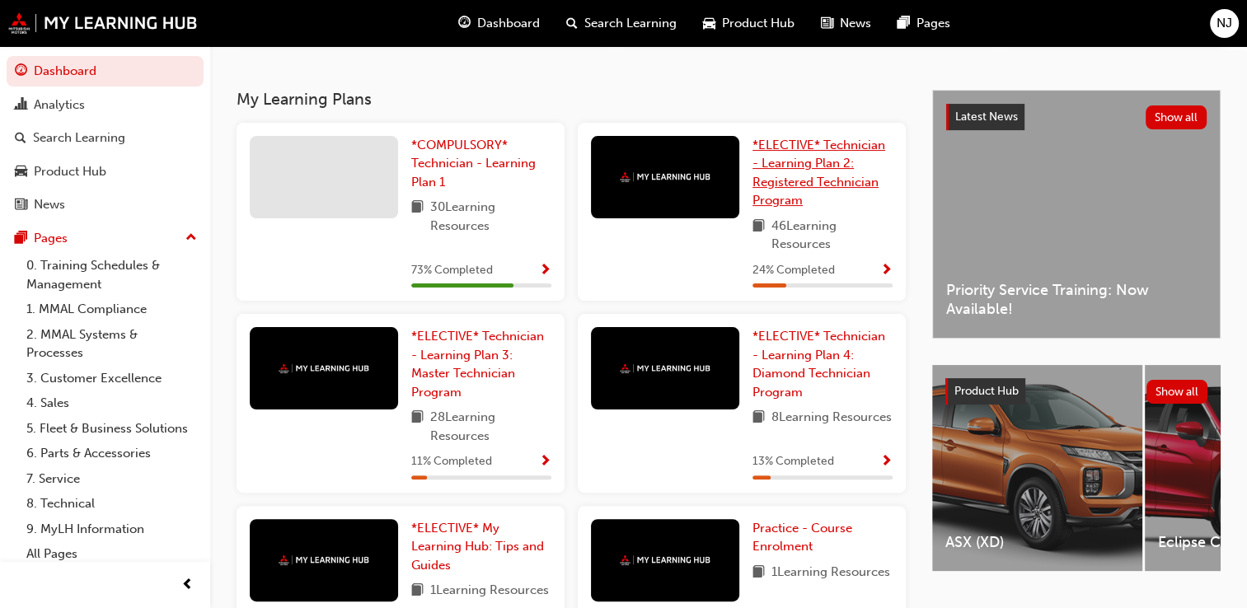
drag, startPoint x: 808, startPoint y: 181, endPoint x: 811, endPoint y: 198, distance: 16.8
click at [807, 181] on span "*ELECTIVE* Technician - Learning Plan 2: Registered Technician Program" at bounding box center [819, 173] width 133 height 71
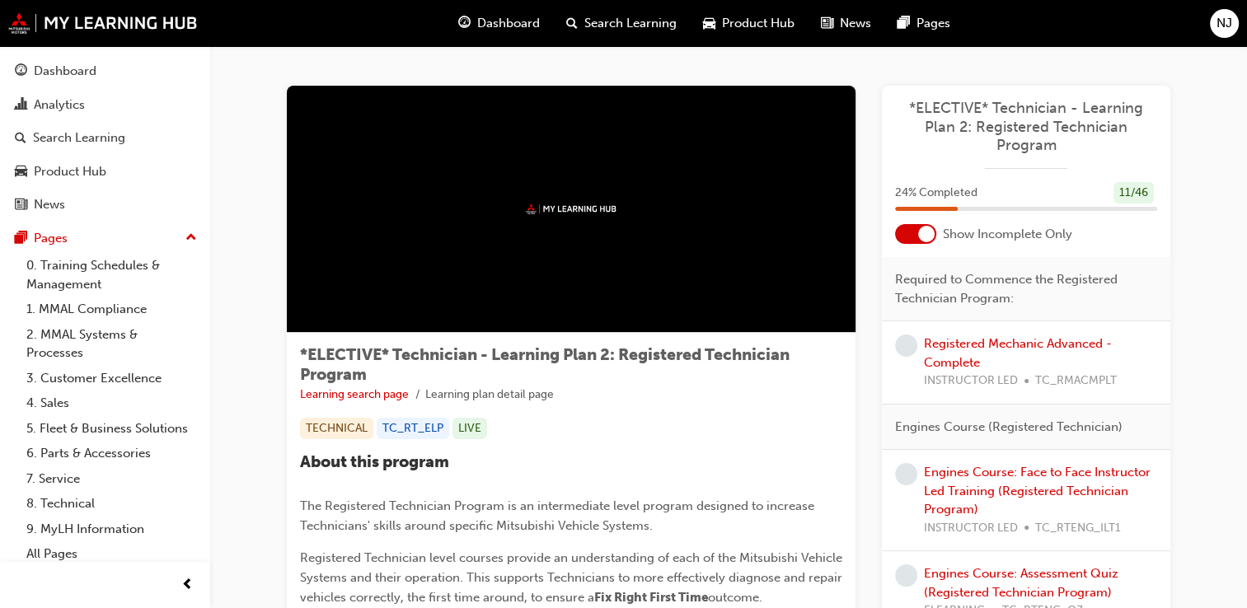
click at [917, 232] on div at bounding box center [915, 234] width 41 height 20
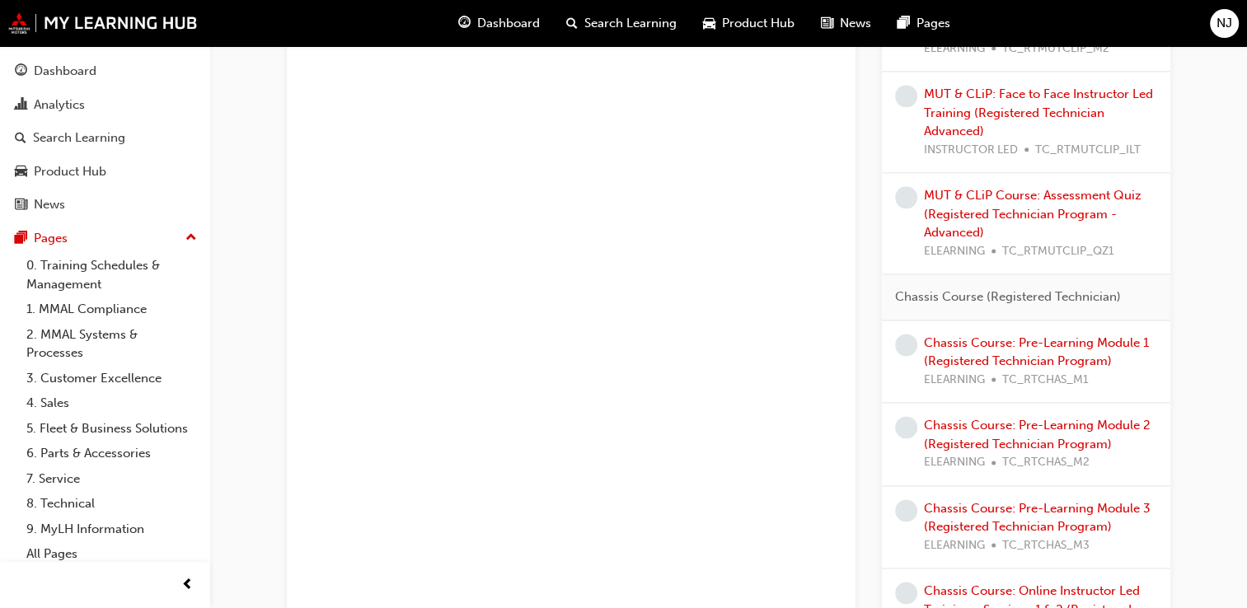
scroll to position [2143, 0]
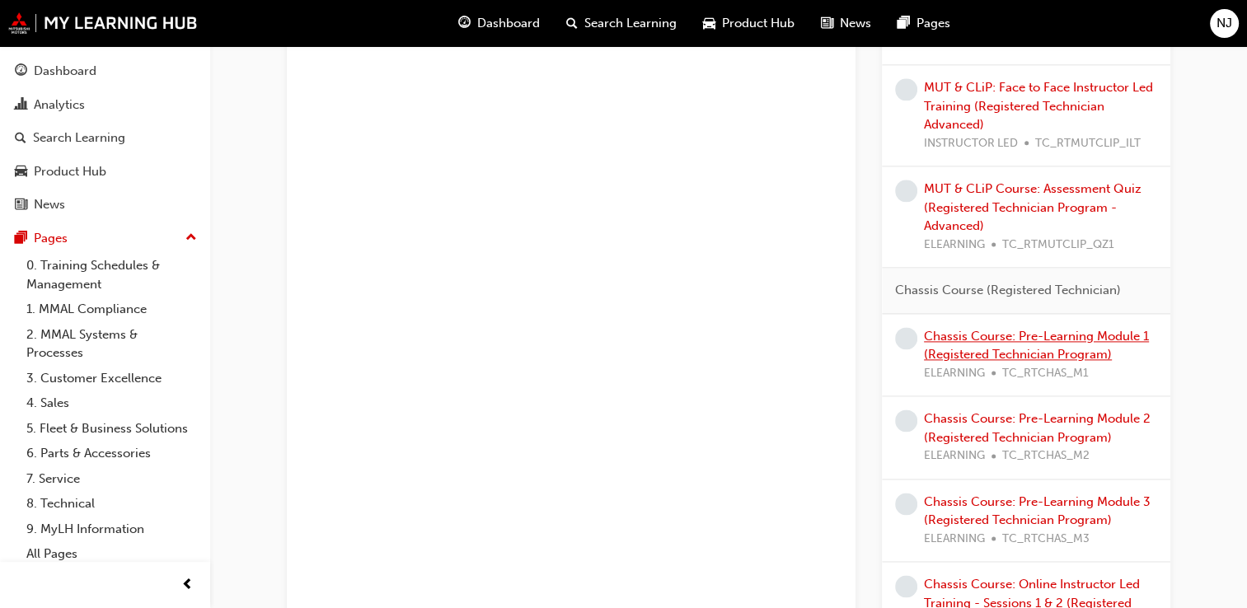
click at [1025, 339] on div "Chassis Course: Pre-Learning Module 1 (Registered Technician Program) ELEARNING…" at bounding box center [1040, 355] width 233 height 56
click at [1052, 332] on link "Chassis Course: Pre-Learning Module 1 (Registered Technician Program)" at bounding box center [1036, 346] width 225 height 34
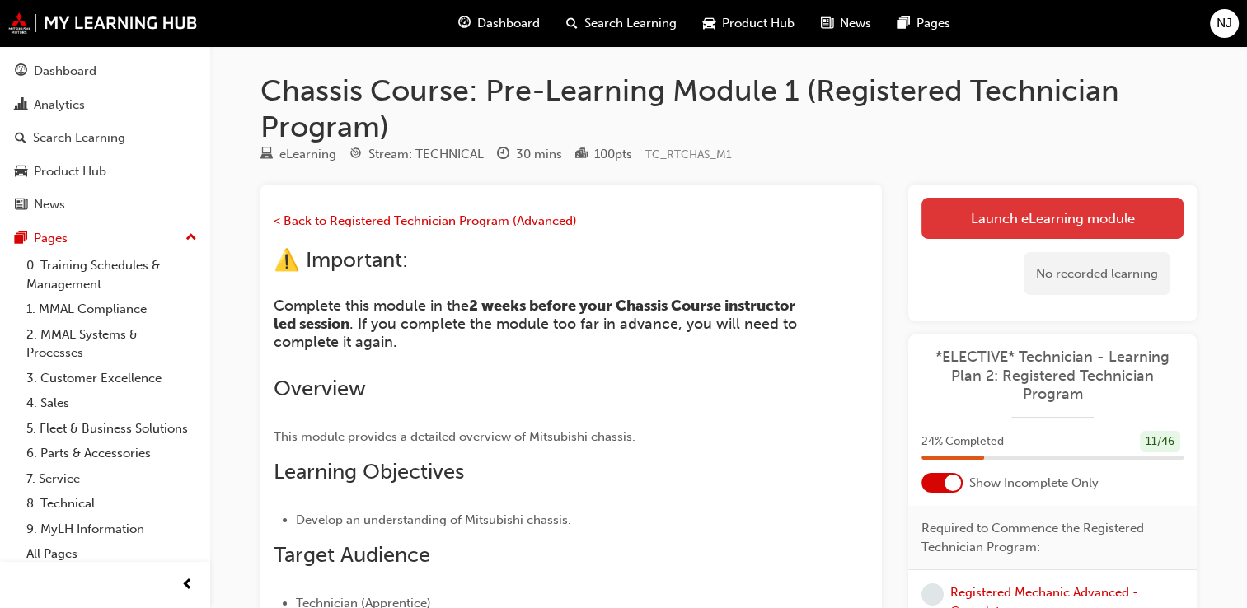
click at [1021, 221] on link "Launch eLearning module" at bounding box center [1053, 218] width 262 height 41
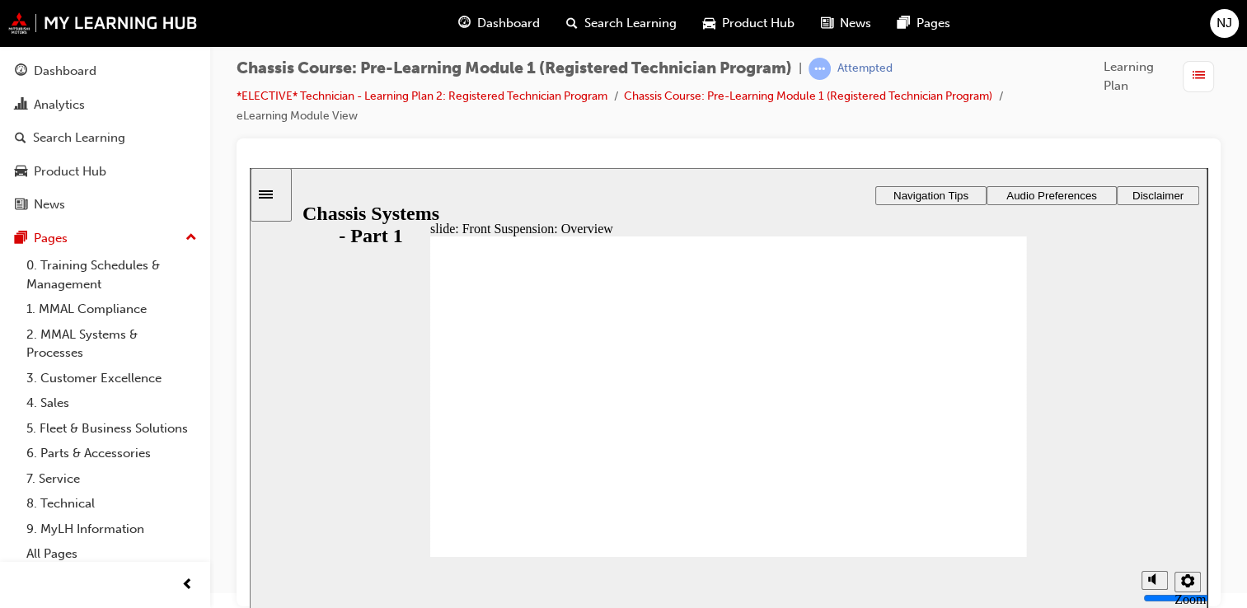
drag, startPoint x: 992, startPoint y: 295, endPoint x: 992, endPoint y: 308, distance: 13.2
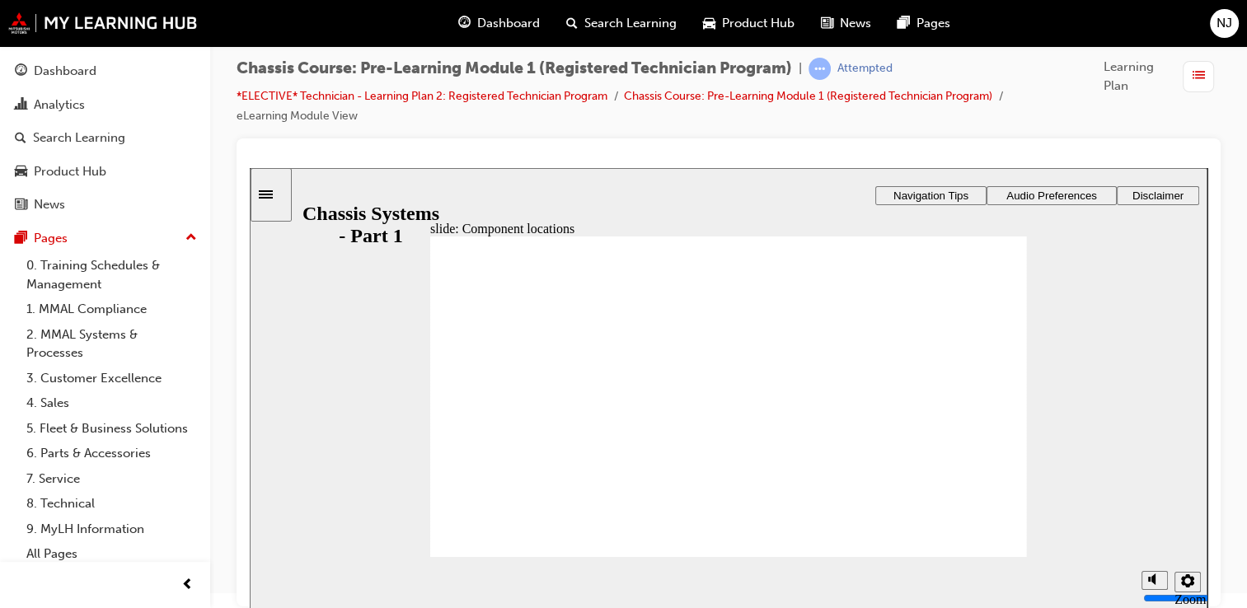
drag, startPoint x: 597, startPoint y: 441, endPoint x: 720, endPoint y: 435, distance: 123.0
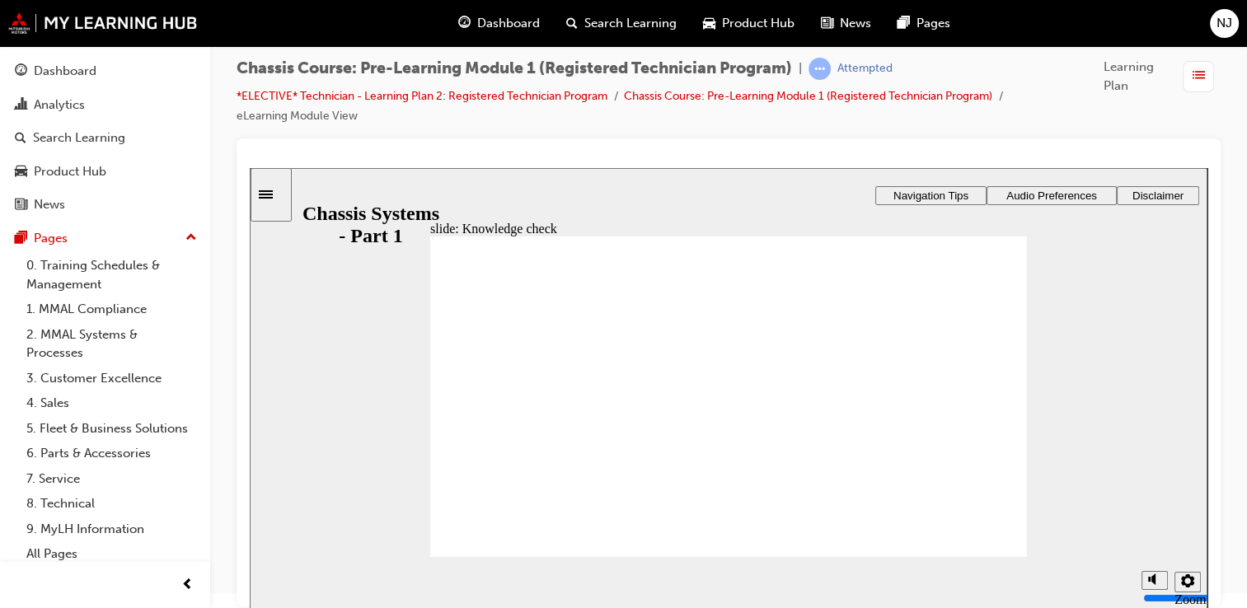
drag, startPoint x: 590, startPoint y: 427, endPoint x: 851, endPoint y: 361, distance: 268.7
drag, startPoint x: 745, startPoint y: 434, endPoint x: 973, endPoint y: 367, distance: 237.1
drag, startPoint x: 911, startPoint y: 432, endPoint x: 715, endPoint y: 390, distance: 200.6
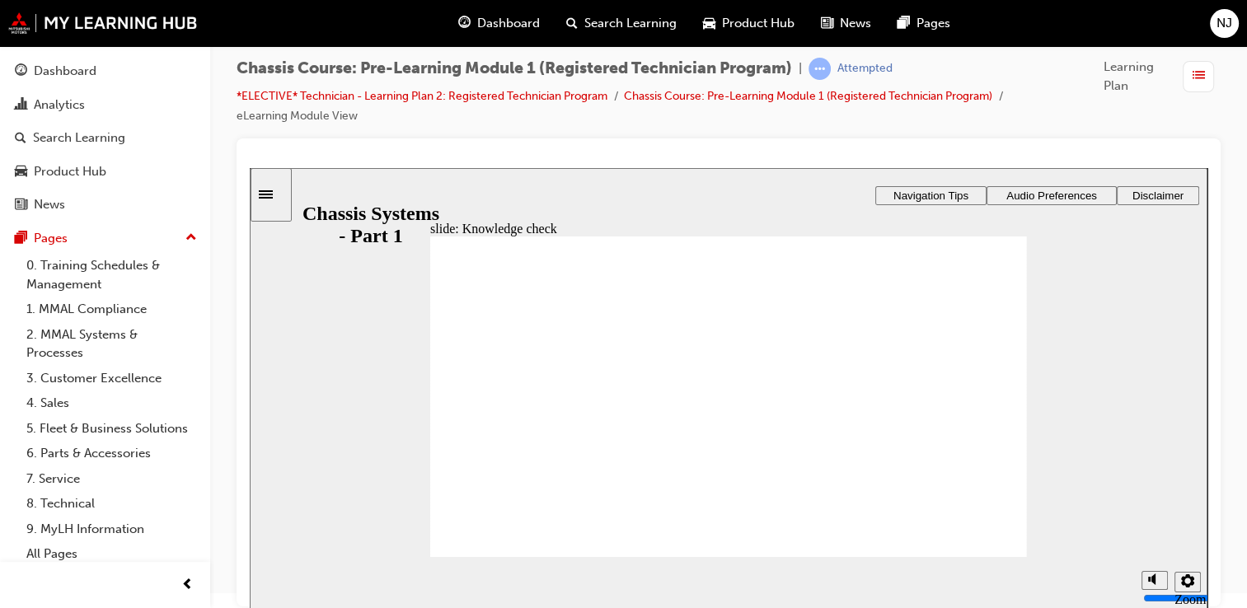
drag, startPoint x: 720, startPoint y: 394, endPoint x: 627, endPoint y: 419, distance: 95.6
click at [627, 419] on div "Incorrect You did not select the correct response. In reference to the Leaf Spr…" at bounding box center [728, 404] width 597 height 335
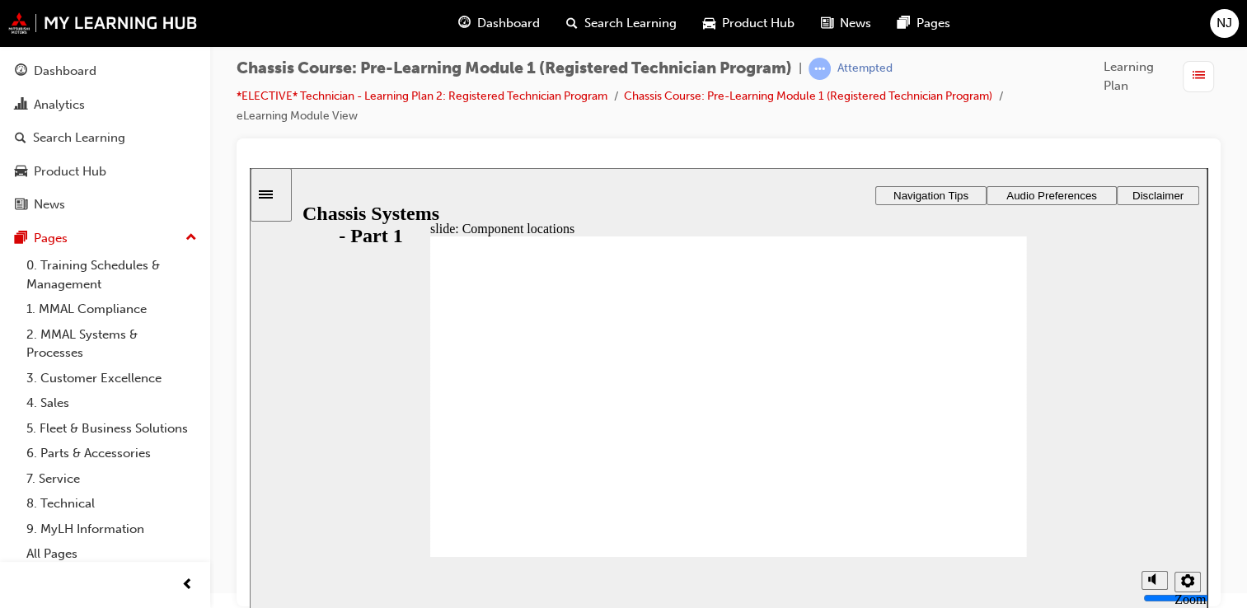
drag, startPoint x: 721, startPoint y: 391, endPoint x: 828, endPoint y: 476, distance: 137.2
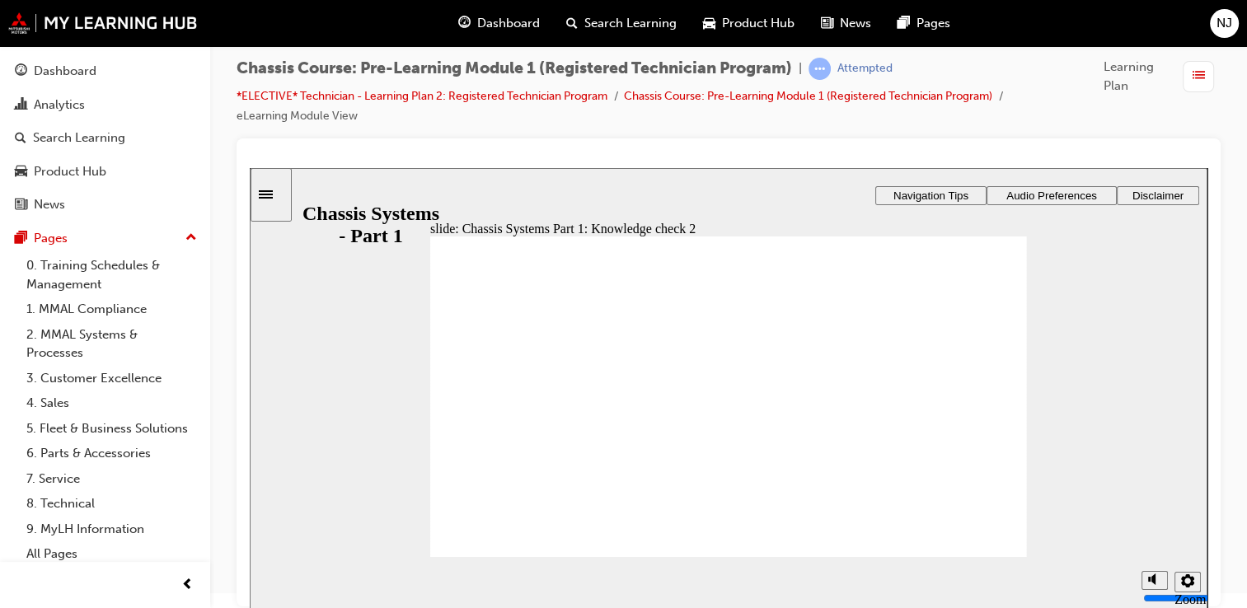
checkbox input "true"
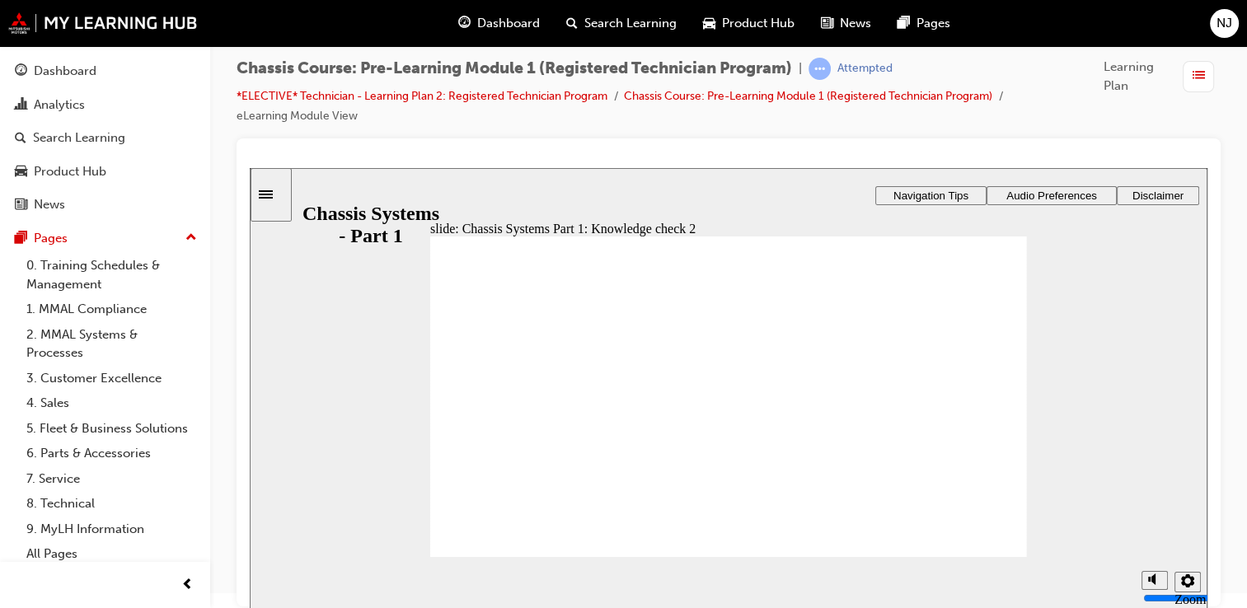
checkbox input "true"
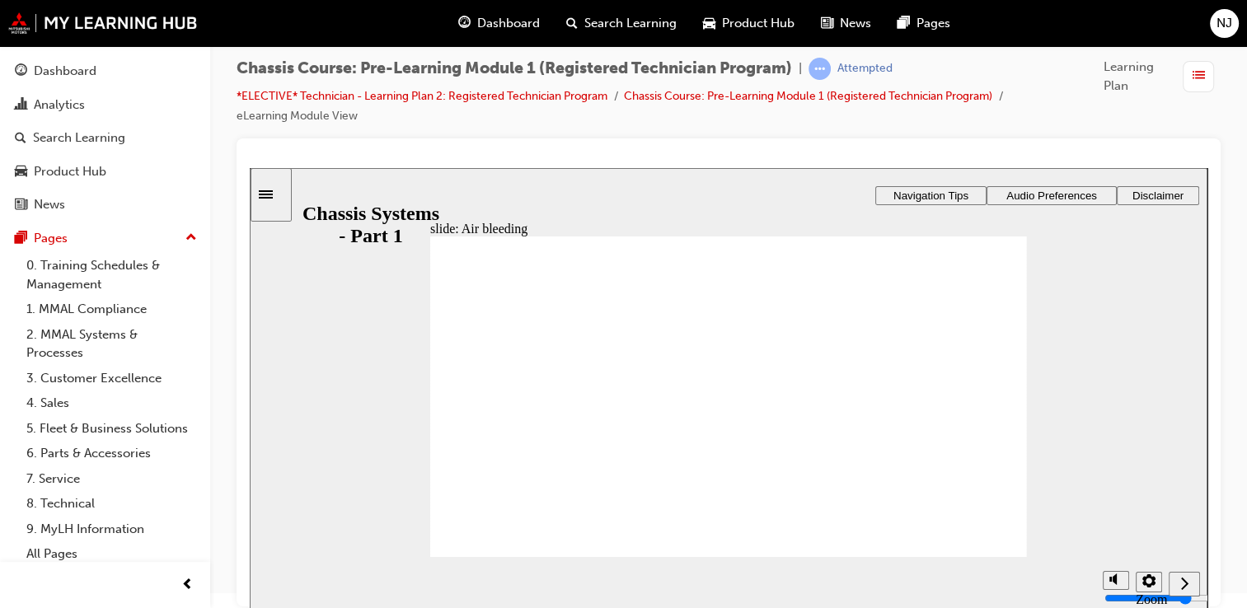
drag, startPoint x: 425, startPoint y: 391, endPoint x: 454, endPoint y: 400, distance: 30.2
click at [426, 392] on div "slide: Air bleeding Rectangle 1 Rectangle 2 Rectangle 2 Mechanical Hydraulic Po…" at bounding box center [729, 389] width 958 height 443
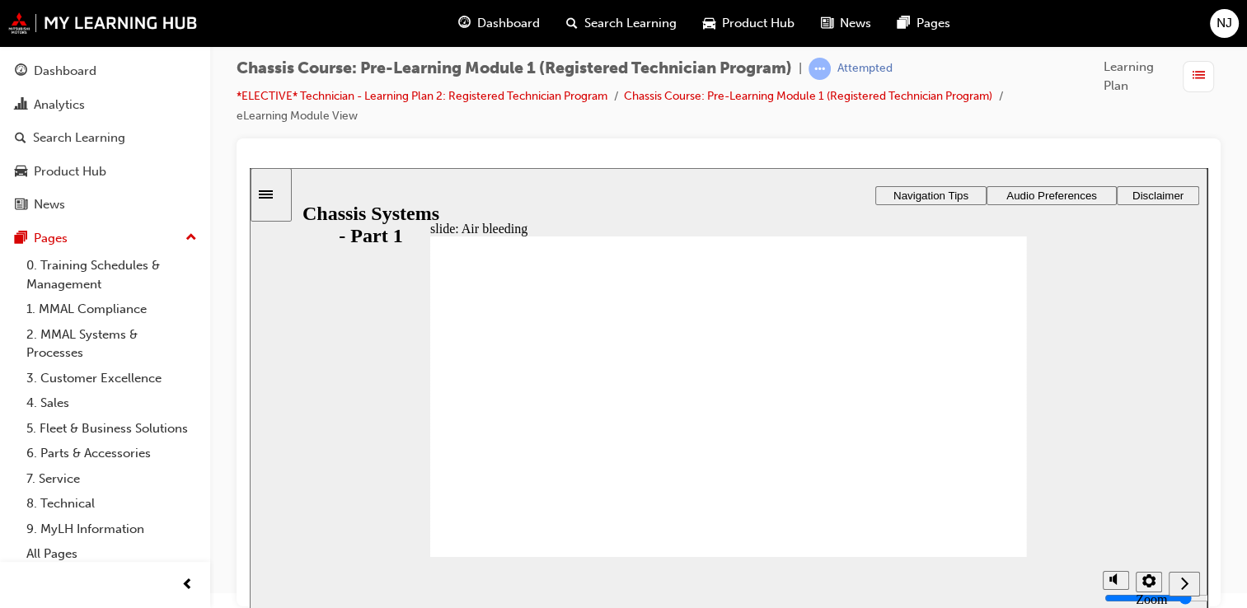
drag, startPoint x: 940, startPoint y: 390, endPoint x: 956, endPoint y: 395, distance: 17.2
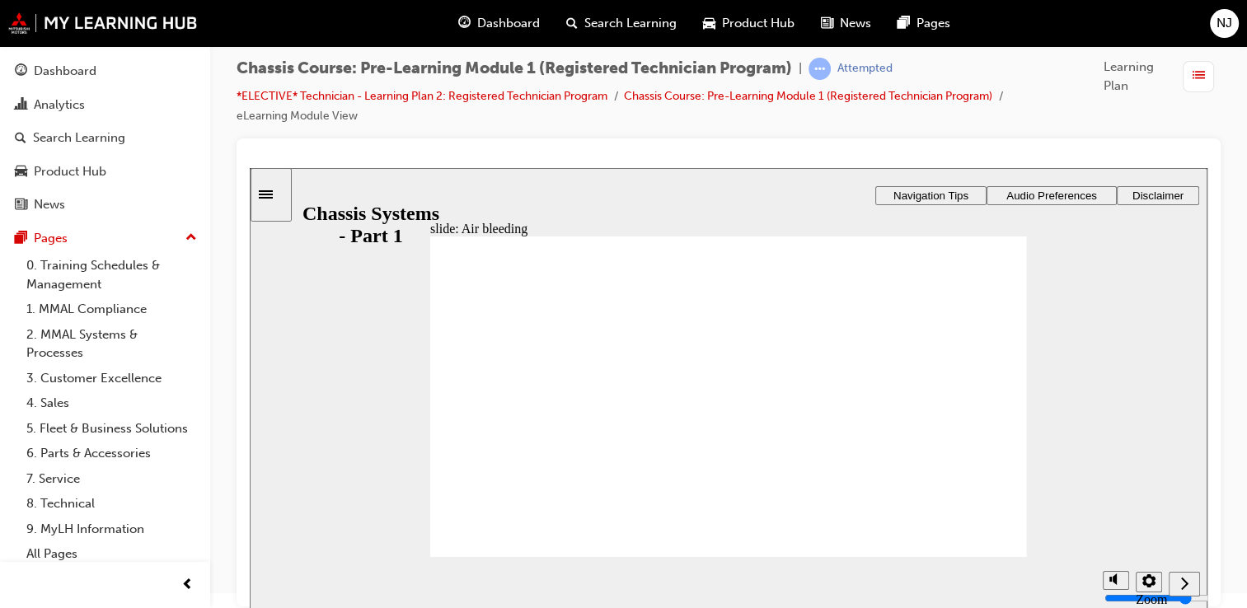
drag, startPoint x: 999, startPoint y: 398, endPoint x: 997, endPoint y: 430, distance: 32.2
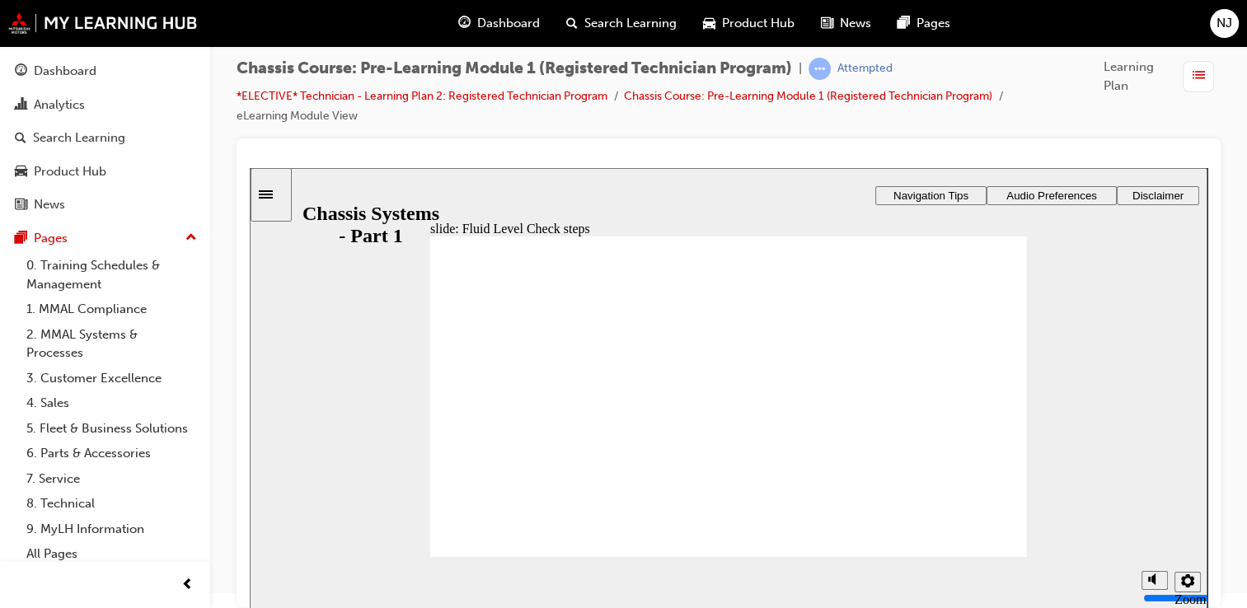
drag, startPoint x: 951, startPoint y: 411, endPoint x: 992, endPoint y: 473, distance: 73.8
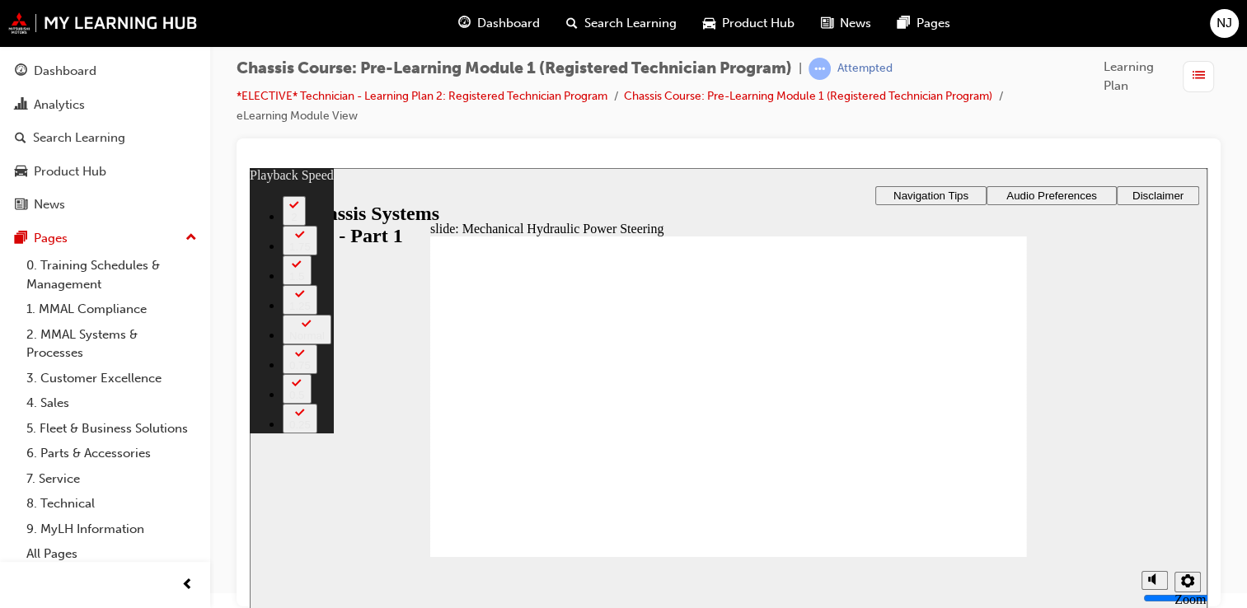
drag, startPoint x: 563, startPoint y: 533, endPoint x: 610, endPoint y: 535, distance: 47.1
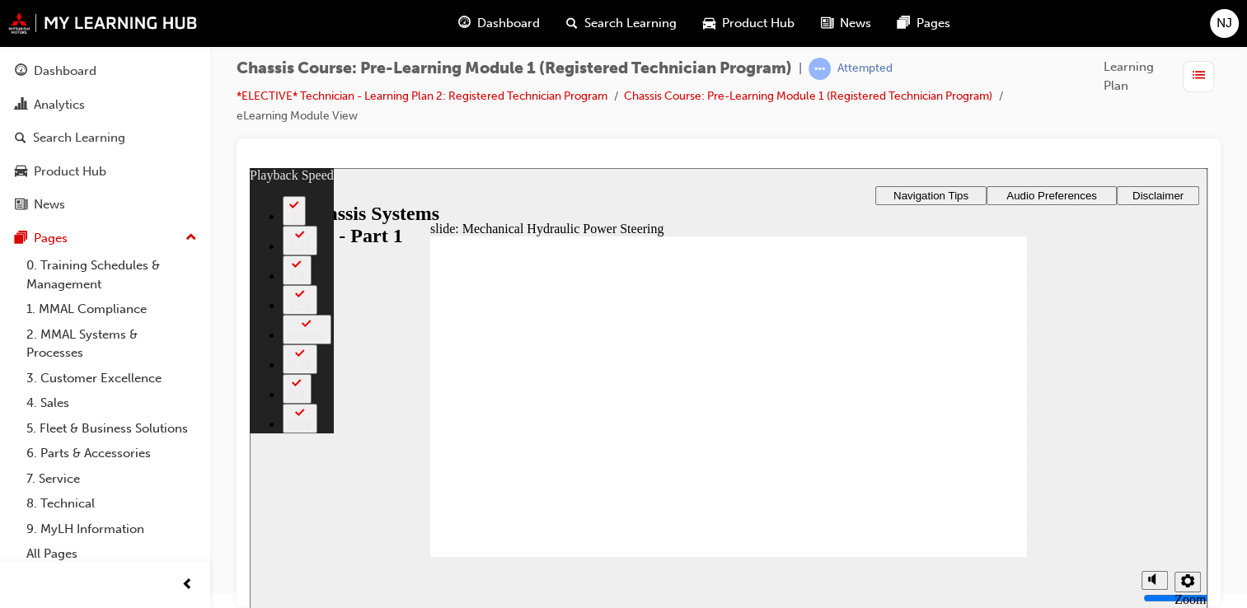
type input "50"
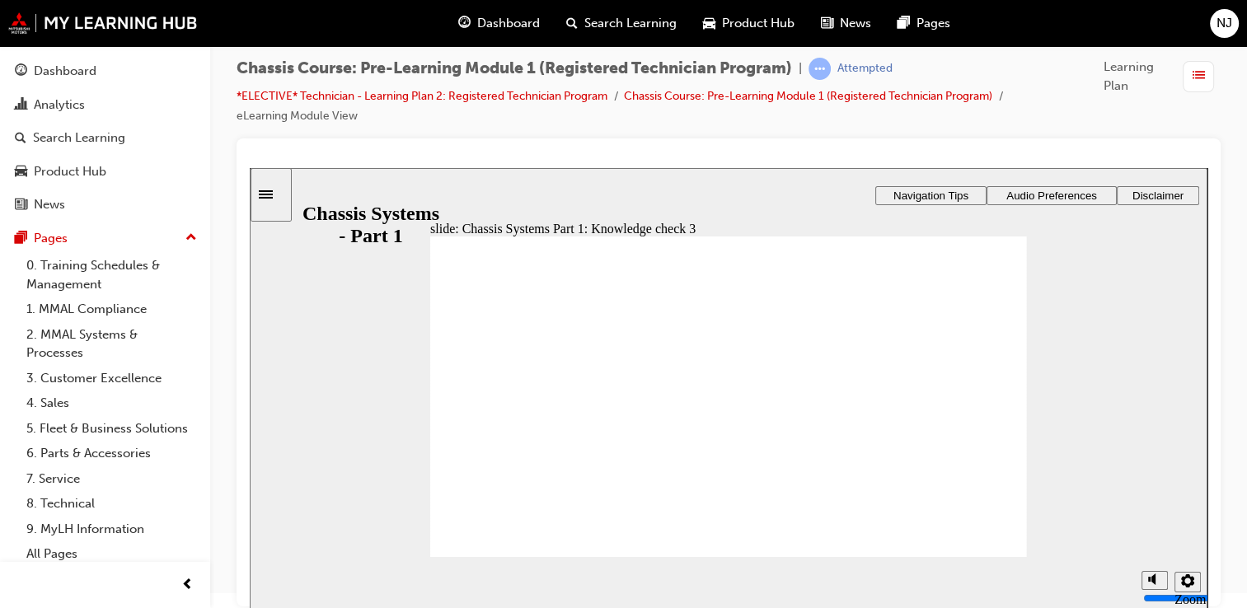
radio input "true"
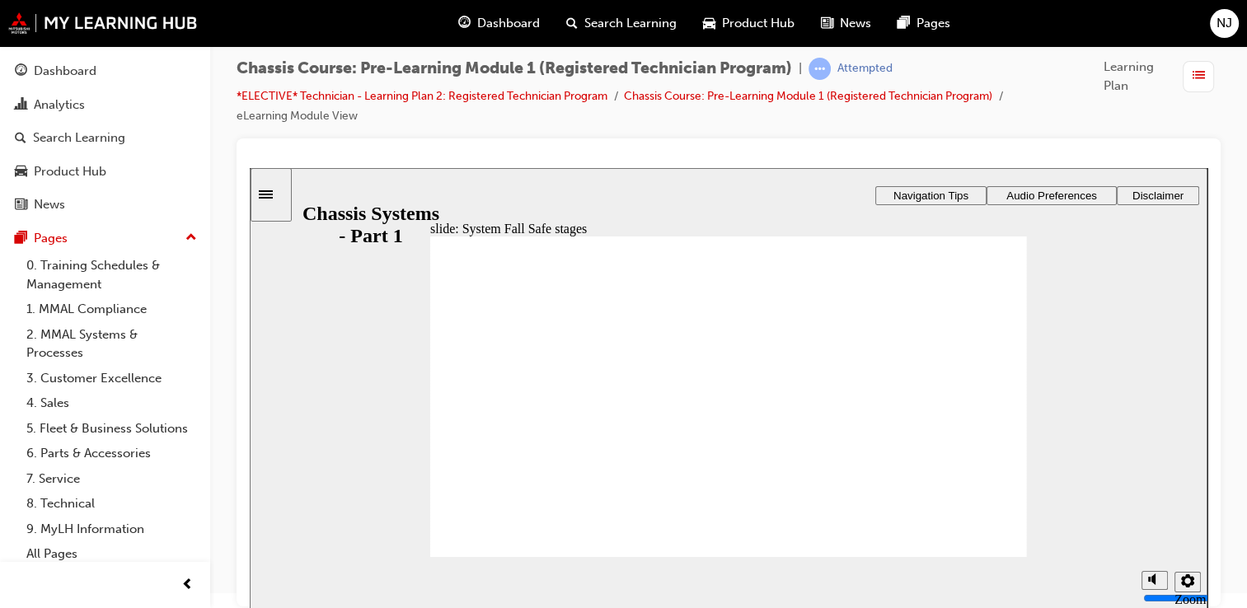
click at [1158, 523] on icon "volume" at bounding box center [1154, 518] width 13 height 12
type input "0"
drag, startPoint x: 700, startPoint y: 459, endPoint x: 611, endPoint y: 356, distance: 136.2
drag, startPoint x: 528, startPoint y: 452, endPoint x: 960, endPoint y: 354, distance: 442.8
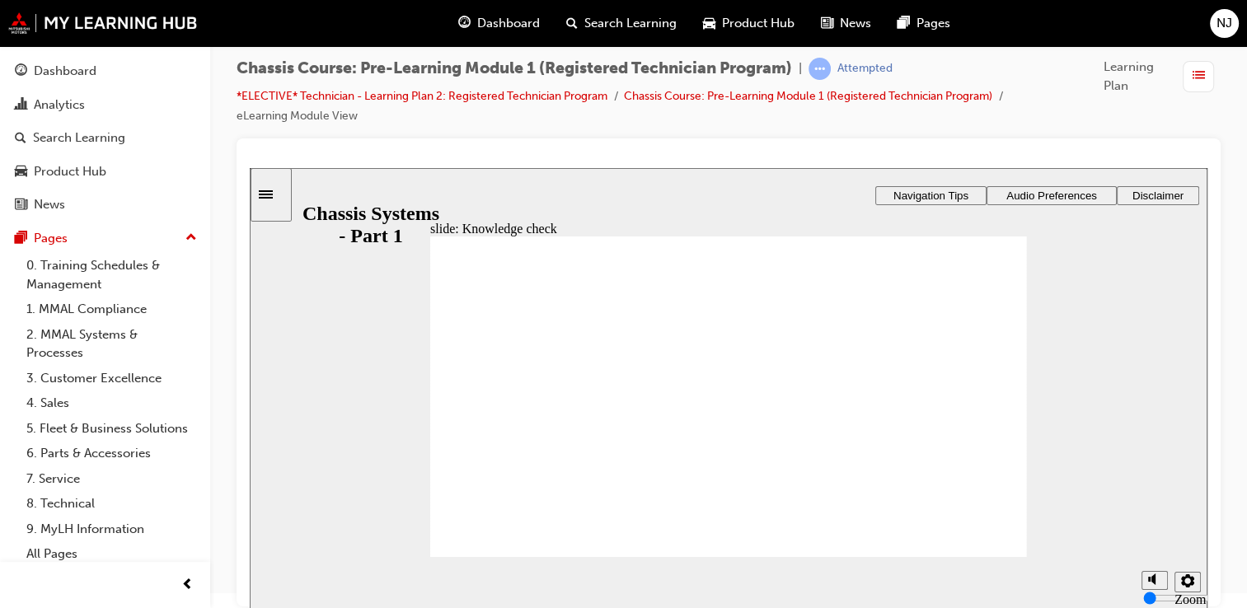
drag, startPoint x: 907, startPoint y: 486, endPoint x: 800, endPoint y: 391, distance: 143.6
drag, startPoint x: 872, startPoint y: 455, endPoint x: 568, endPoint y: 396, distance: 309.9
drag, startPoint x: 744, startPoint y: 484, endPoint x: 900, endPoint y: 416, distance: 170.6
drag, startPoint x: 594, startPoint y: 480, endPoint x: 577, endPoint y: 410, distance: 72.2
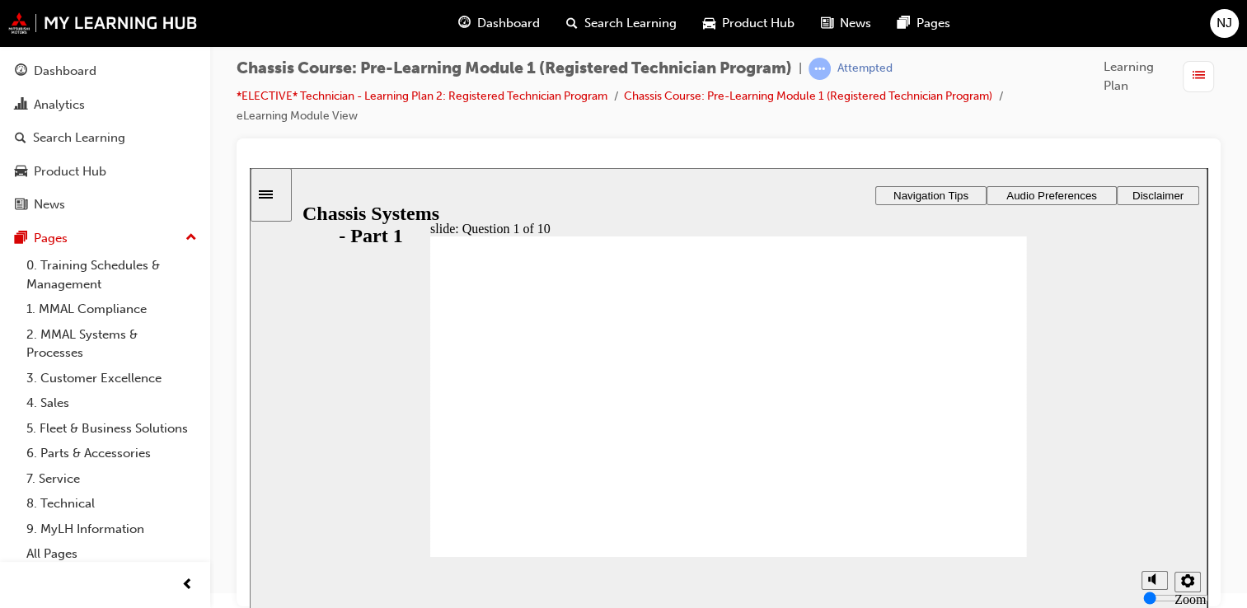
radio input "true"
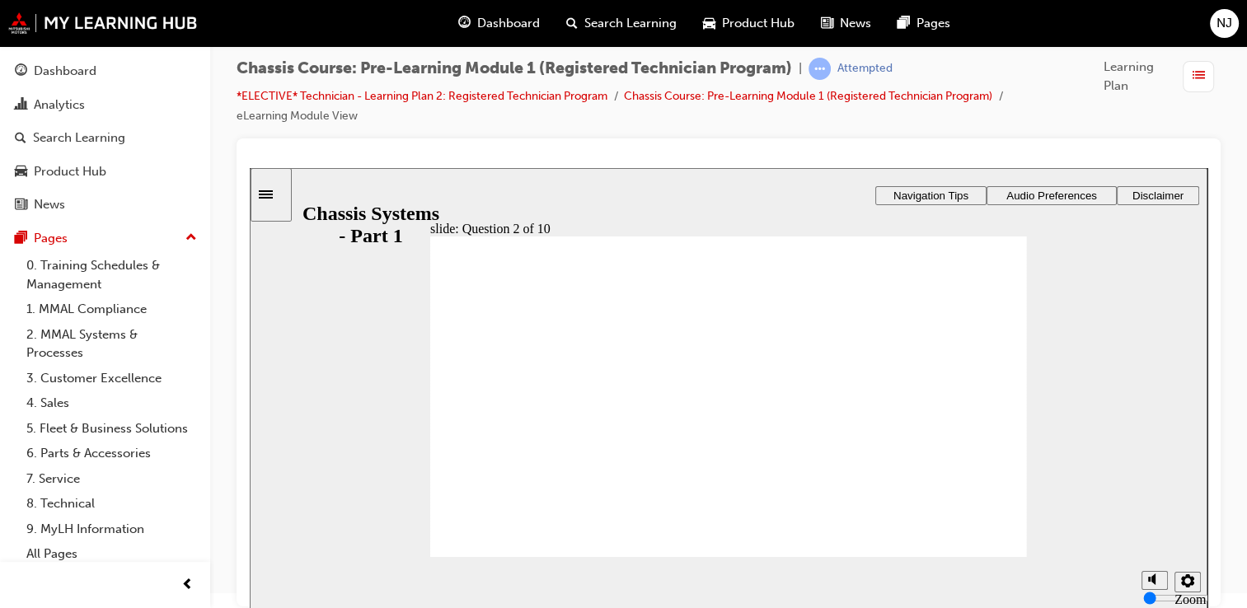
radio input "true"
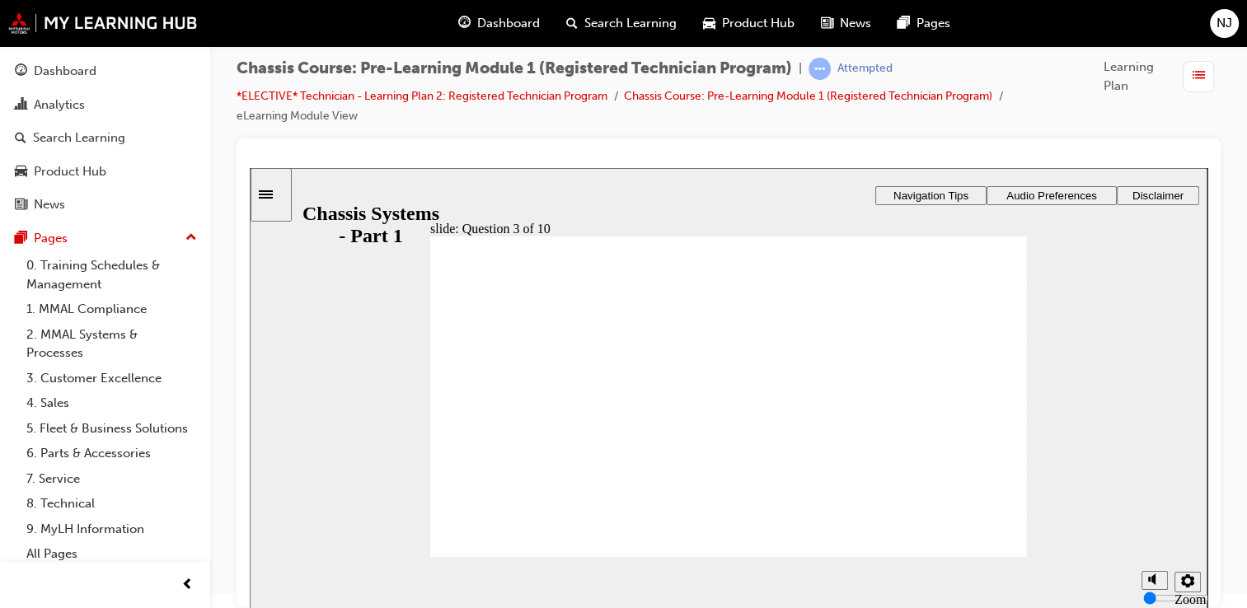
radio input "true"
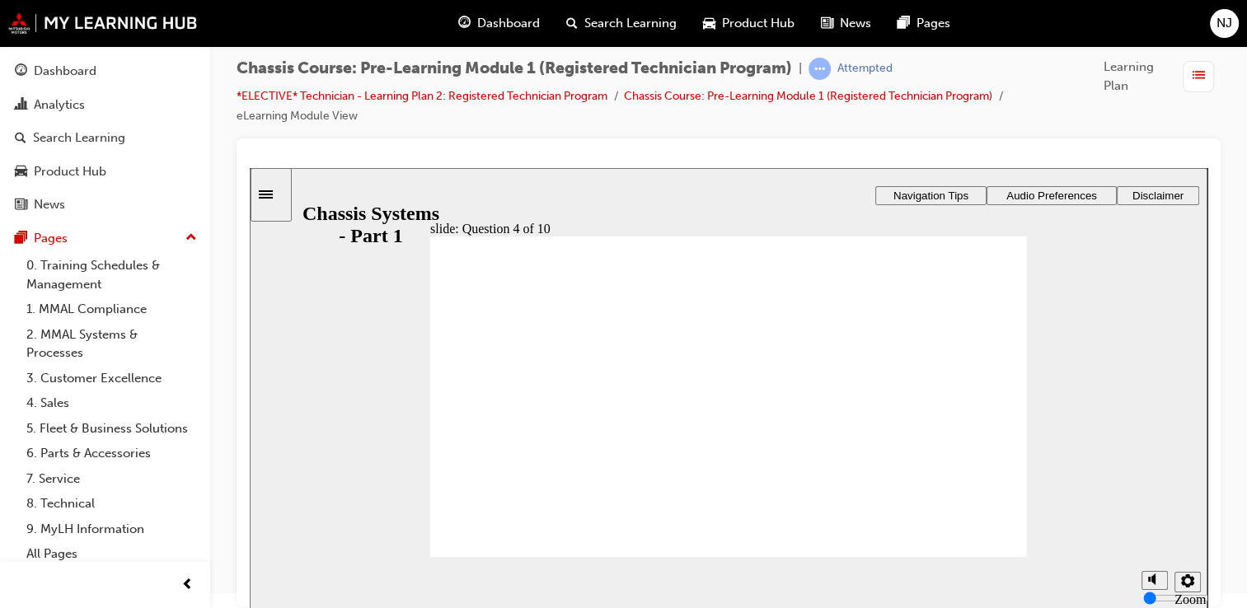
checkbox input "true"
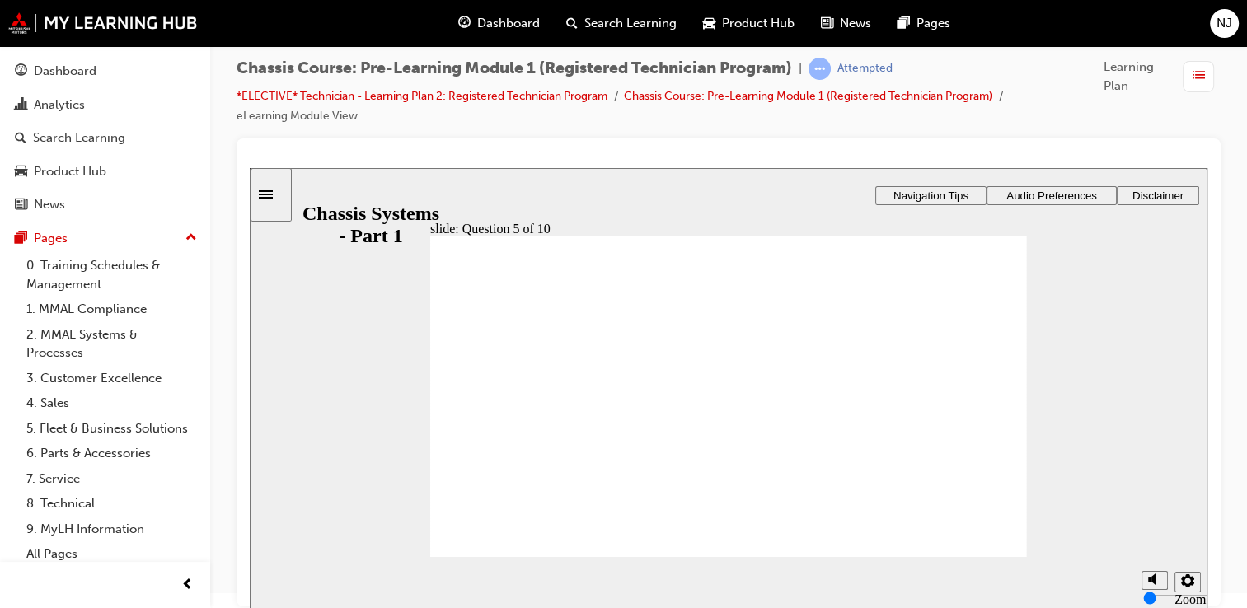
checkbox input "true"
drag, startPoint x: 738, startPoint y: 441, endPoint x: 736, endPoint y: 460, distance: 19.0
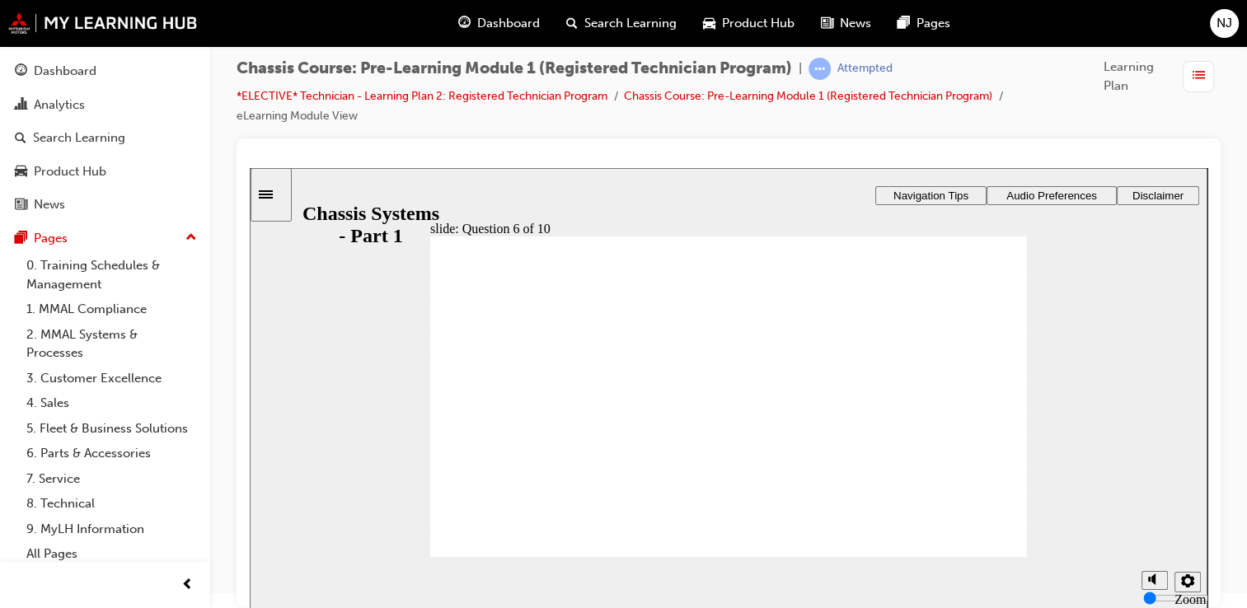
radio input "true"
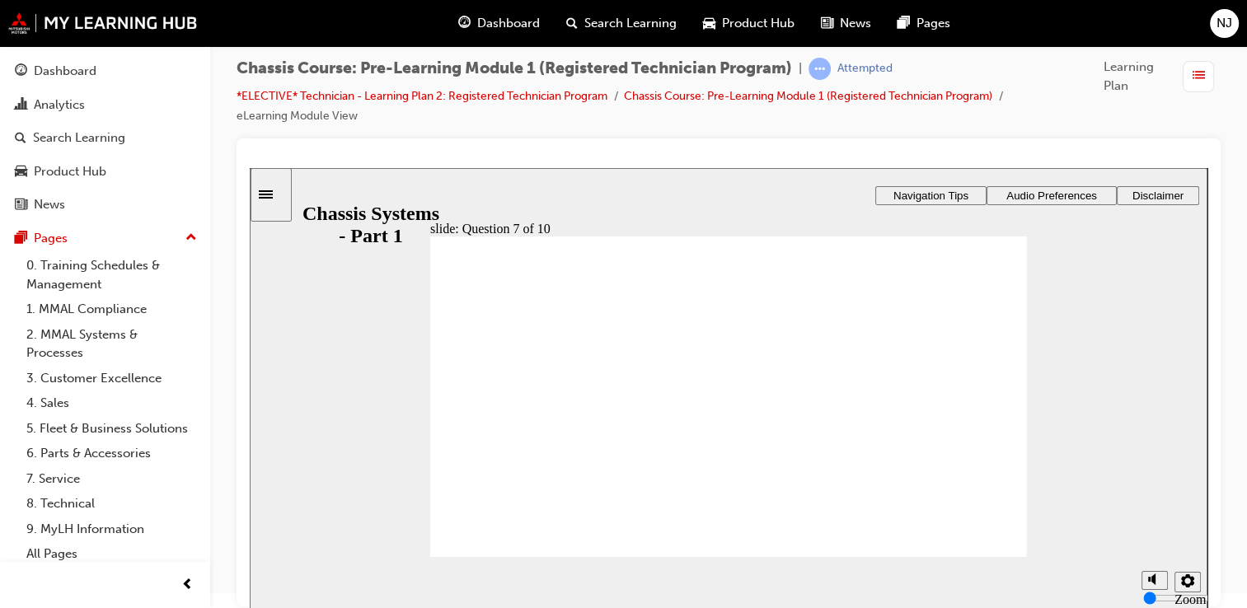
radio input "true"
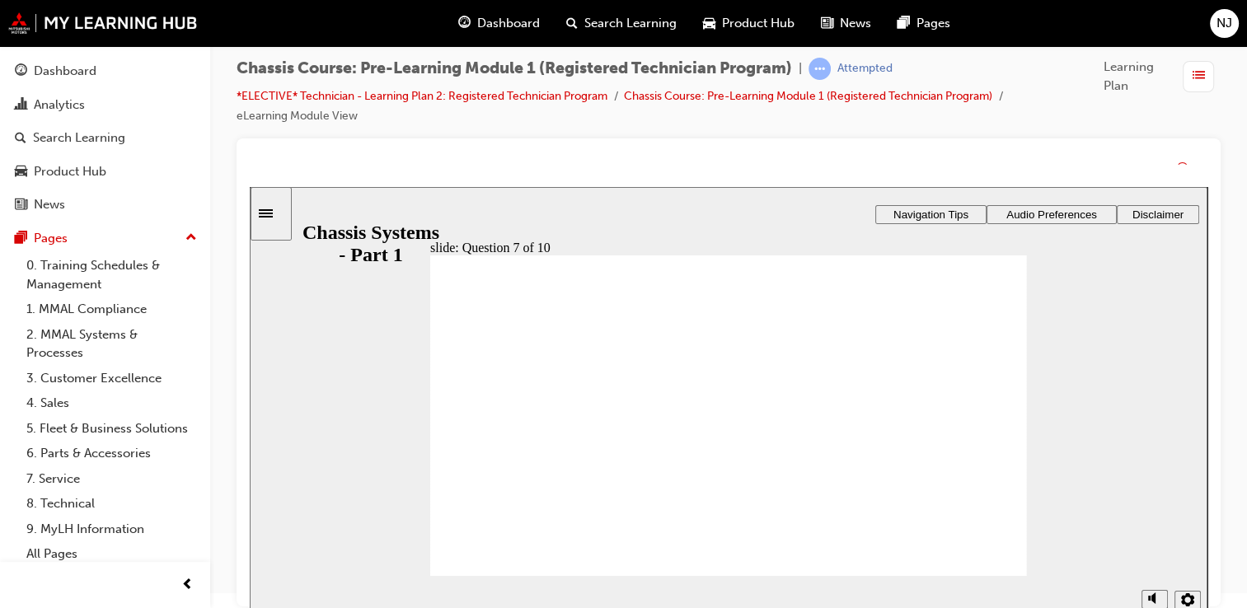
drag, startPoint x: 752, startPoint y: 449, endPoint x: 751, endPoint y: 468, distance: 19.0
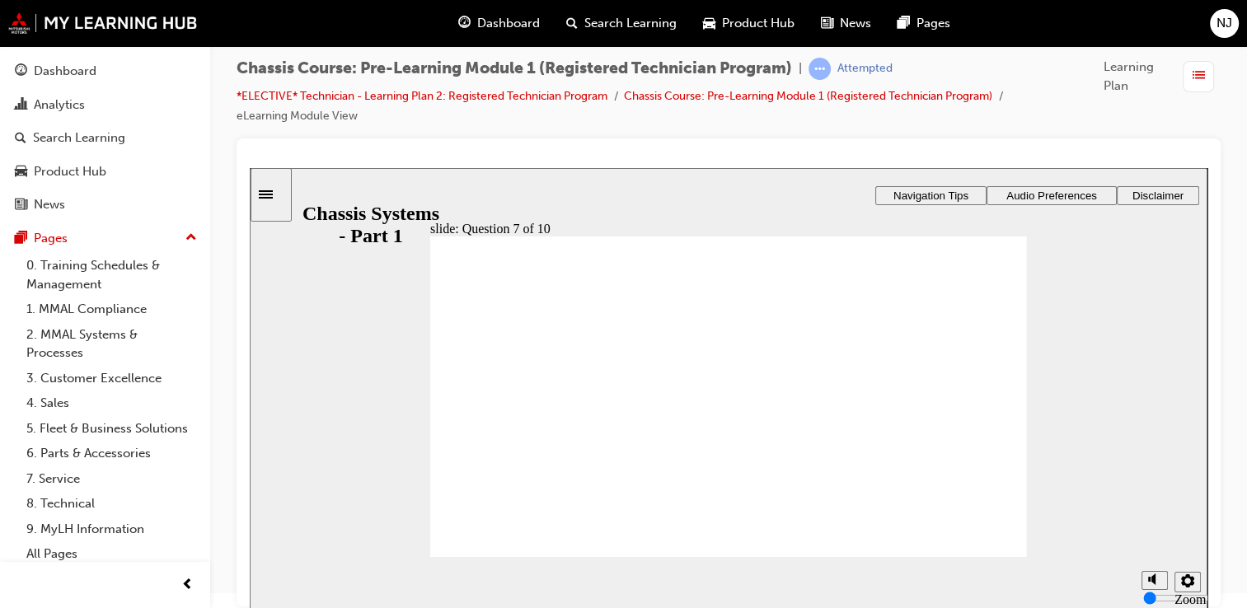
radio input "true"
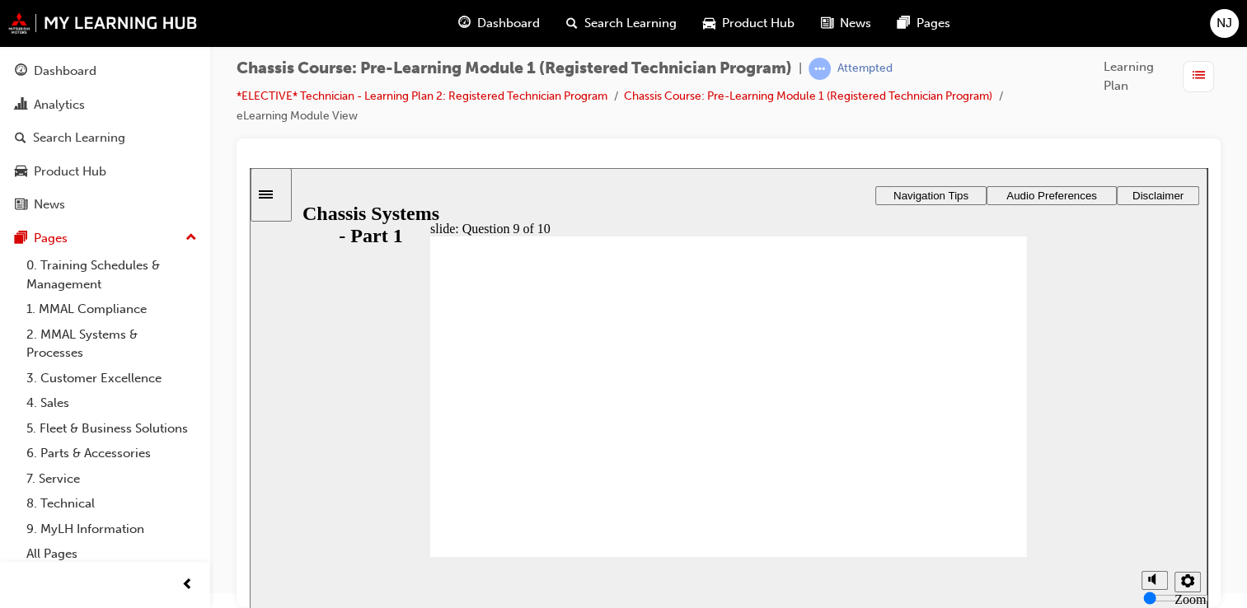
radio input "true"
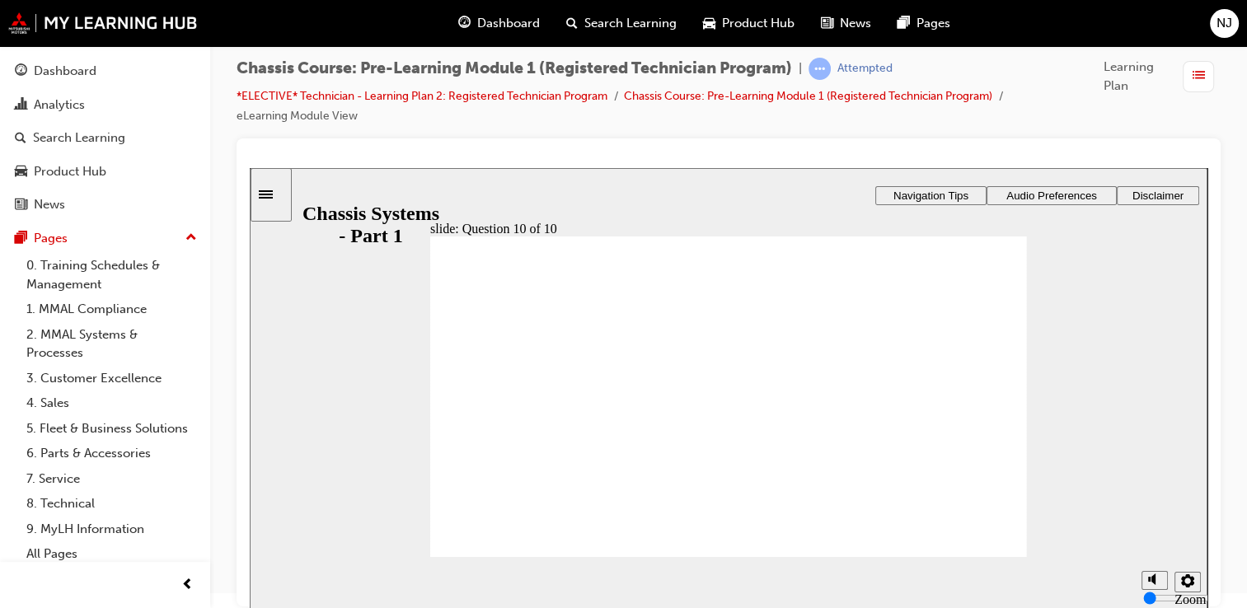
radio input "true"
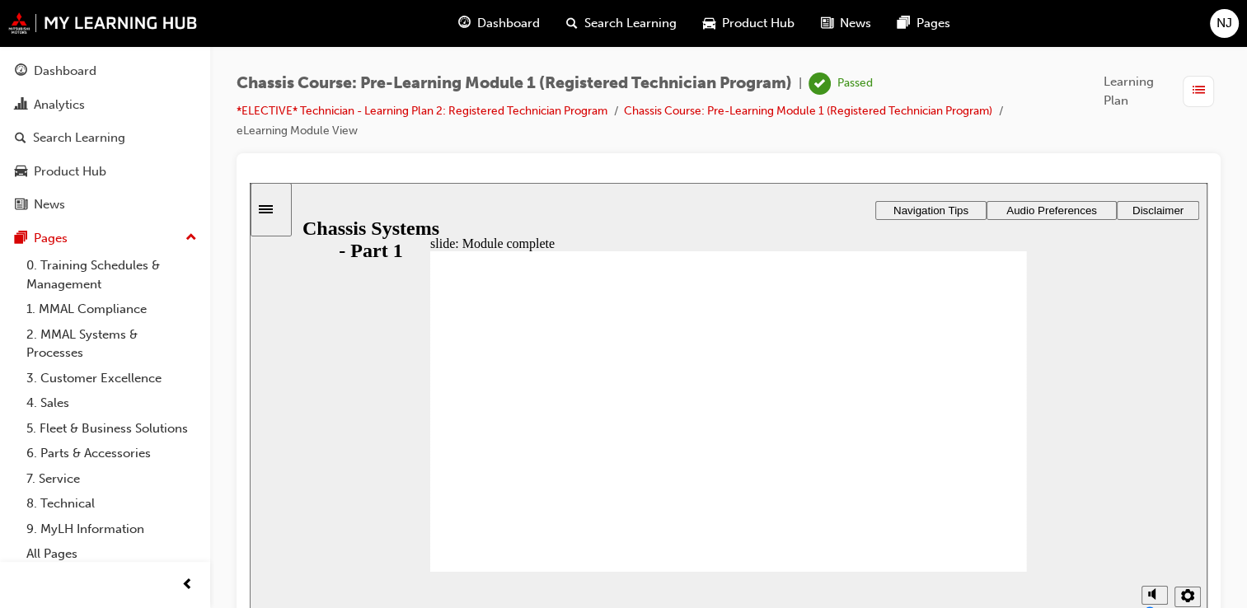
drag, startPoint x: 519, startPoint y: 25, endPoint x: 529, endPoint y: 43, distance: 20.7
click at [519, 26] on span "Dashboard" at bounding box center [508, 23] width 63 height 19
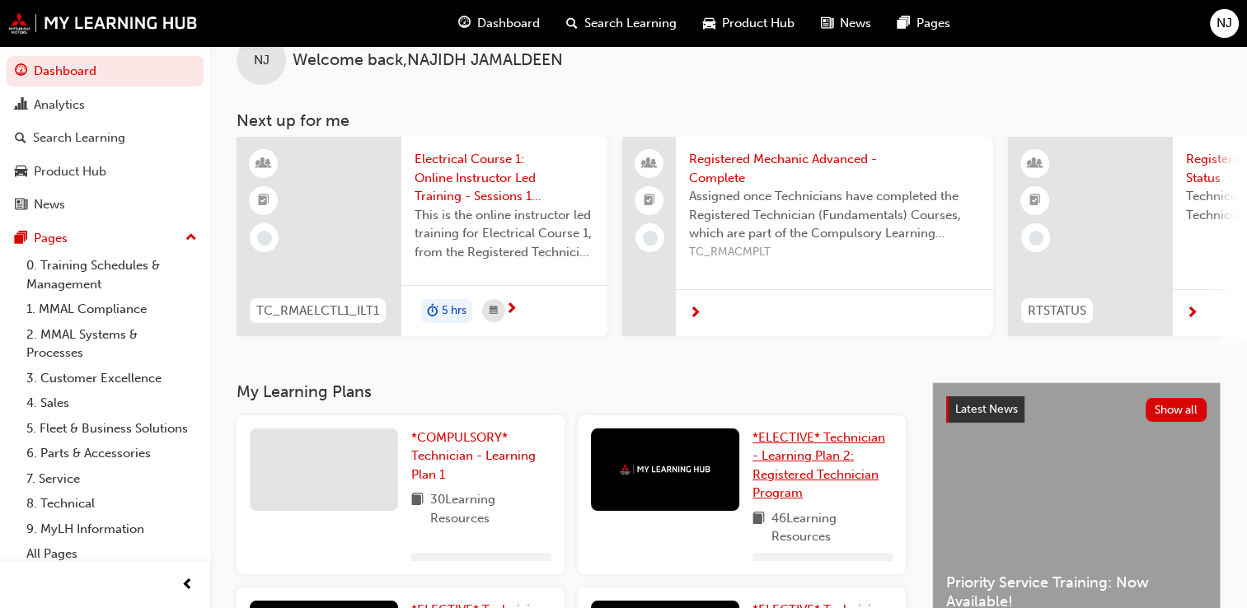
scroll to position [165, 0]
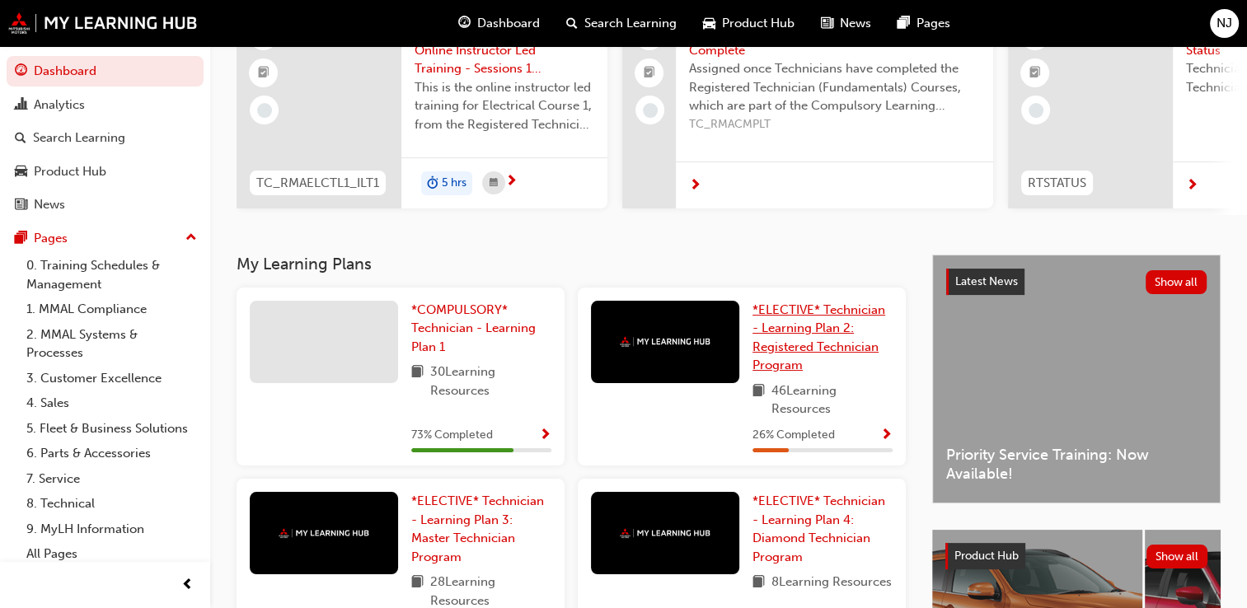
click at [785, 348] on span "*ELECTIVE* Technician - Learning Plan 2: Registered Technician Program" at bounding box center [819, 338] width 133 height 71
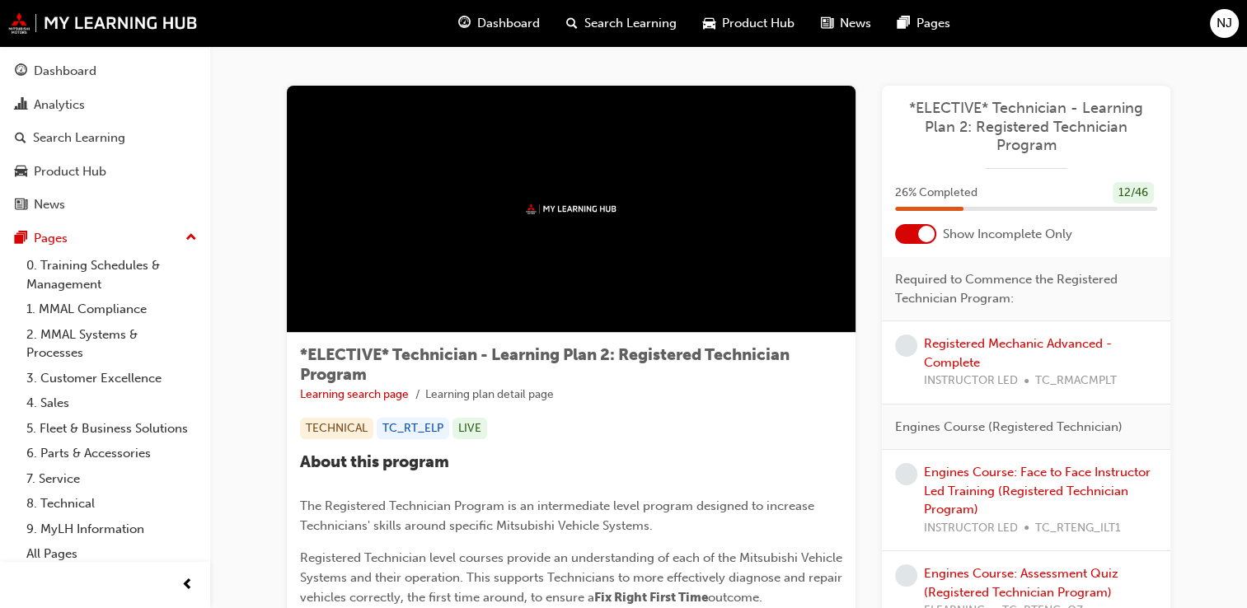
click at [913, 237] on div at bounding box center [915, 234] width 41 height 20
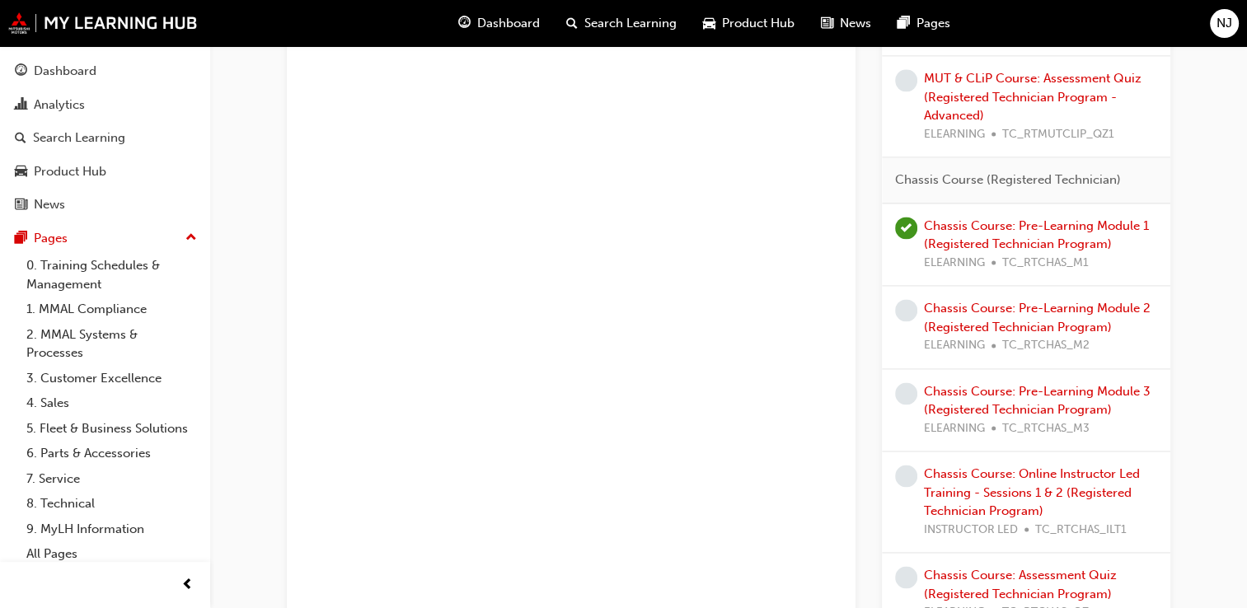
scroll to position [2308, 0]
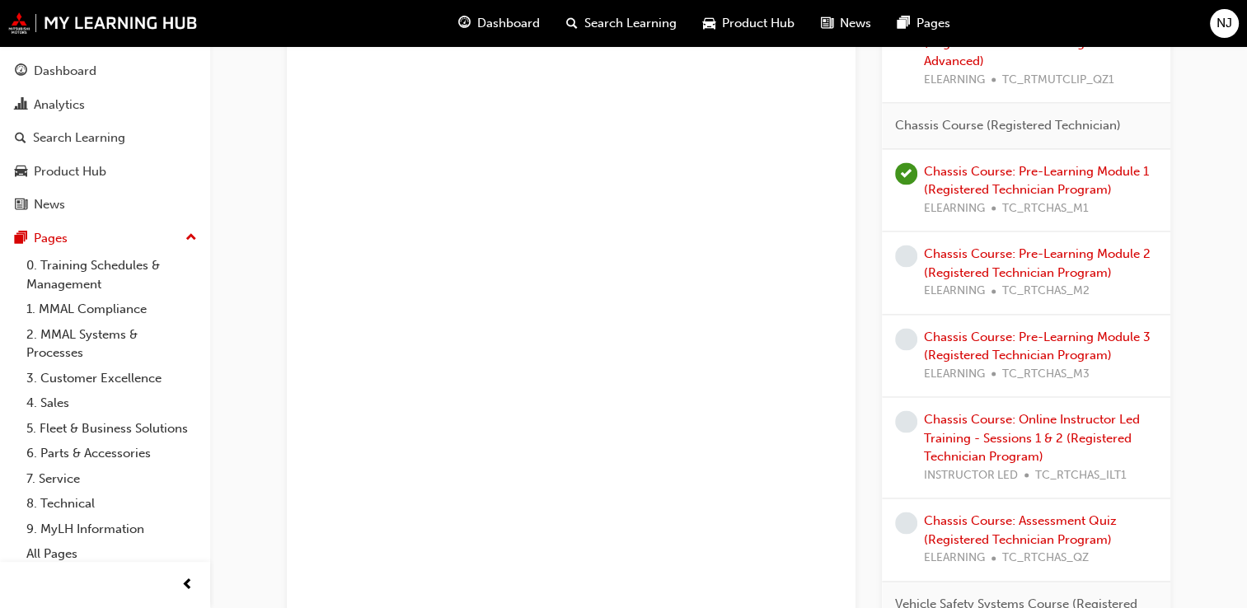
click at [968, 259] on div "Chassis Course: Pre-Learning Module 2 (Registered Technician Program) ELEARNING…" at bounding box center [1040, 273] width 233 height 56
click at [975, 251] on link "Chassis Course: Pre-Learning Module 2 (Registered Technician Program)" at bounding box center [1037, 263] width 227 height 34
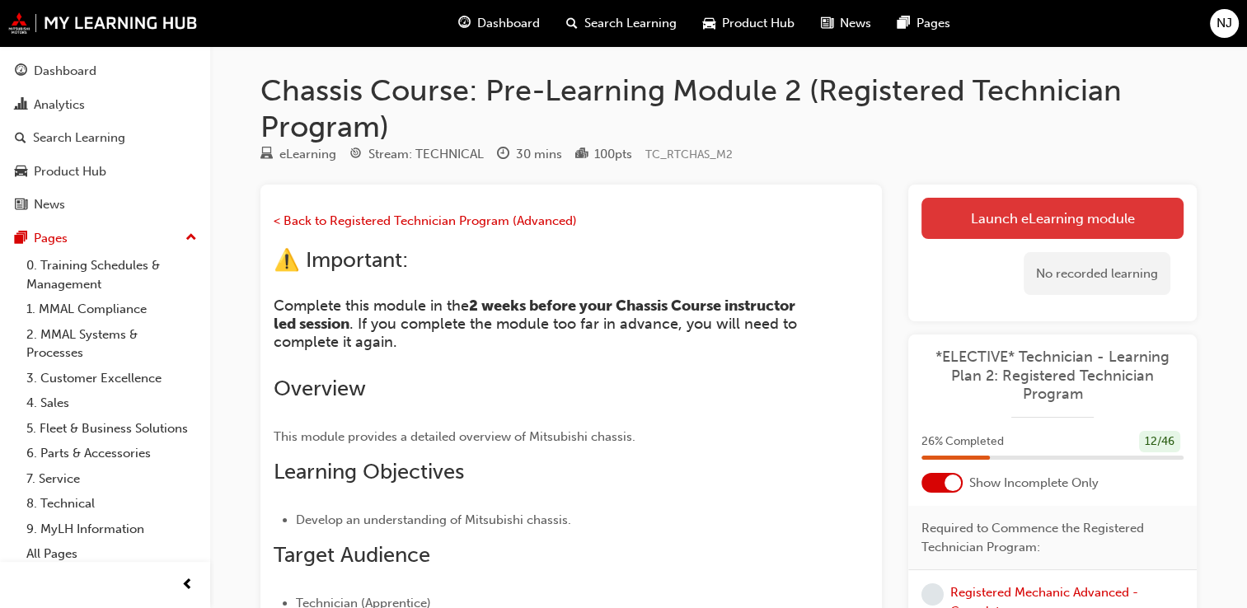
click at [980, 219] on link "Launch eLearning module" at bounding box center [1053, 218] width 262 height 41
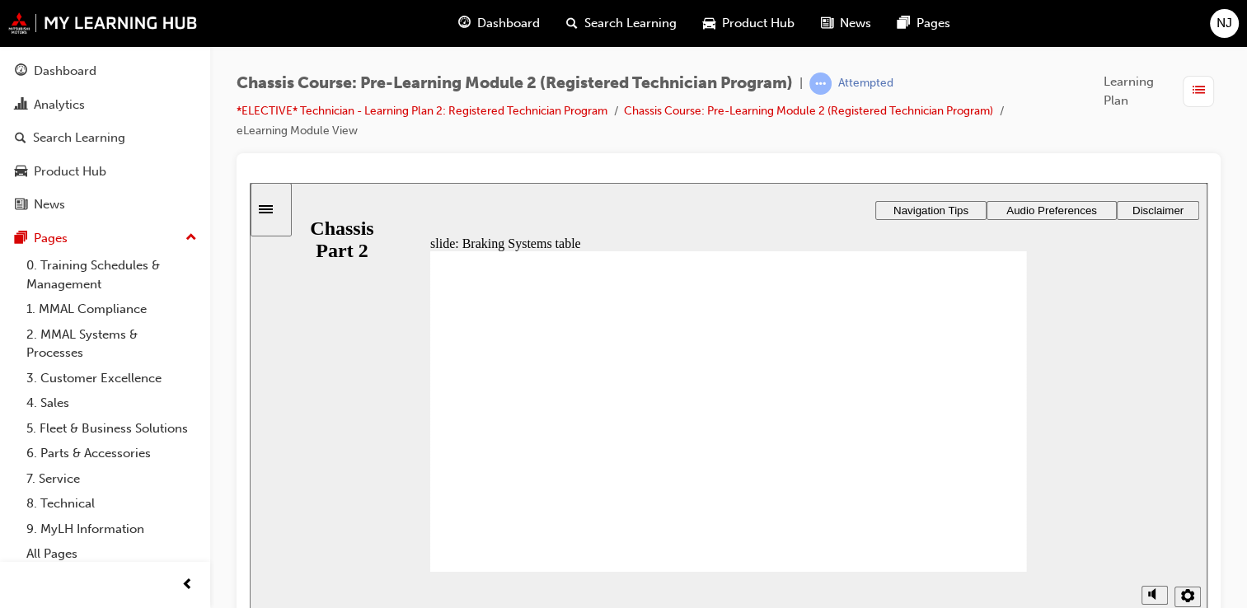
drag, startPoint x: 646, startPoint y: 453, endPoint x: 657, endPoint y: 453, distance: 10.7
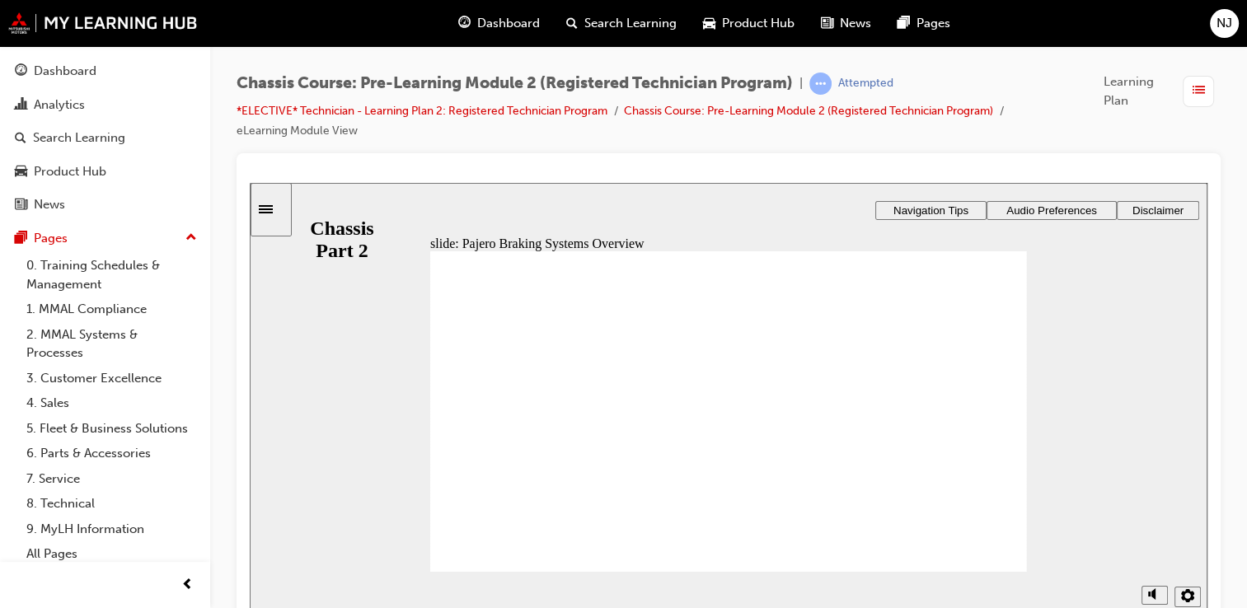
drag, startPoint x: 578, startPoint y: 482, endPoint x: 597, endPoint y: 485, distance: 19.1
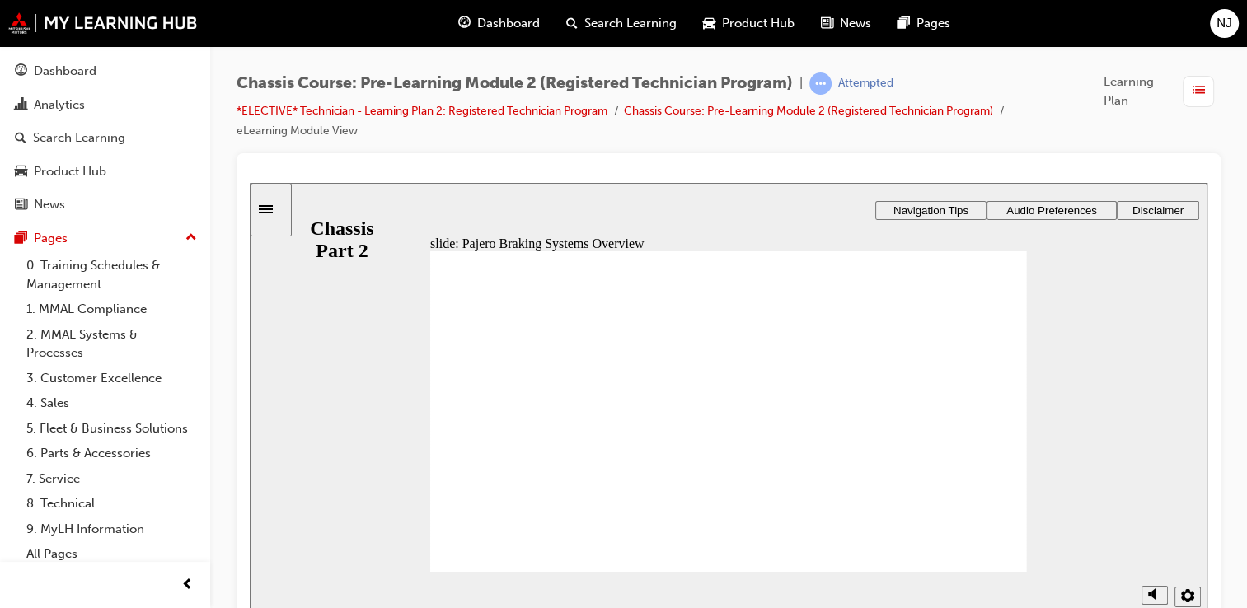
drag, startPoint x: 871, startPoint y: 485, endPoint x: 879, endPoint y: 475, distance: 12.4
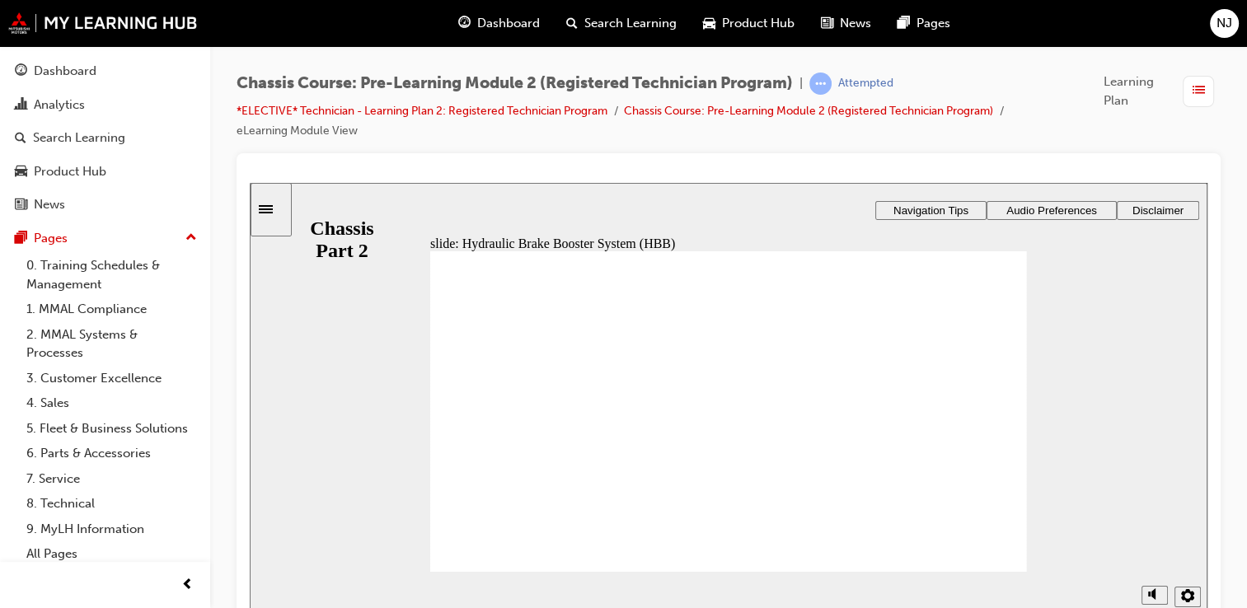
drag, startPoint x: 477, startPoint y: 488, endPoint x: 472, endPoint y: 506, distance: 18.8
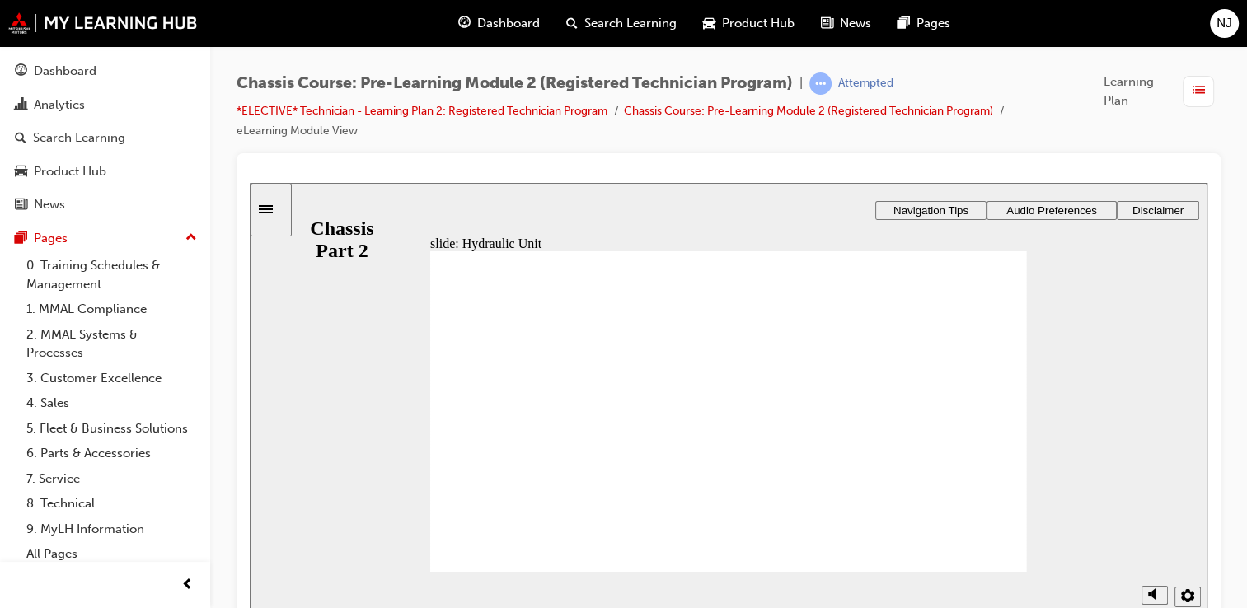
drag, startPoint x: 939, startPoint y: 366, endPoint x: 968, endPoint y: 432, distance: 72.0
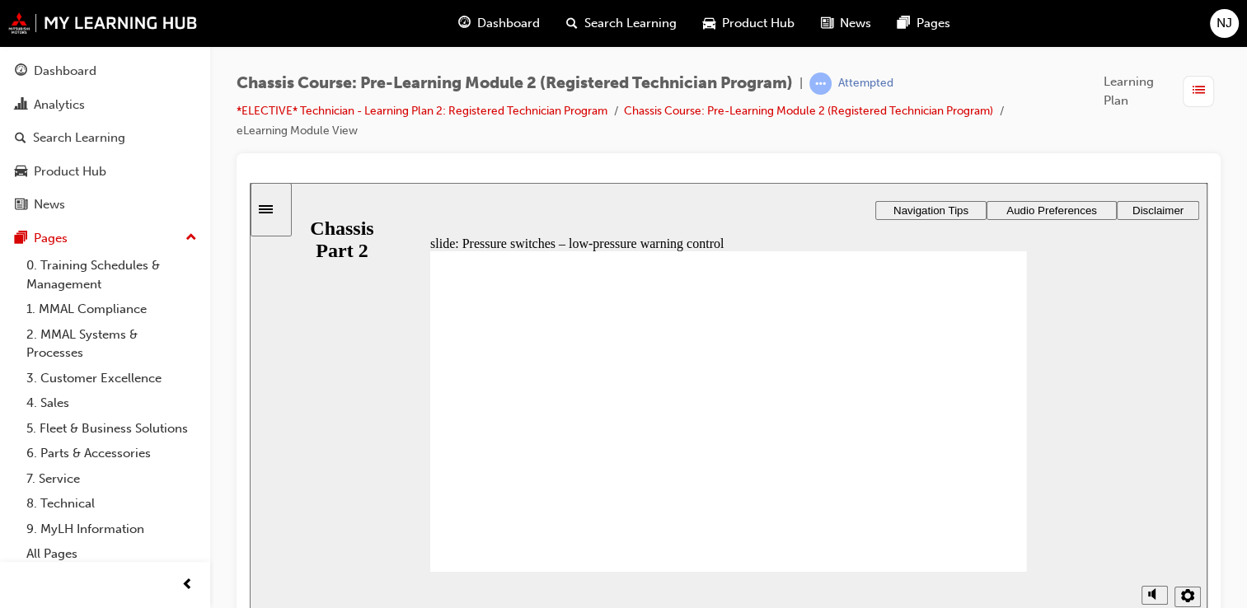
drag, startPoint x: 485, startPoint y: 363, endPoint x: 486, endPoint y: 373, distance: 9.9
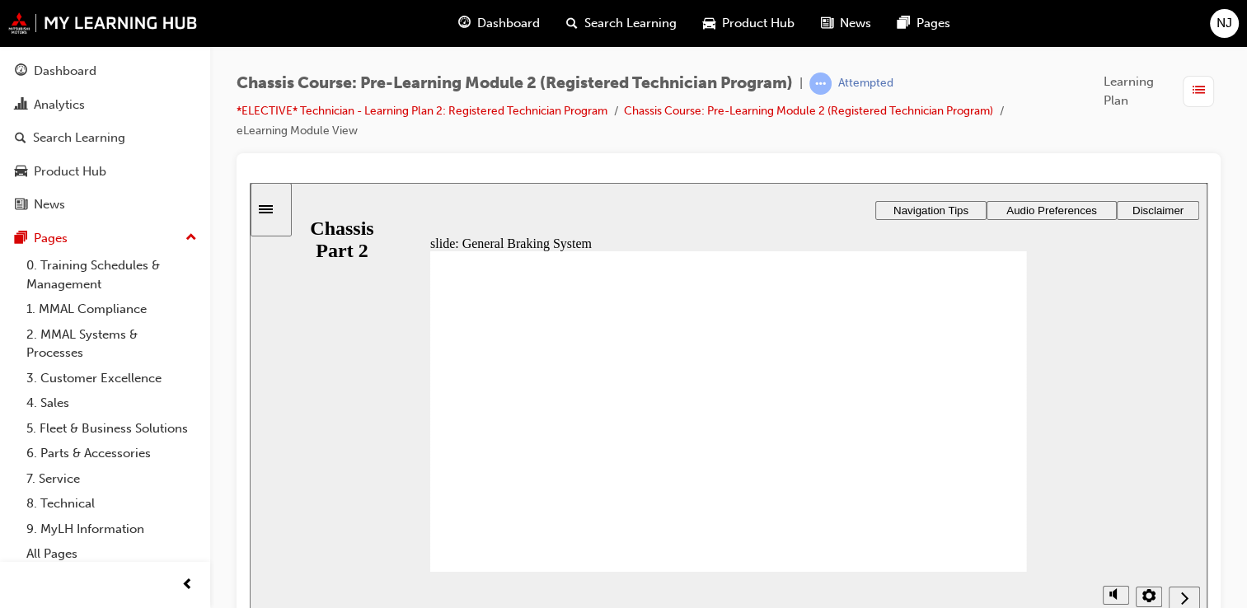
drag, startPoint x: 979, startPoint y: 373, endPoint x: 974, endPoint y: 386, distance: 14.4
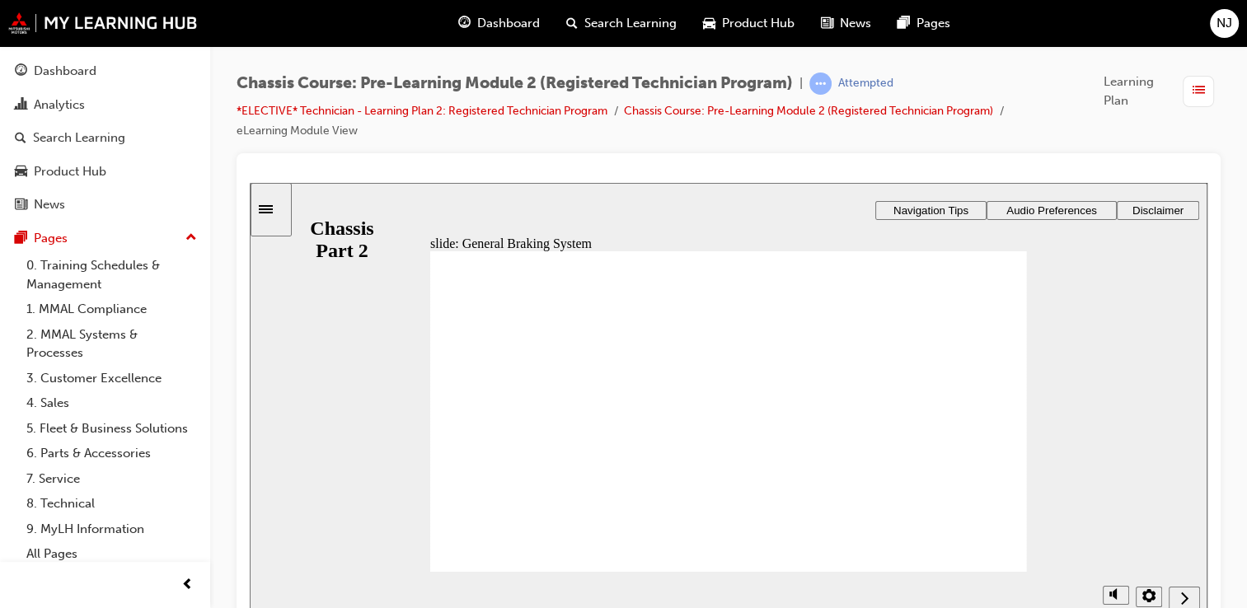
drag, startPoint x: 791, startPoint y: 372, endPoint x: 805, endPoint y: 384, distance: 18.7
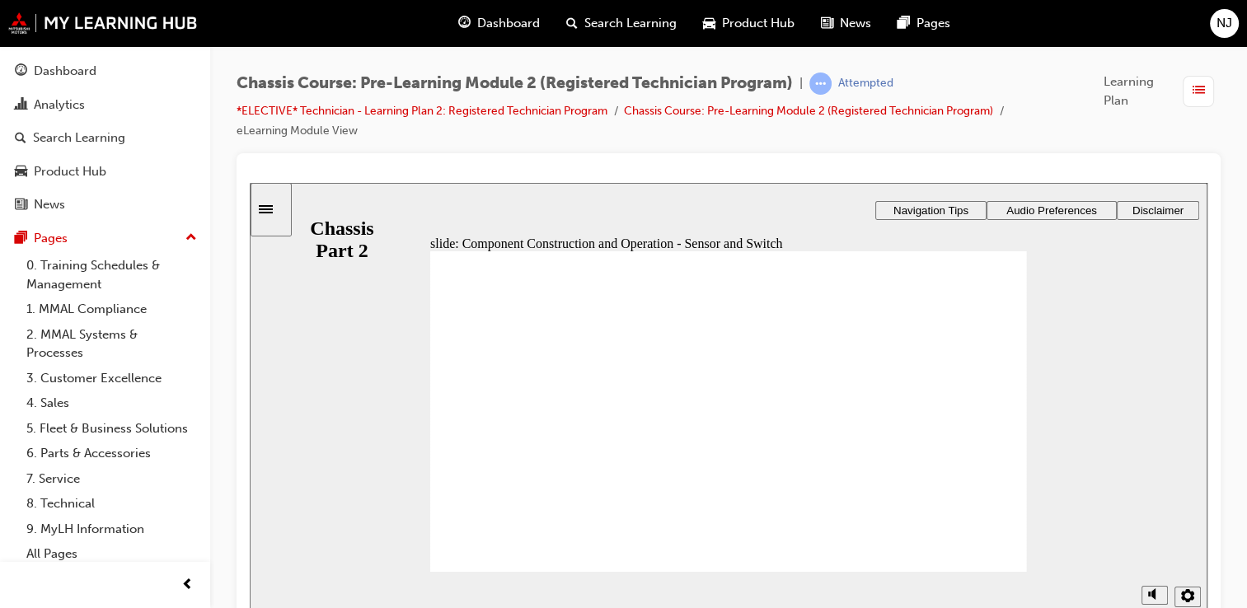
drag, startPoint x: 495, startPoint y: 401, endPoint x: 554, endPoint y: 412, distance: 60.3
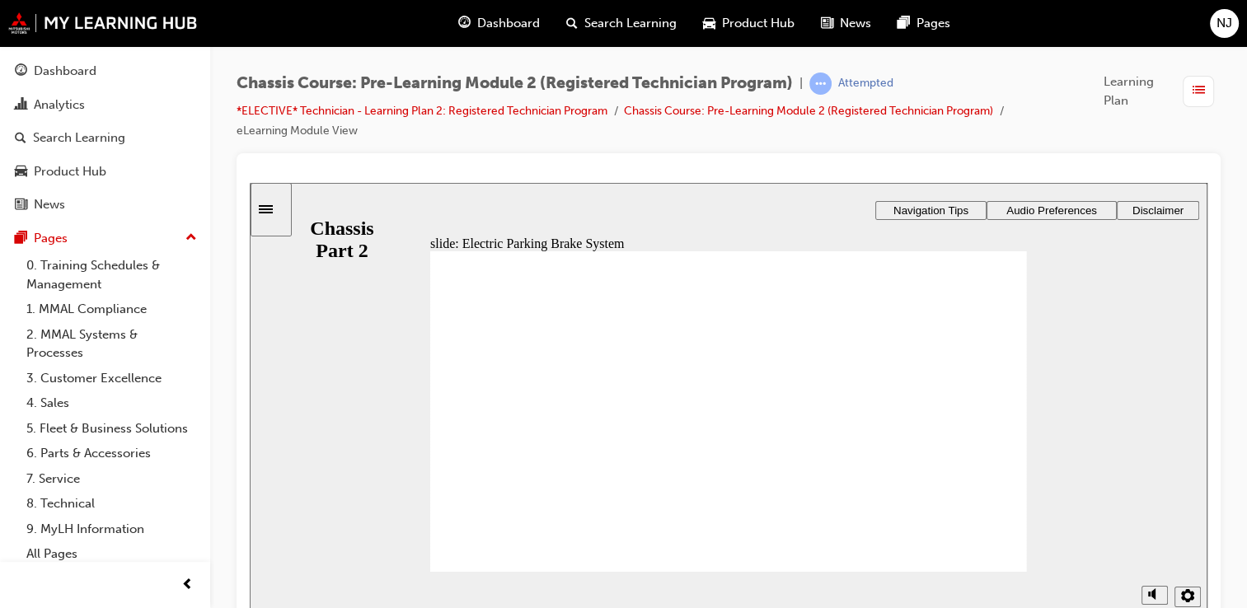
drag, startPoint x: 842, startPoint y: 452, endPoint x: 861, endPoint y: 472, distance: 28.0
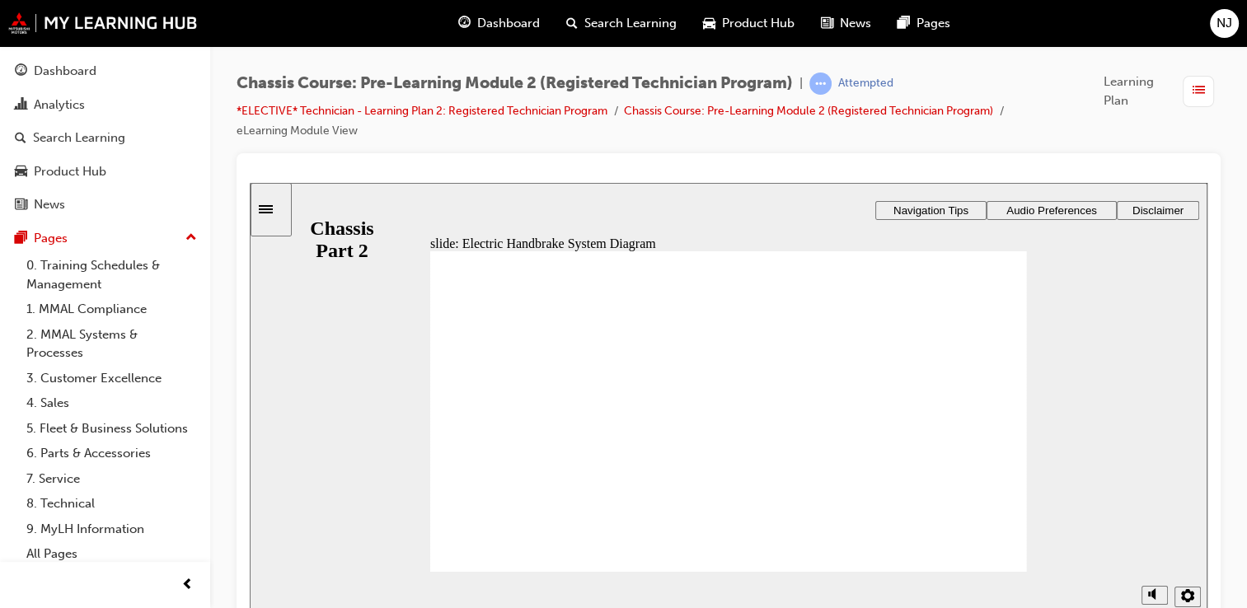
drag, startPoint x: 992, startPoint y: 355, endPoint x: 964, endPoint y: 365, distance: 30.5
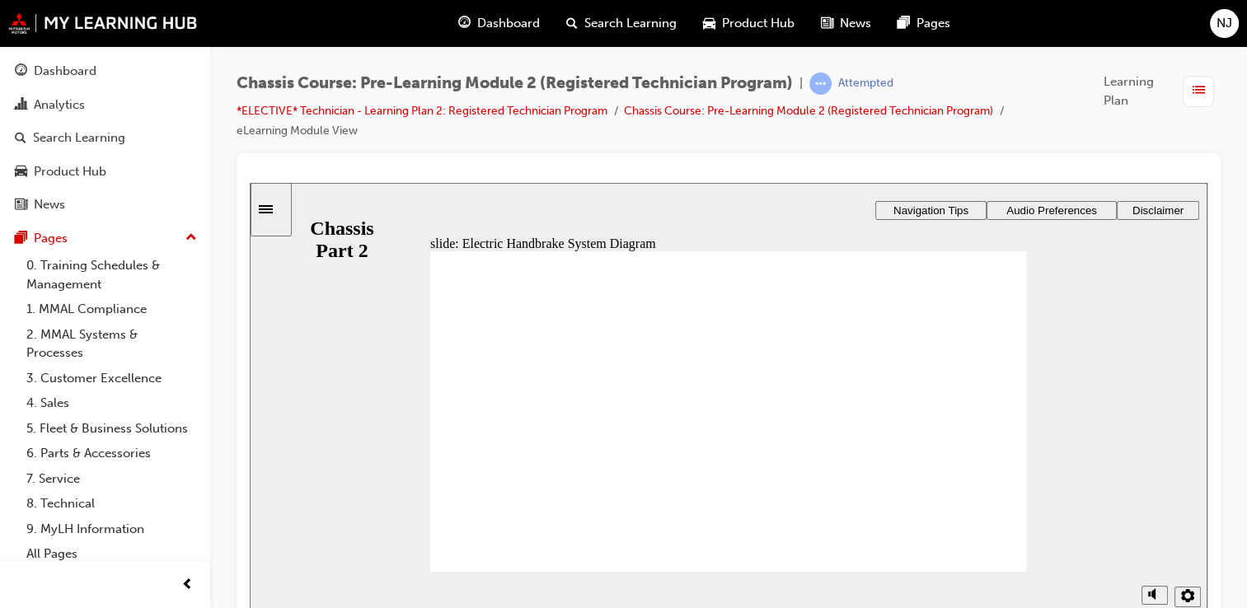
drag, startPoint x: 994, startPoint y: 356, endPoint x: 963, endPoint y: 363, distance: 32.0
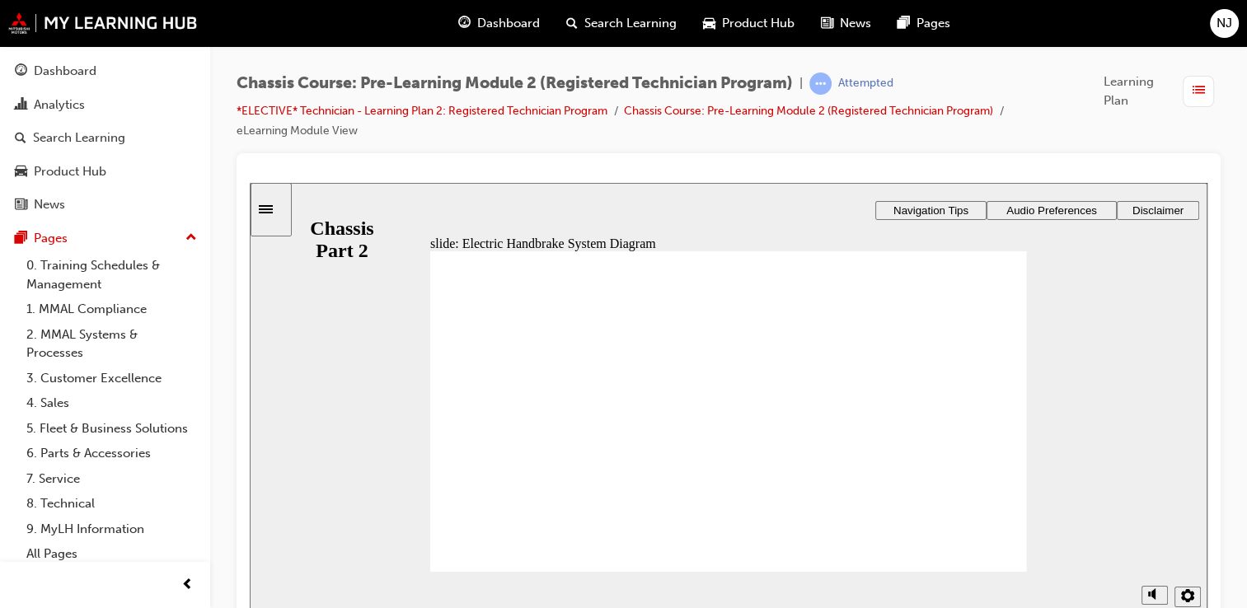
drag, startPoint x: 992, startPoint y: 354, endPoint x: 904, endPoint y: 406, distance: 102.4
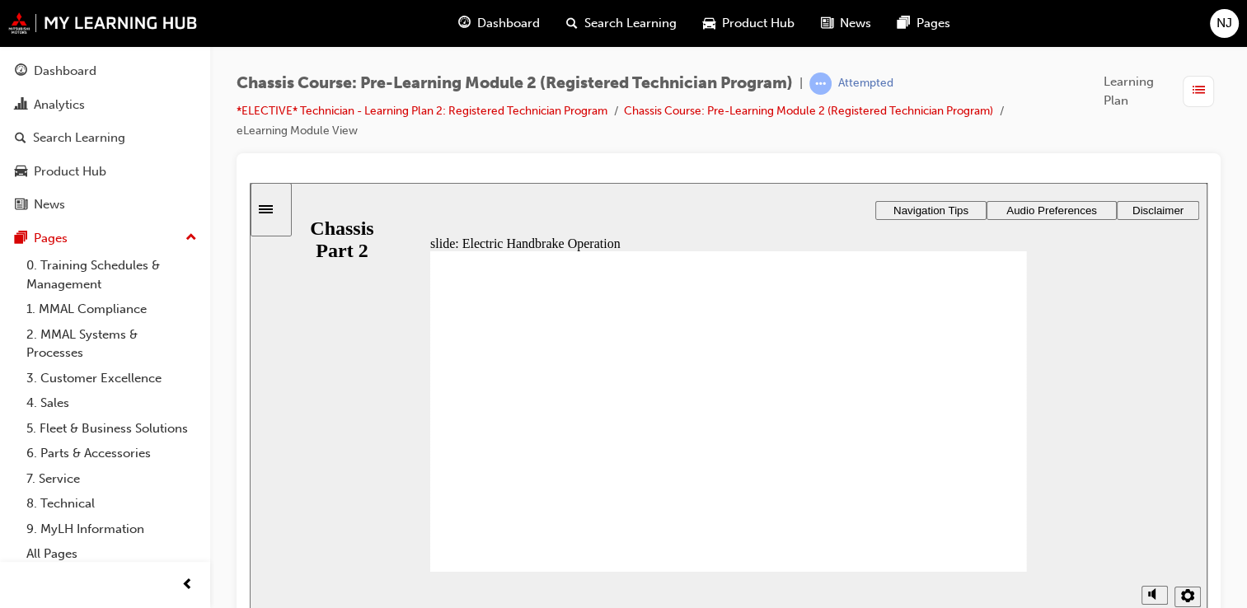
drag, startPoint x: 1003, startPoint y: 291, endPoint x: 950, endPoint y: 337, distance: 70.1
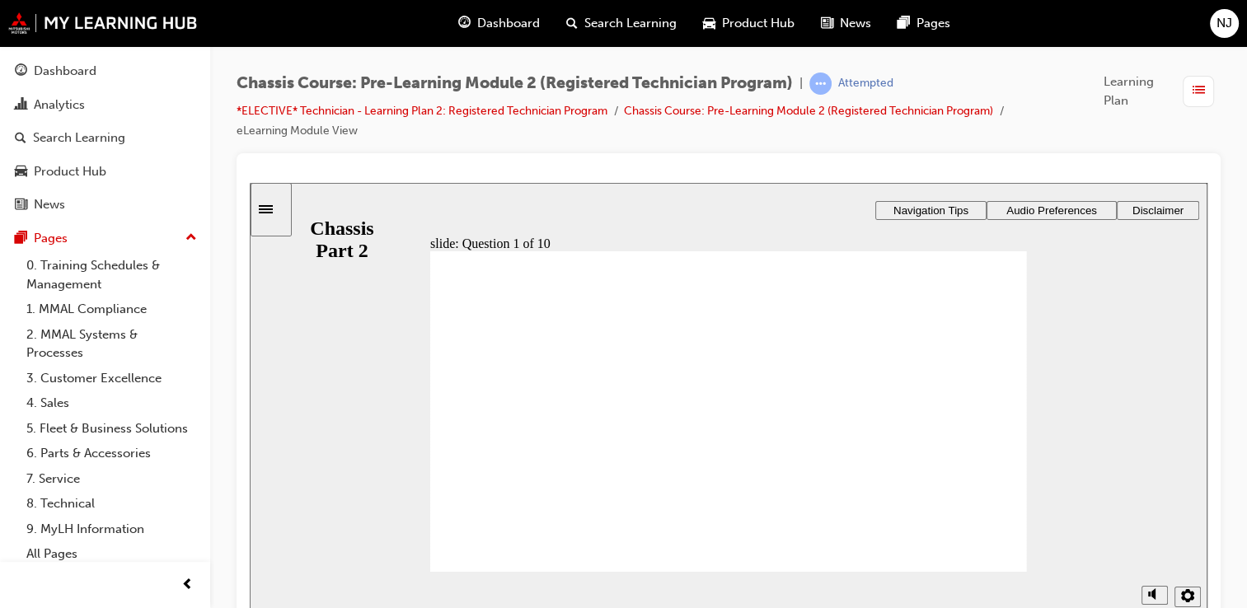
radio input "true"
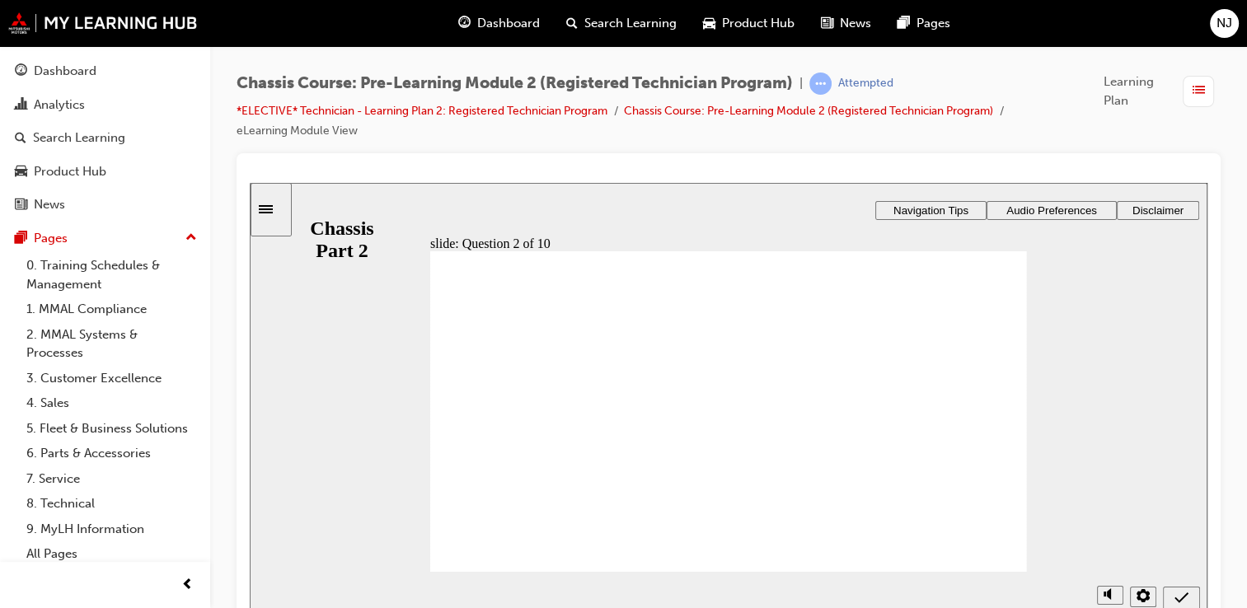
checkbox input "true"
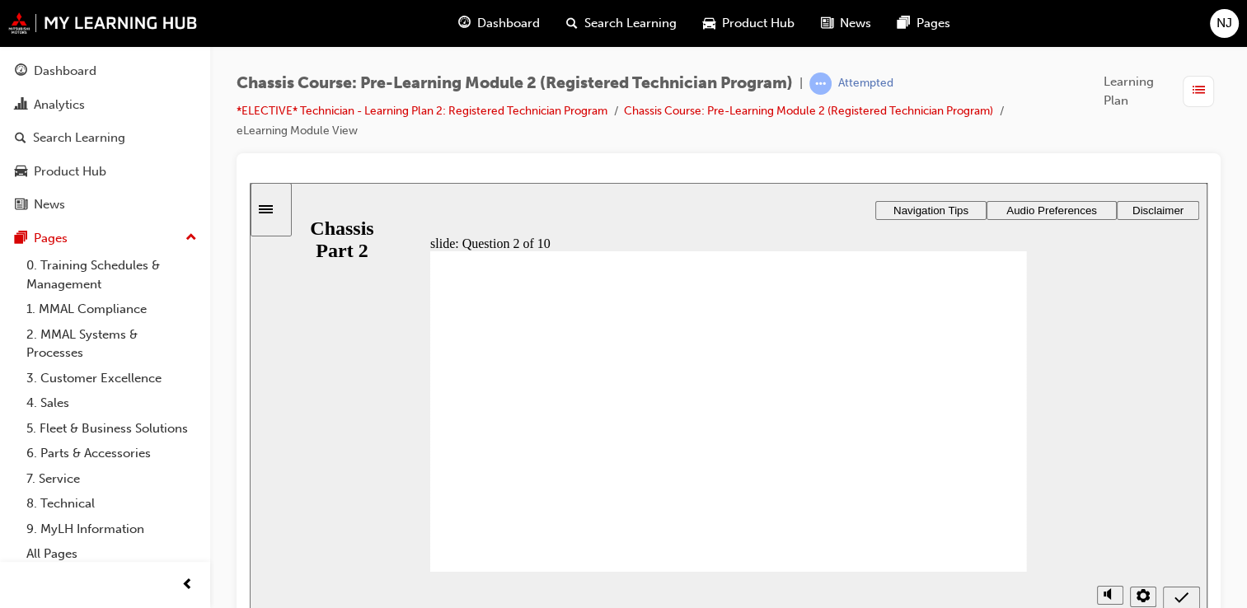
checkbox input "true"
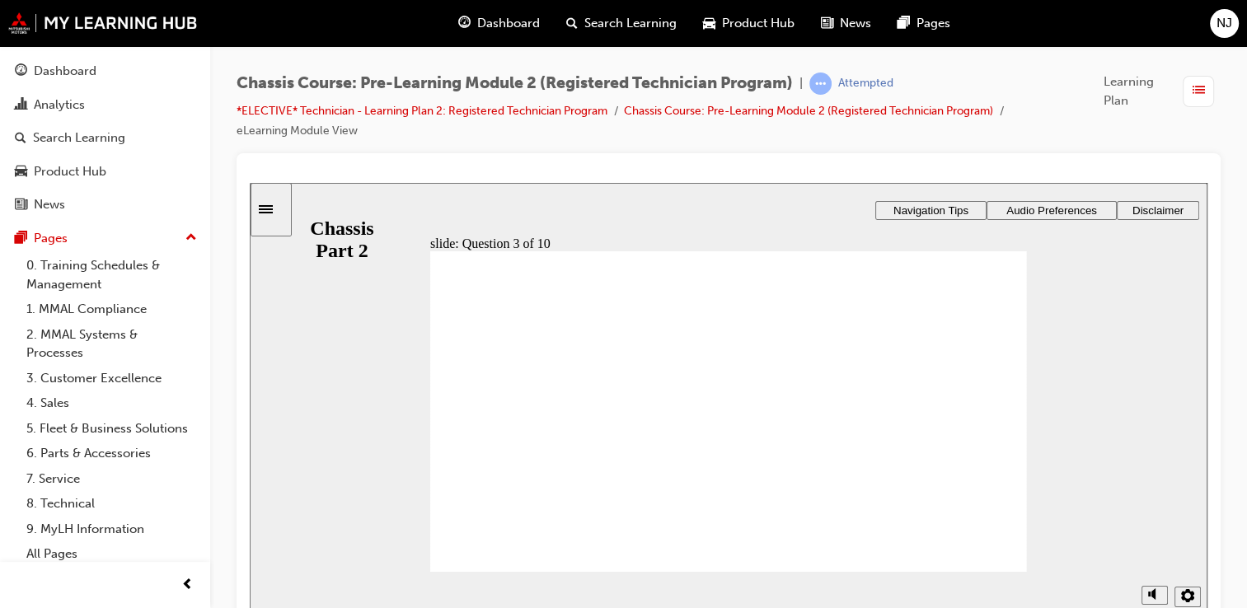
radio input "false"
radio input "true"
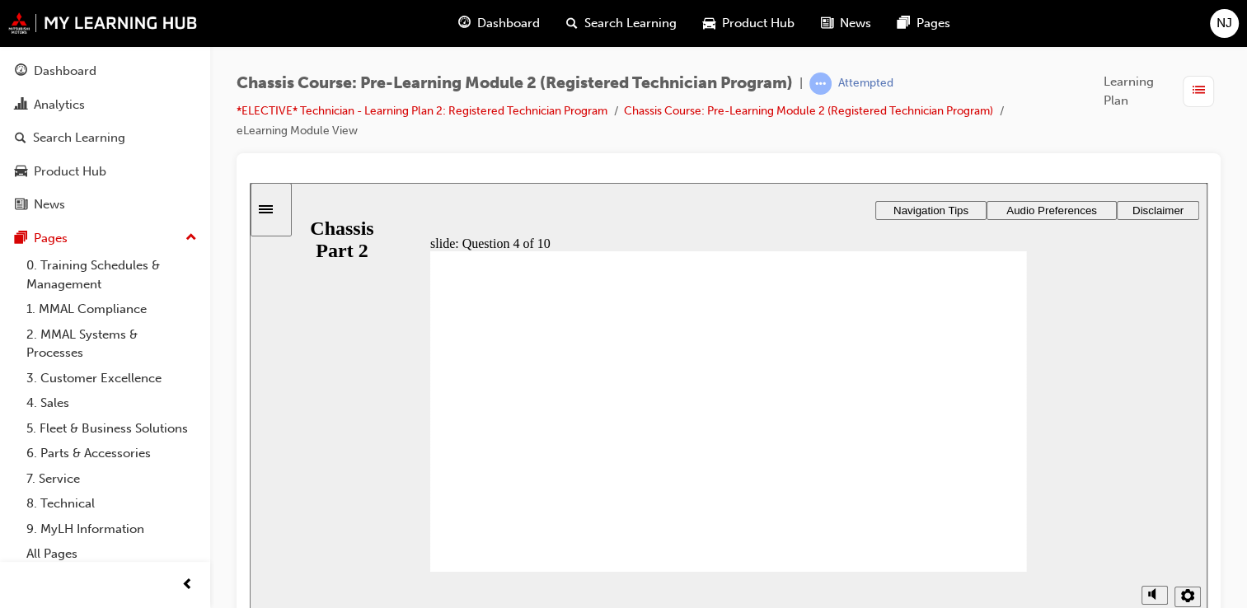
drag, startPoint x: 614, startPoint y: 440, endPoint x: 636, endPoint y: 458, distance: 28.7
radio input "false"
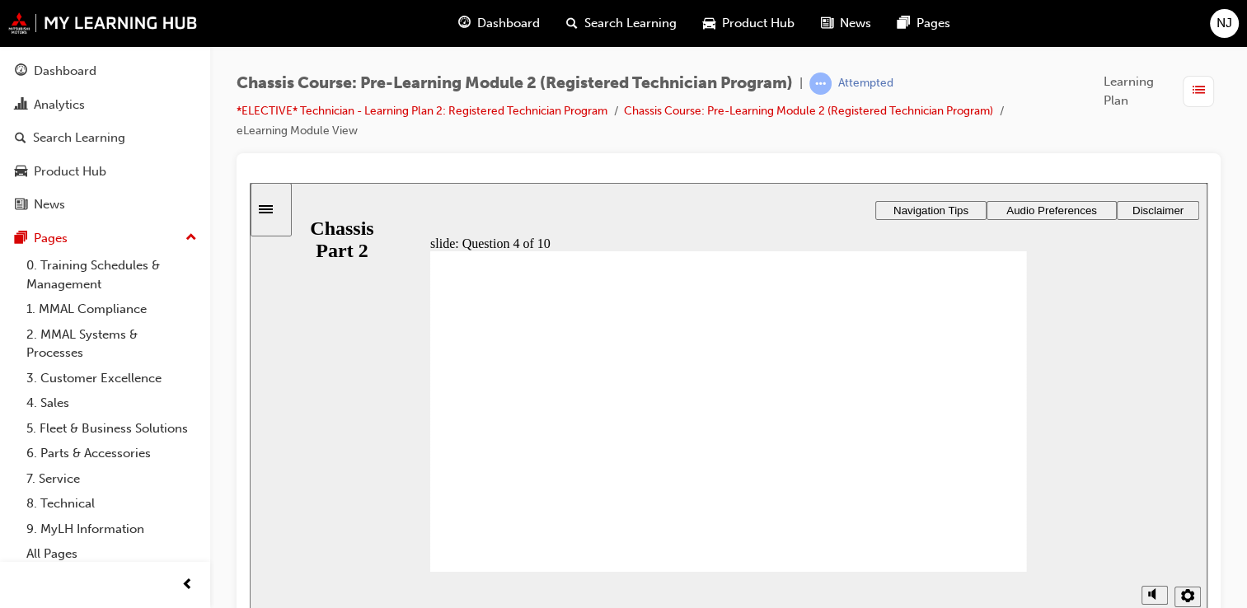
radio input "true"
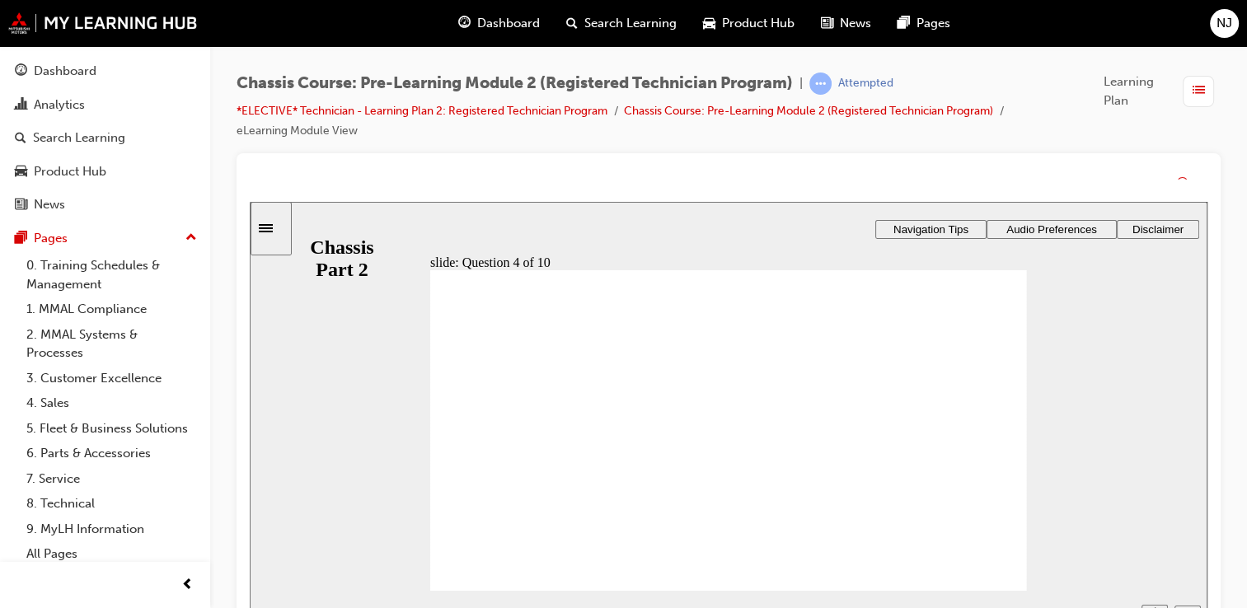
drag, startPoint x: 752, startPoint y: 472, endPoint x: 752, endPoint y: 492, distance: 20.6
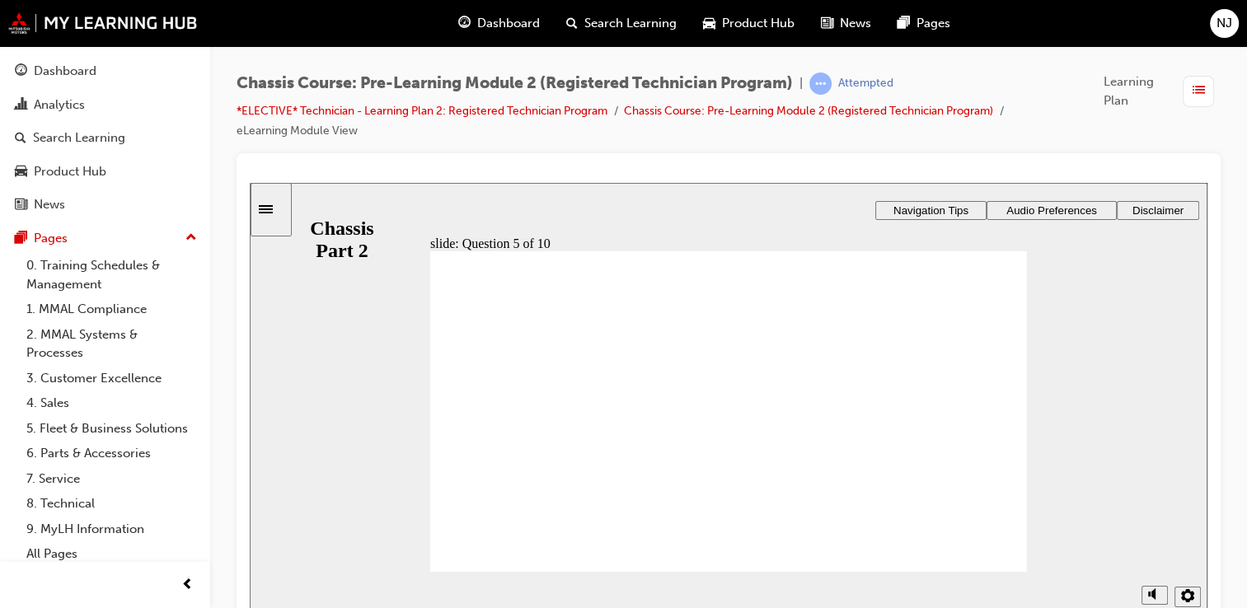
radio input "true"
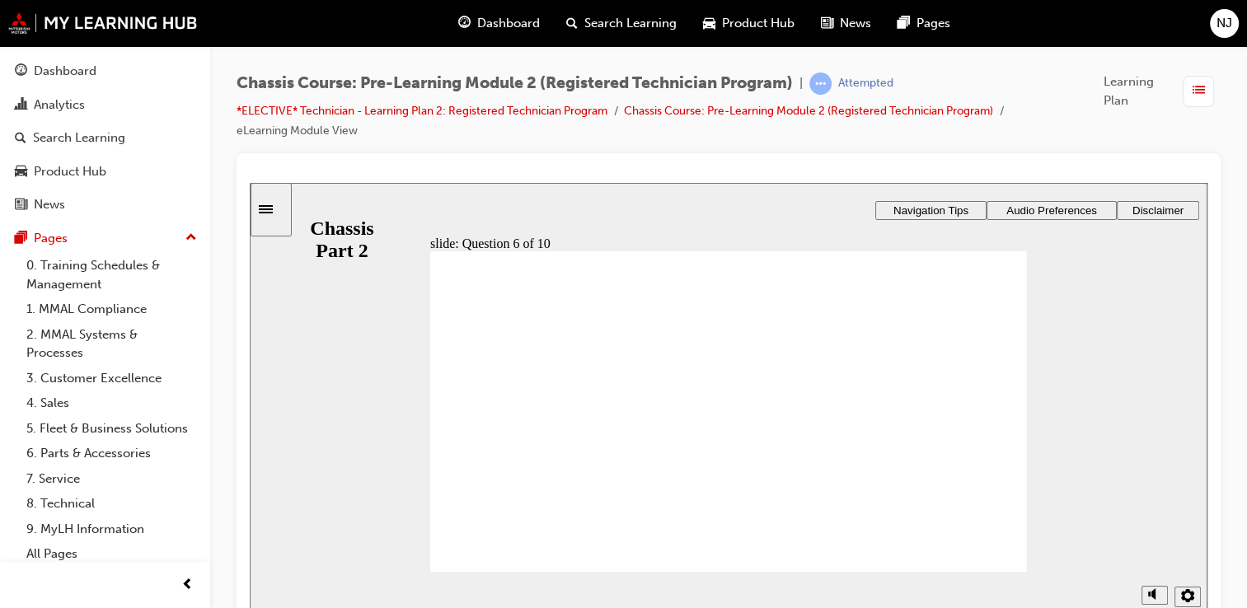
radio input "true"
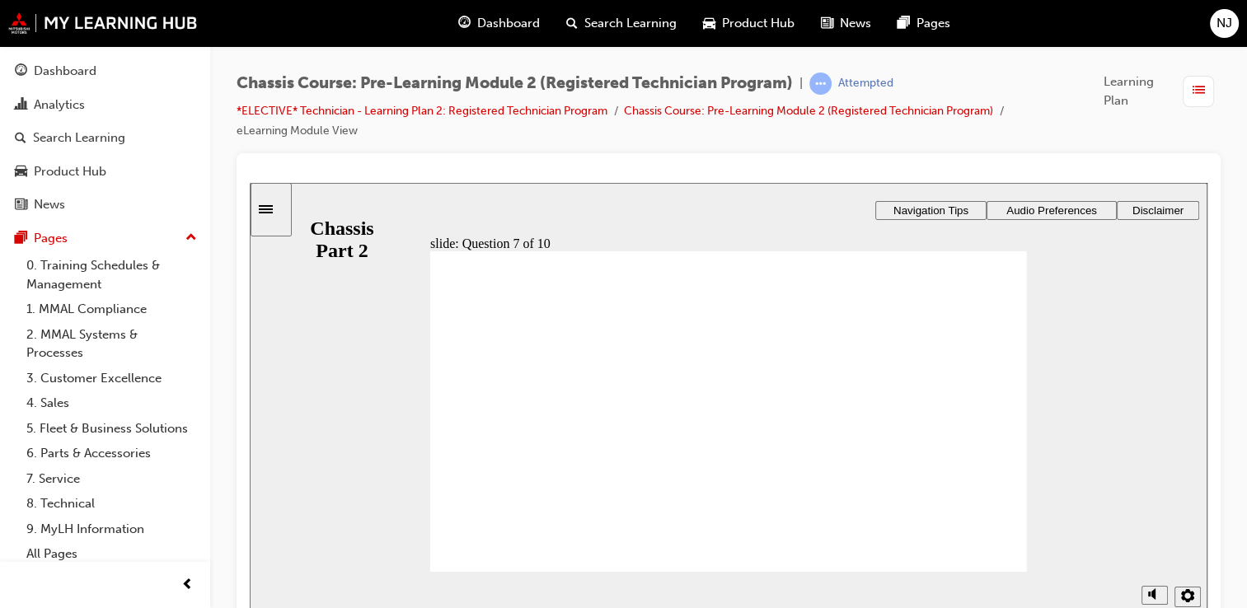
radio input "true"
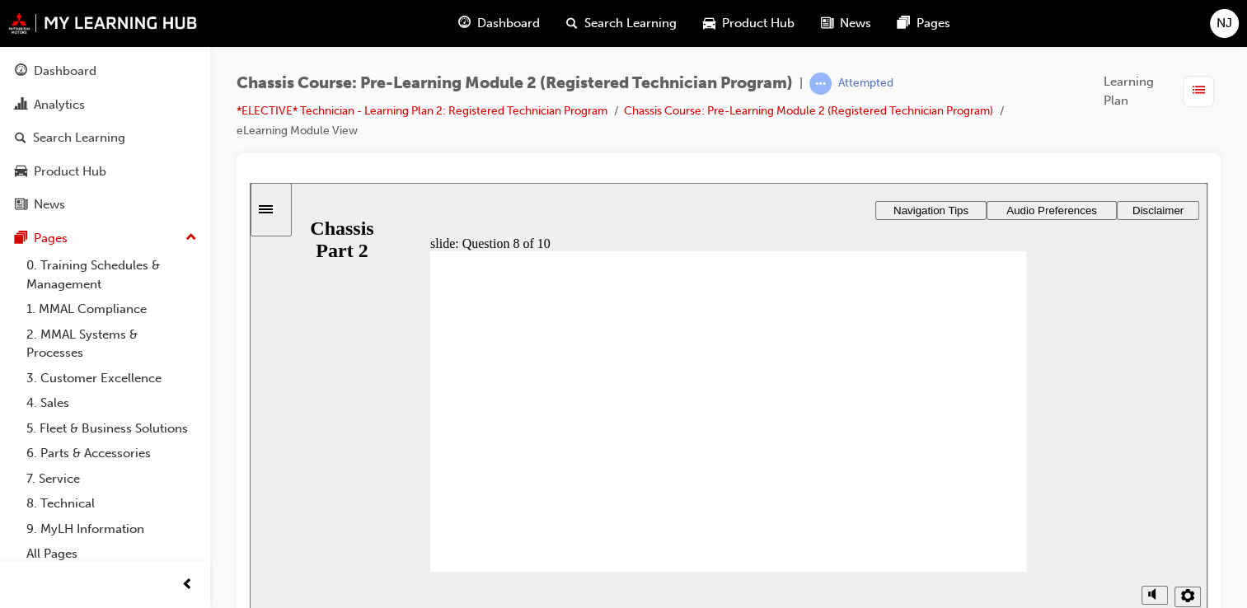
radio input "true"
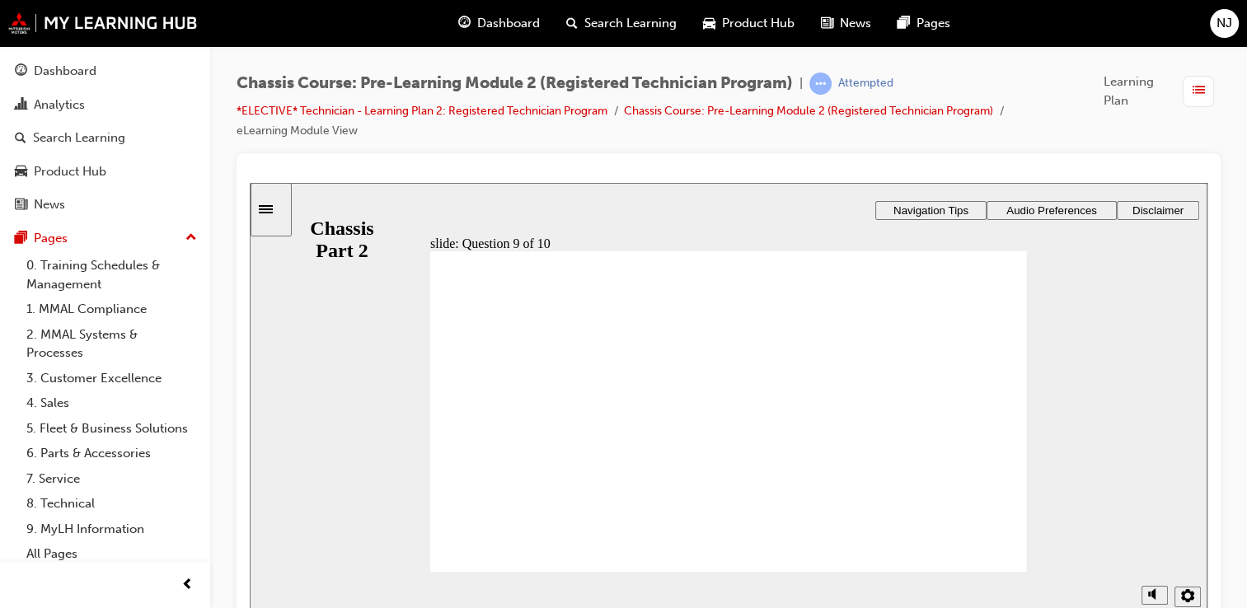
radio input "true"
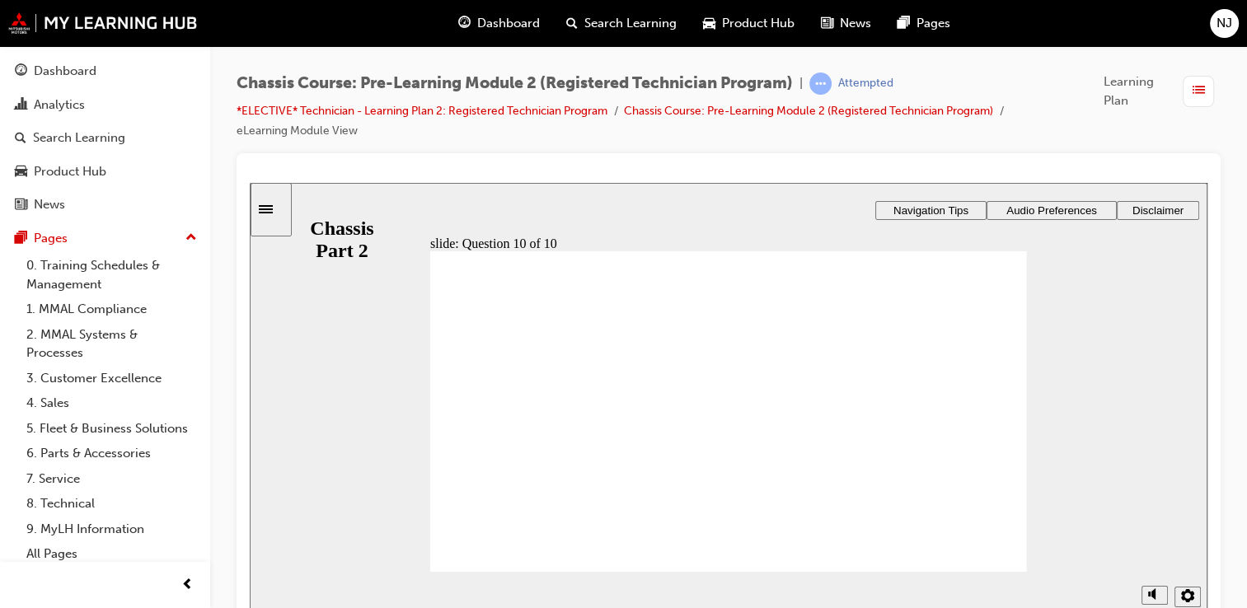
drag, startPoint x: 617, startPoint y: 411, endPoint x: 666, endPoint y: 425, distance: 50.8
radio input "false"
radio input "true"
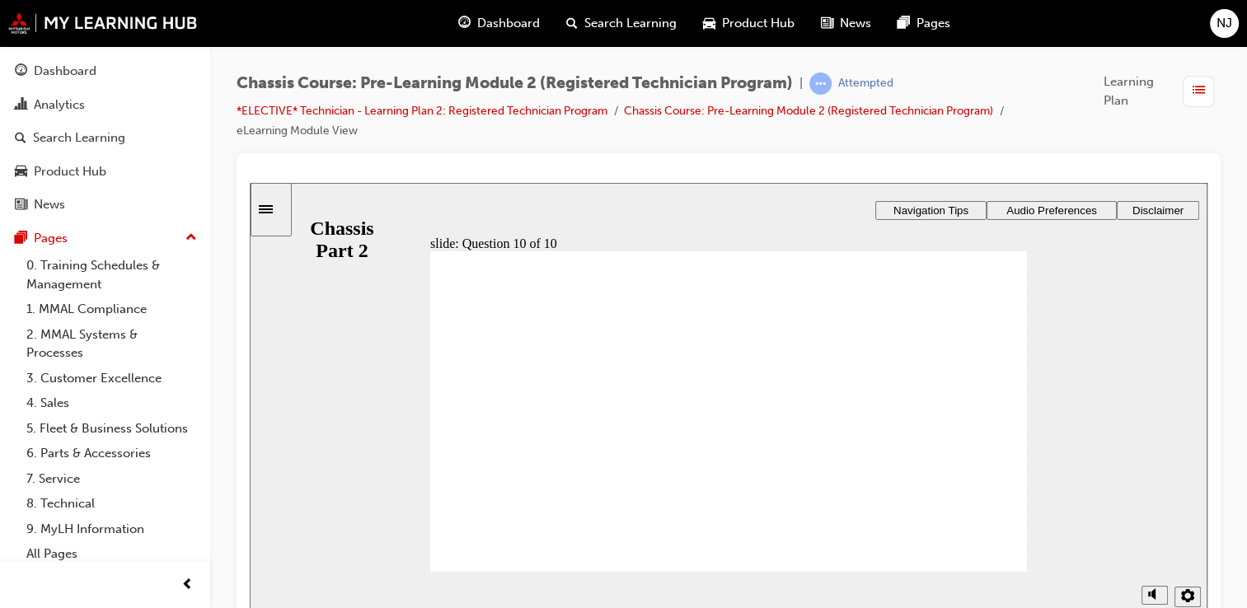
radio input "true"
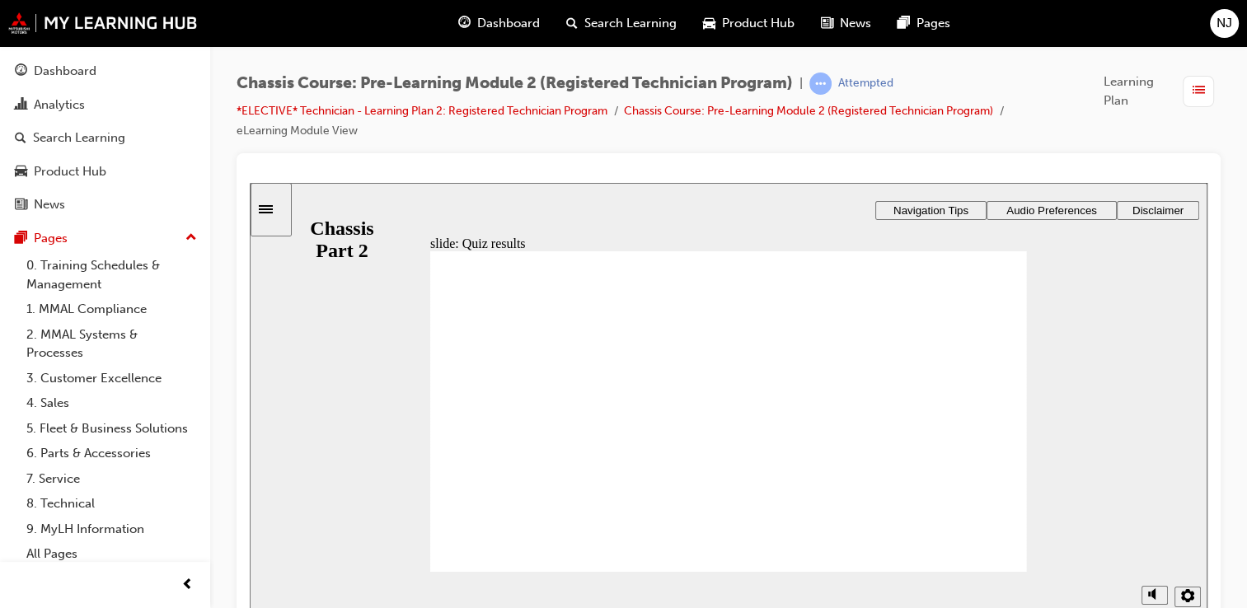
radio input "true"
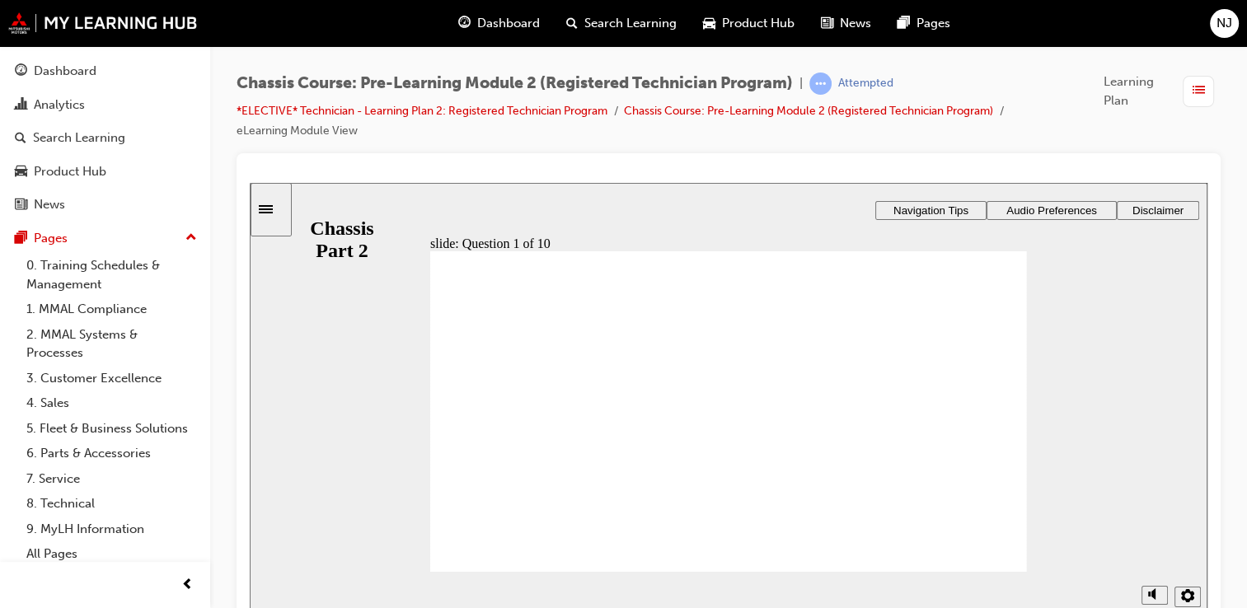
checkbox input "true"
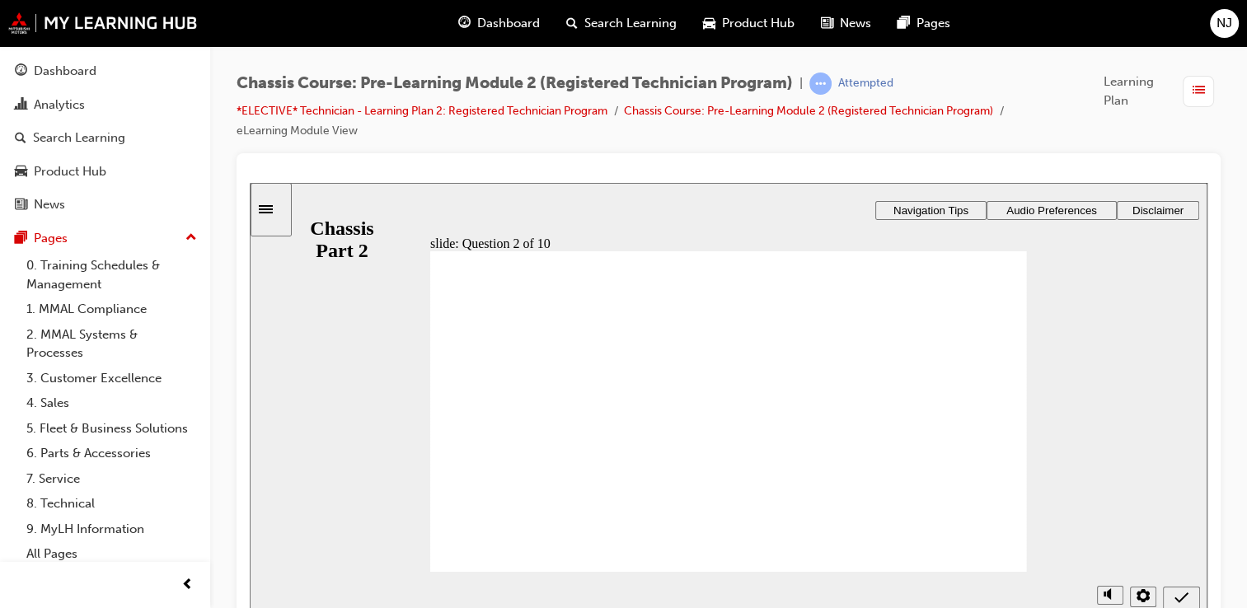
checkbox input "true"
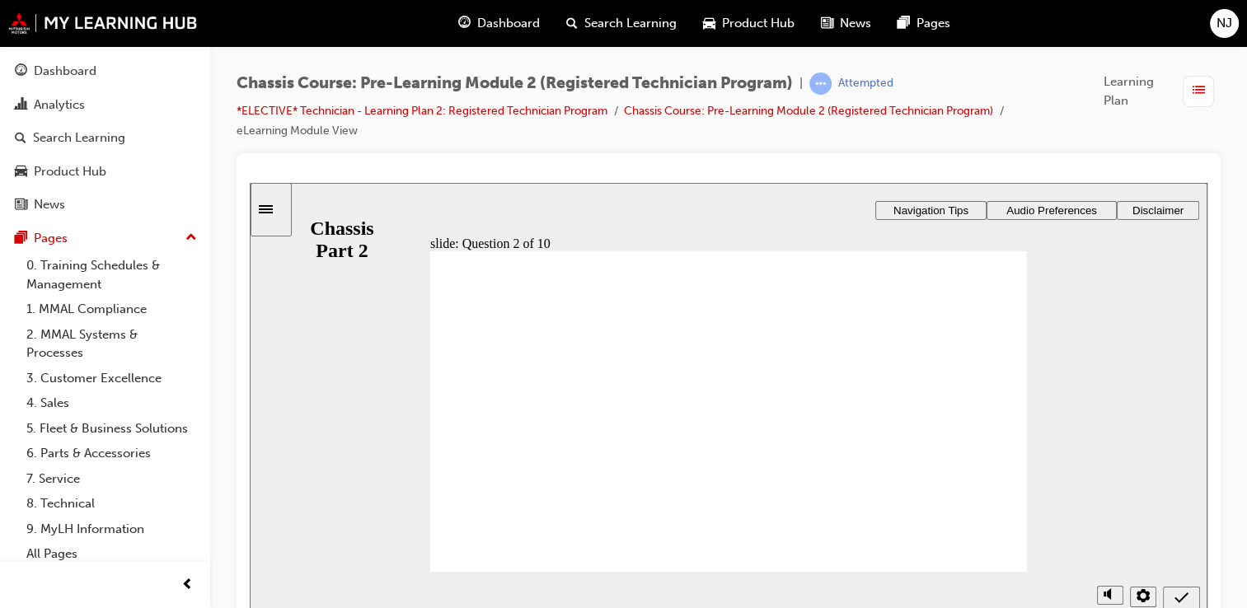
radio input "true"
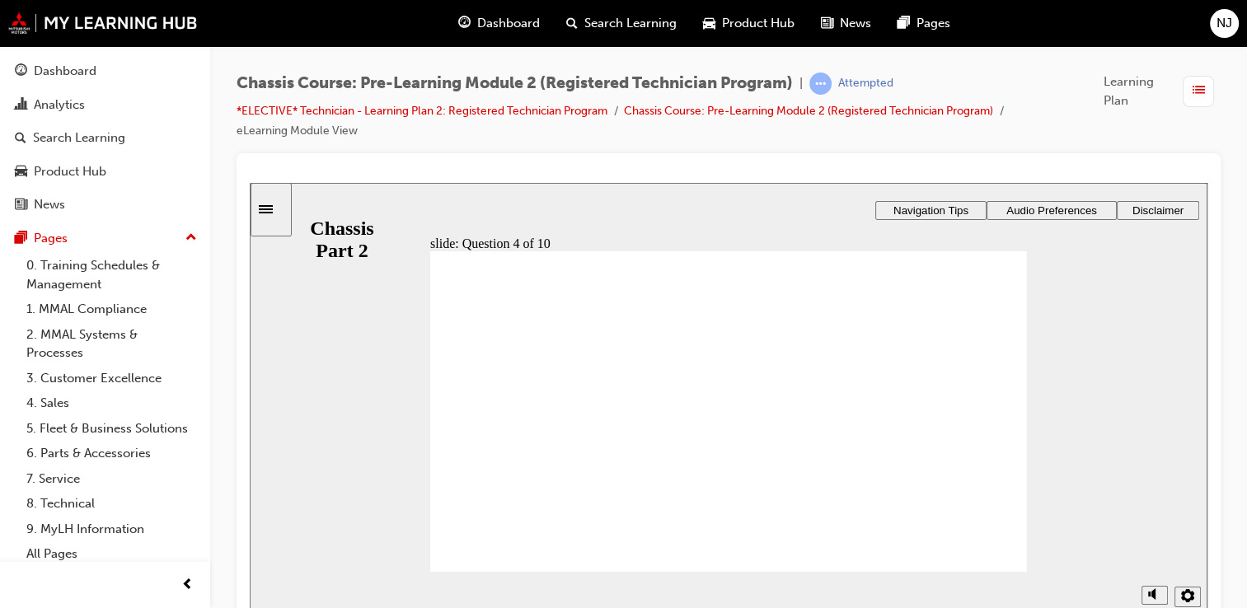
radio input "true"
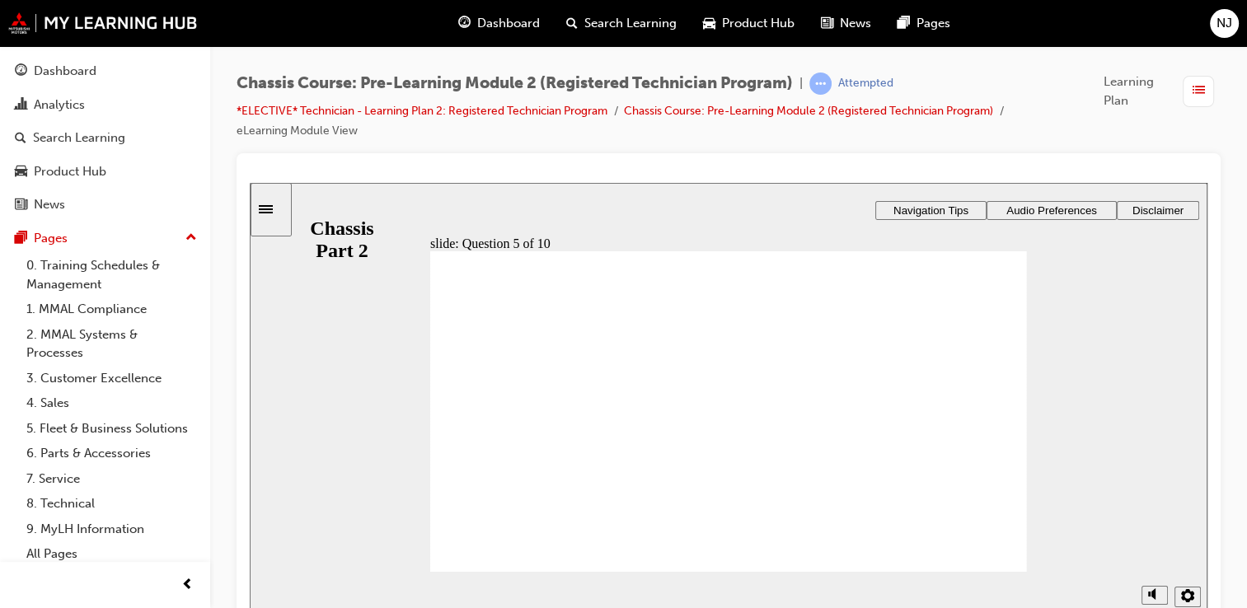
radio input "true"
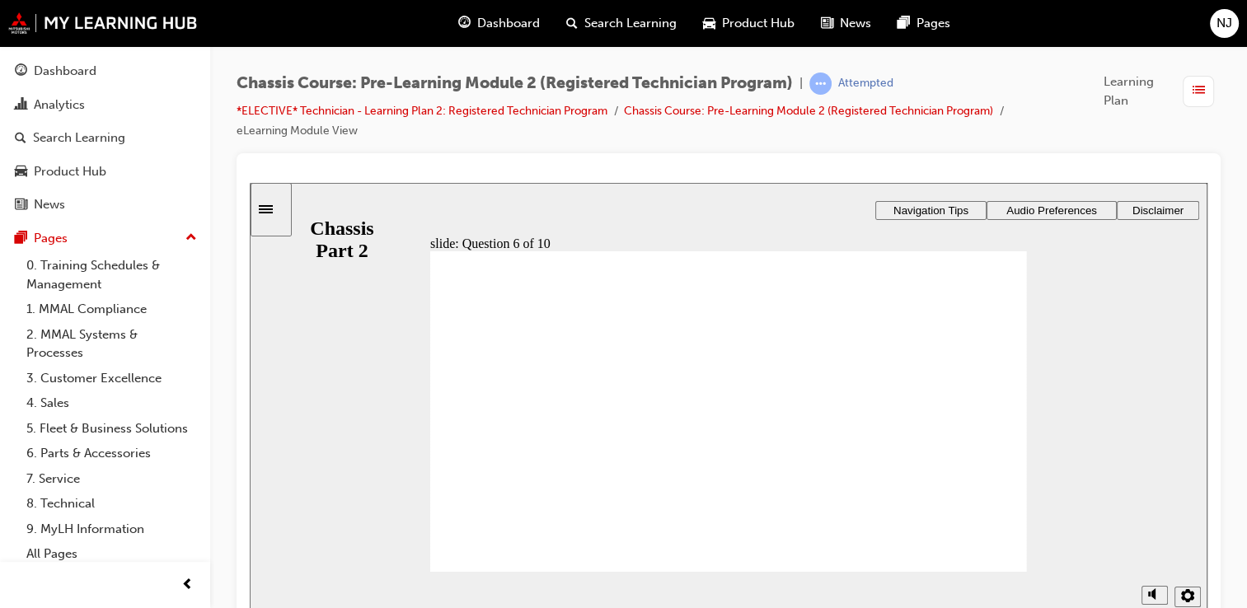
radio input "true"
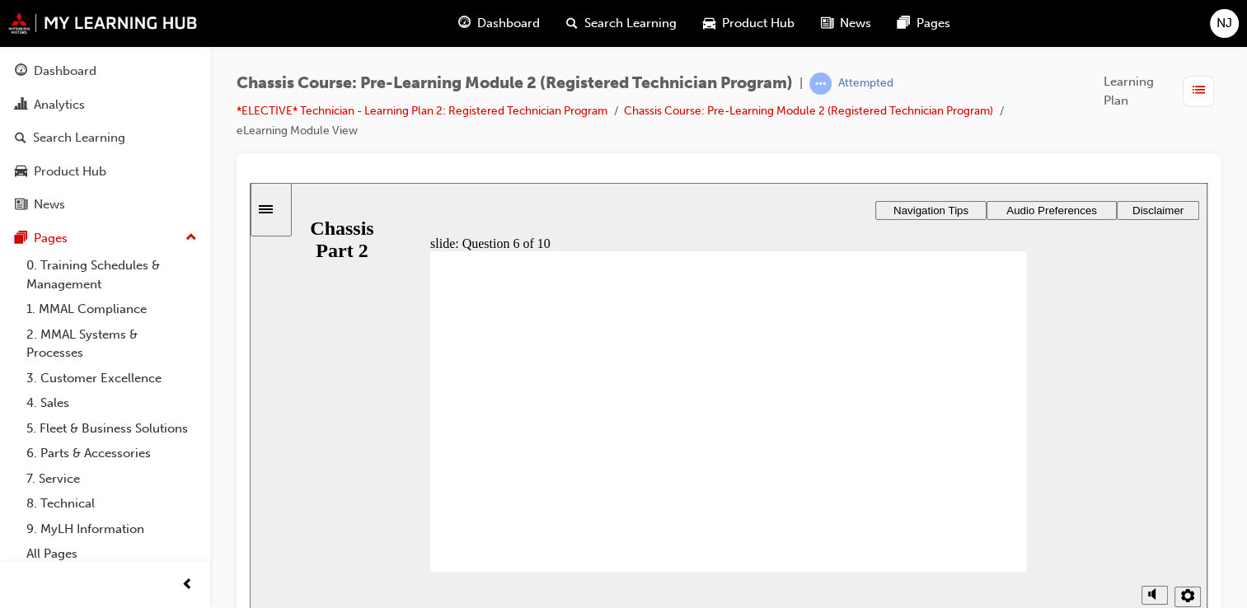
radio input "true"
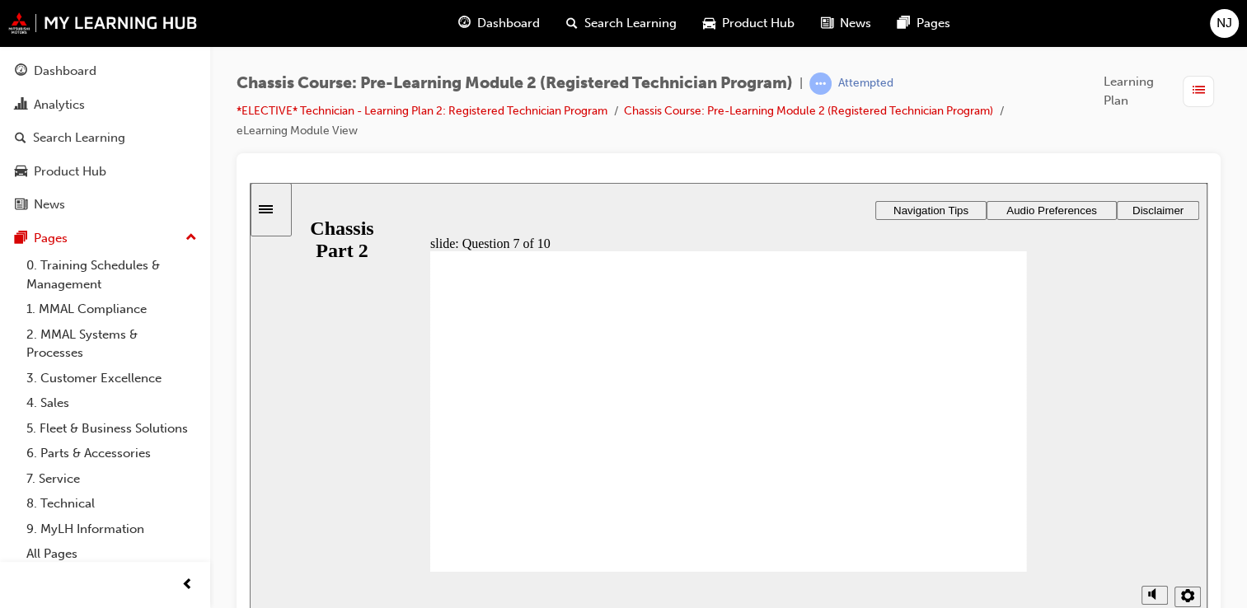
radio input "true"
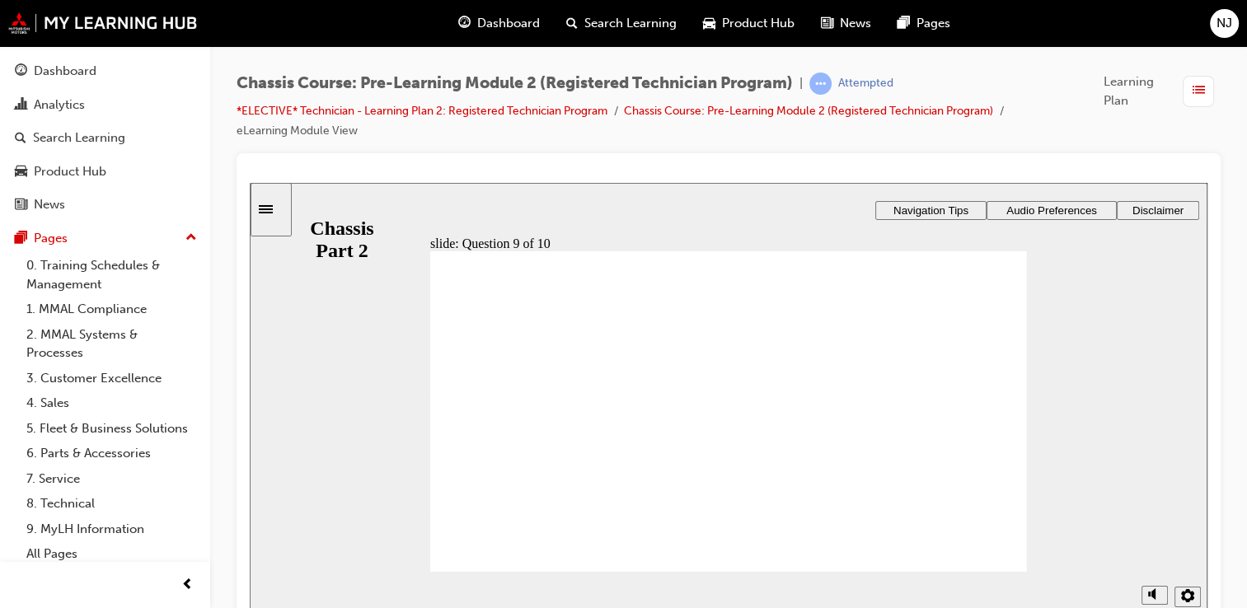
radio input "true"
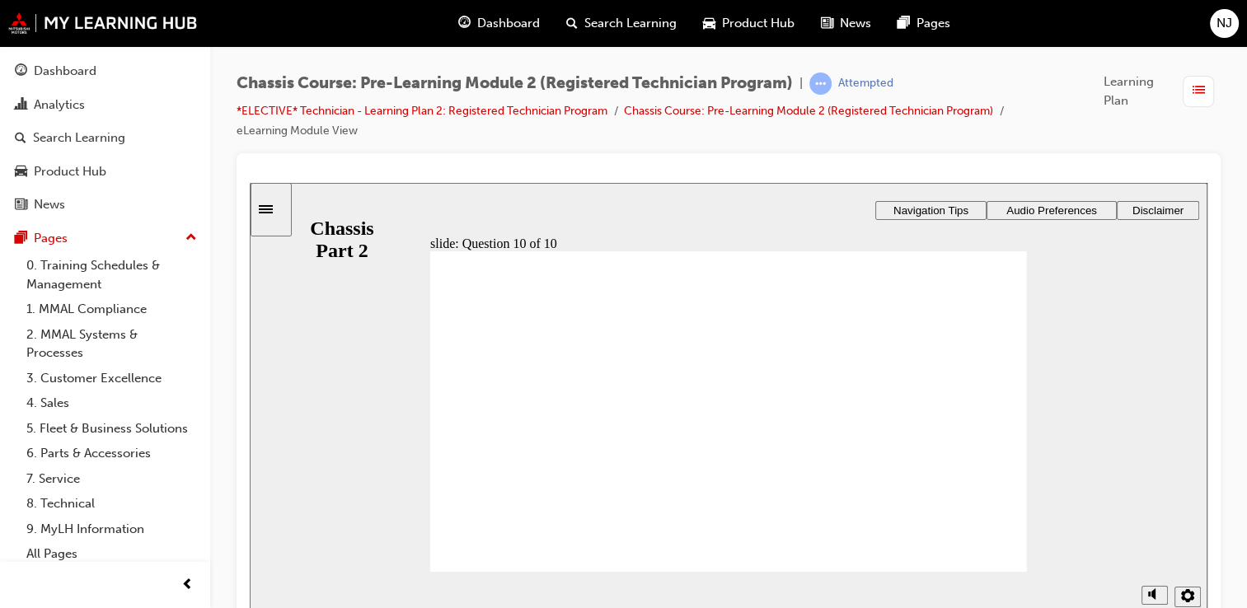
radio input "true"
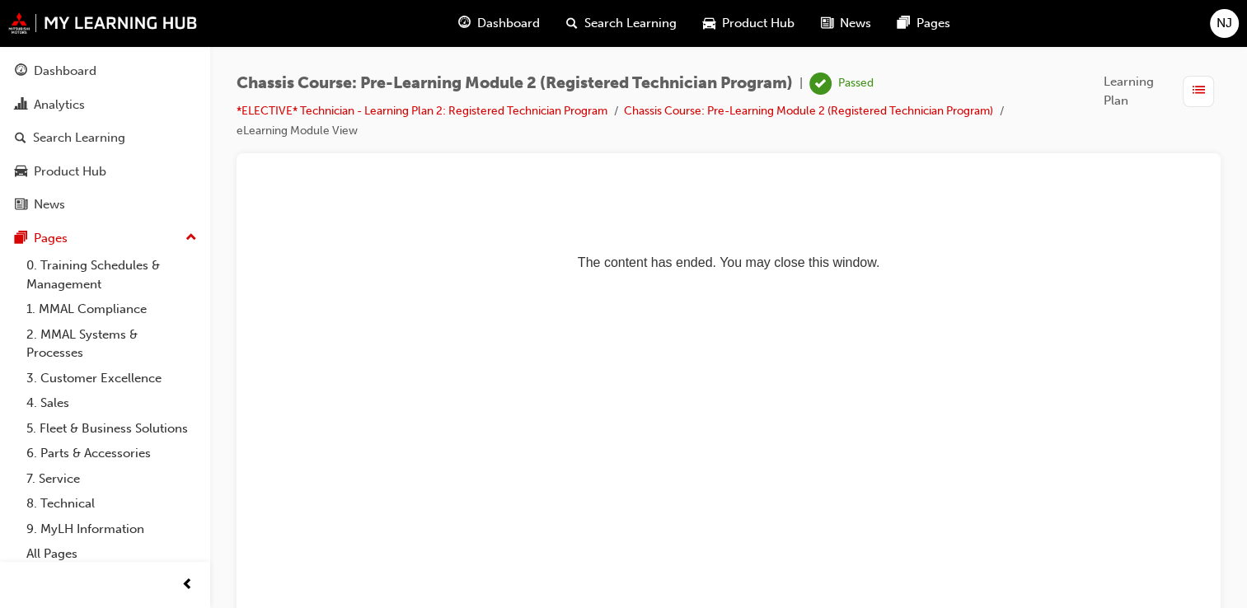
click at [515, 25] on span "Dashboard" at bounding box center [508, 23] width 63 height 19
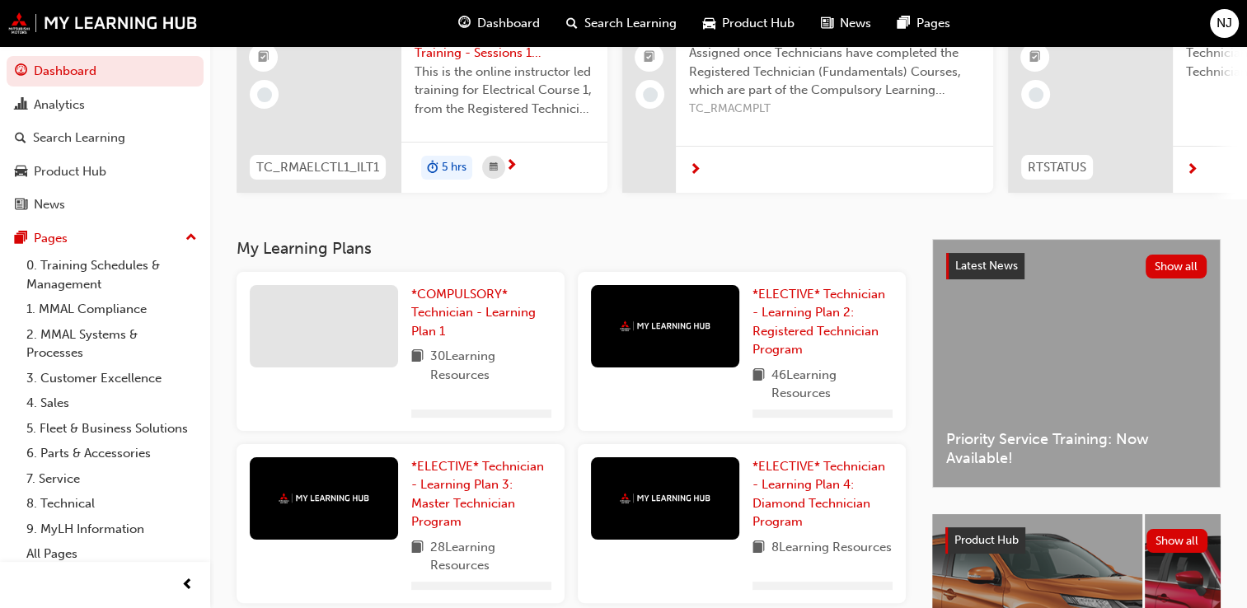
scroll to position [415, 0]
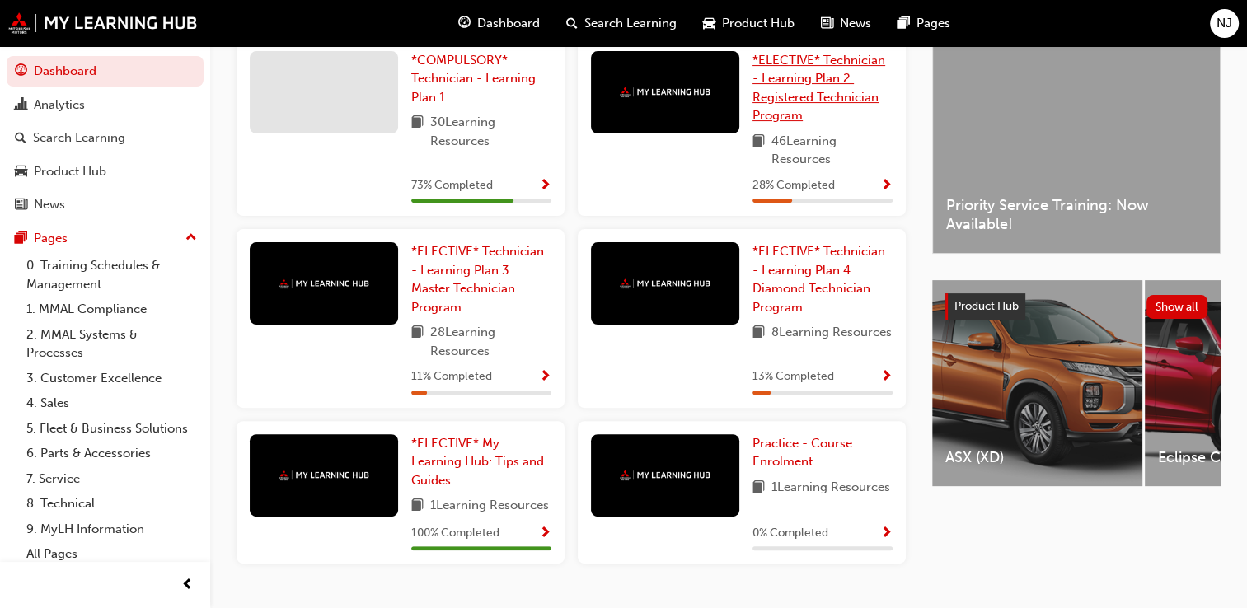
click at [781, 105] on span "*ELECTIVE* Technician - Learning Plan 2: Registered Technician Program" at bounding box center [819, 88] width 133 height 71
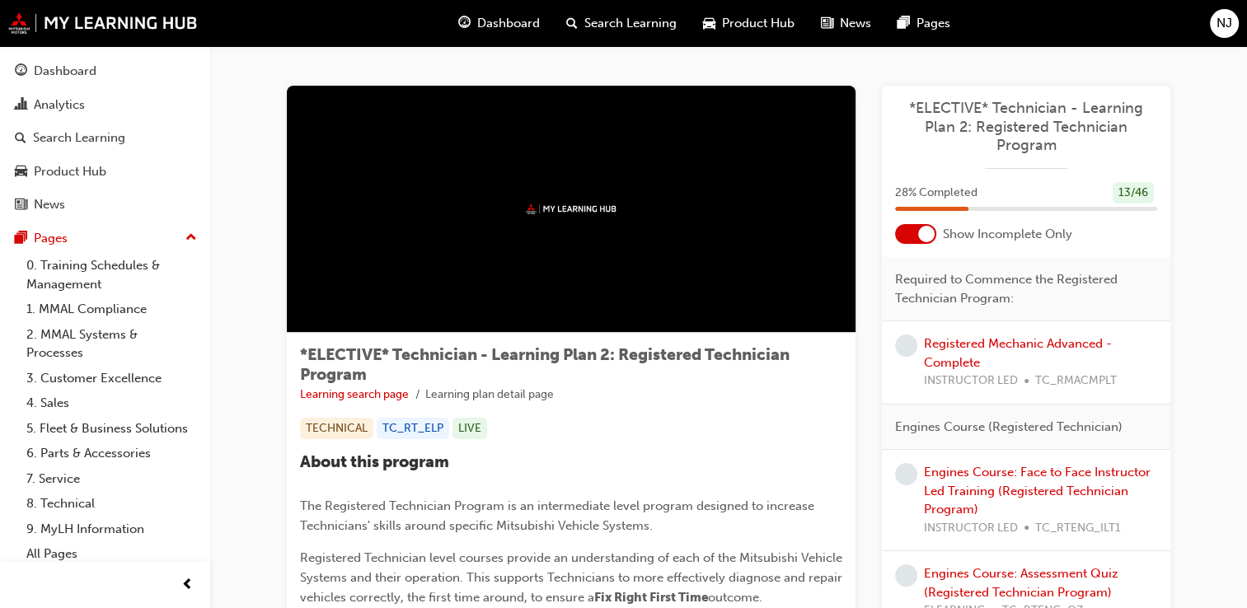
click at [913, 233] on div at bounding box center [915, 234] width 41 height 20
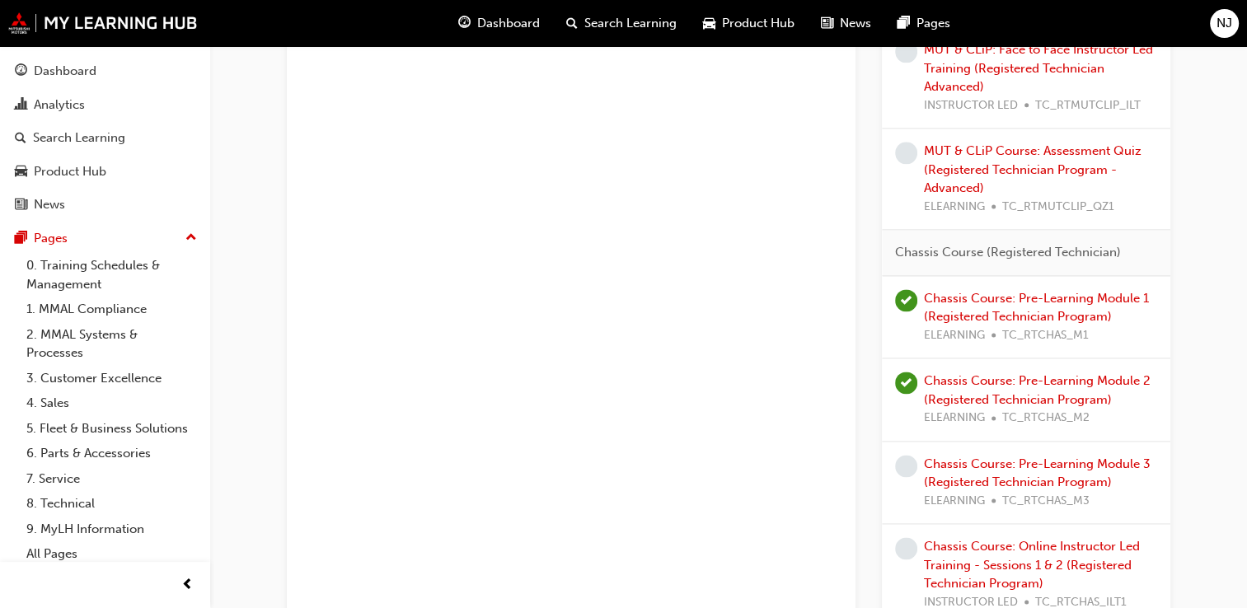
scroll to position [2308, 0]
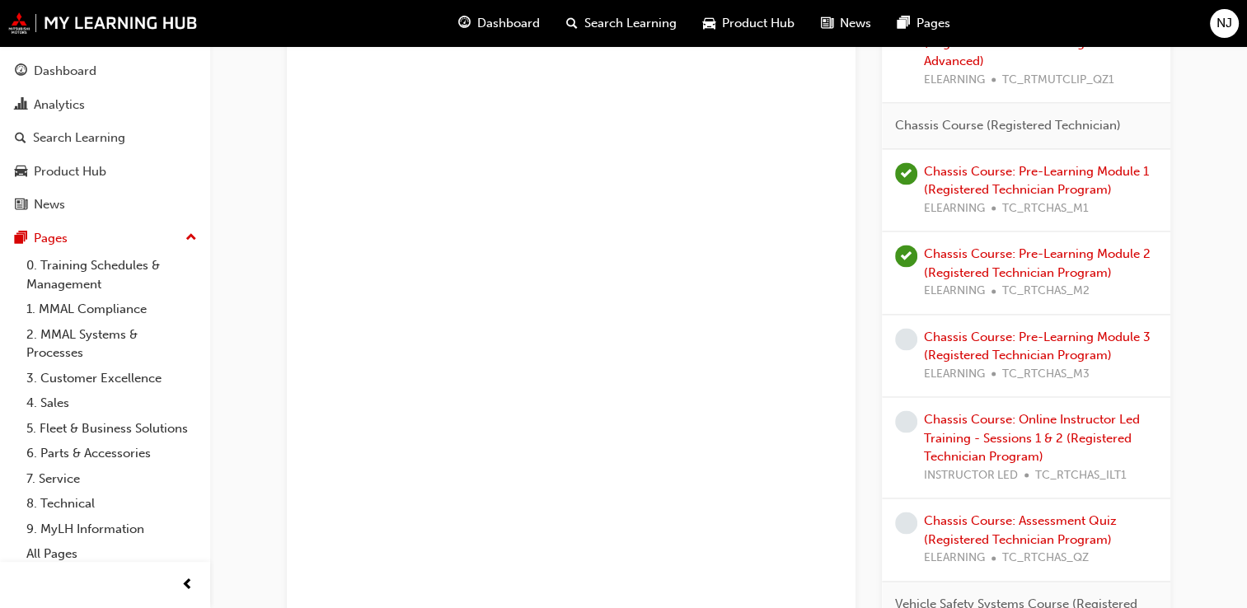
click at [1096, 340] on div "Chassis Course: Pre-Learning Module 3 (Registered Technician Program) ELEARNING…" at bounding box center [1040, 356] width 233 height 56
click at [1080, 346] on link "Chassis Course: Pre-Learning Module 3 (Registered Technician Program)" at bounding box center [1037, 347] width 227 height 34
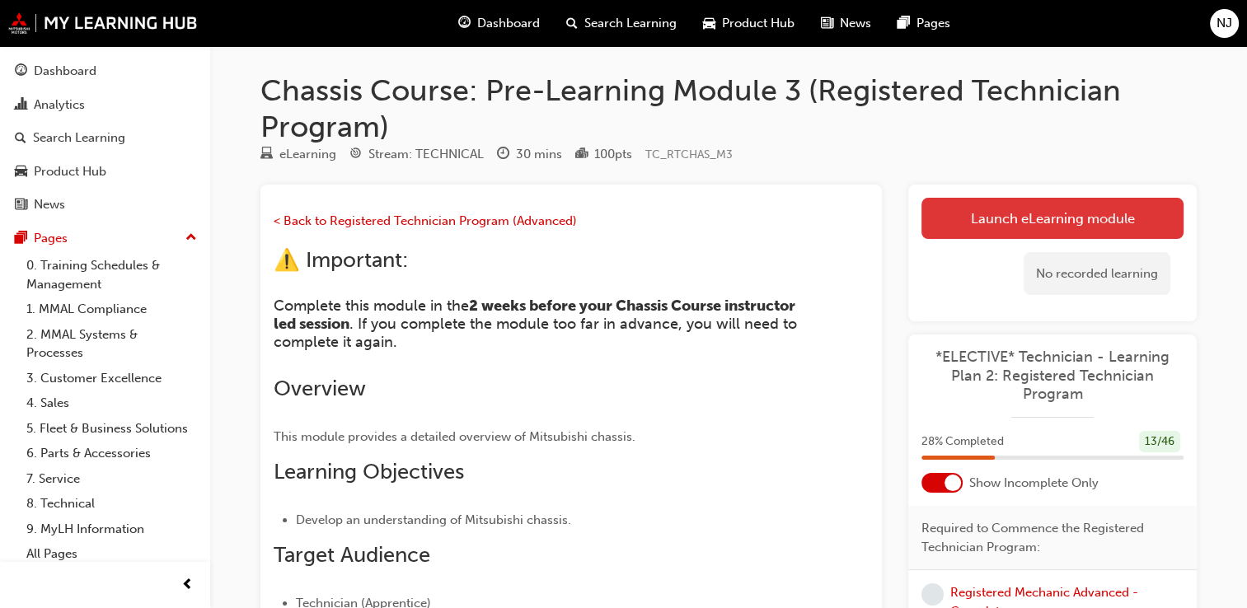
click at [1067, 209] on link "Launch eLearning module" at bounding box center [1053, 218] width 262 height 41
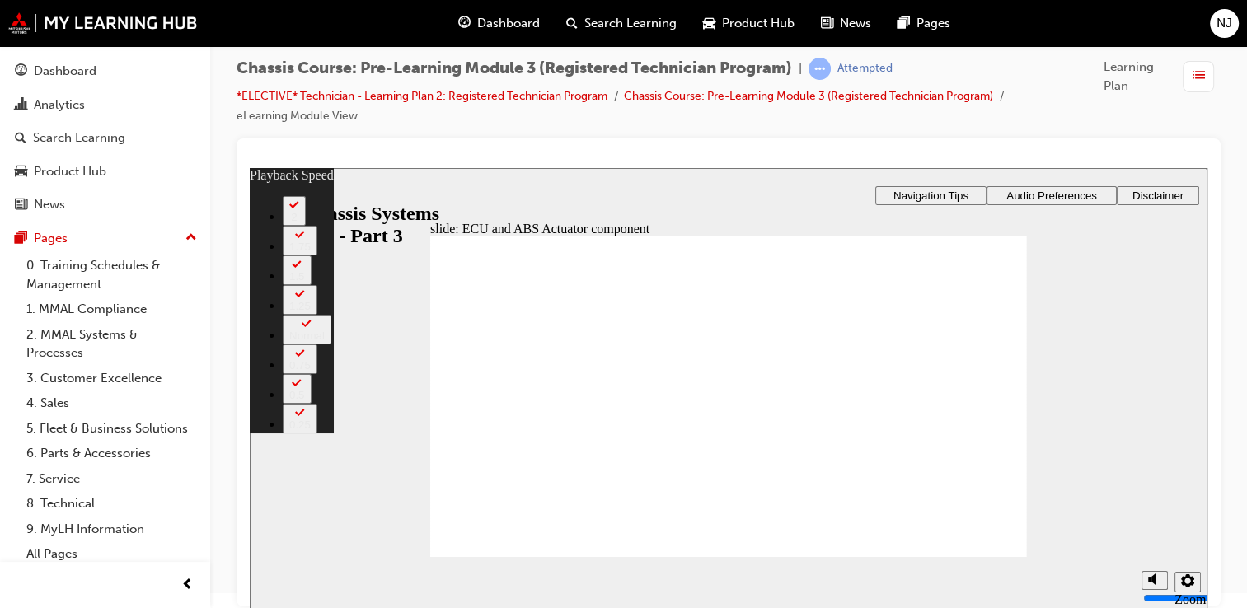
type input "17"
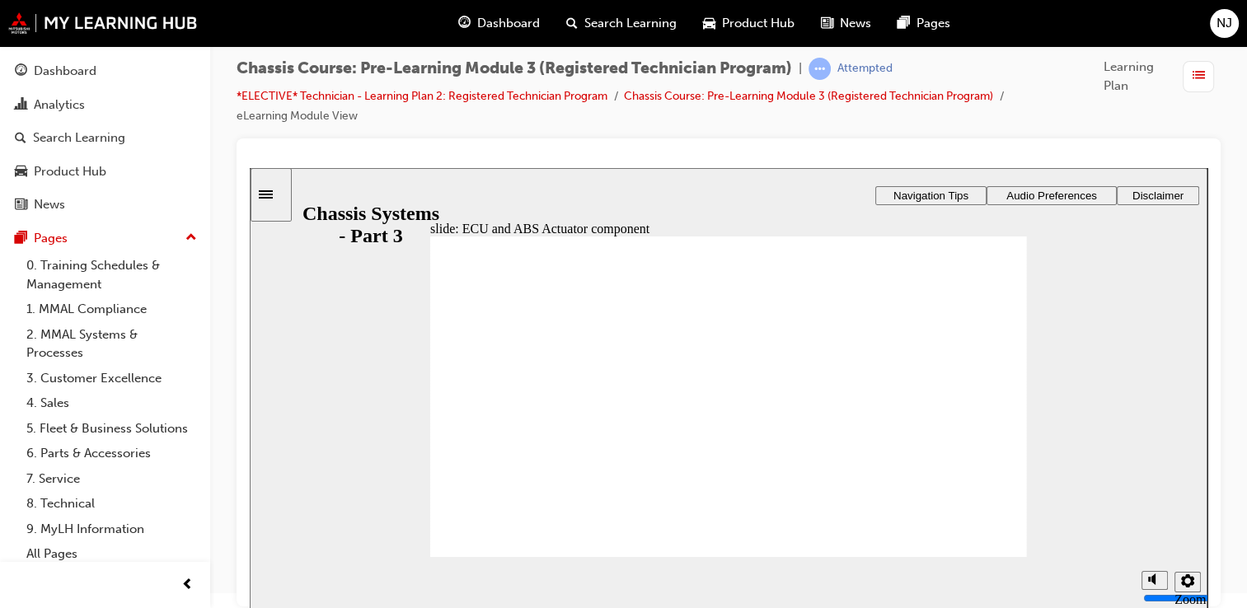
drag, startPoint x: 651, startPoint y: 433, endPoint x: 622, endPoint y: 439, distance: 29.6
drag, startPoint x: 522, startPoint y: 480, endPoint x: 534, endPoint y: 480, distance: 12.4
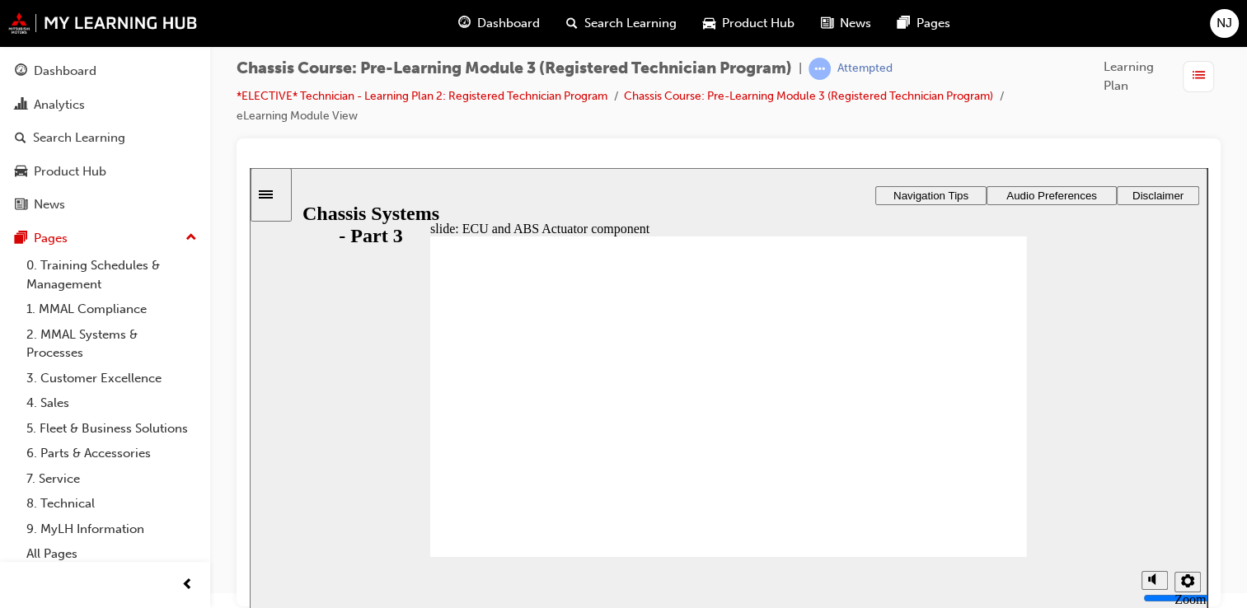
drag, startPoint x: 558, startPoint y: 513, endPoint x: 609, endPoint y: 528, distance: 53.2
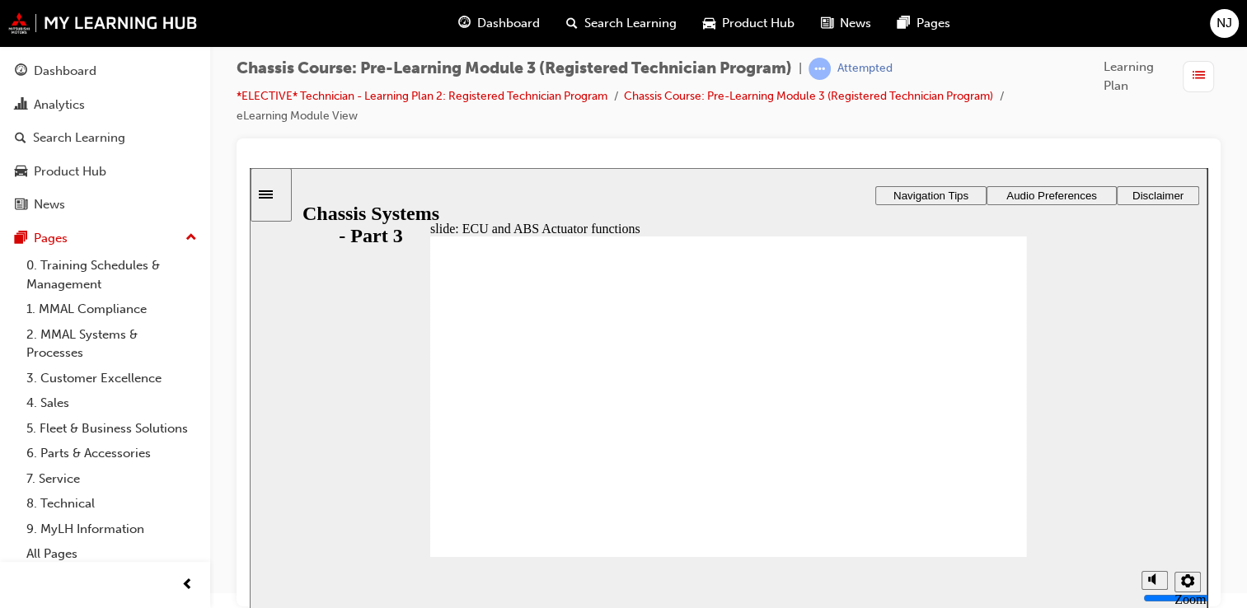
drag, startPoint x: 567, startPoint y: 364, endPoint x: 561, endPoint y: 387, distance: 23.0
drag, startPoint x: 528, startPoint y: 453, endPoint x: 528, endPoint y: 462, distance: 9.1
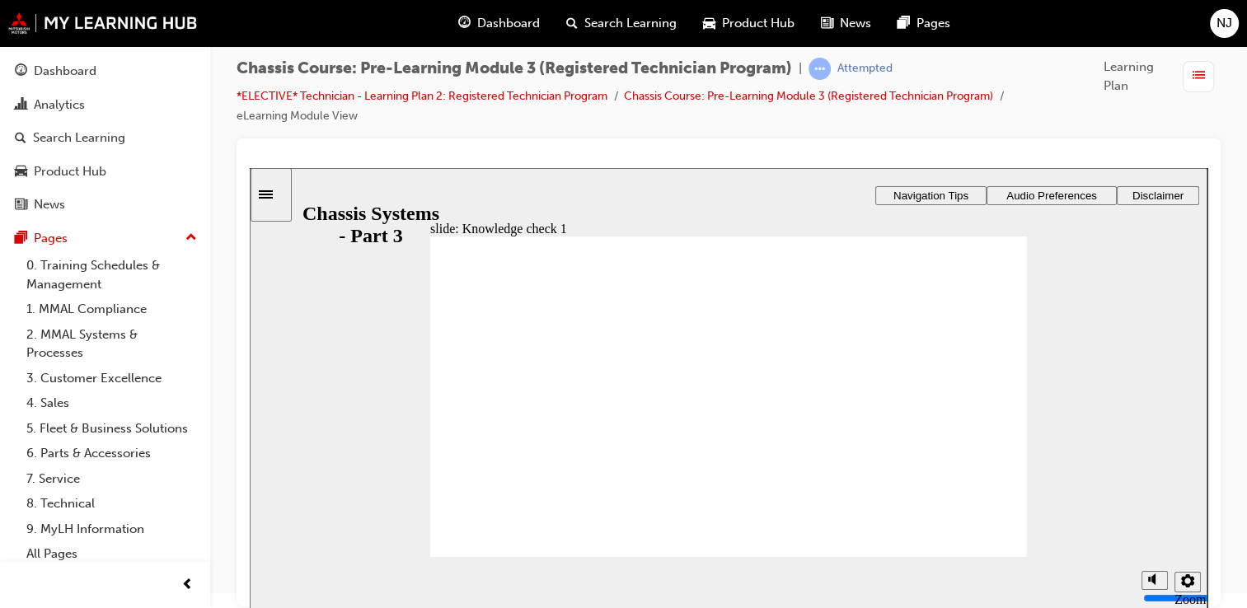
radio input "true"
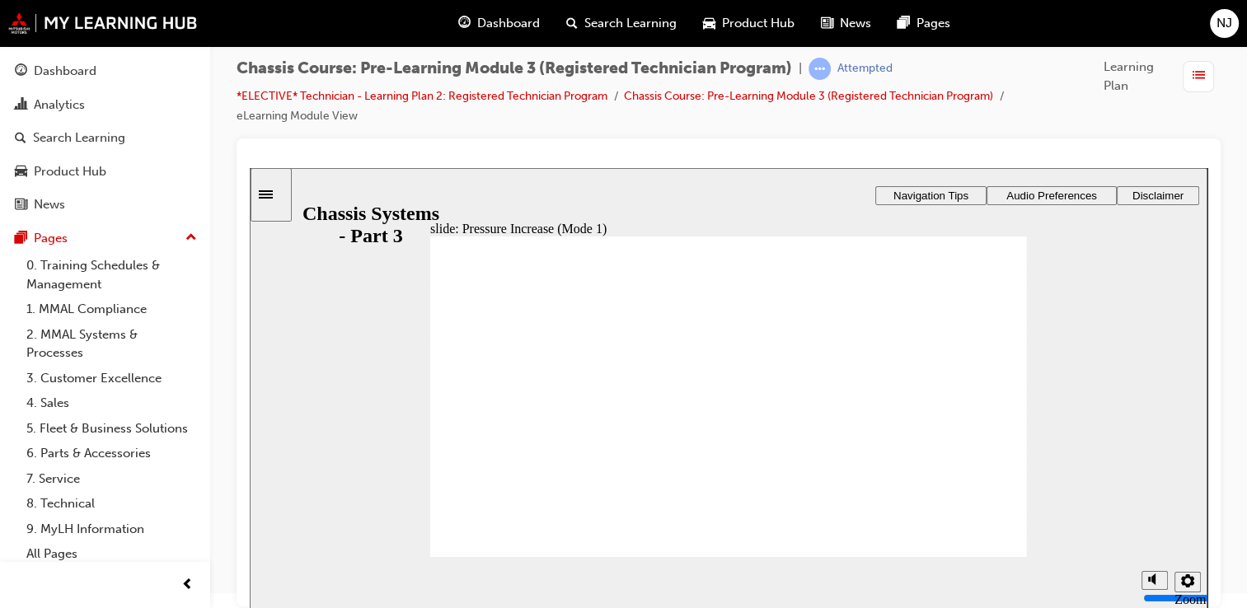
radio input "true"
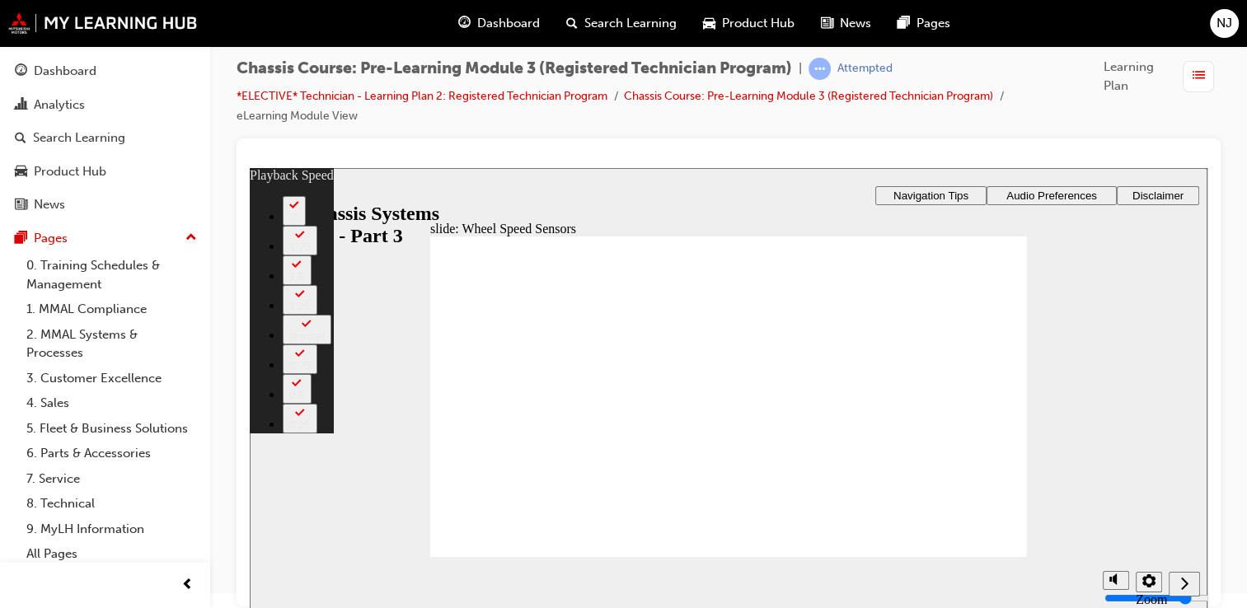
type input "20"
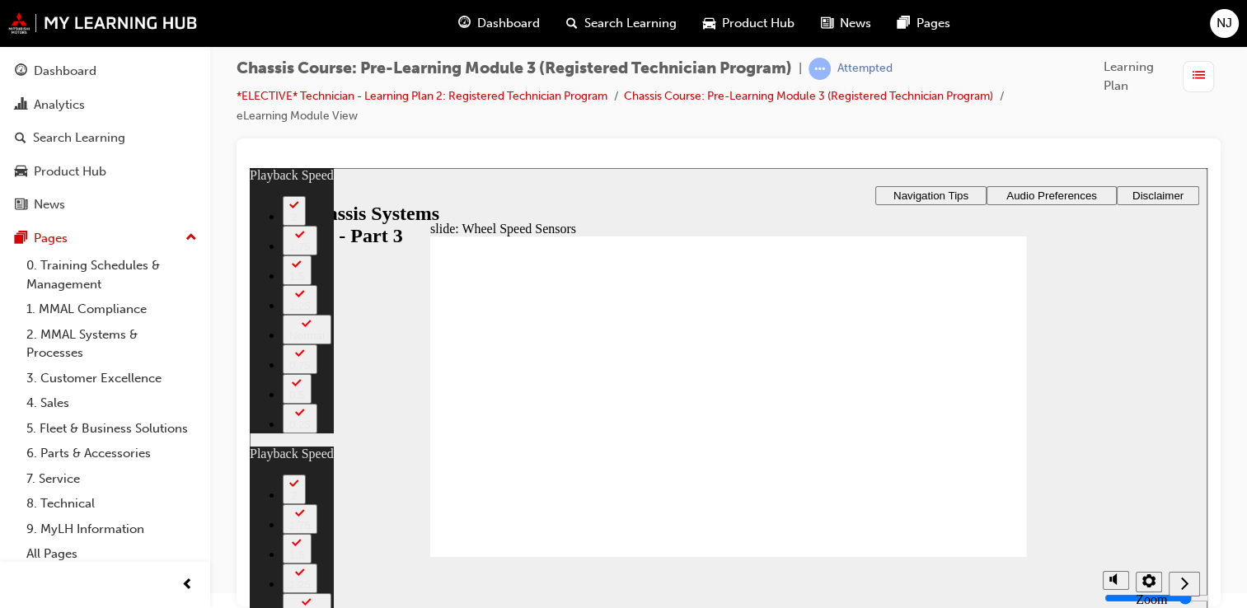
type input "37"
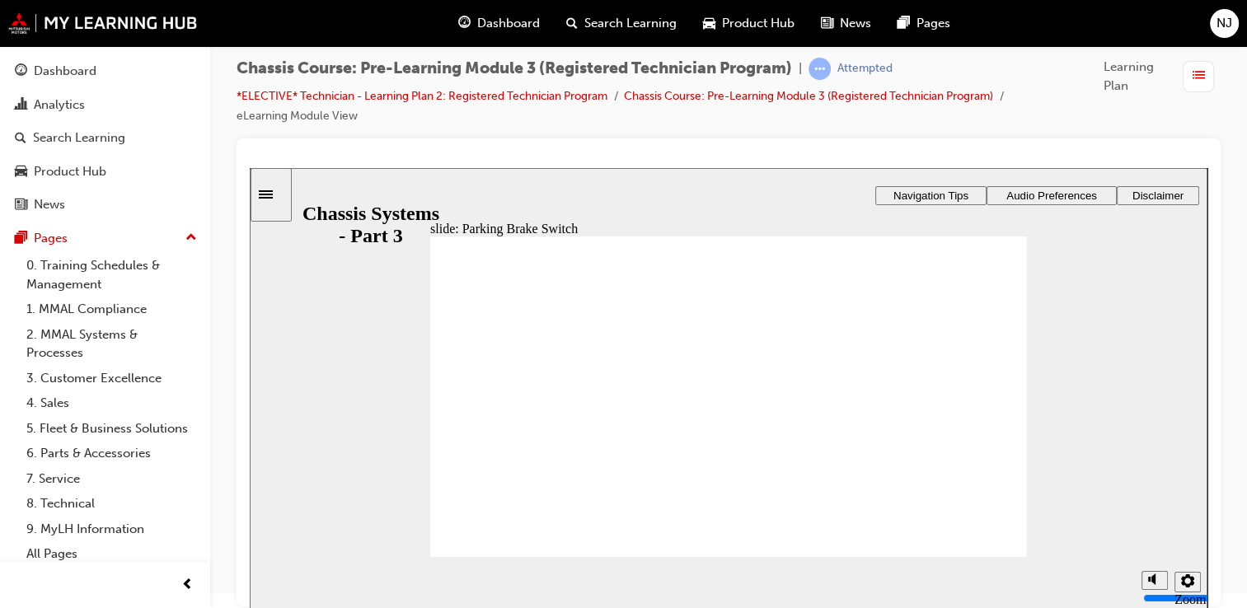
drag, startPoint x: 637, startPoint y: 446, endPoint x: 645, endPoint y: 447, distance: 8.3
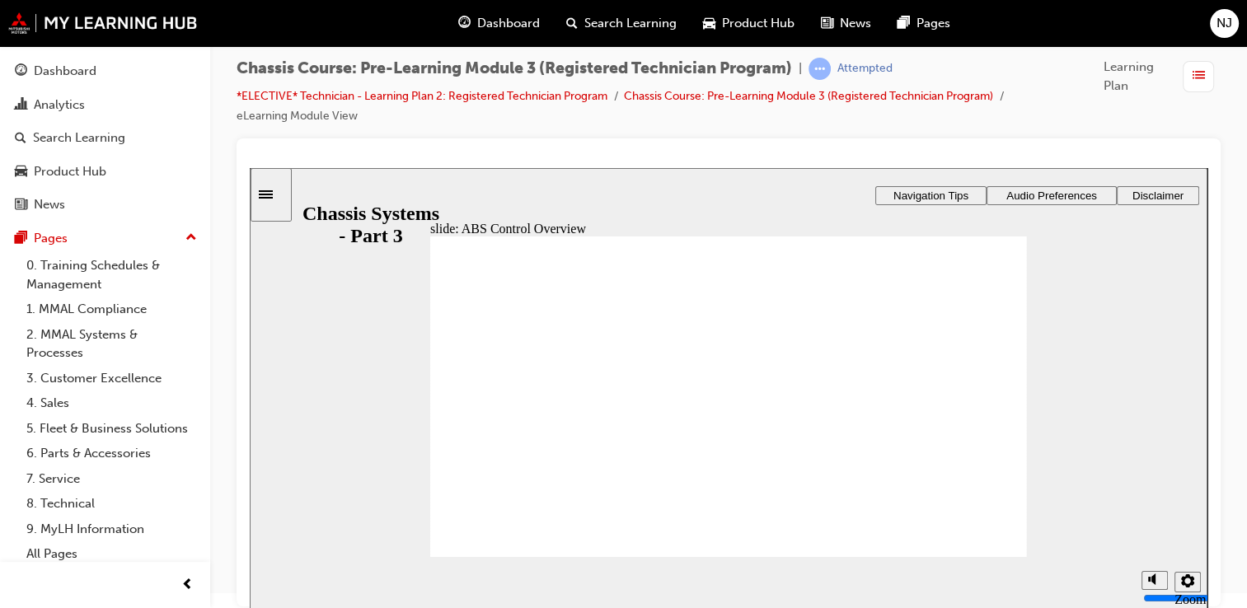
drag, startPoint x: 570, startPoint y: 384, endPoint x: 559, endPoint y: 401, distance: 20.4
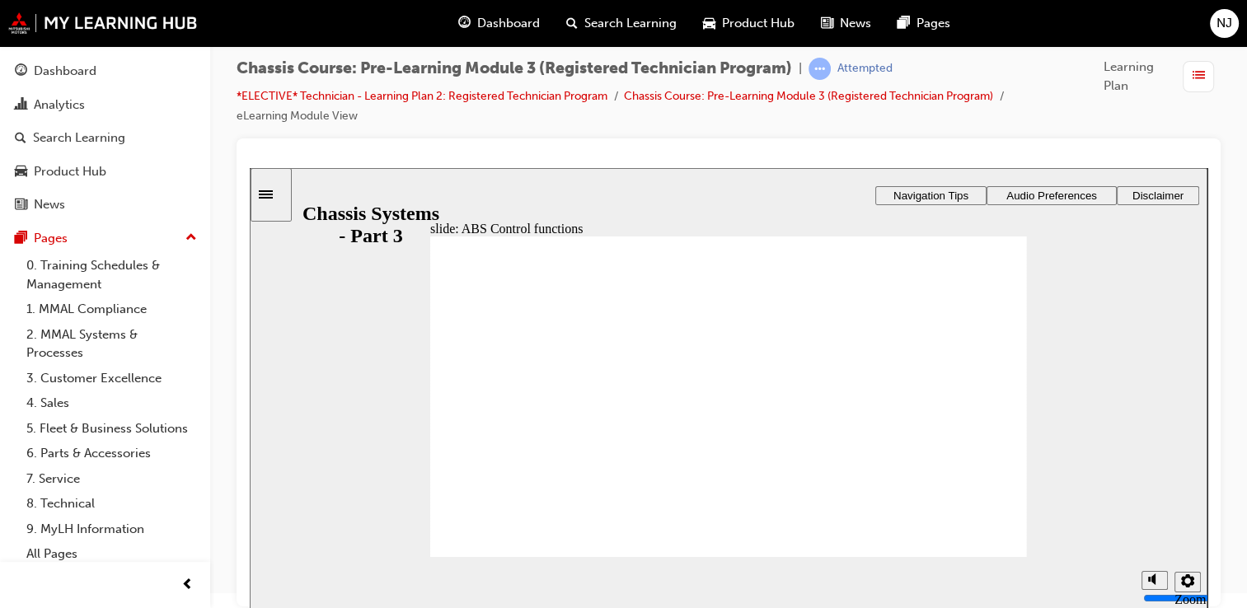
drag, startPoint x: 552, startPoint y: 457, endPoint x: 551, endPoint y: 467, distance: 10.0
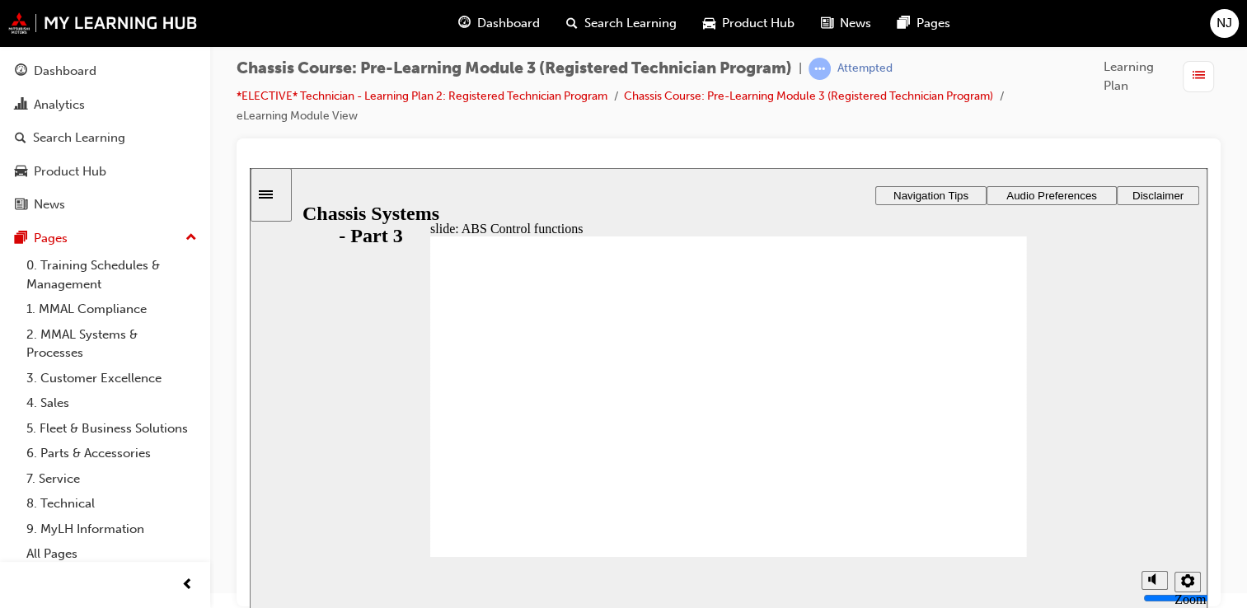
drag, startPoint x: 565, startPoint y: 519, endPoint x: 561, endPoint y: 528, distance: 9.2
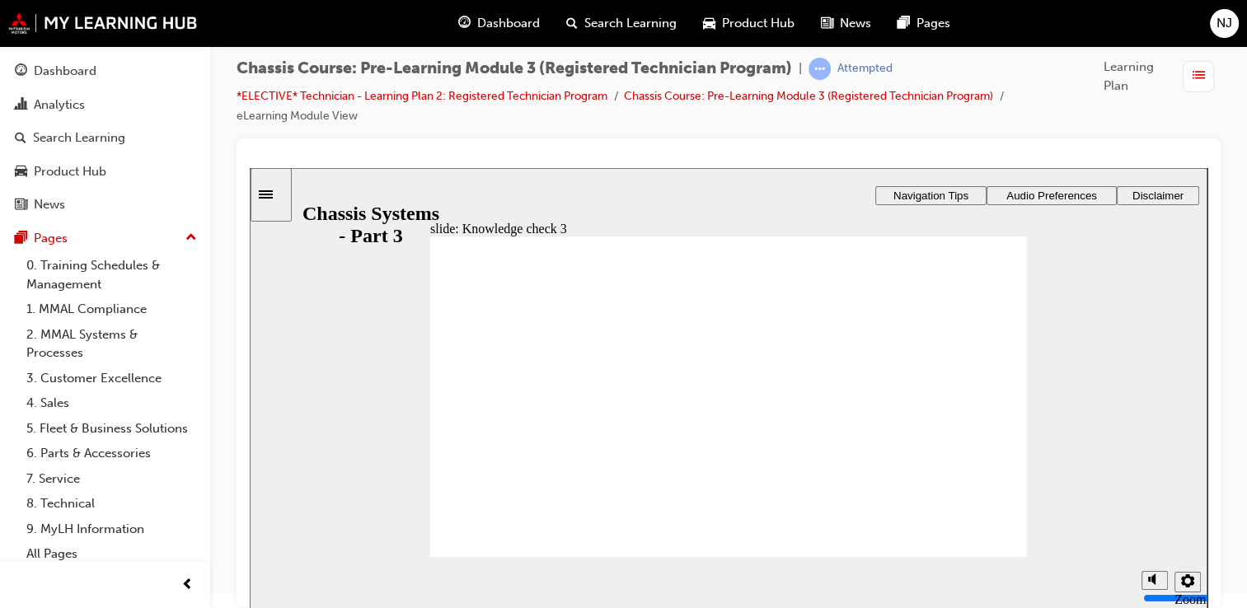
radio input "true"
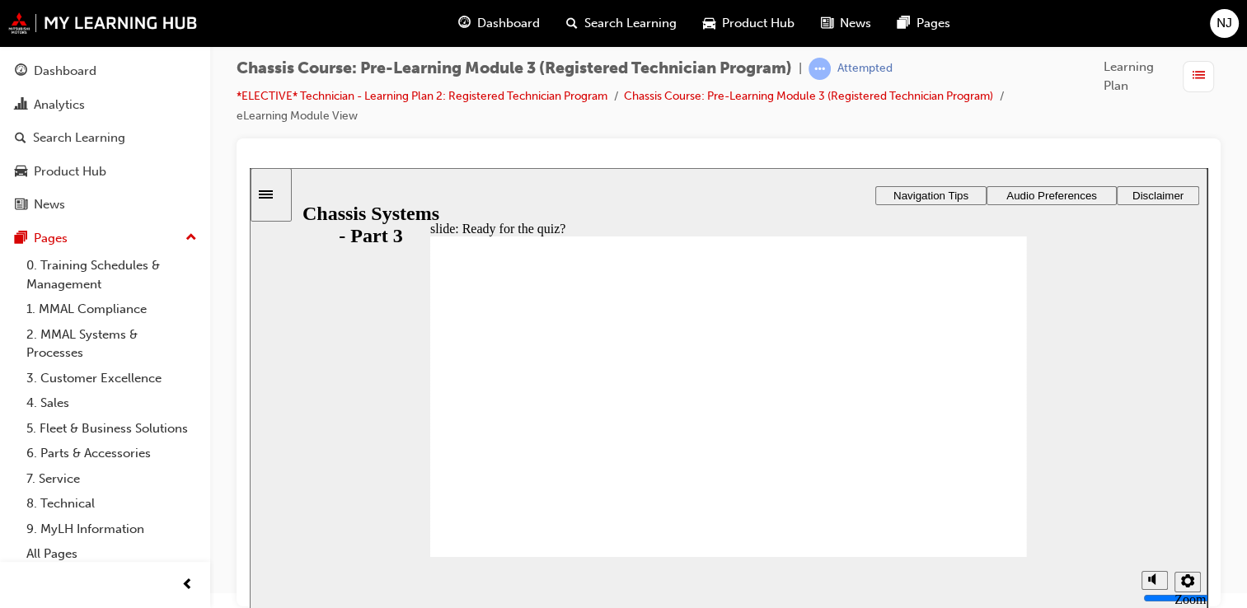
radio input "true"
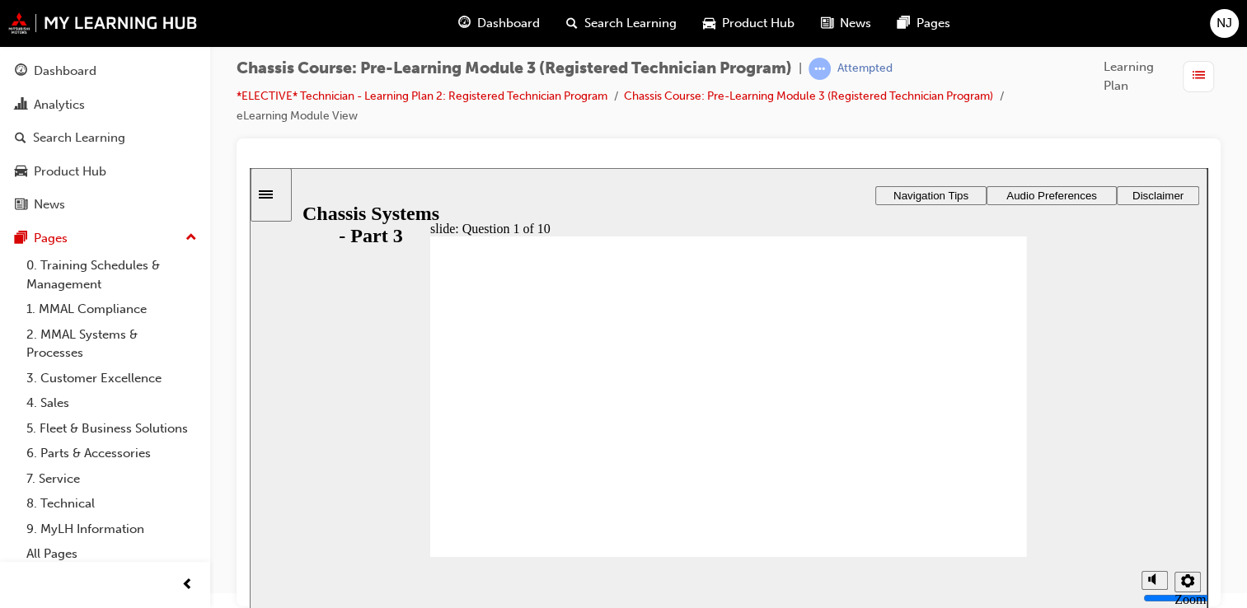
radio input "true"
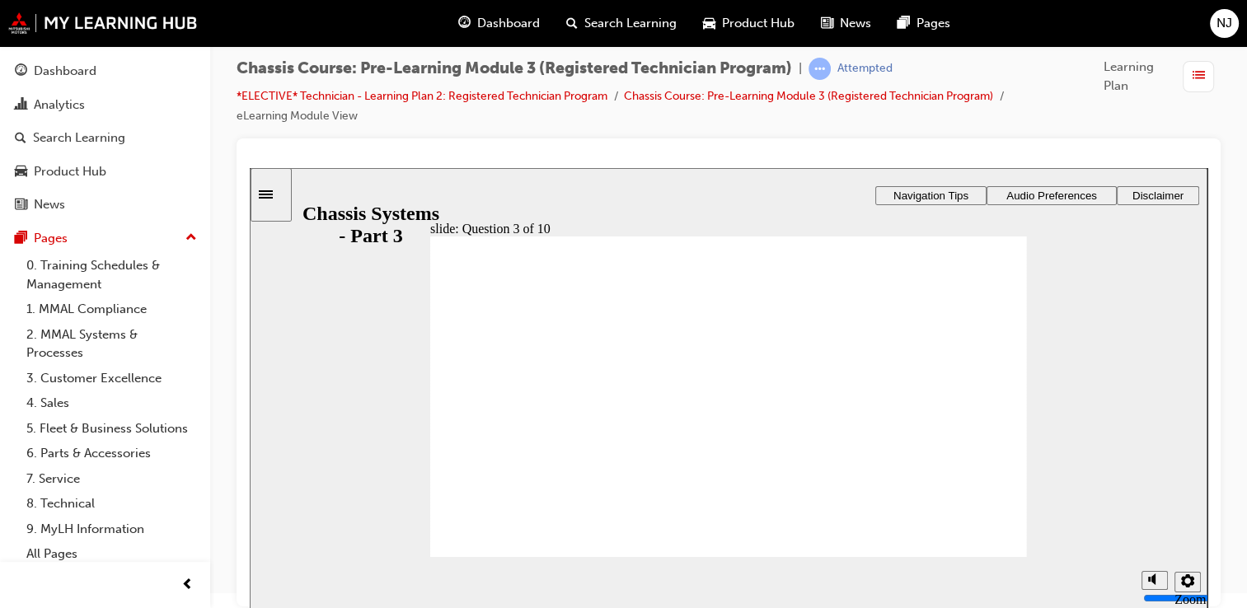
radio input "true"
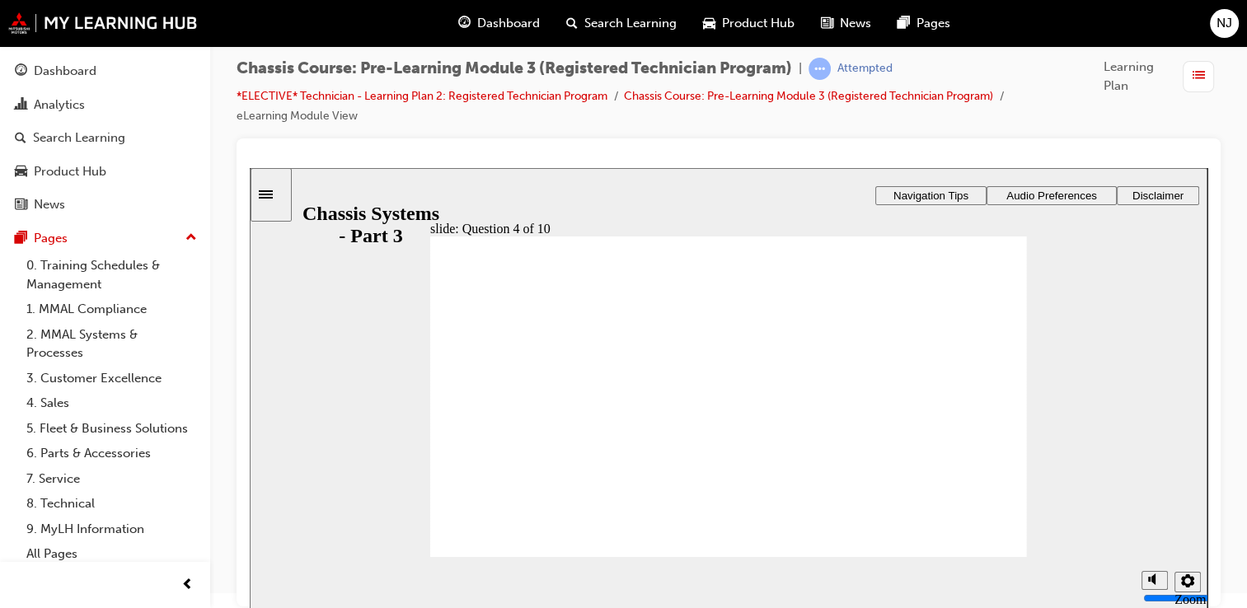
radio input "true"
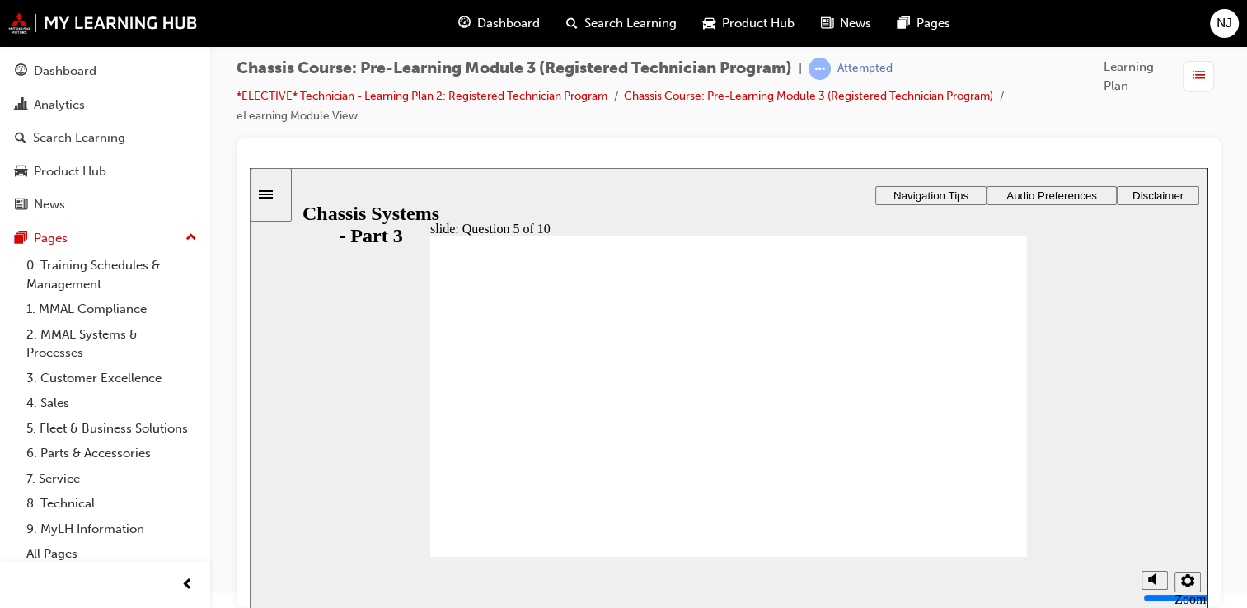
radio input "true"
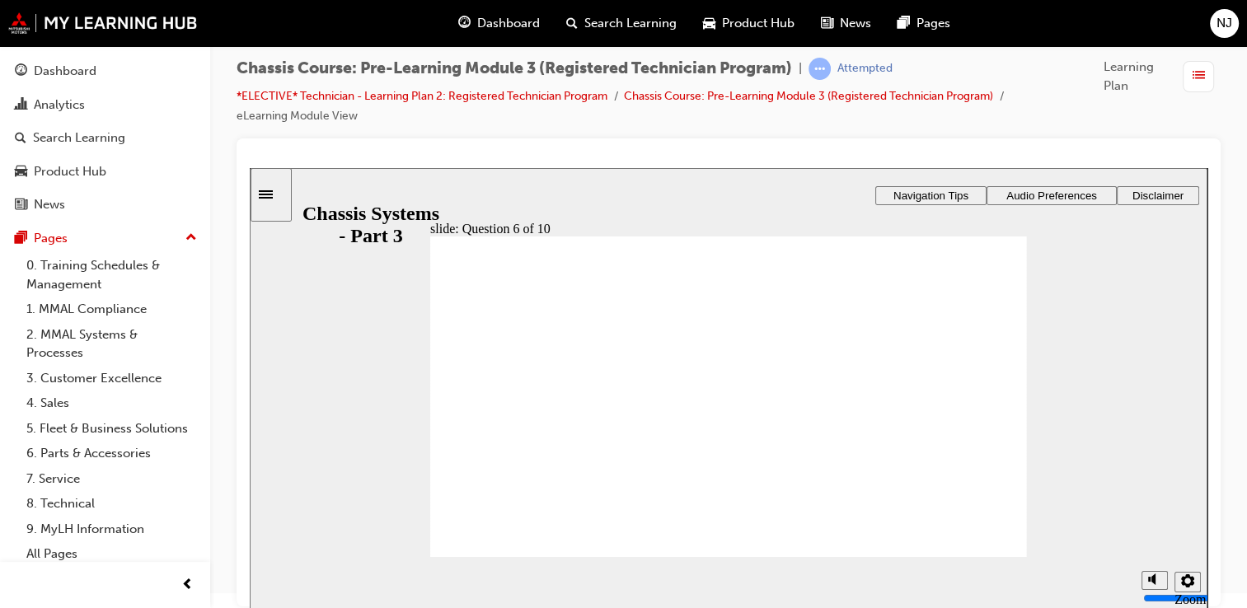
radio input "false"
radio input "true"
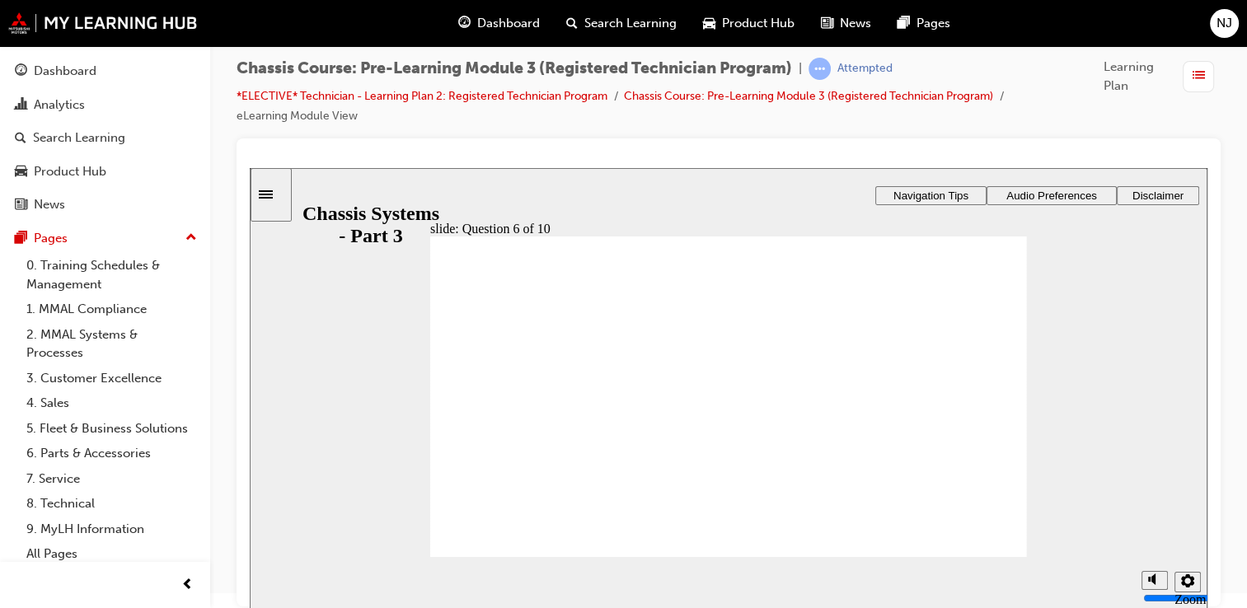
radio input "true"
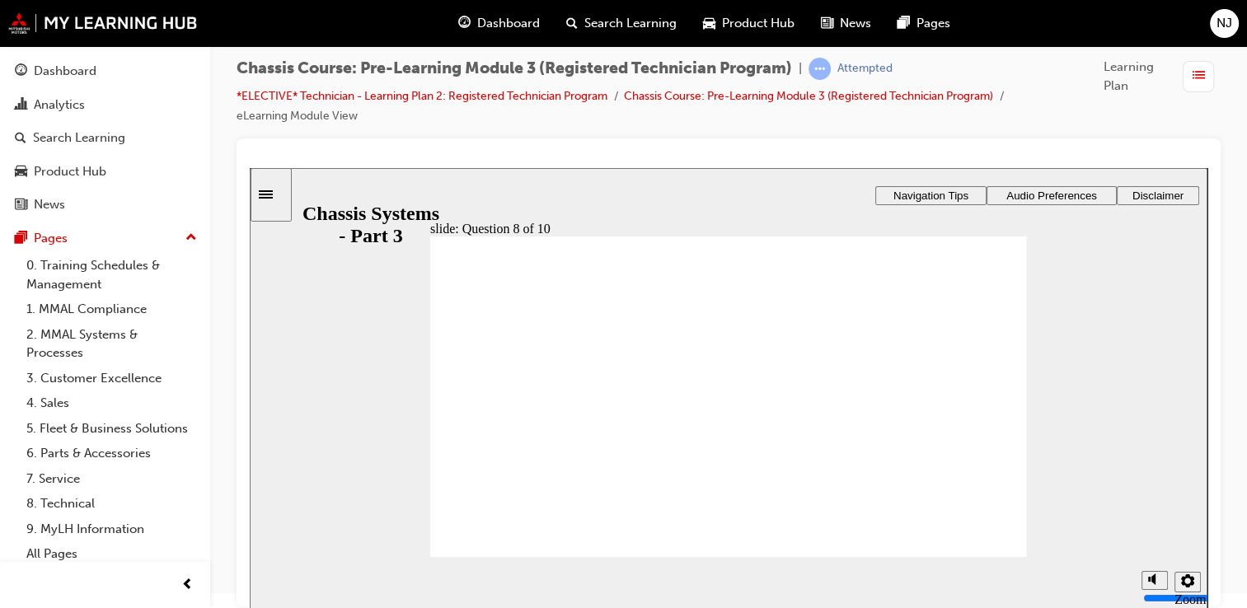
radio input "true"
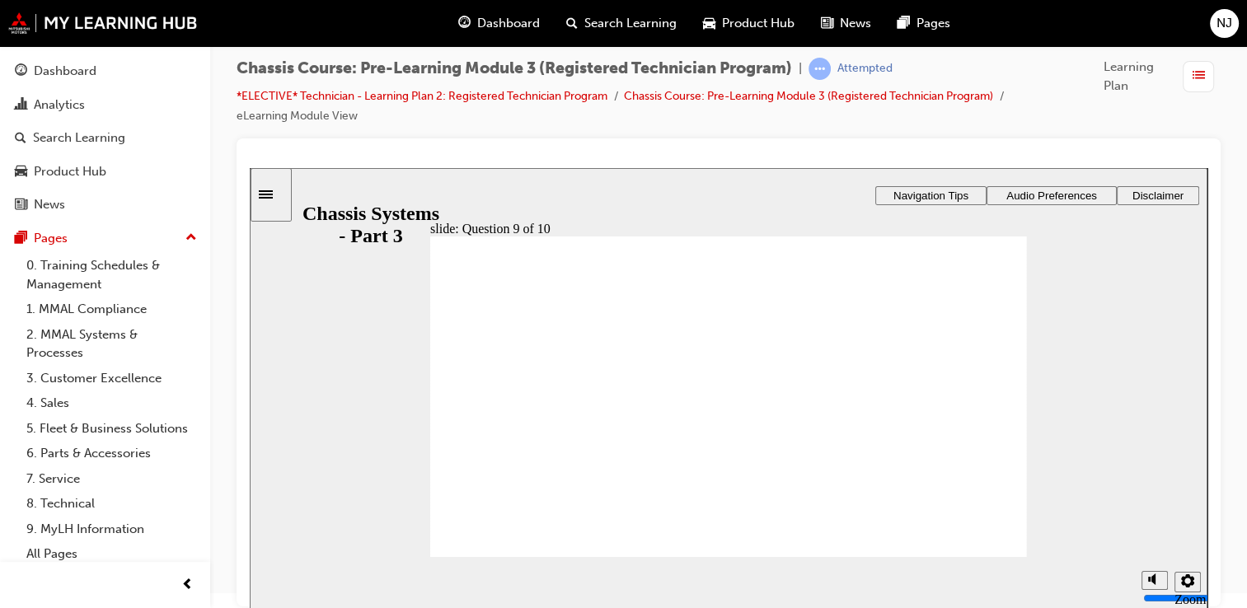
radio input "true"
drag, startPoint x: 475, startPoint y: 461, endPoint x: 488, endPoint y: 467, distance: 14.4
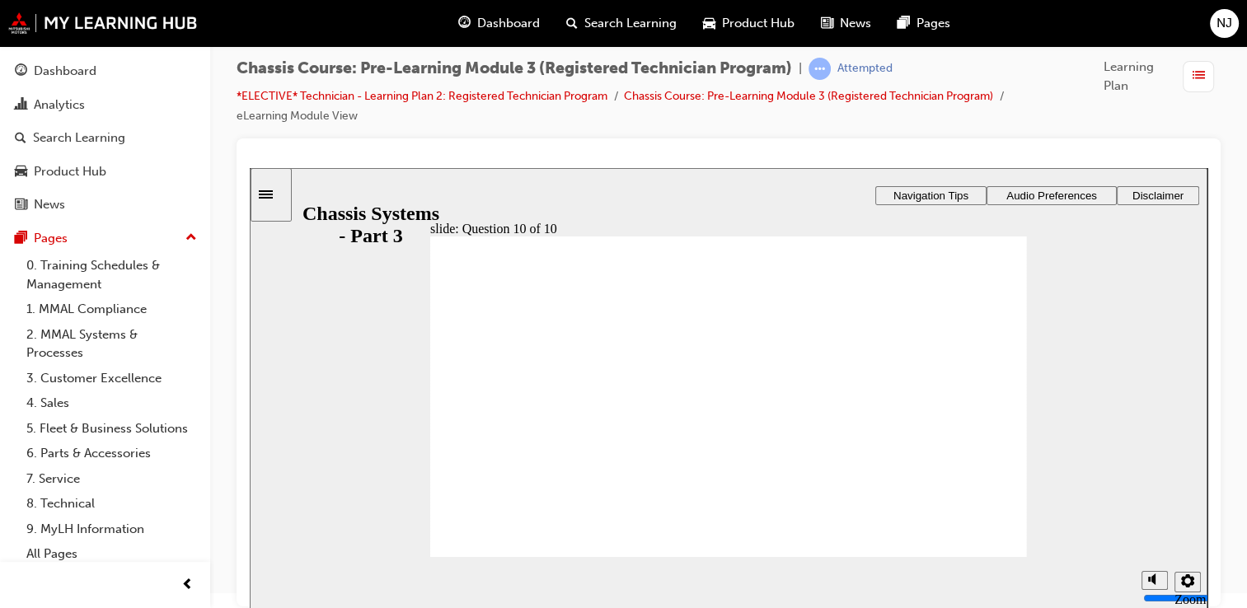
radio input "true"
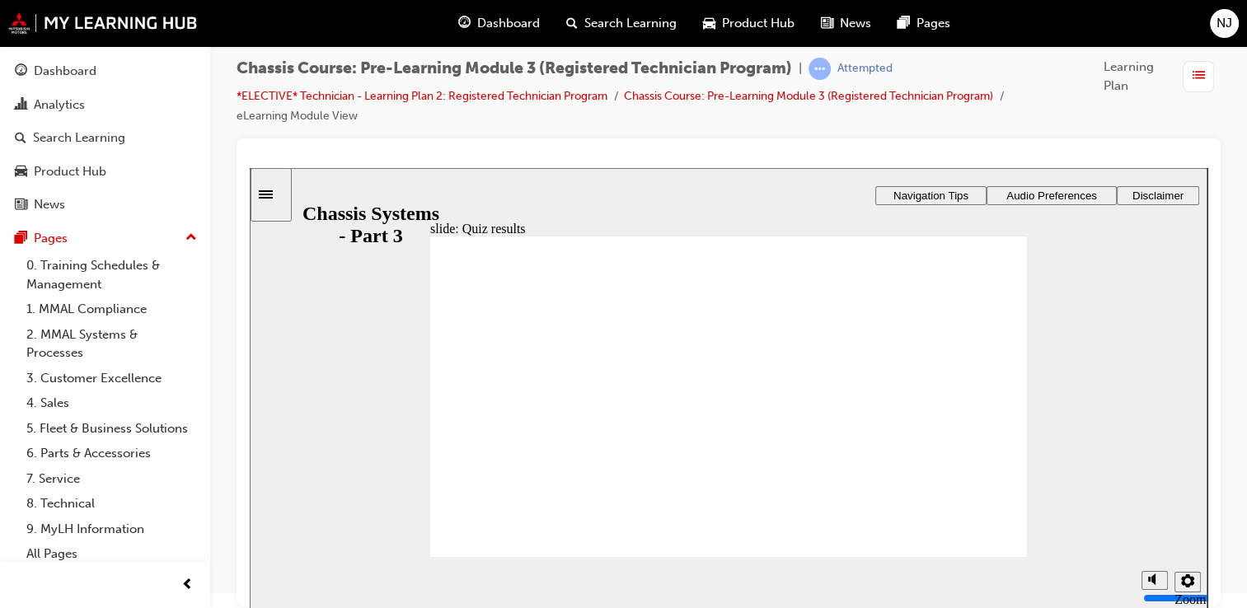
radio input "true"
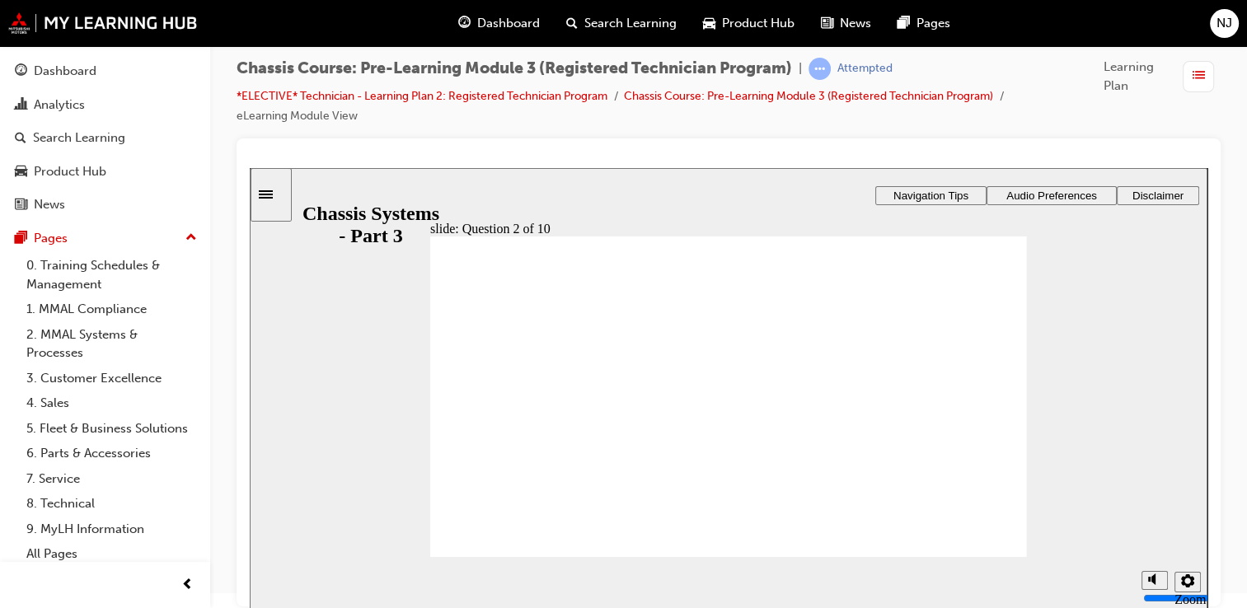
radio input "true"
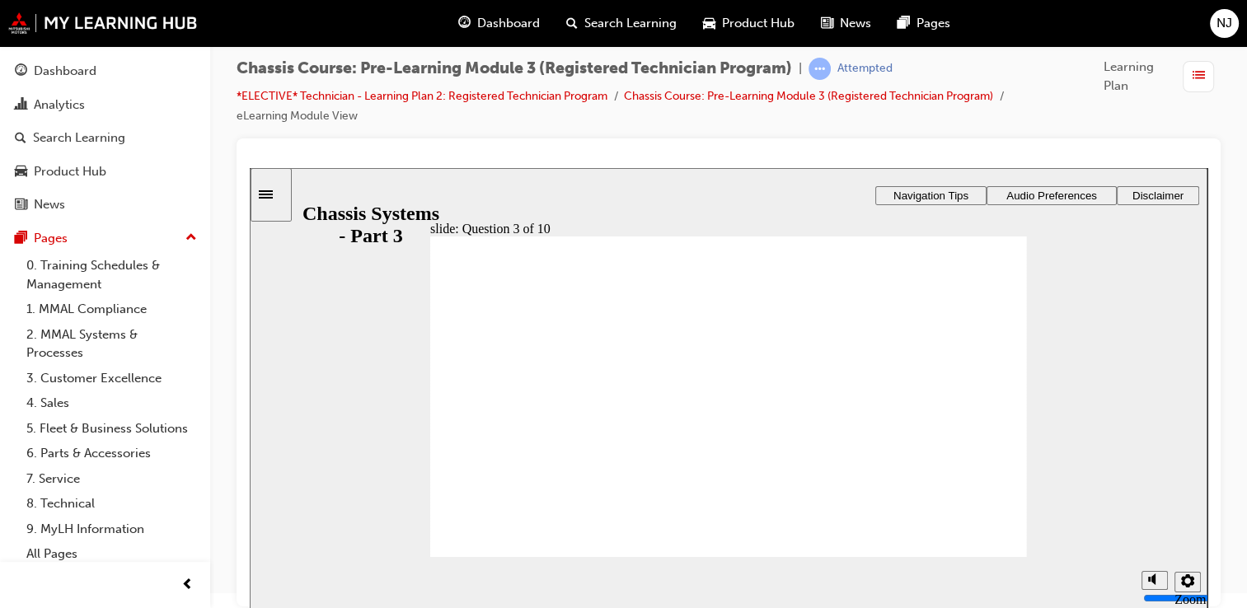
radio input "true"
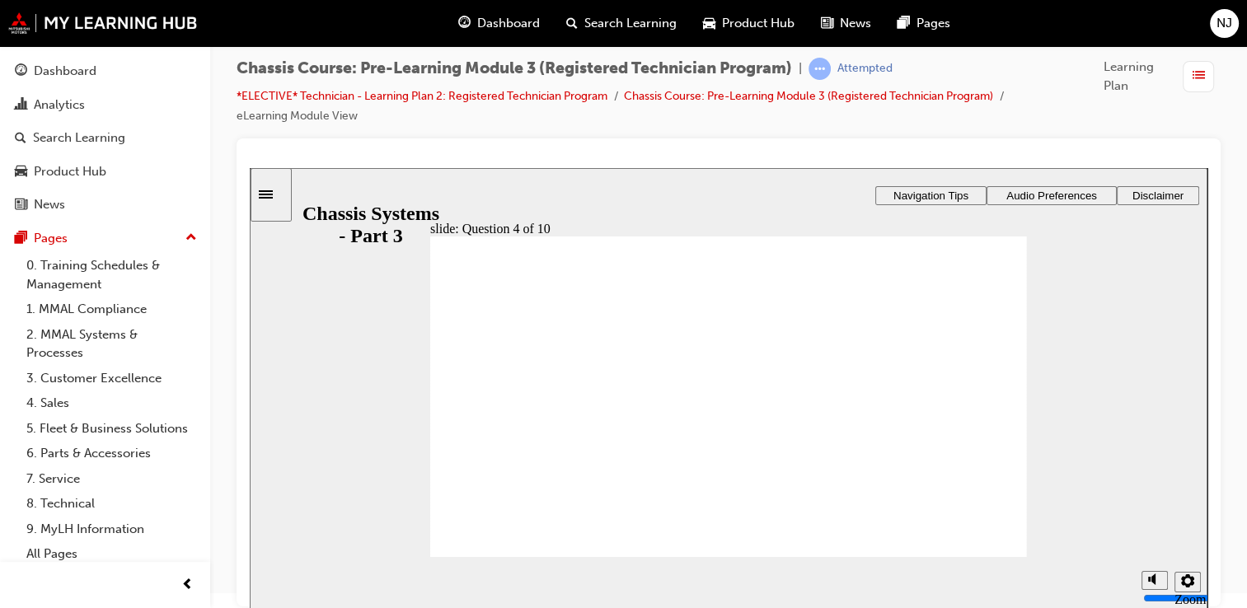
radio input "true"
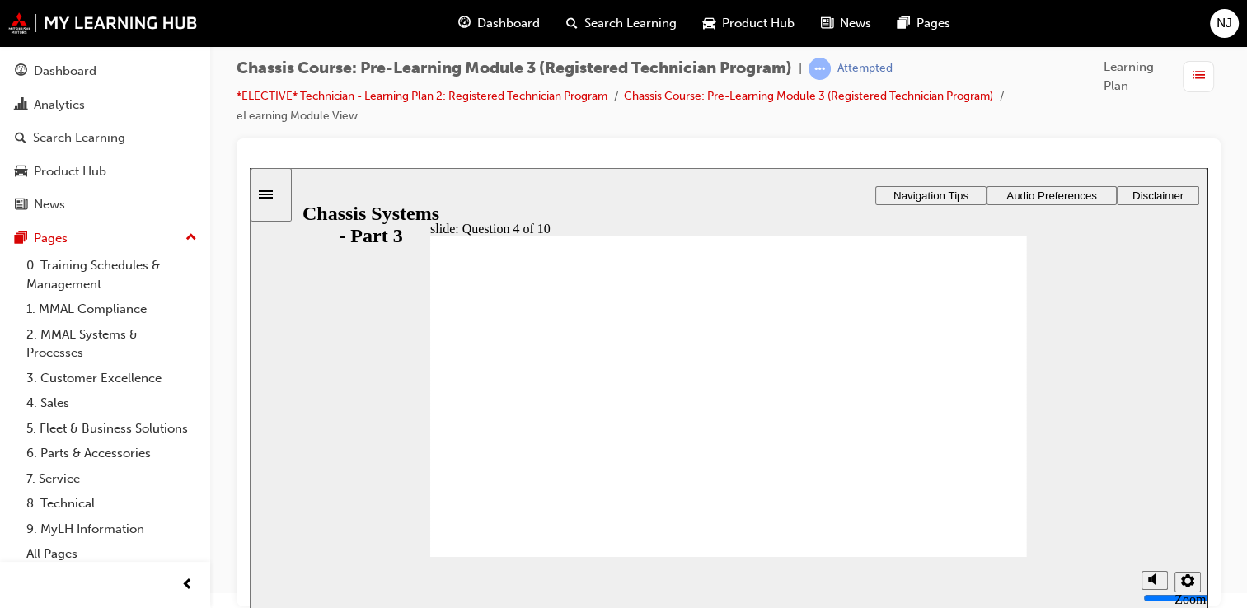
radio input "true"
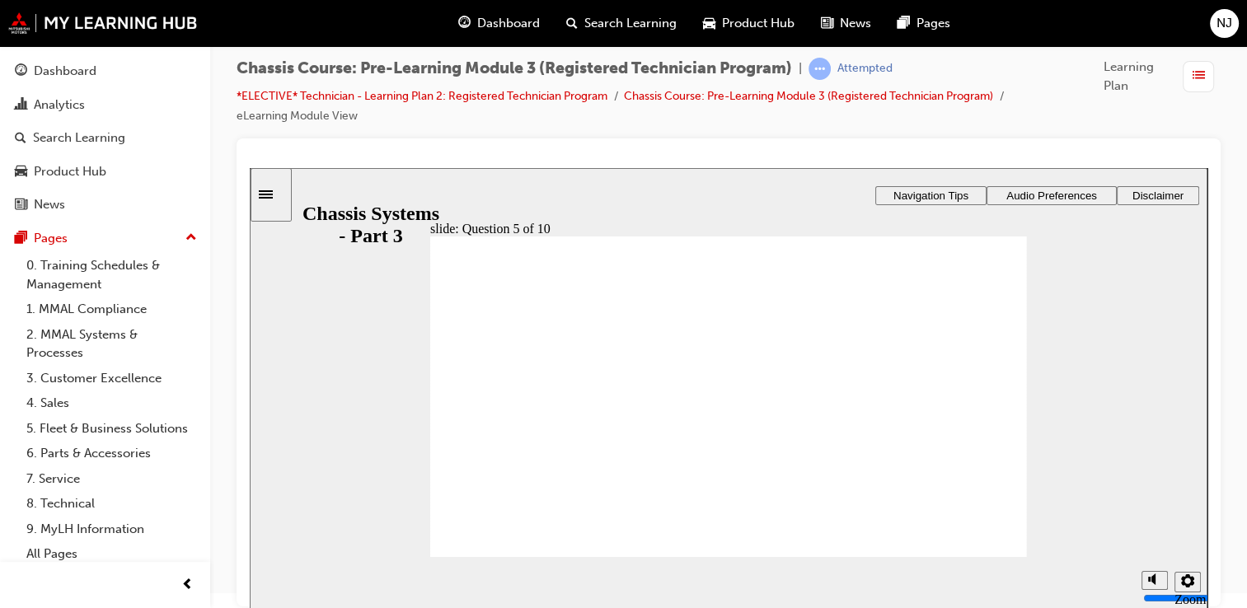
radio input "false"
radio input "true"
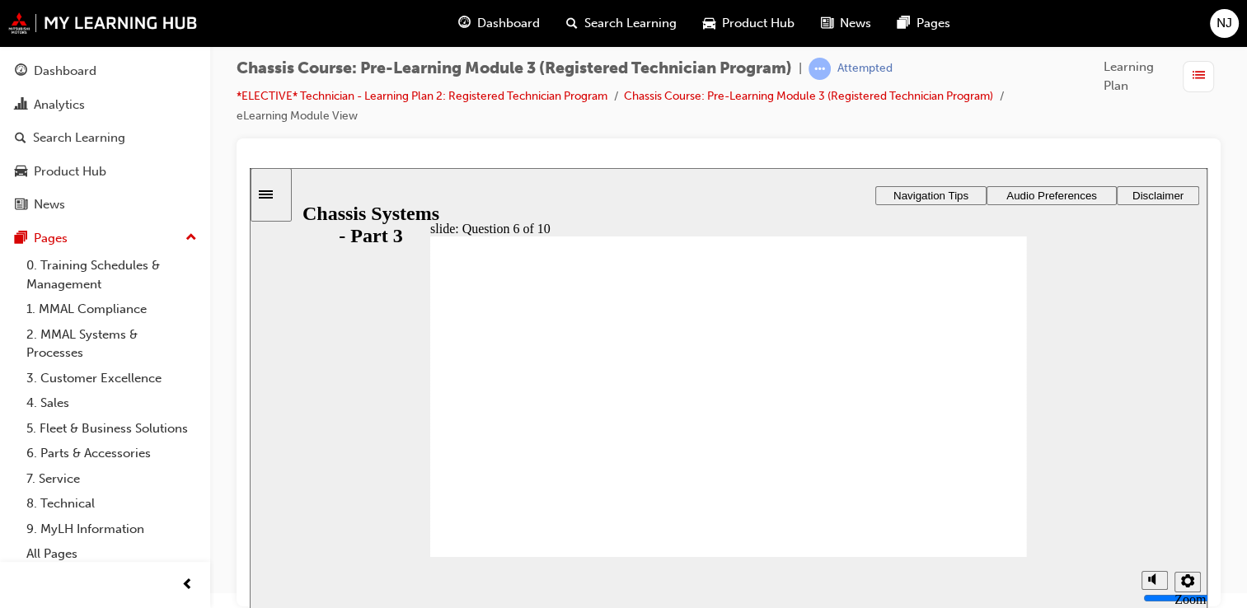
radio input "true"
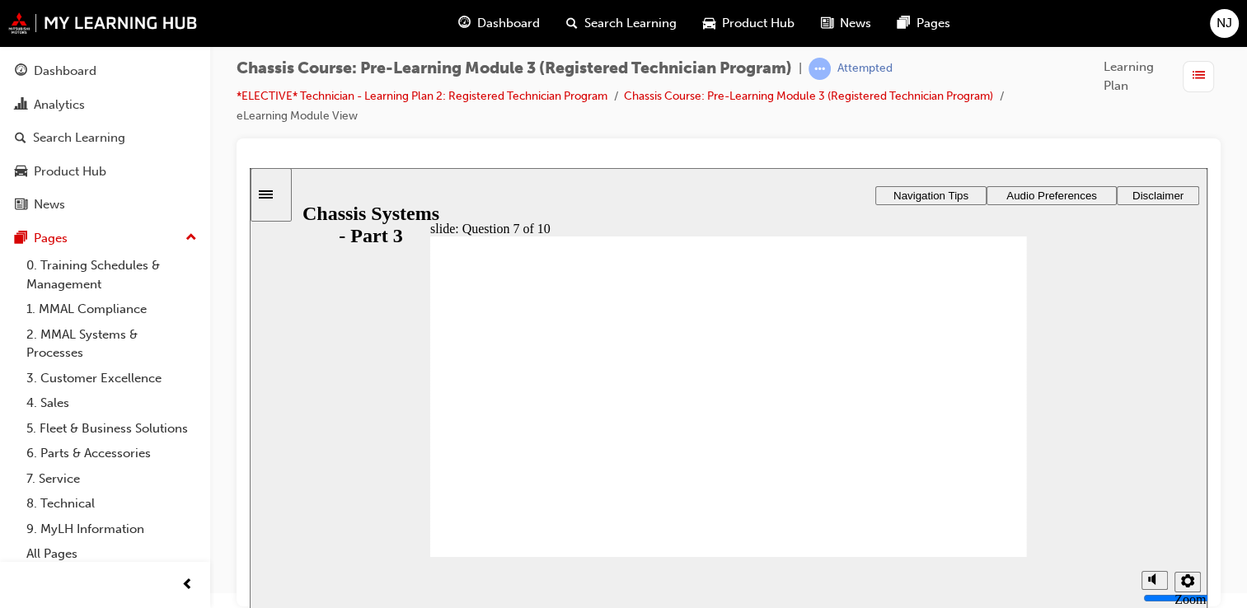
drag, startPoint x: 543, startPoint y: 443, endPoint x: 551, endPoint y: 449, distance: 10.6
radio input "true"
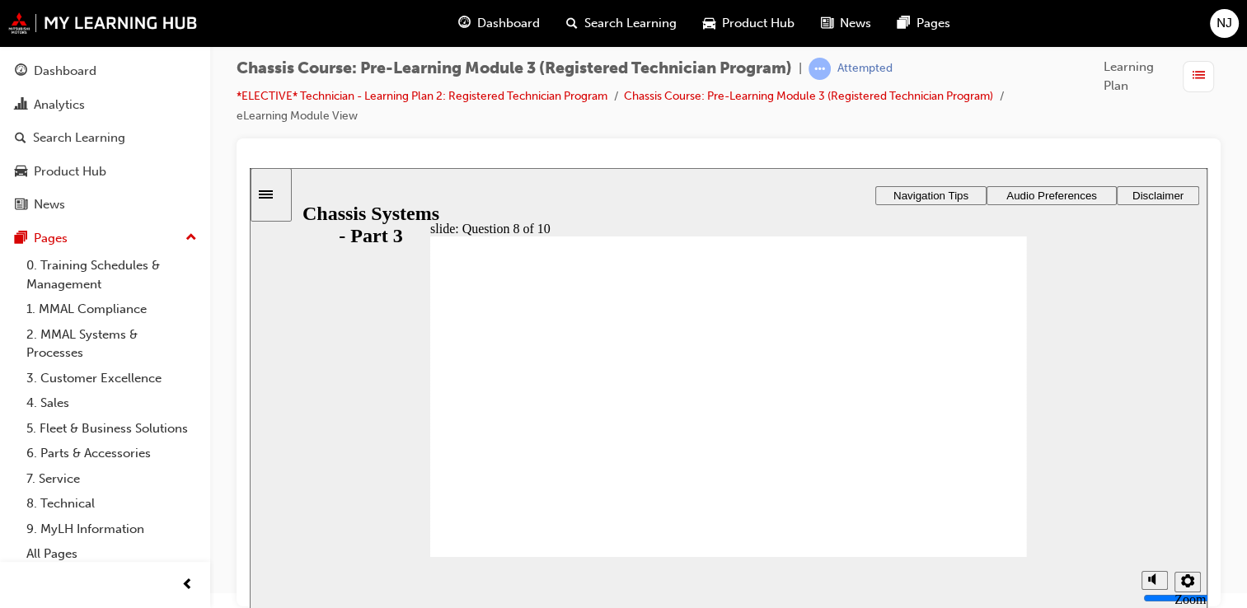
radio input "true"
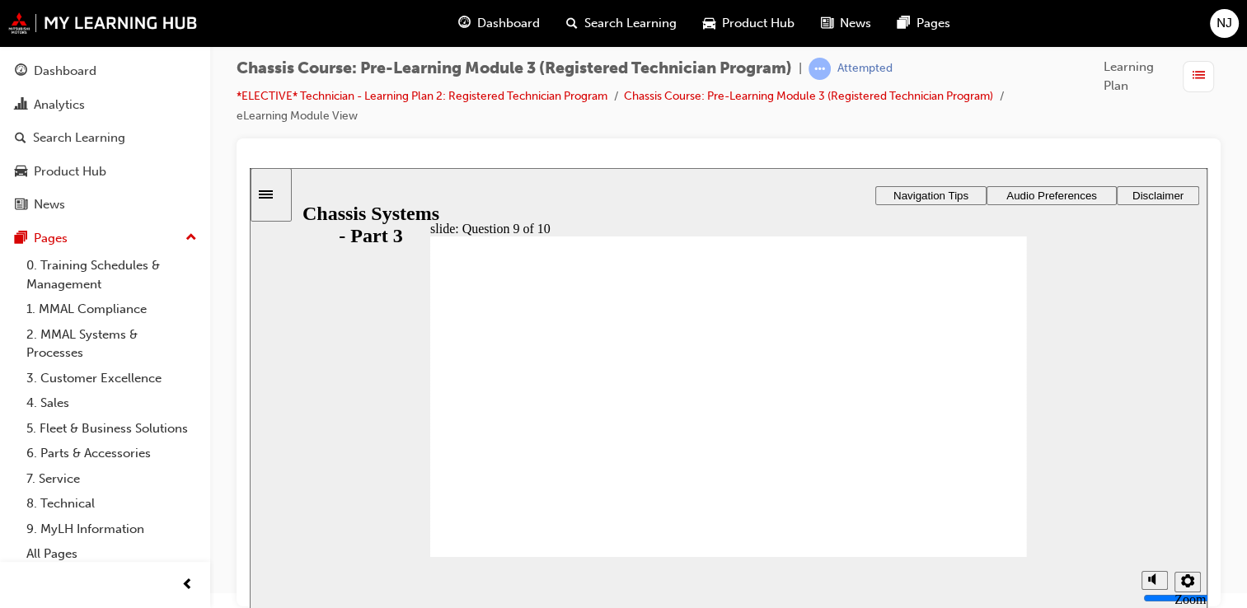
radio input "true"
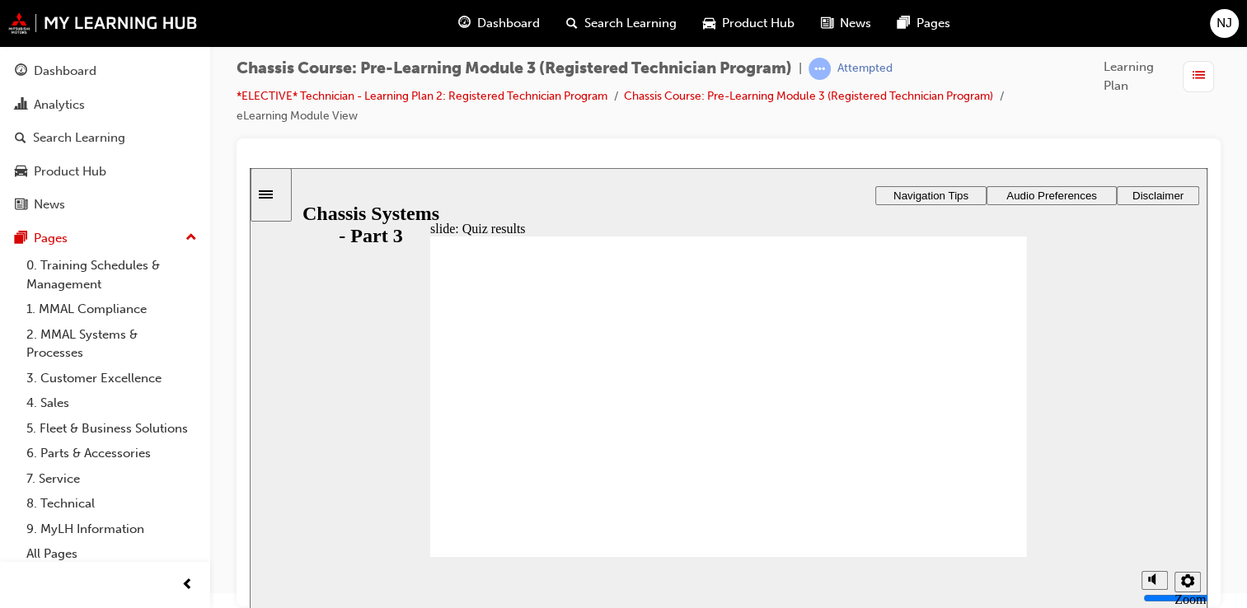
radio input "true"
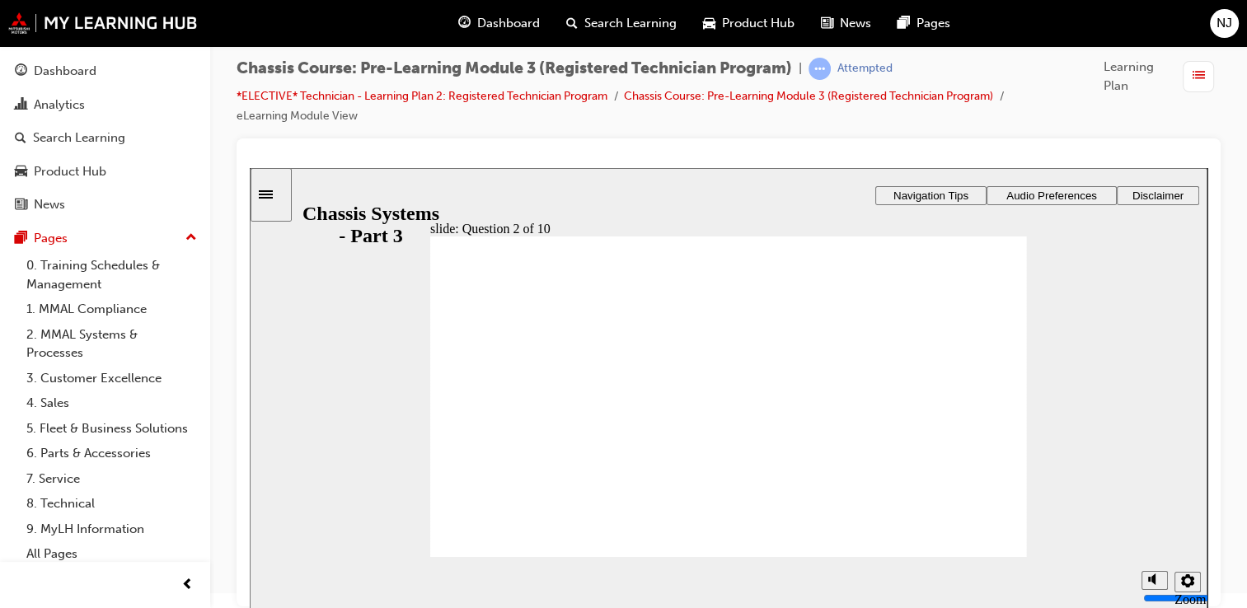
radio input "true"
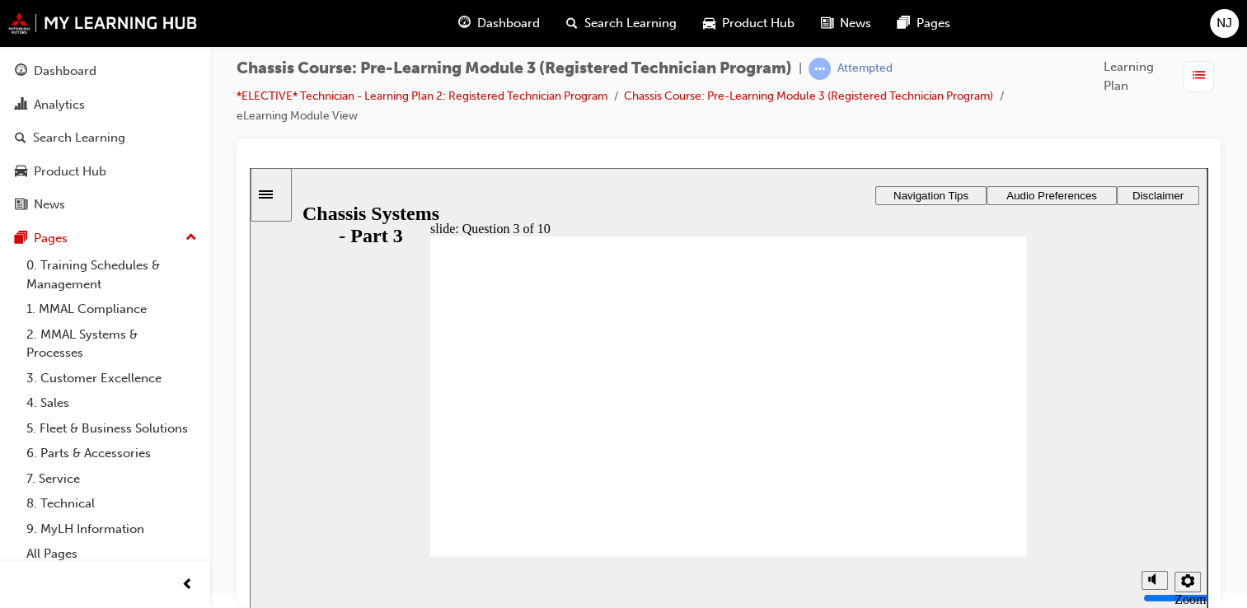
radio input "false"
radio input "true"
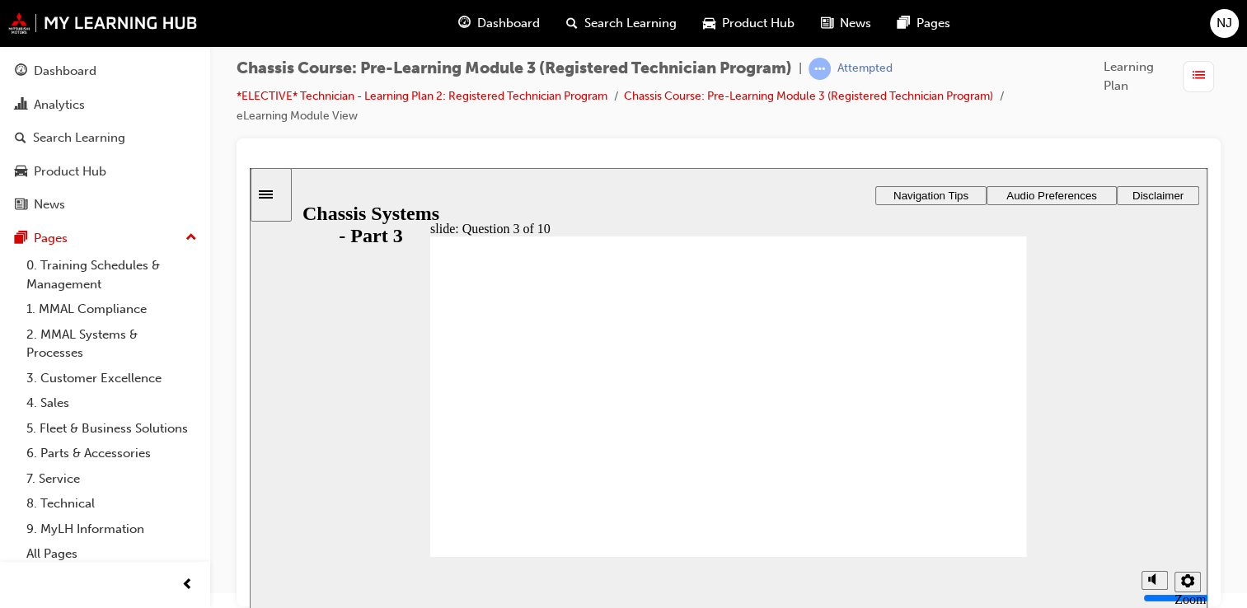
radio input "true"
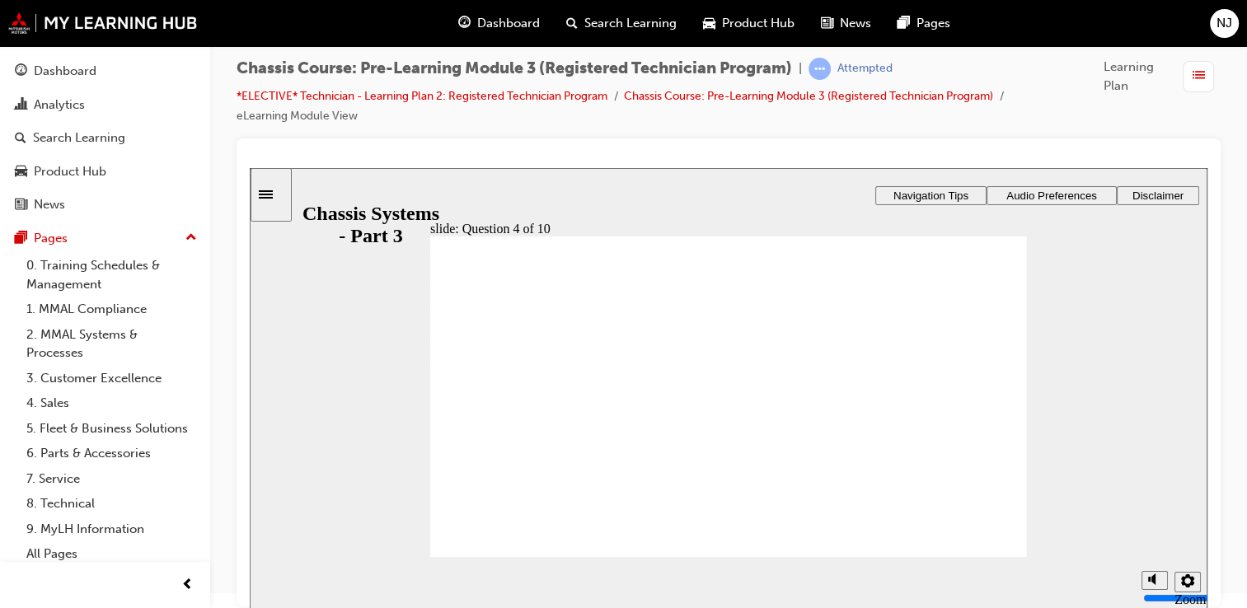
radio input "true"
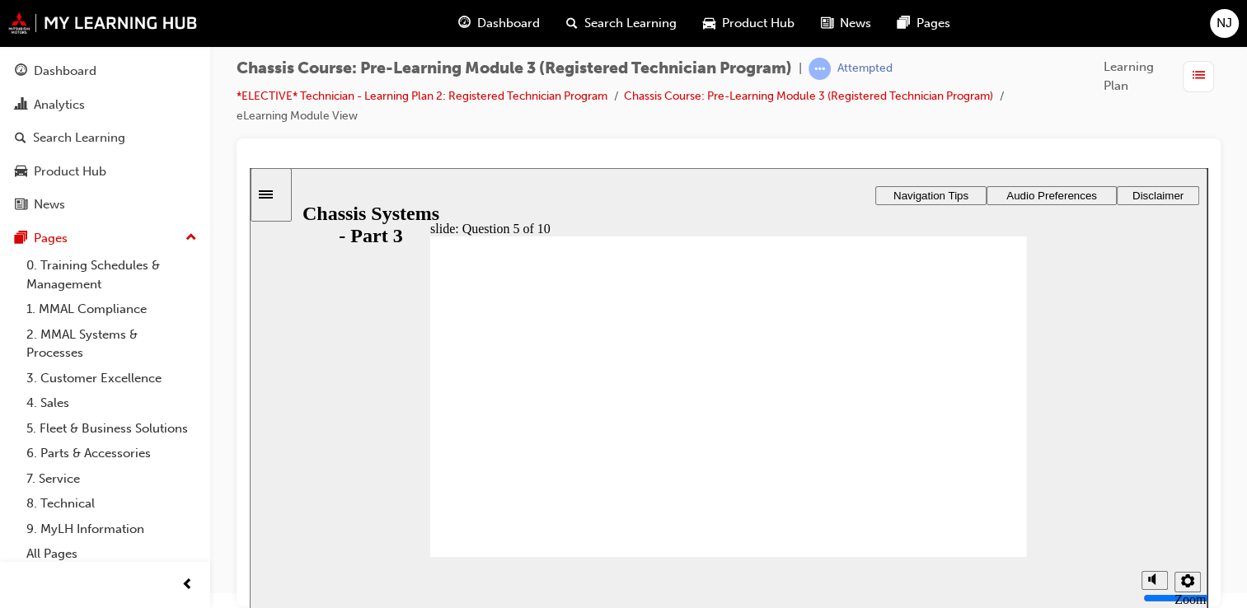
radio input "true"
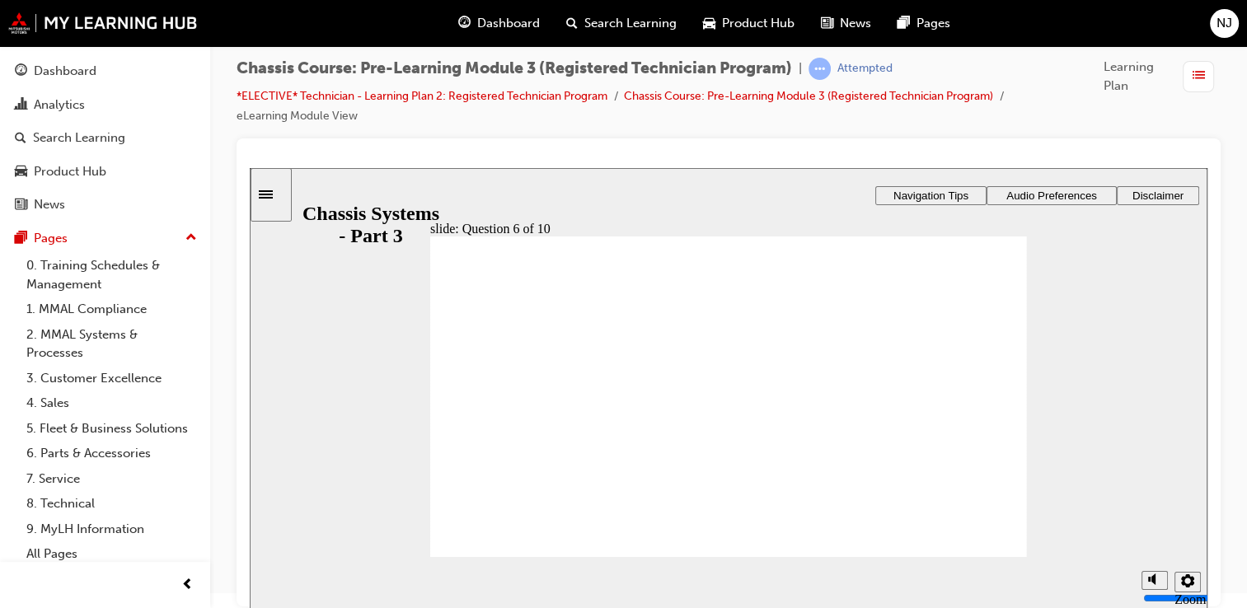
radio input "true"
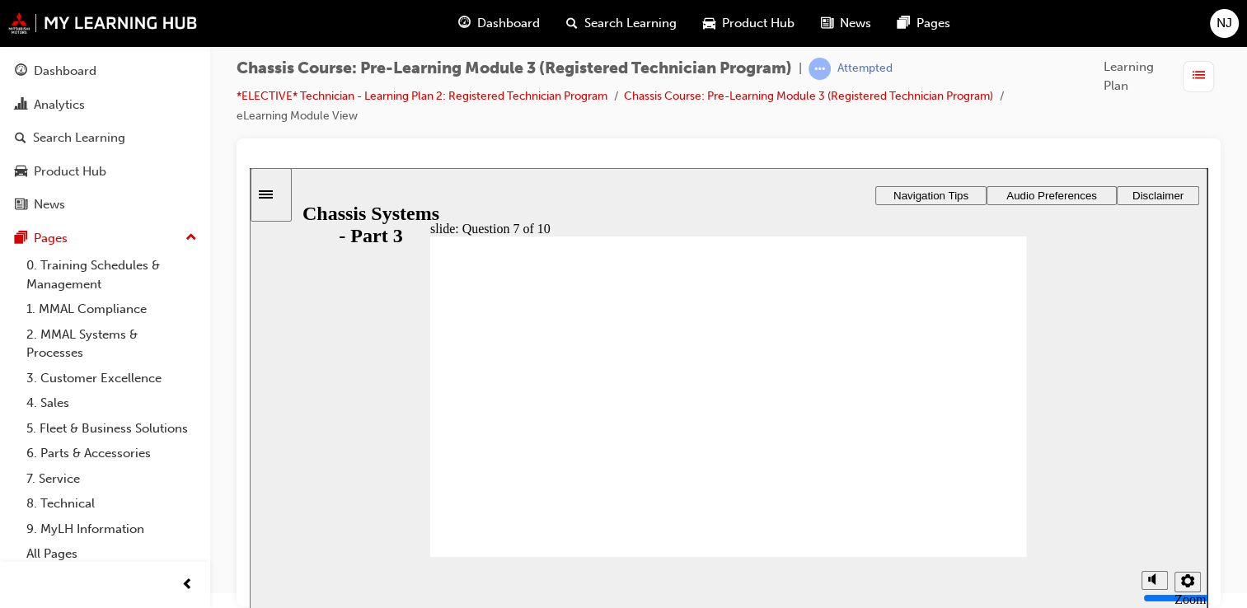
radio input "true"
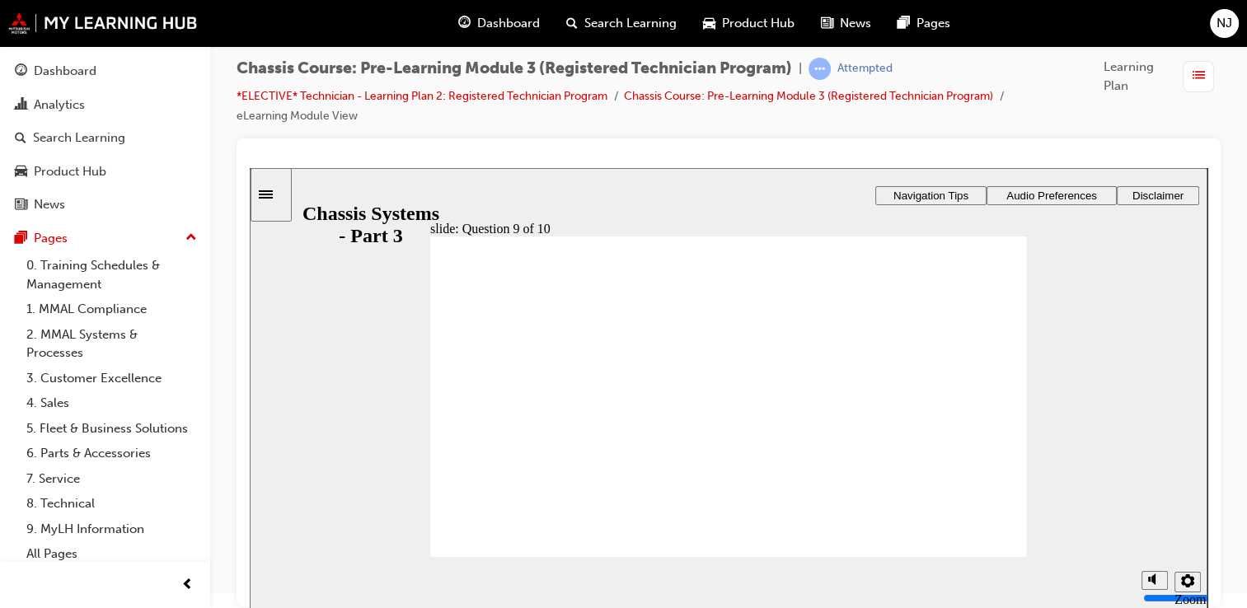
radio input "true"
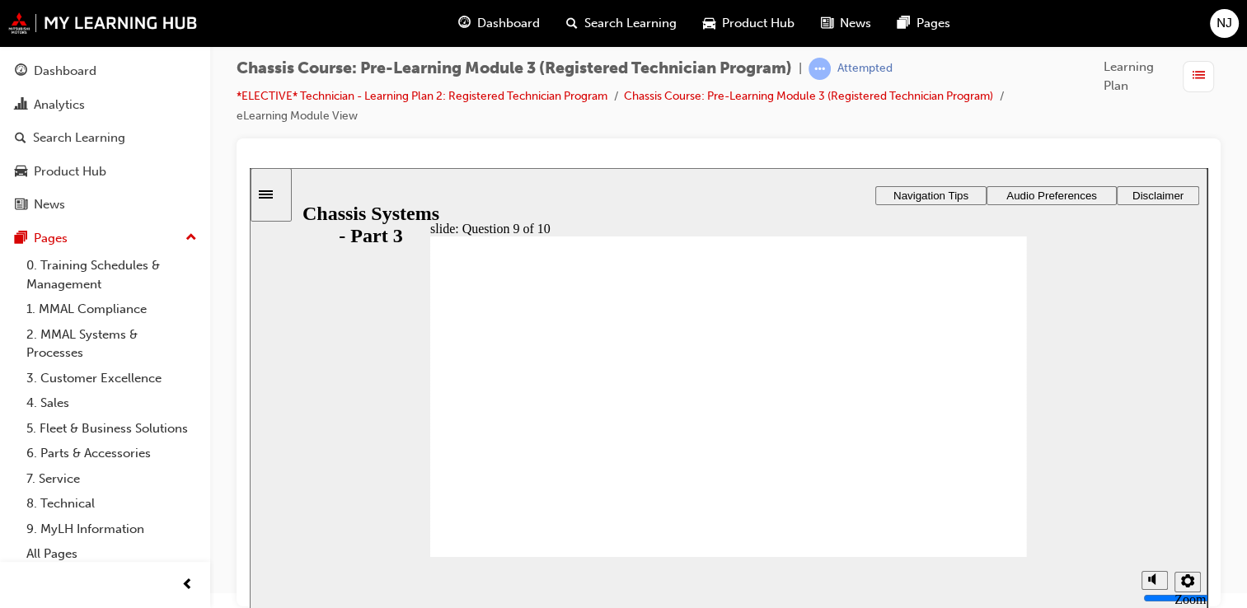
radio input "true"
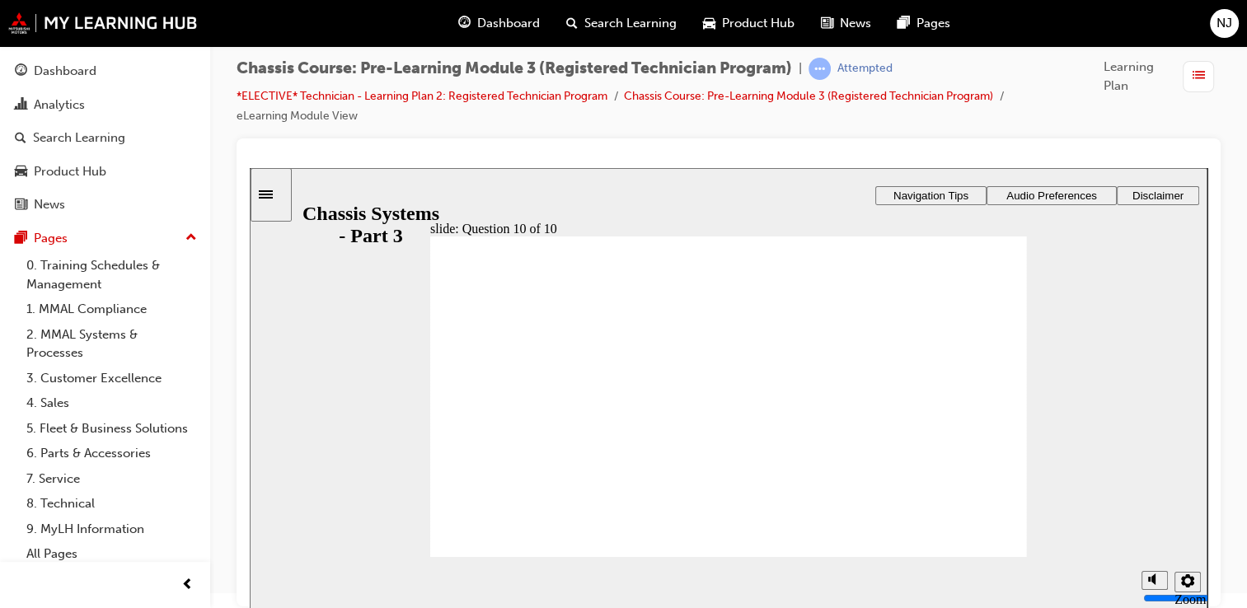
click at [518, 22] on span "Dashboard" at bounding box center [508, 23] width 63 height 19
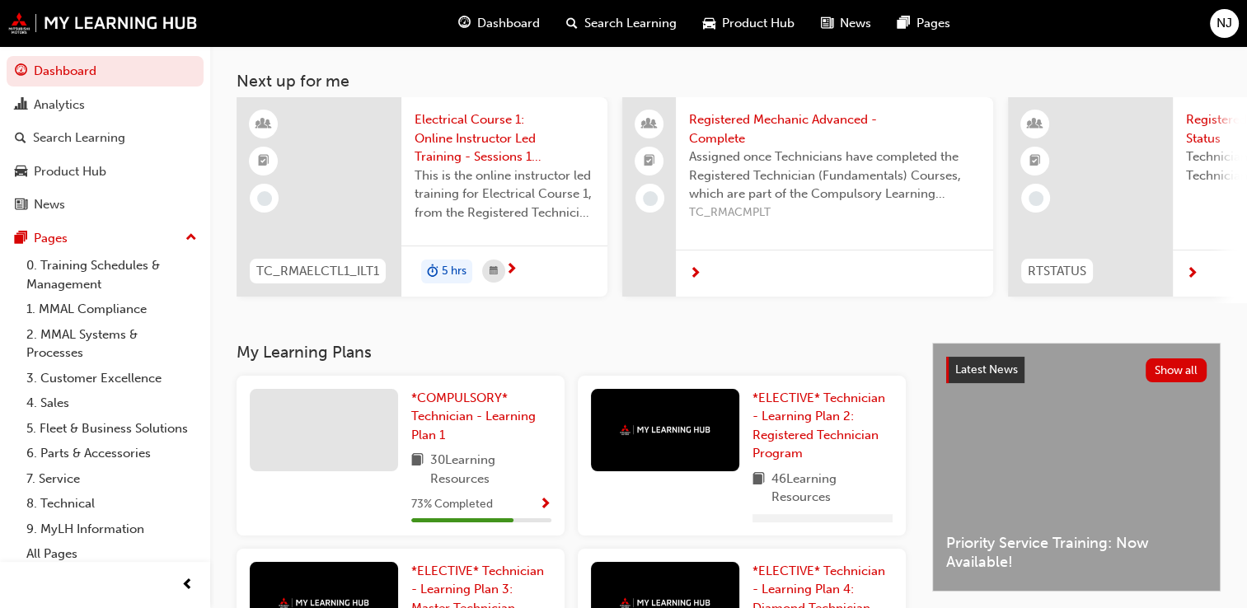
scroll to position [345, 0]
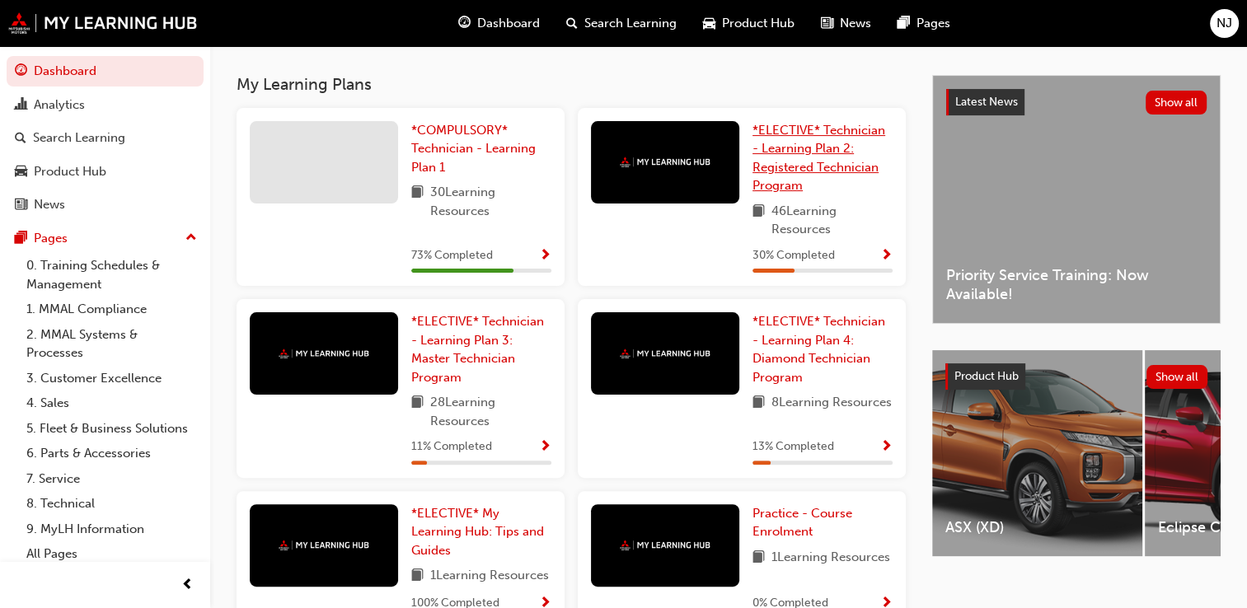
click at [792, 157] on span "*ELECTIVE* Technician - Learning Plan 2: Registered Technician Program" at bounding box center [819, 158] width 133 height 71
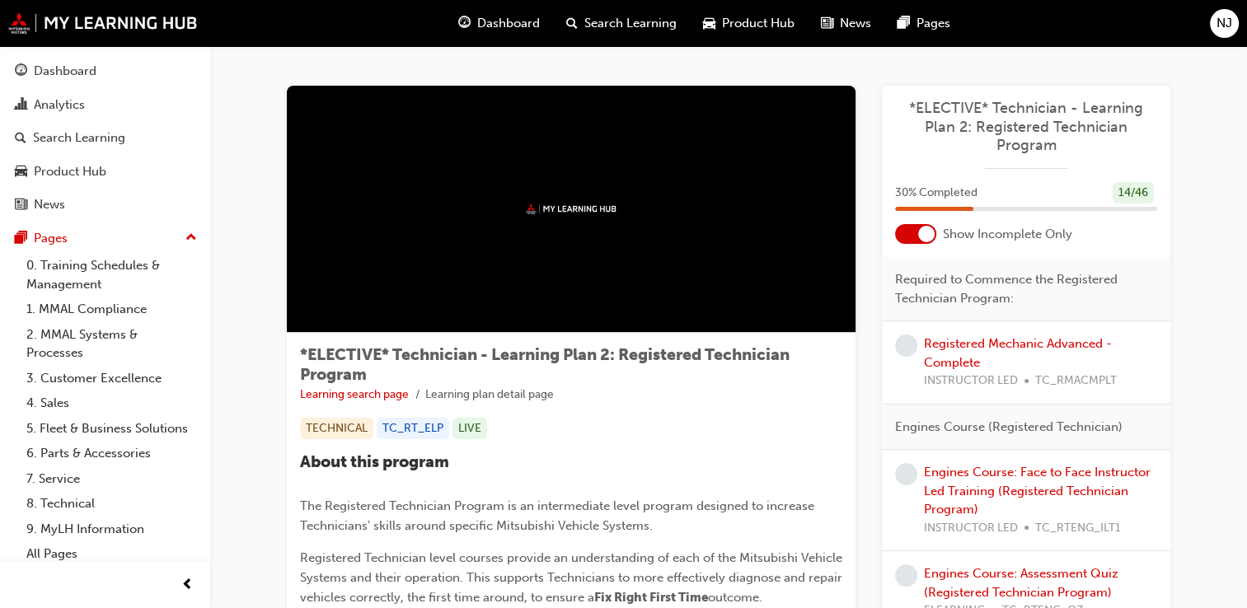
drag, startPoint x: 903, startPoint y: 232, endPoint x: 914, endPoint y: 251, distance: 21.1
click at [904, 232] on div at bounding box center [915, 234] width 41 height 20
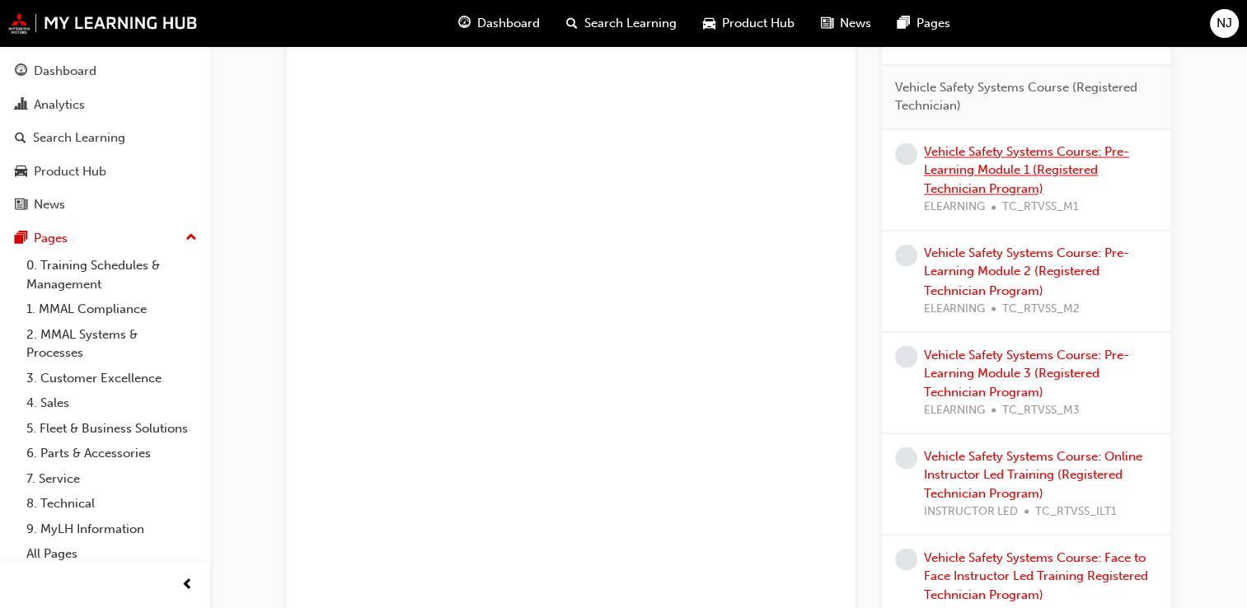
scroll to position [2803, 0]
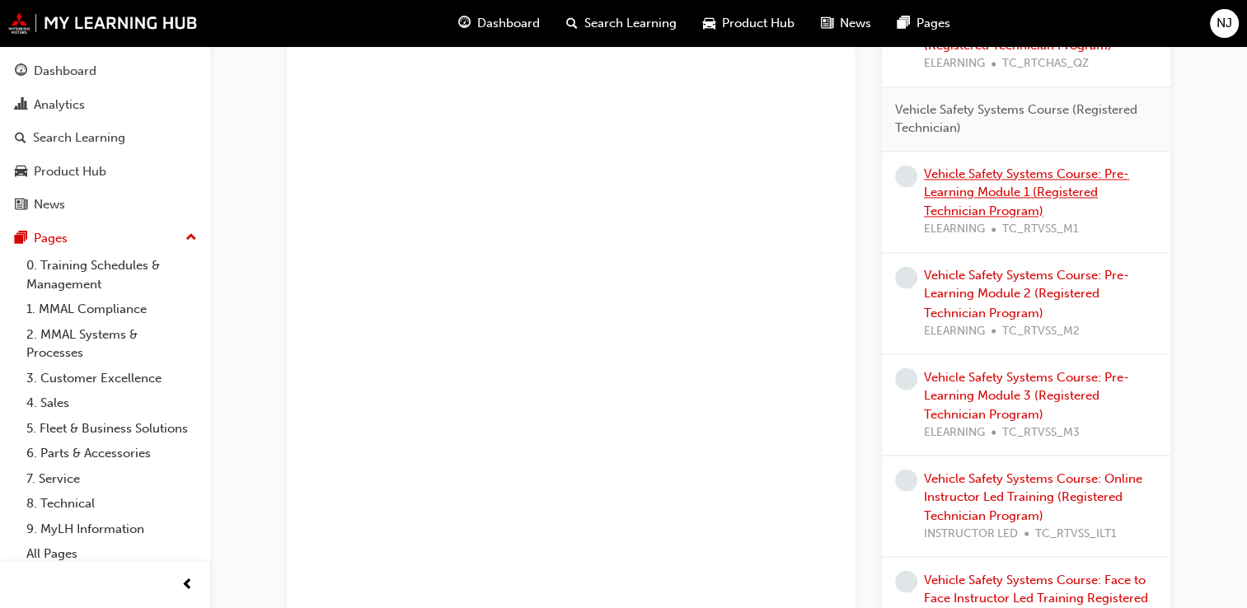
click at [1002, 196] on div "Vehicle Safety Systems Course: Pre-Learning Module 1 (Registered Technician Pro…" at bounding box center [1040, 202] width 233 height 74
click at [1020, 183] on link "Vehicle Safety Systems Course: Pre-Learning Module 1 (Registered Technician Pro…" at bounding box center [1026, 193] width 205 height 52
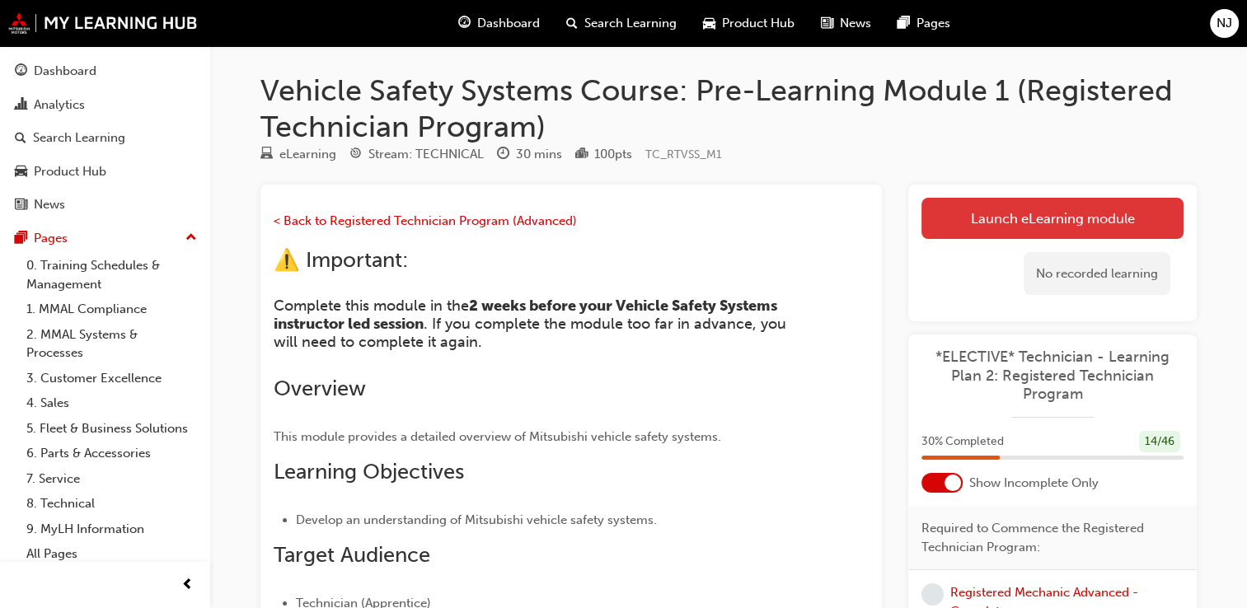
click at [992, 213] on link "Launch eLearning module" at bounding box center [1053, 218] width 262 height 41
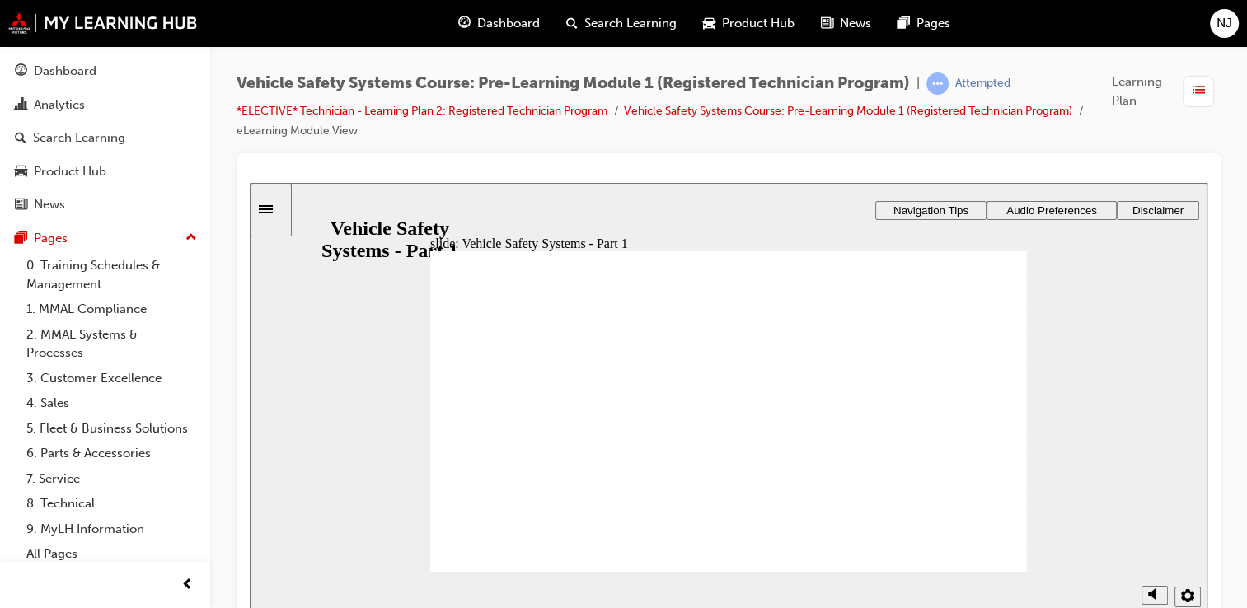
click at [504, 30] on span "Dashboard" at bounding box center [508, 23] width 63 height 19
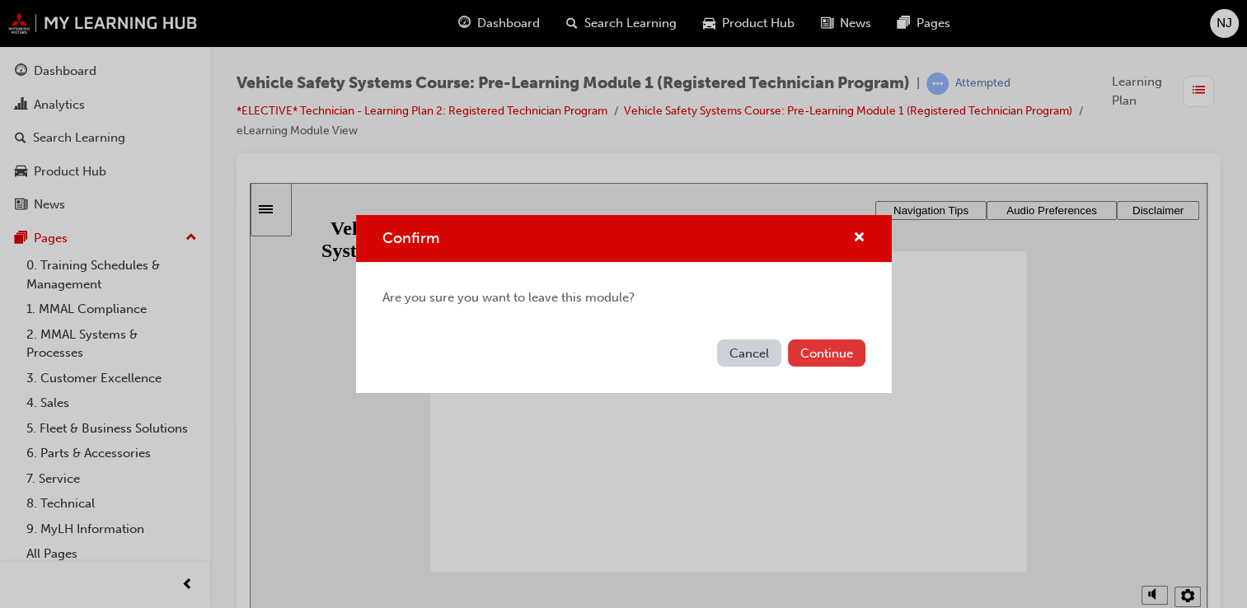
click at [833, 353] on button "Continue" at bounding box center [826, 353] width 77 height 27
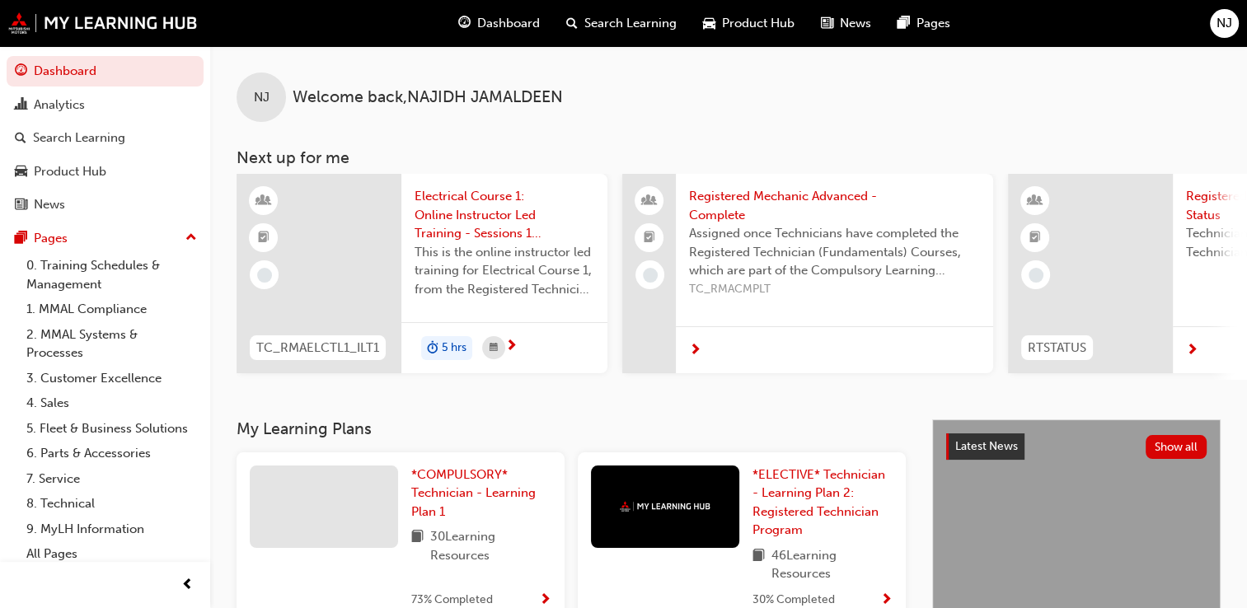
click at [514, 348] on span "next-icon" at bounding box center [511, 347] width 12 height 15
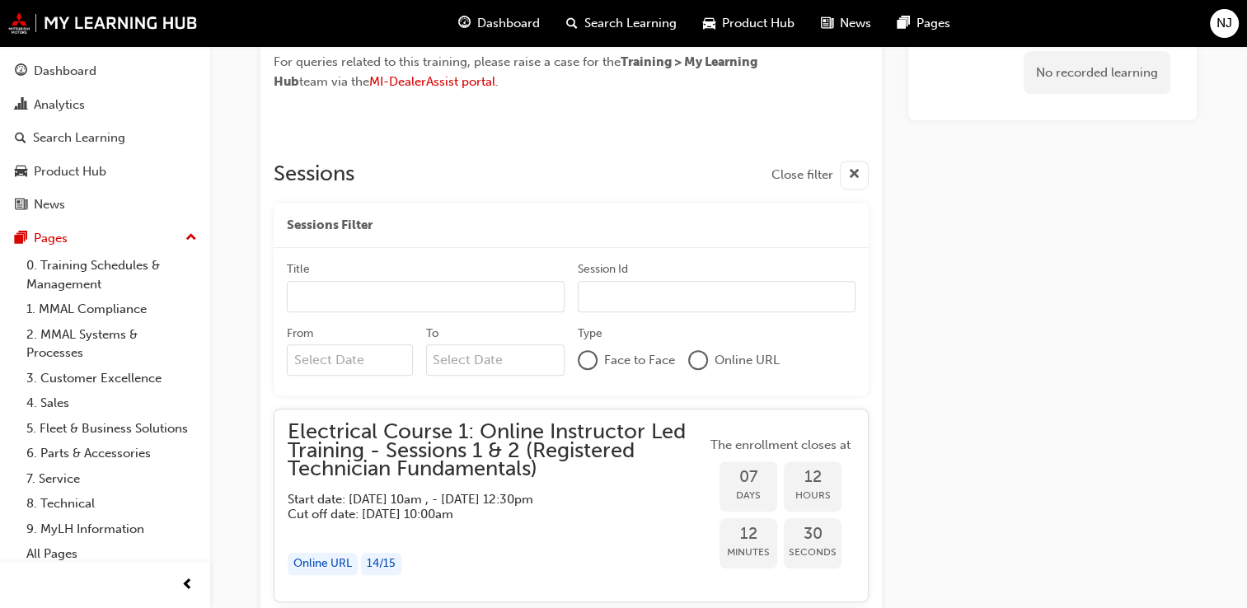
scroll to position [577, 0]
